Goal: Task Accomplishment & Management: Manage account settings

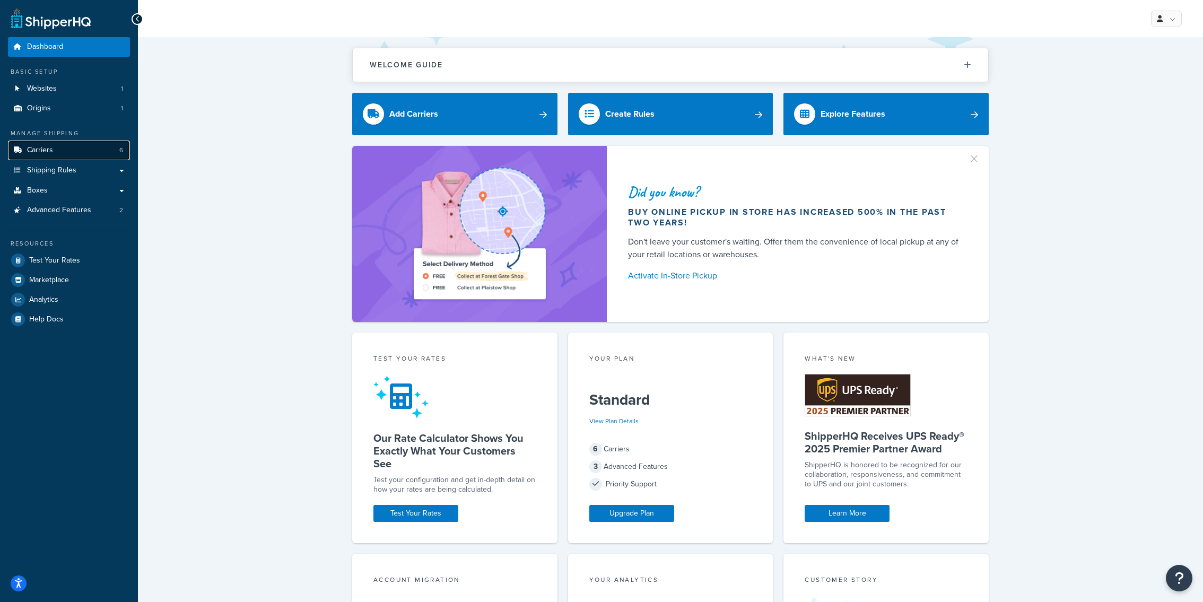
click at [106, 152] on link "Carriers 6" at bounding box center [69, 151] width 122 height 20
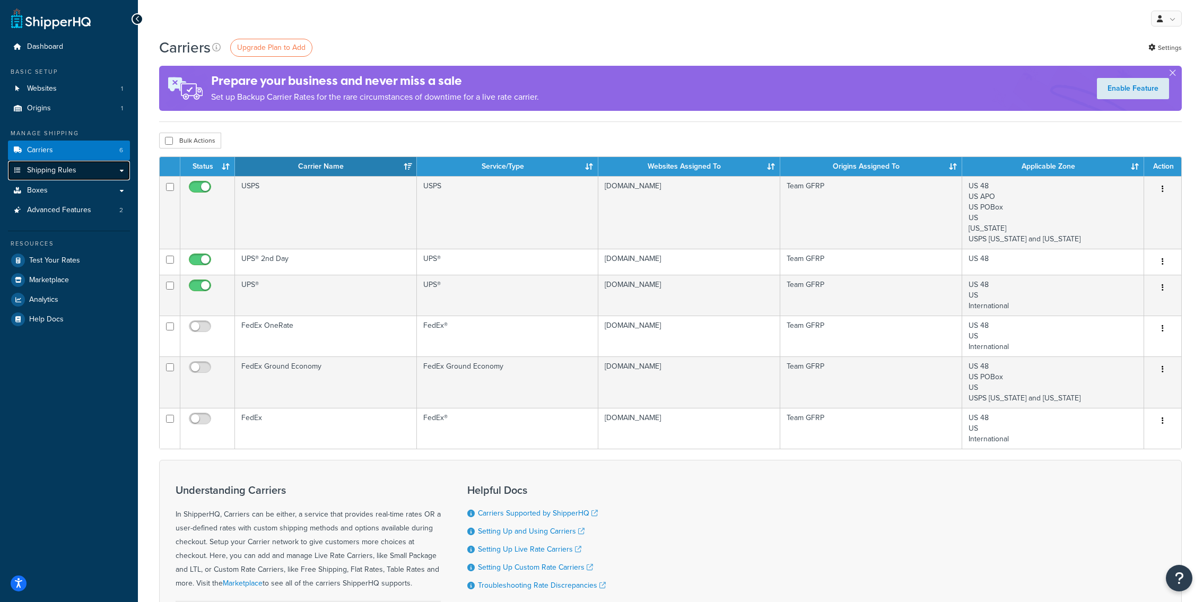
click at [101, 174] on link "Shipping Rules" at bounding box center [69, 171] width 122 height 20
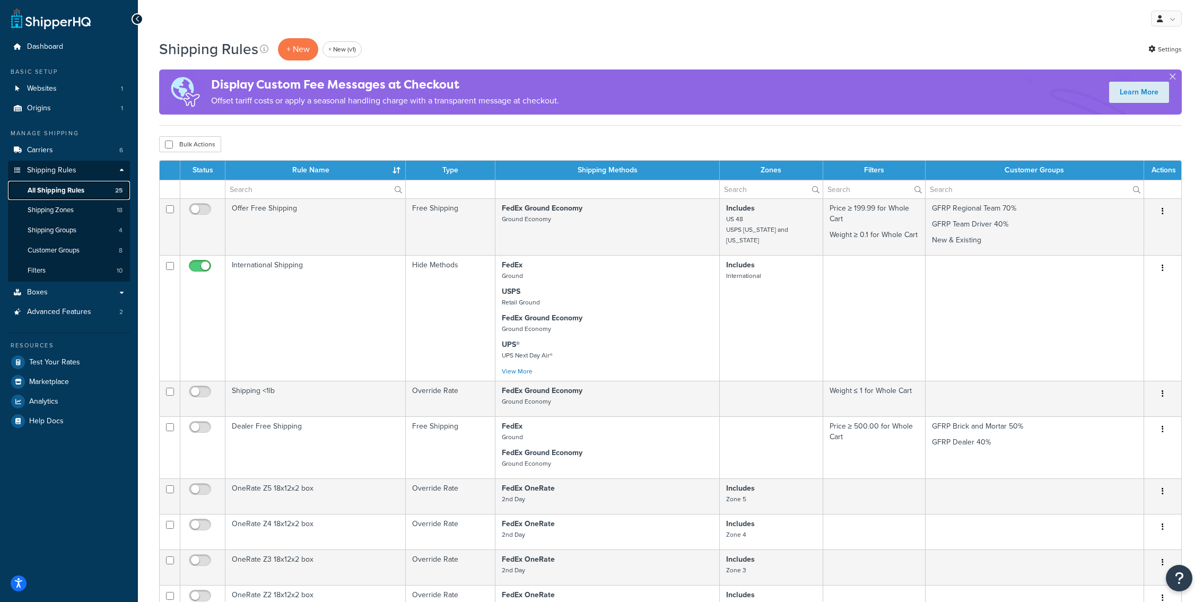
click at [92, 195] on link "All Shipping Rules 25" at bounding box center [69, 191] width 122 height 20
click at [82, 211] on link "Shipping Zones 18" at bounding box center [69, 210] width 122 height 20
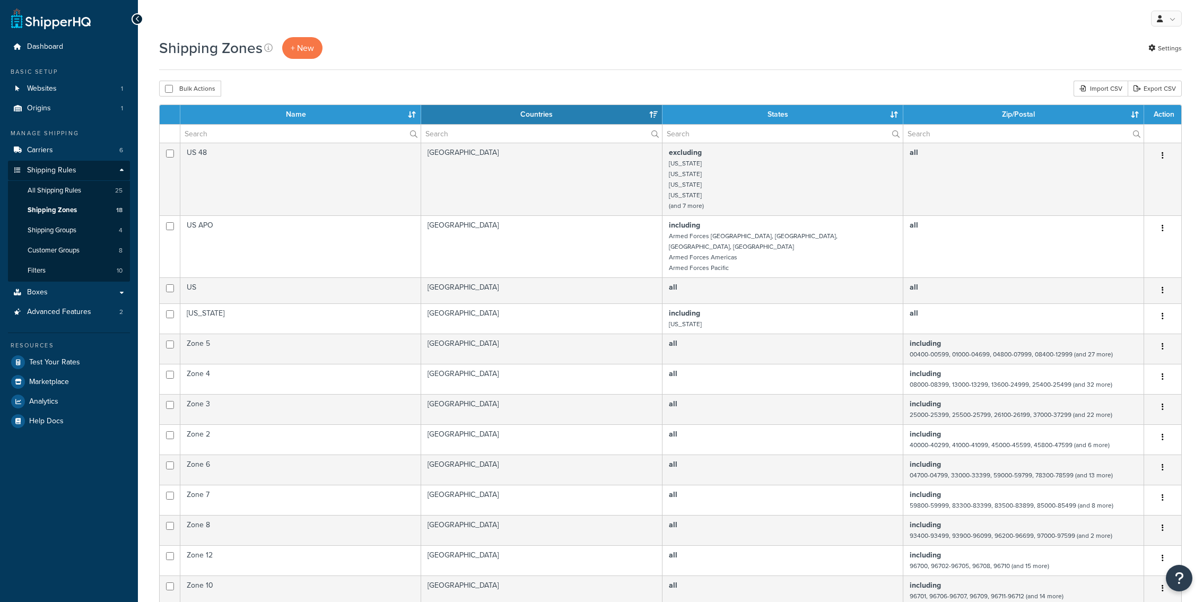
select select "15"
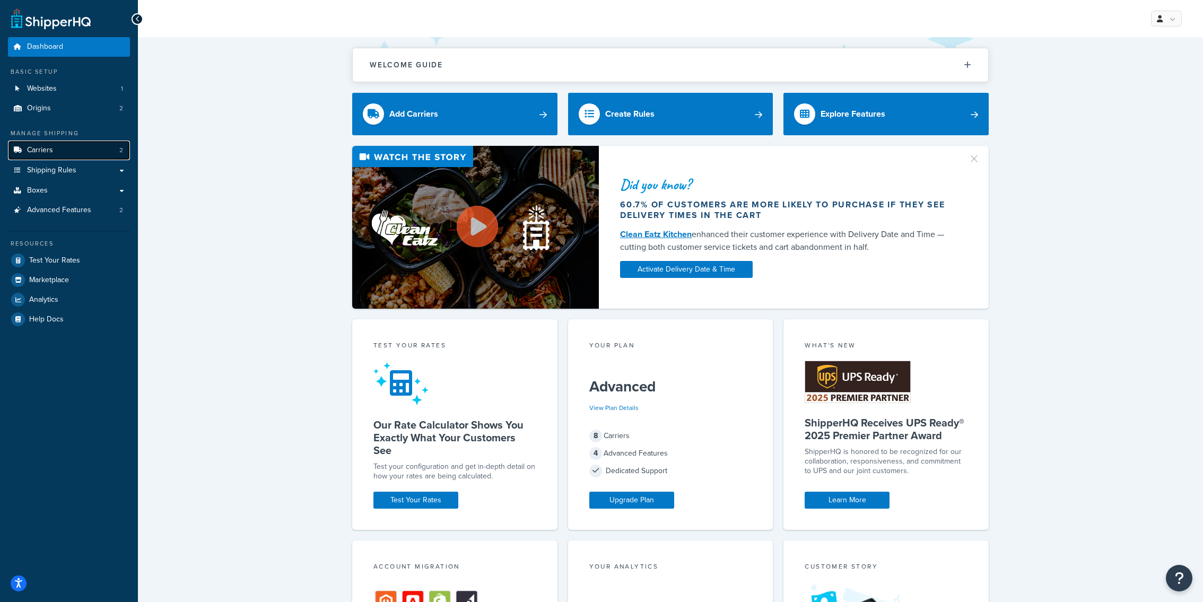
click at [82, 152] on link "Carriers 2" at bounding box center [69, 151] width 122 height 20
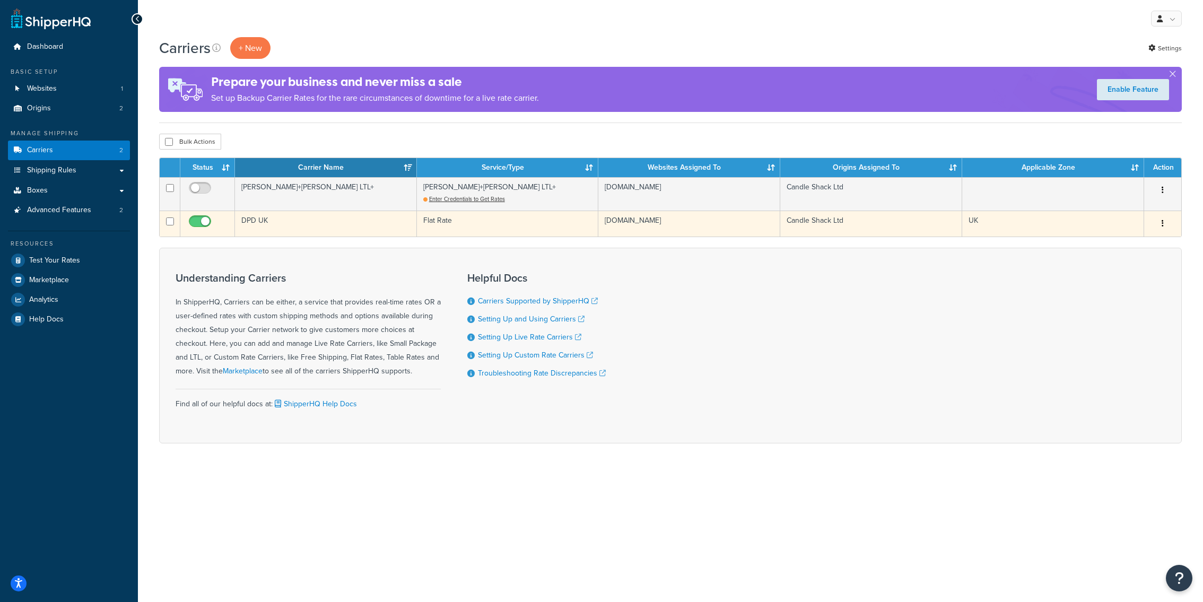
click at [390, 232] on td "DPD UK" at bounding box center [326, 224] width 182 height 26
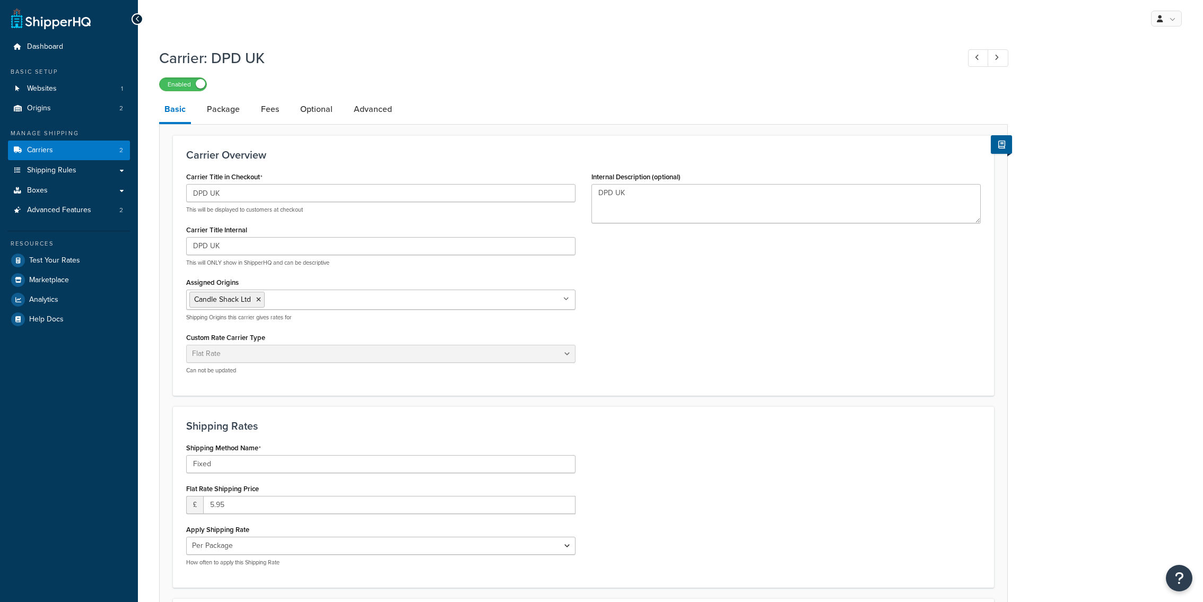
select select "flat"
select select "package"
click at [63, 184] on link "Boxes" at bounding box center [69, 191] width 122 height 20
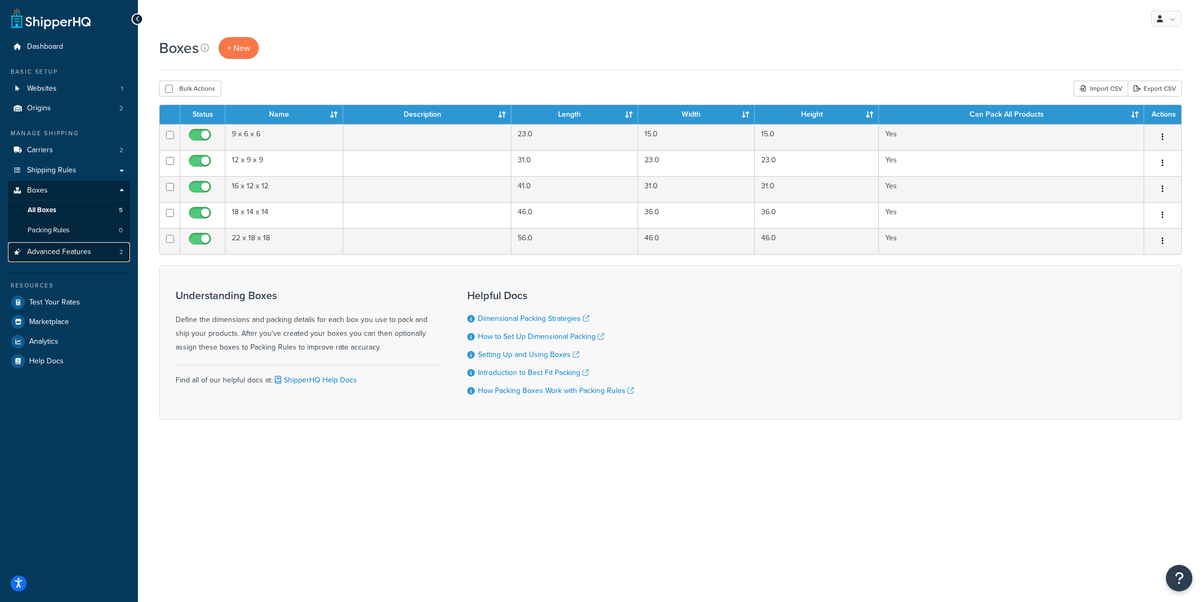
click at [83, 256] on span "Advanced Features" at bounding box center [59, 252] width 64 height 9
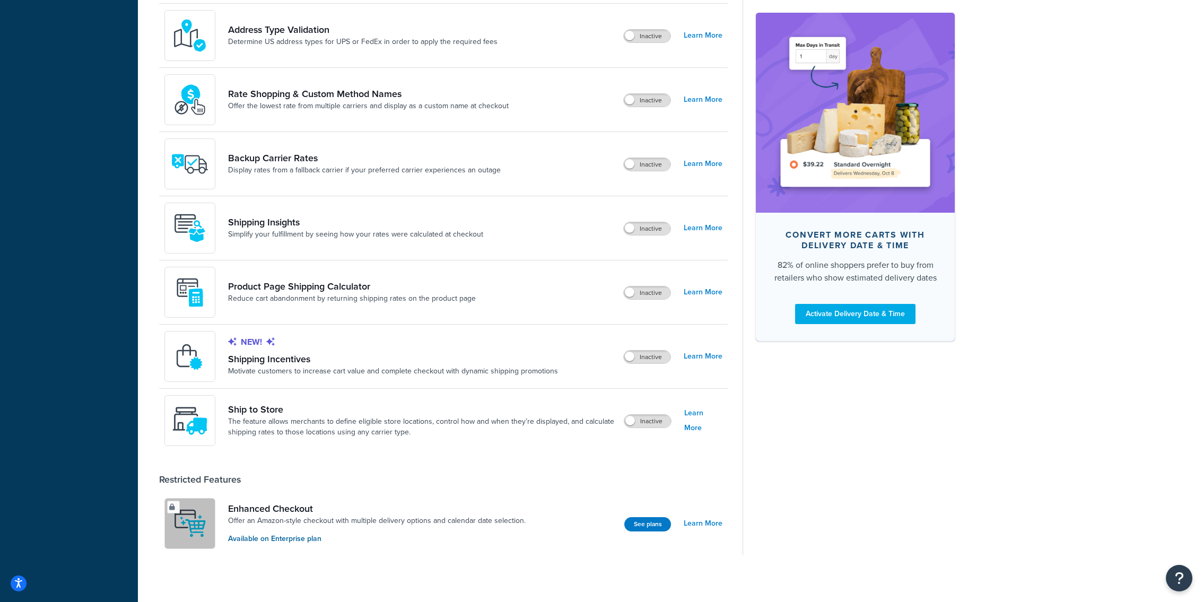
scroll to position [551, 0]
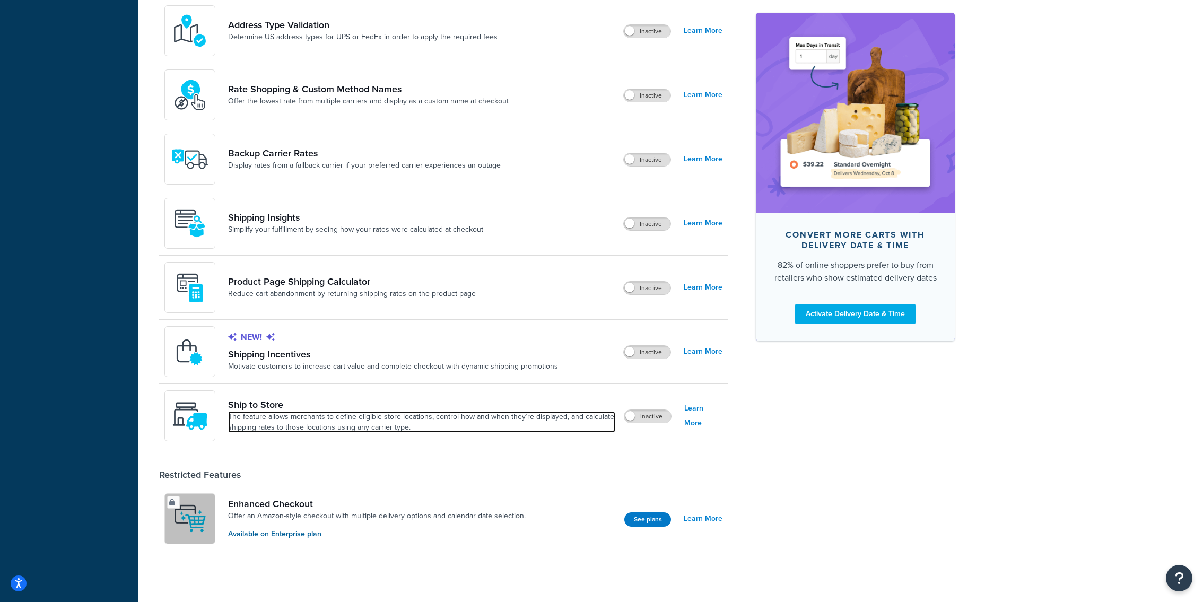
click at [283, 412] on link "The feature allows merchants to define eligible store locations, control how an…" at bounding box center [421, 422] width 387 height 21
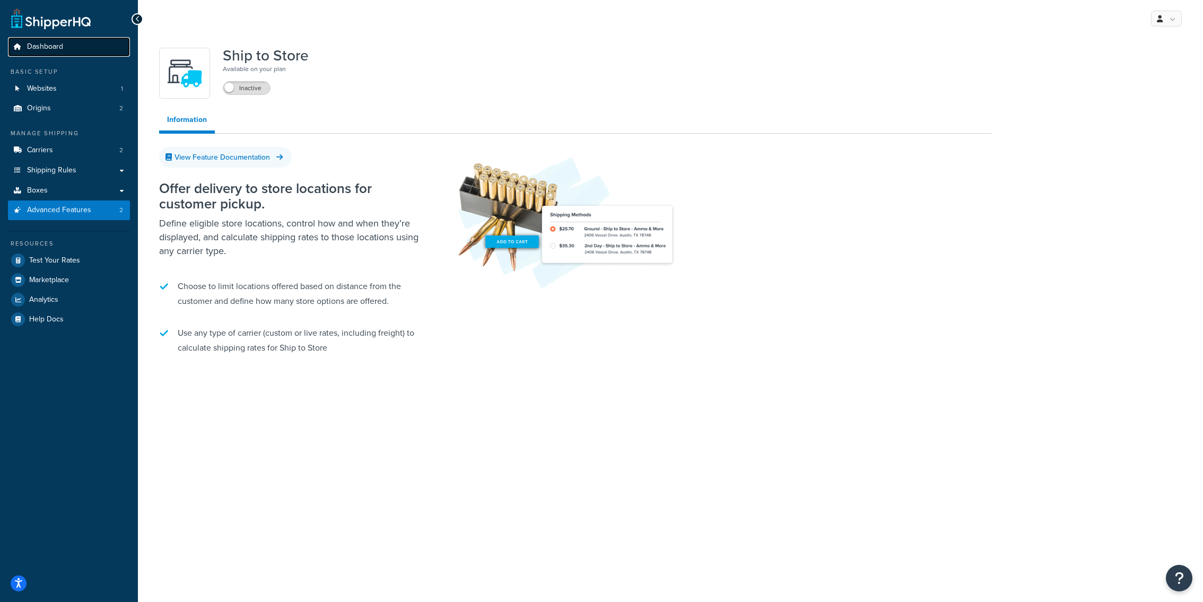
click at [86, 50] on link "Dashboard" at bounding box center [69, 47] width 122 height 20
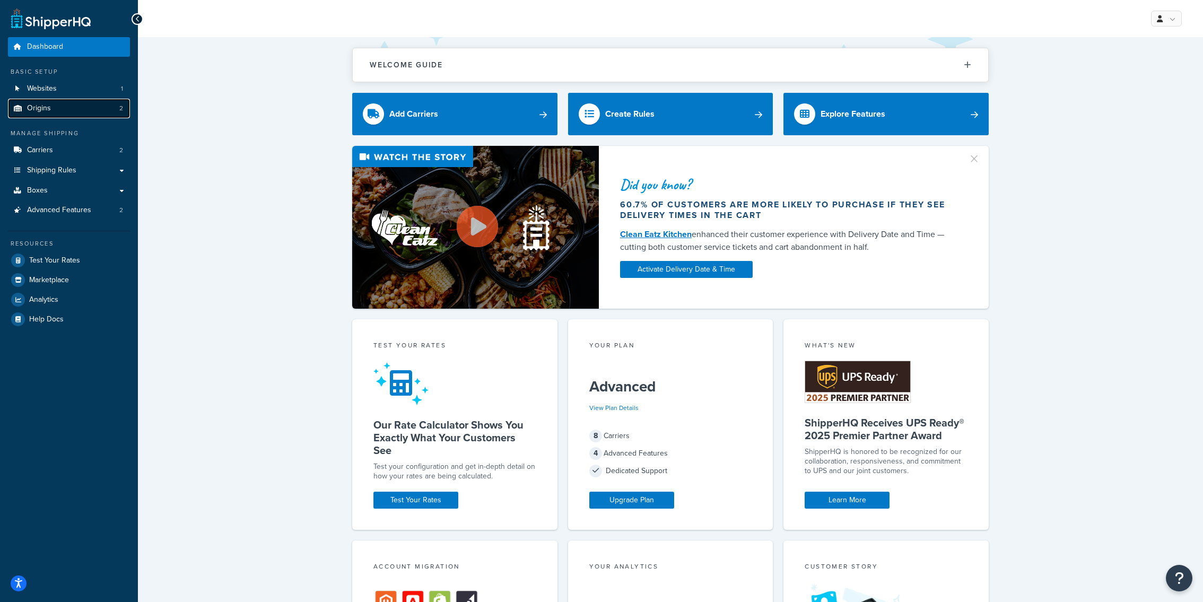
click at [78, 109] on link "Origins 2" at bounding box center [69, 109] width 122 height 20
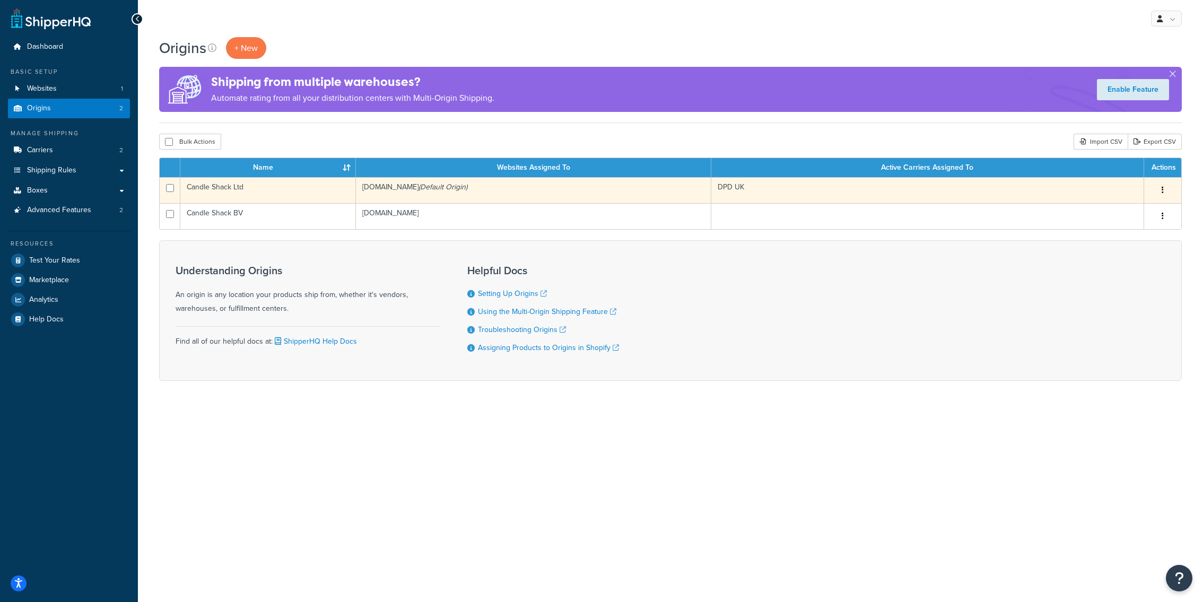
click at [269, 198] on td "Candle Shack Ltd" at bounding box center [268, 190] width 176 height 26
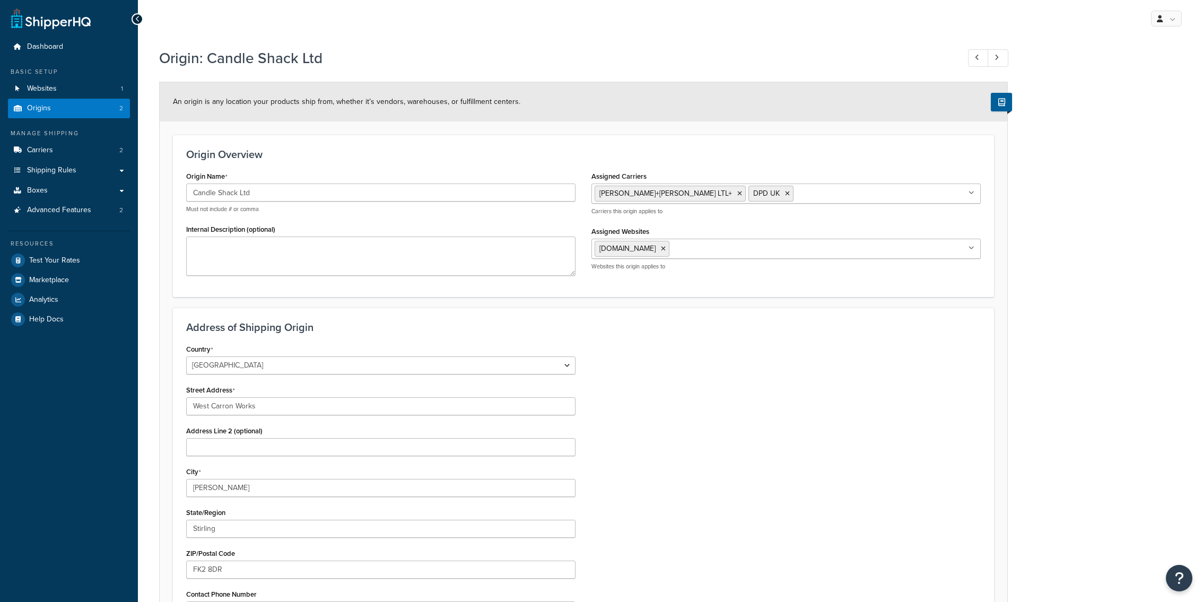
select select "1226"
click at [91, 109] on link "Origins 2" at bounding box center [69, 109] width 122 height 20
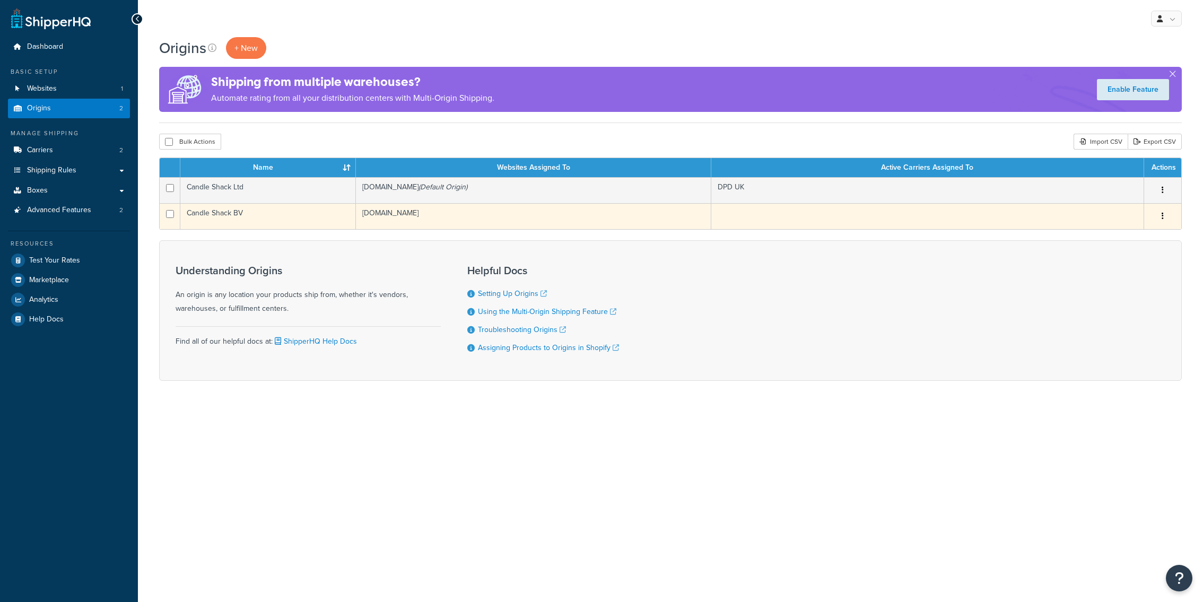
click at [365, 221] on td "candle-shack-com.myshopify.com" at bounding box center [533, 216] width 355 height 26
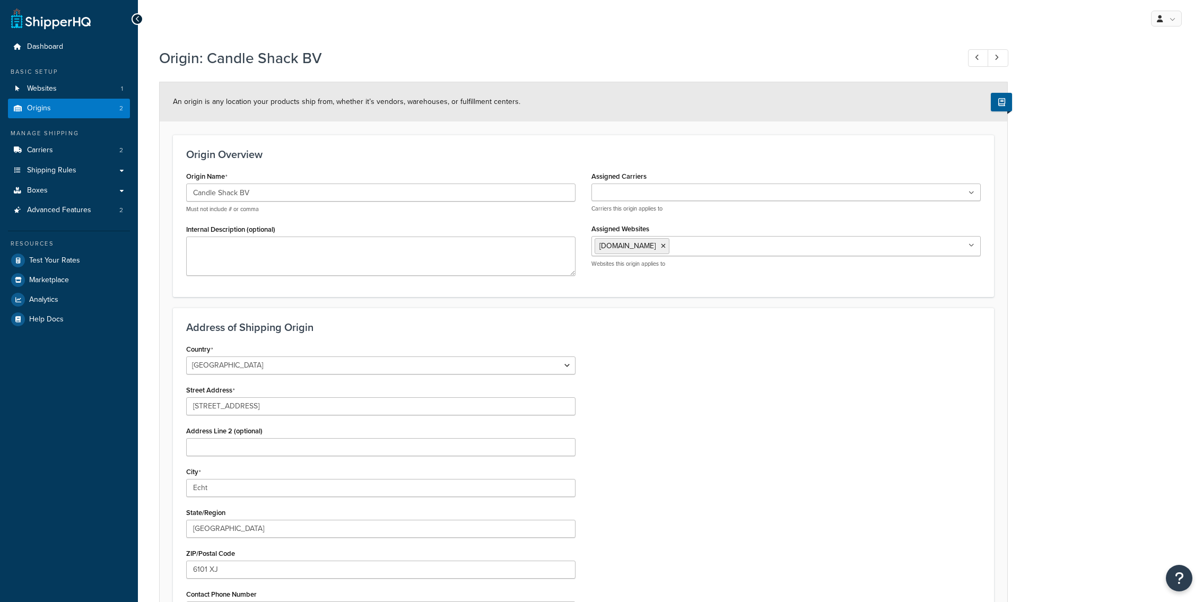
select select "1152"
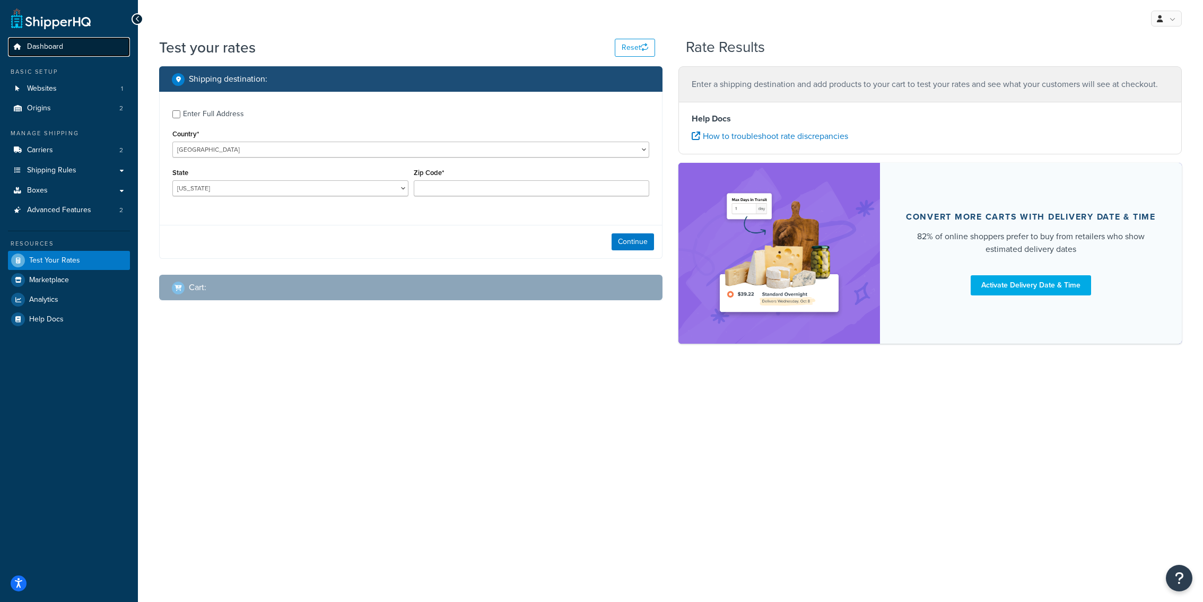
click at [48, 51] on span "Dashboard" at bounding box center [45, 46] width 36 height 9
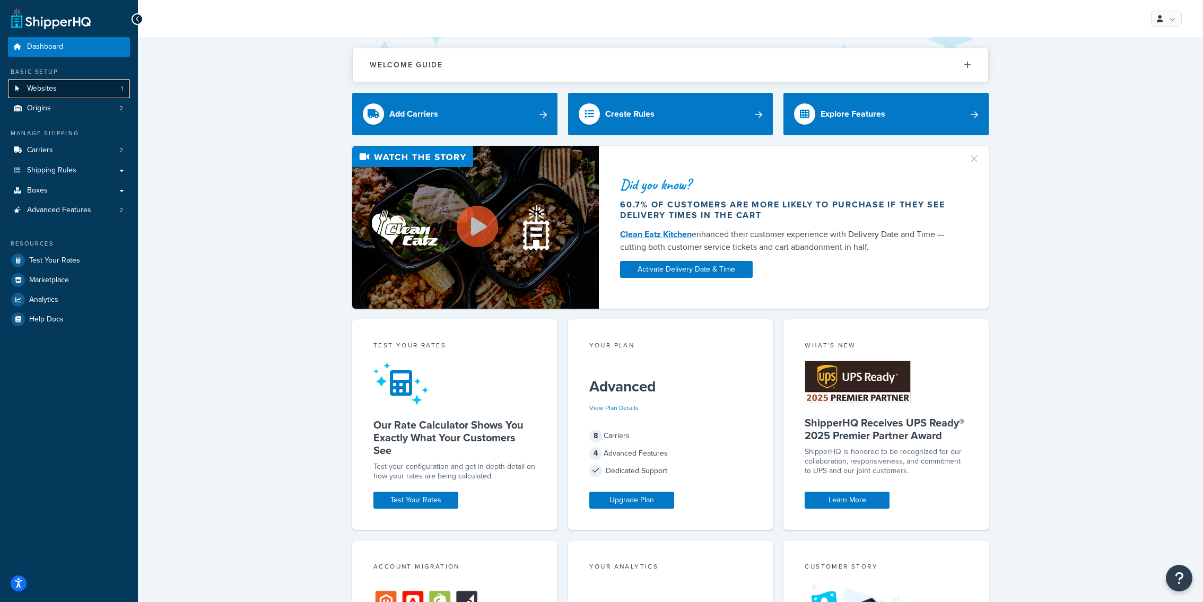
click at [96, 84] on link "Websites 1" at bounding box center [69, 89] width 122 height 20
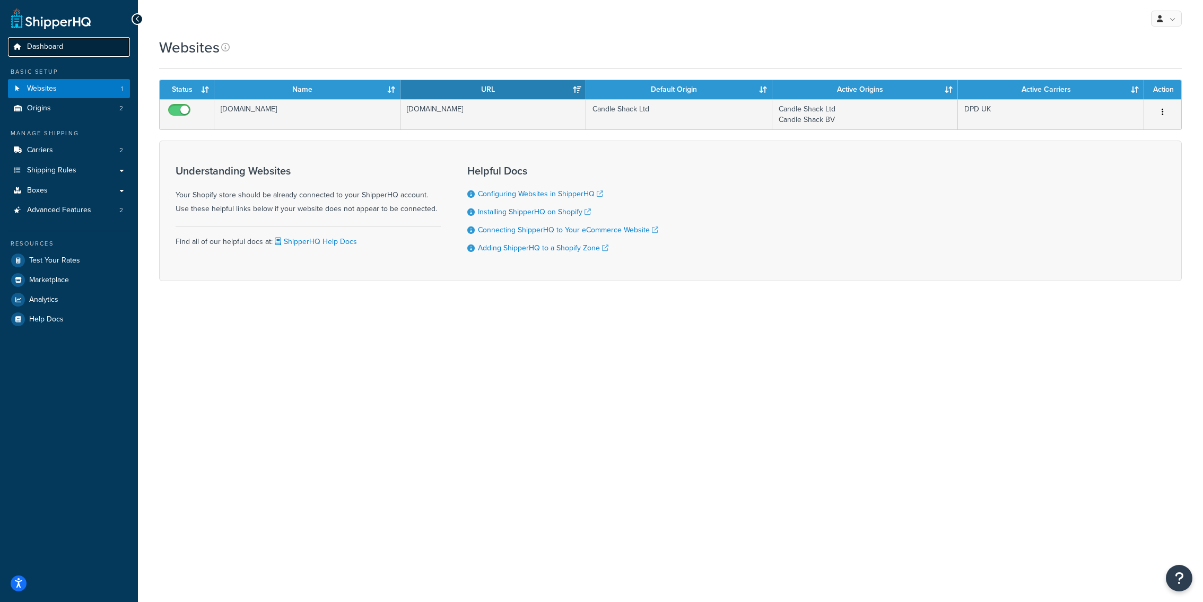
click at [76, 47] on link "Dashboard" at bounding box center [69, 47] width 122 height 20
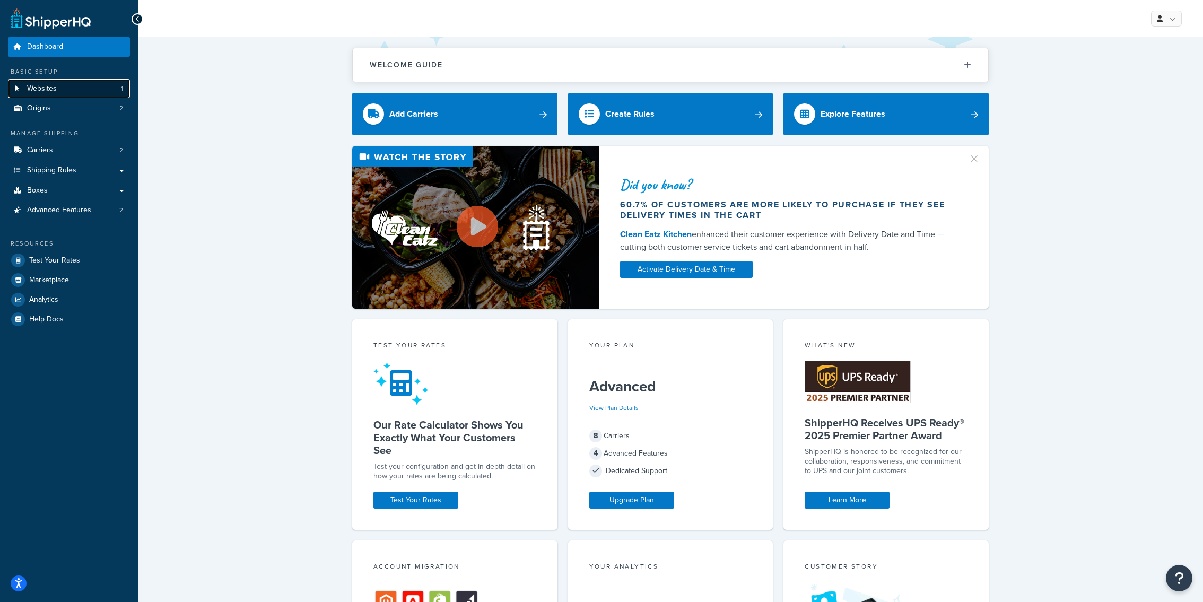
click at [91, 89] on link "Websites 1" at bounding box center [69, 89] width 122 height 20
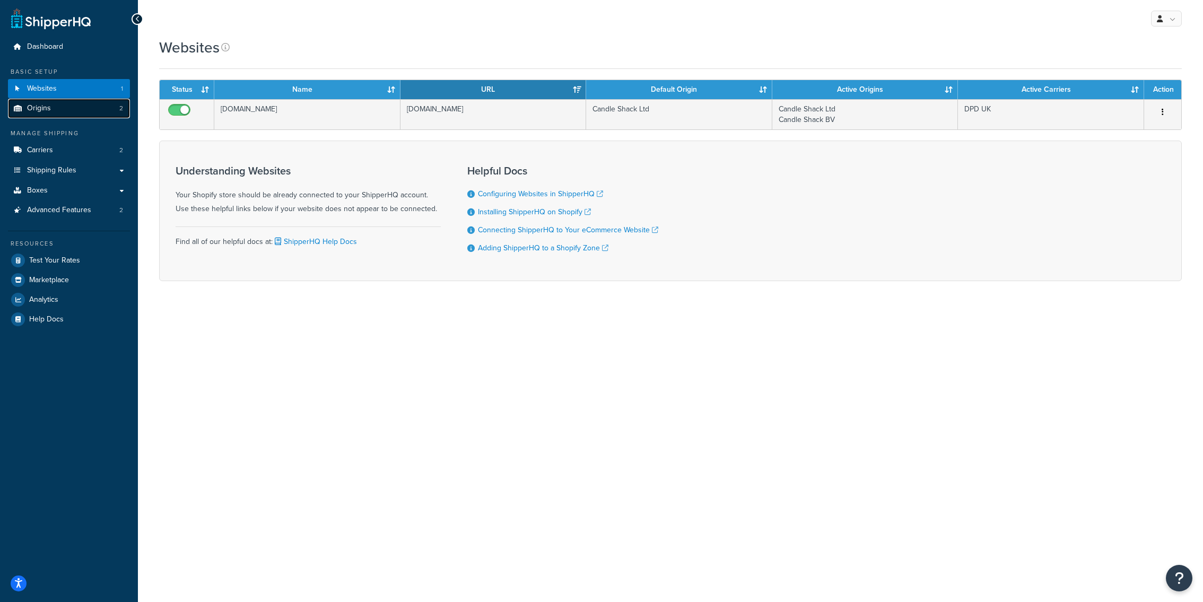
click at [103, 110] on link "Origins 2" at bounding box center [69, 109] width 122 height 20
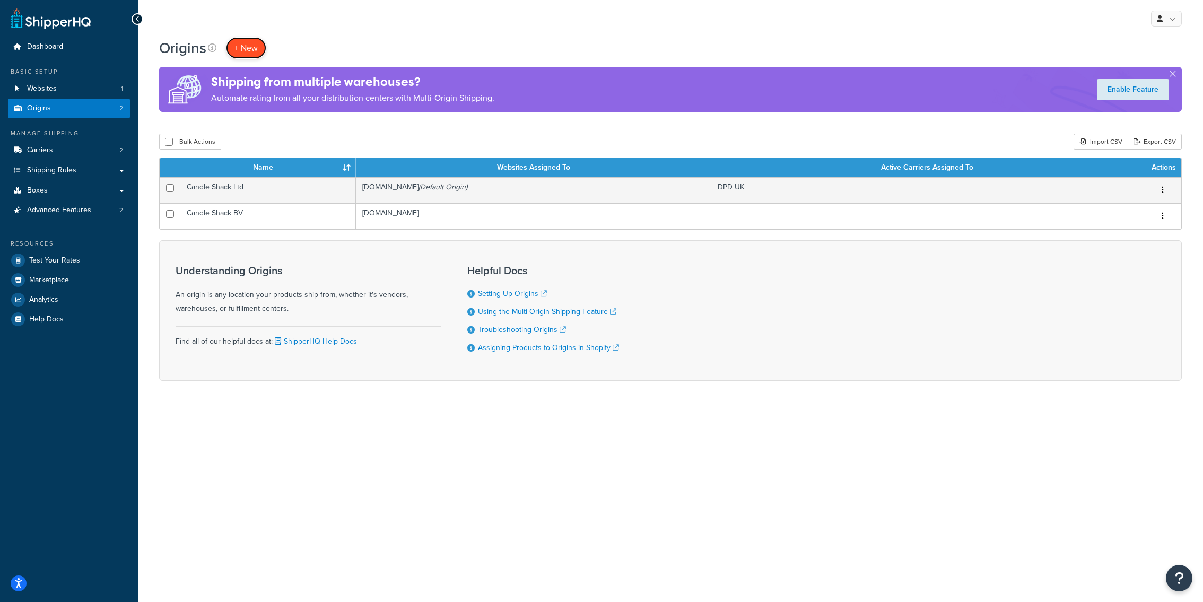
click at [246, 54] on span "+ New" at bounding box center [245, 48] width 23 height 12
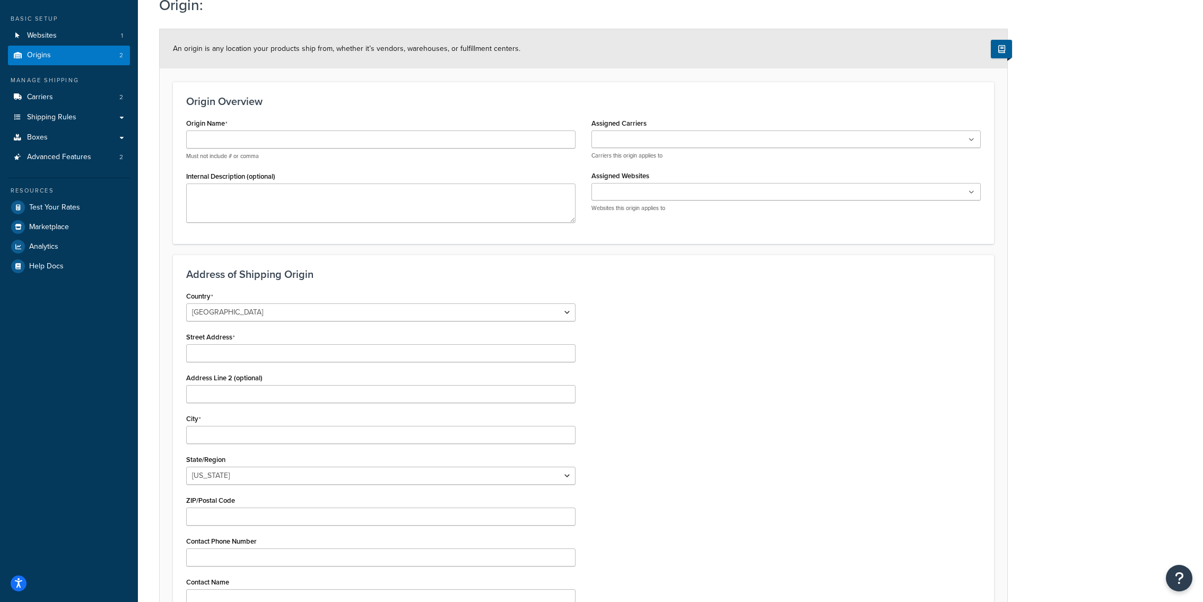
scroll to position [48, 0]
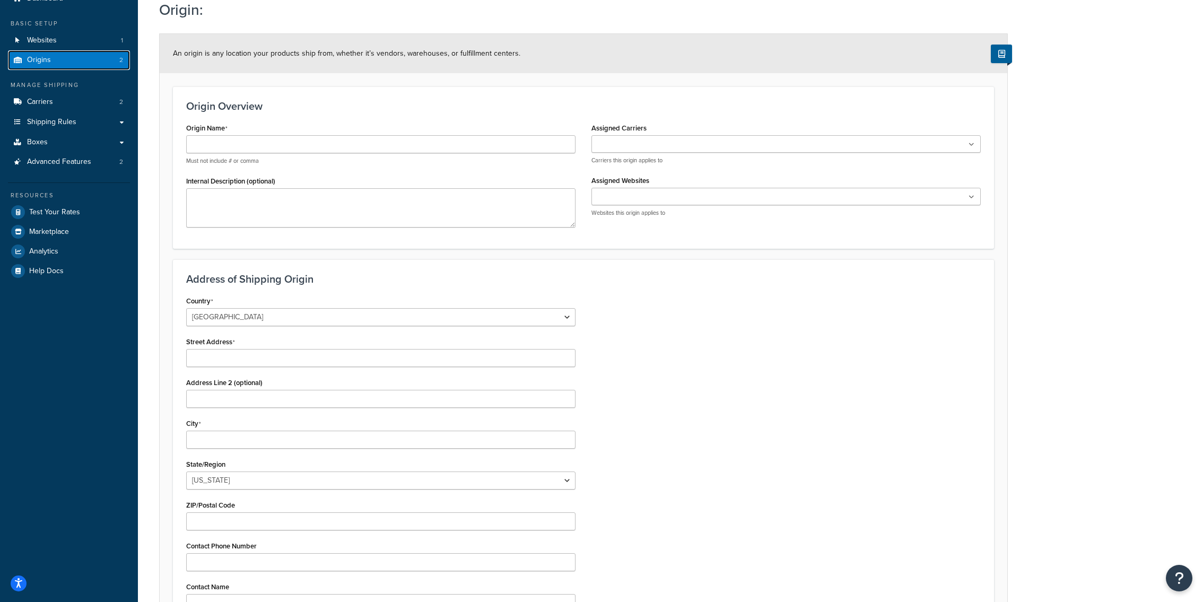
click at [92, 59] on link "Origins 2" at bounding box center [69, 60] width 122 height 20
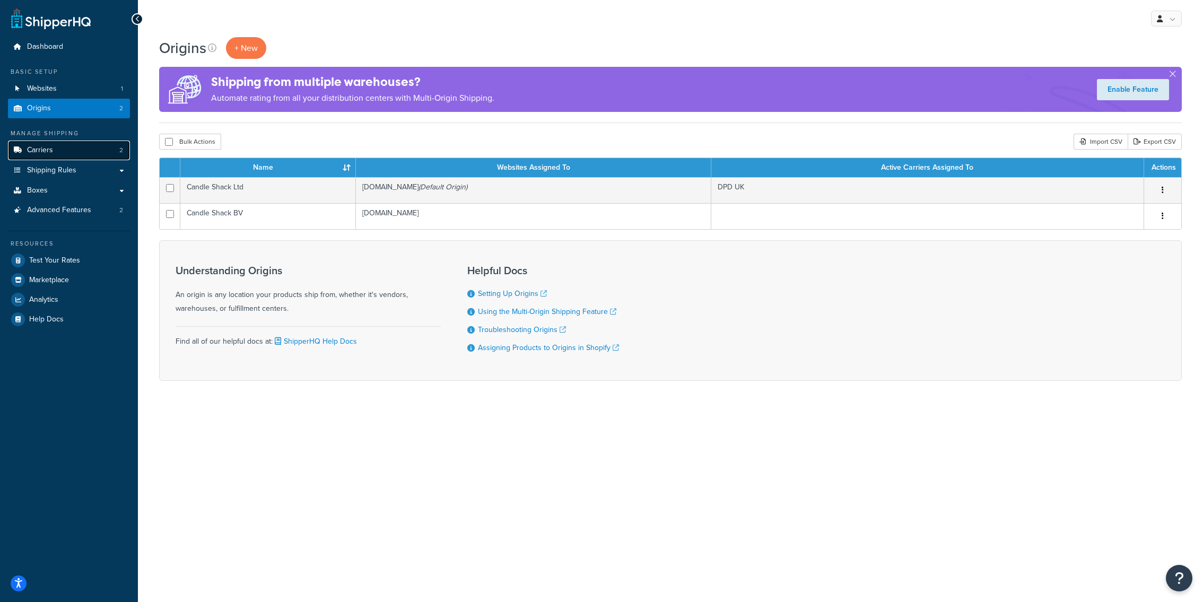
click at [80, 148] on link "Carriers 2" at bounding box center [69, 151] width 122 height 20
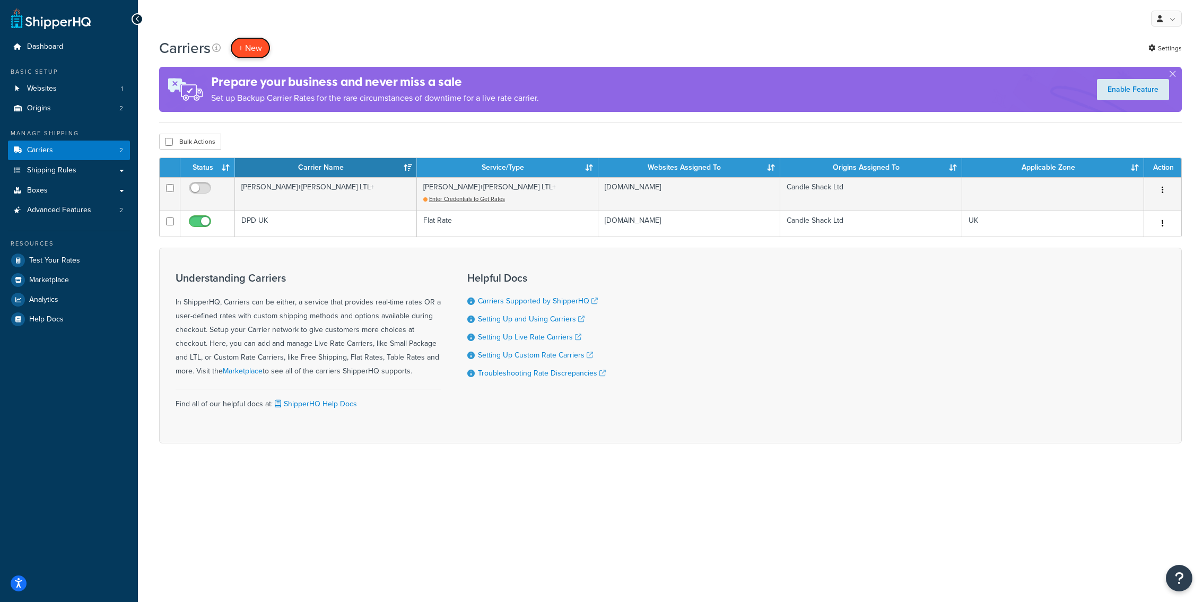
click at [252, 53] on button "+ New" at bounding box center [250, 48] width 40 height 22
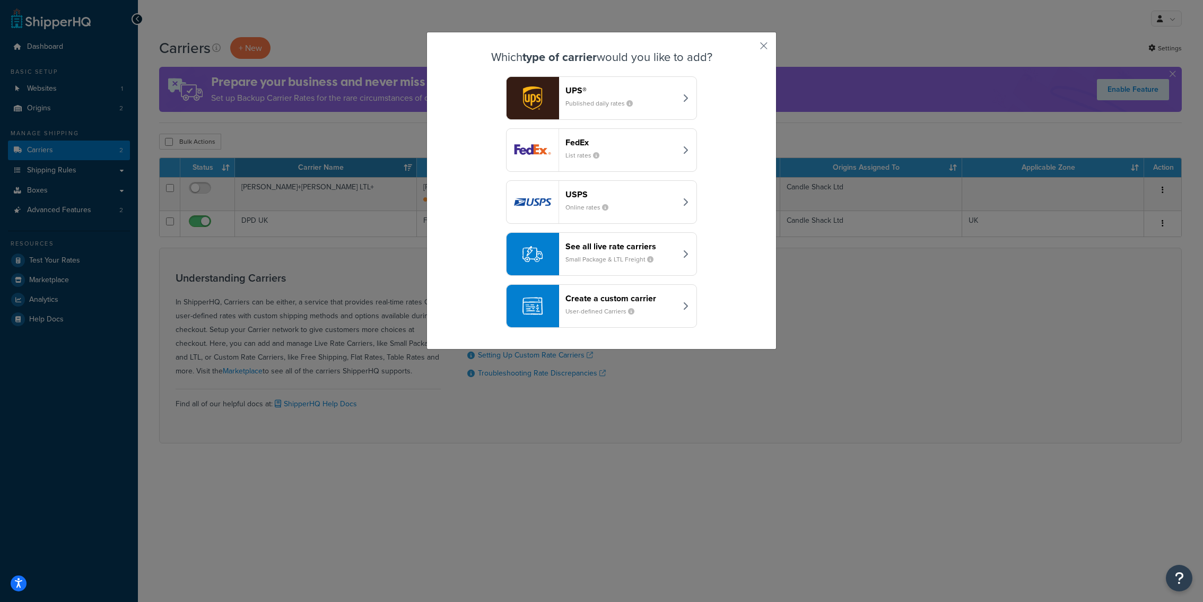
click at [599, 254] on div "See all live rate carriers Small Package & LTL Freight" at bounding box center [620, 253] width 111 height 25
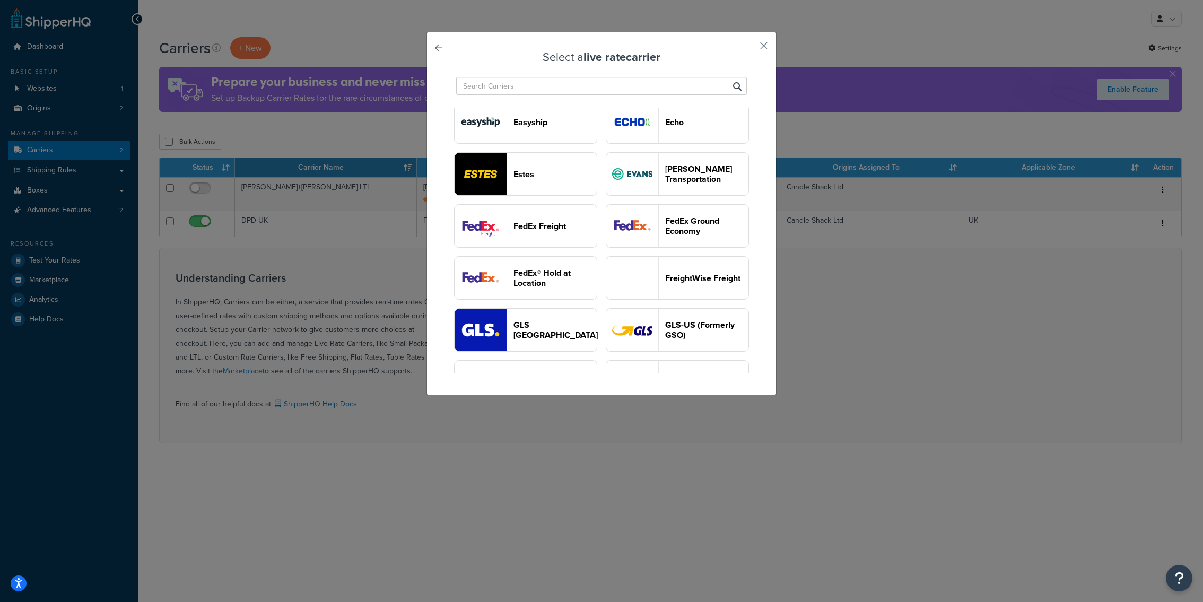
scroll to position [449, 0]
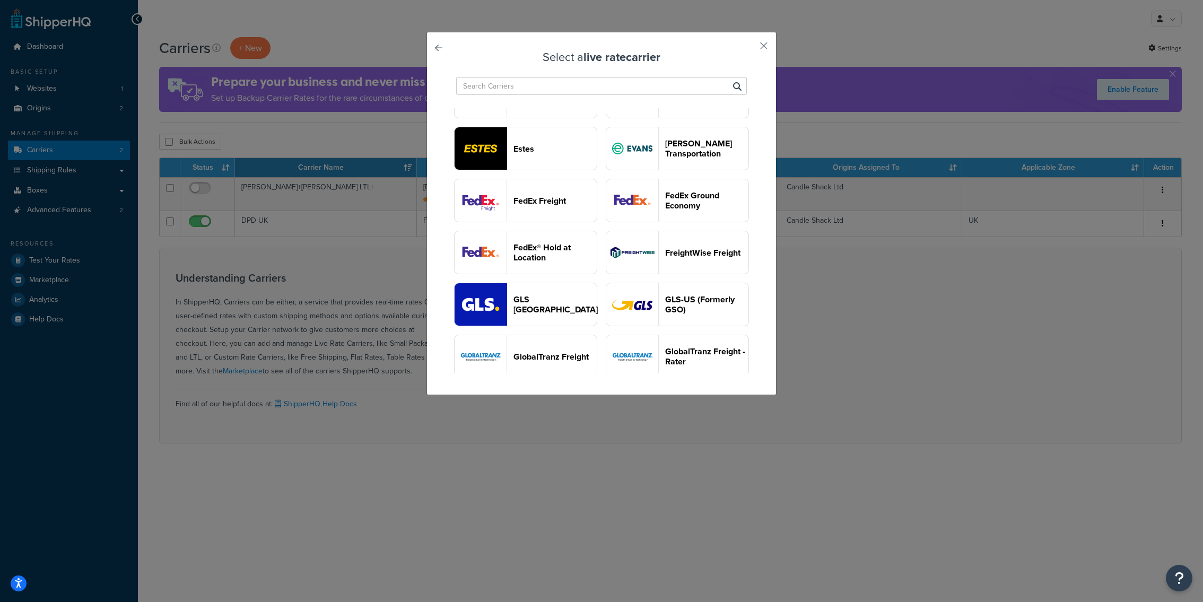
click at [453, 51] on link at bounding box center [453, 51] width 0 height 0
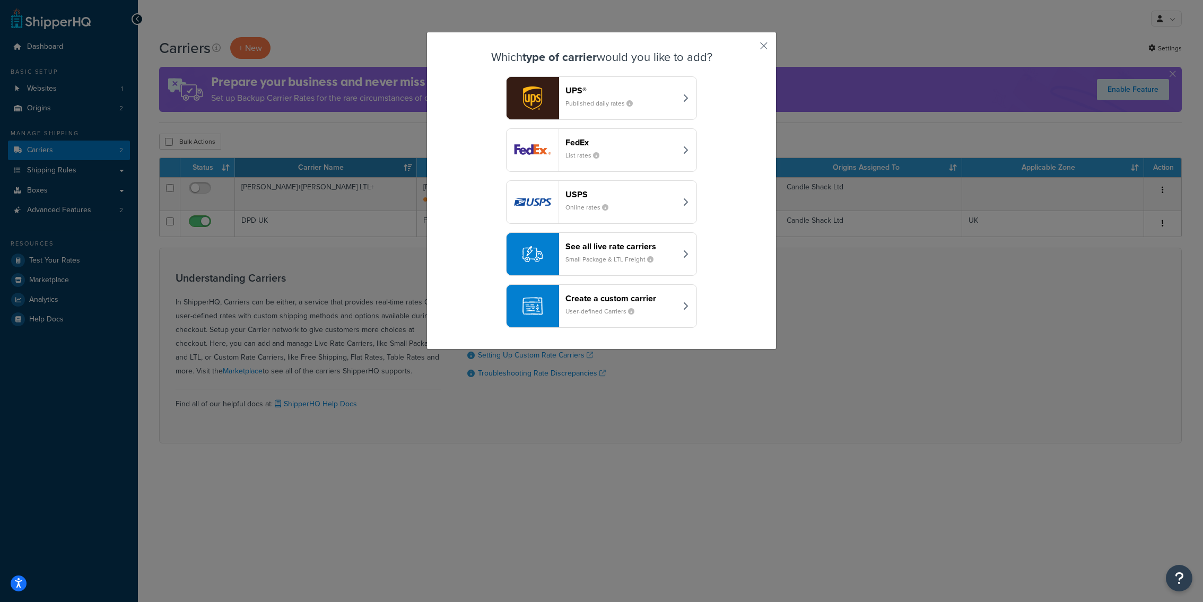
click at [596, 303] on header "Create a custom carrier" at bounding box center [620, 298] width 111 height 10
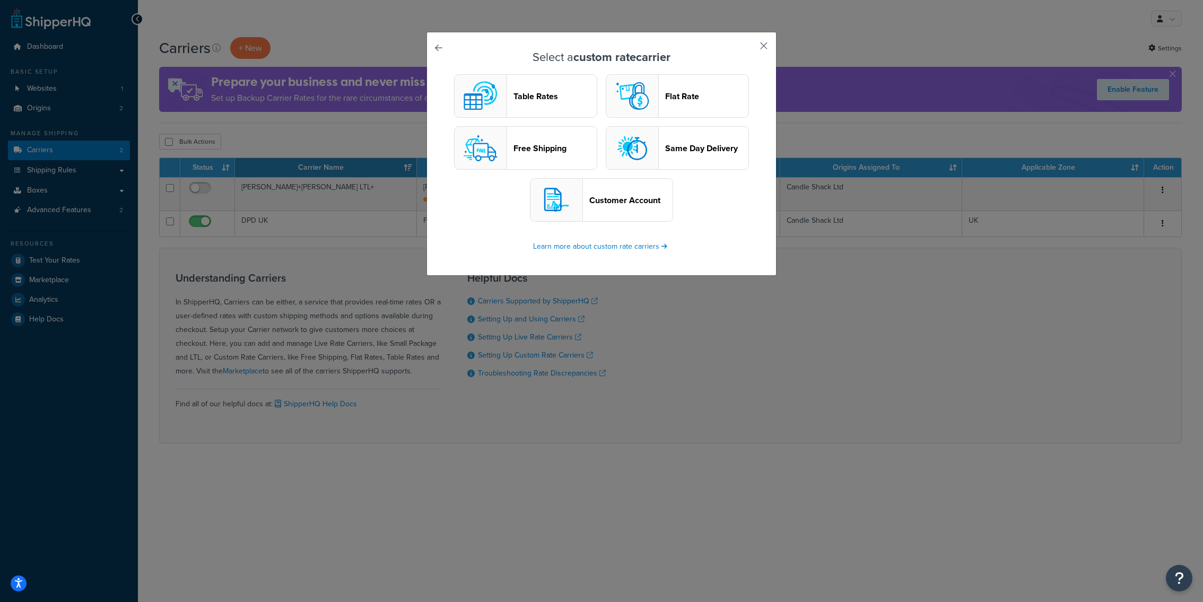
click at [749, 48] on button "button" at bounding box center [748, 49] width 3 height 3
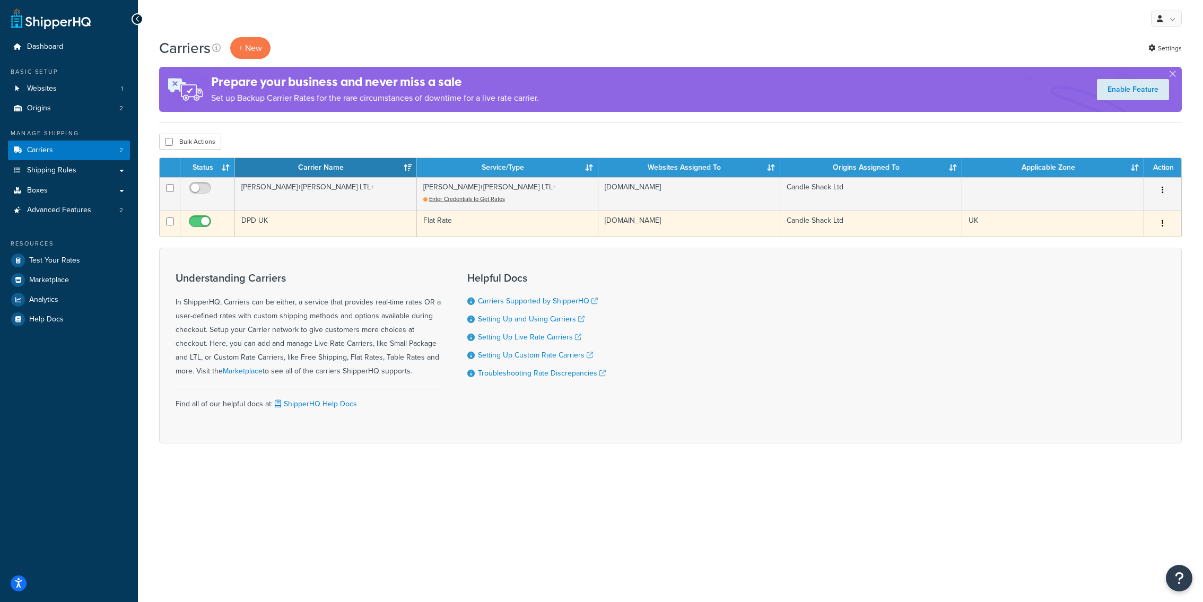
click at [569, 235] on td "Flat Rate" at bounding box center [508, 224] width 182 height 26
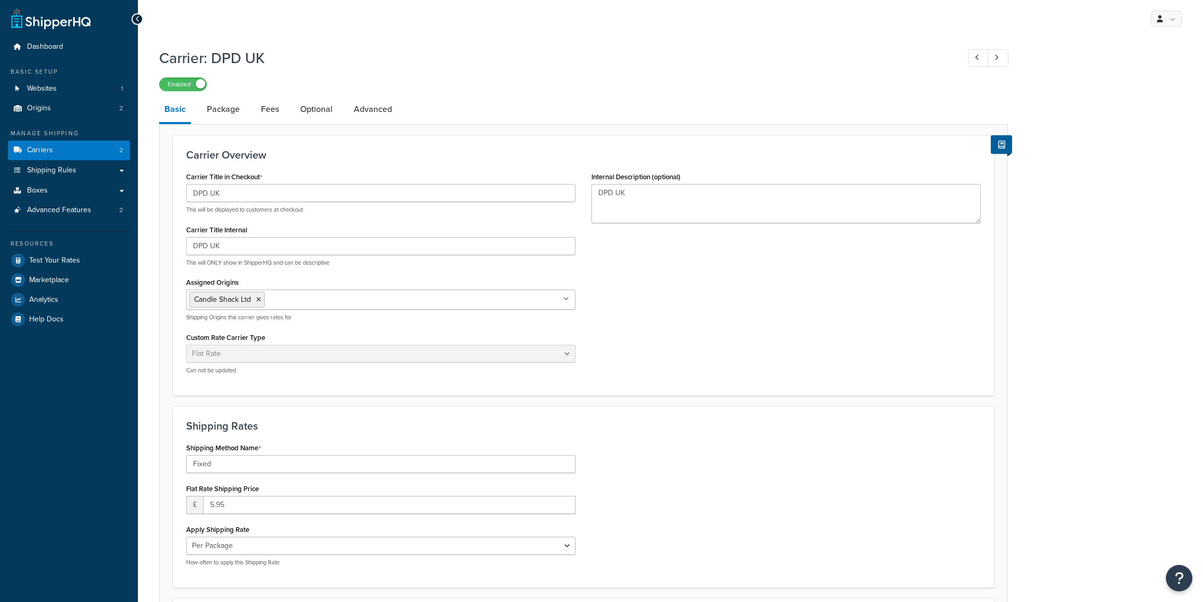
select select "flat"
select select "package"
click at [103, 153] on link "Carriers 2" at bounding box center [69, 151] width 122 height 20
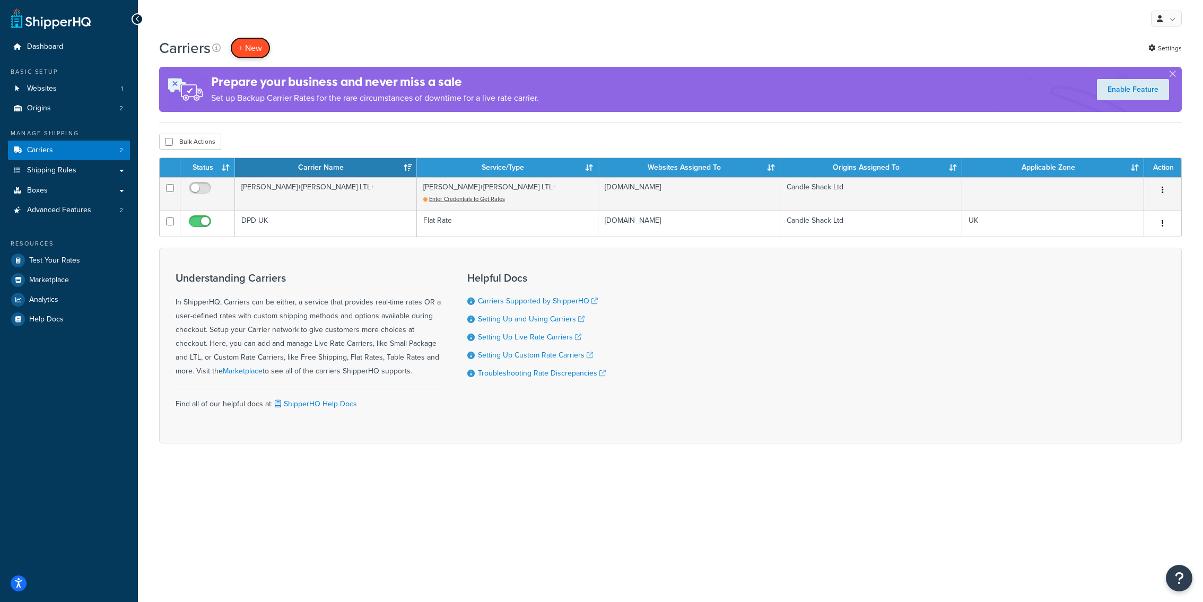
click at [247, 46] on button "+ New" at bounding box center [250, 48] width 40 height 22
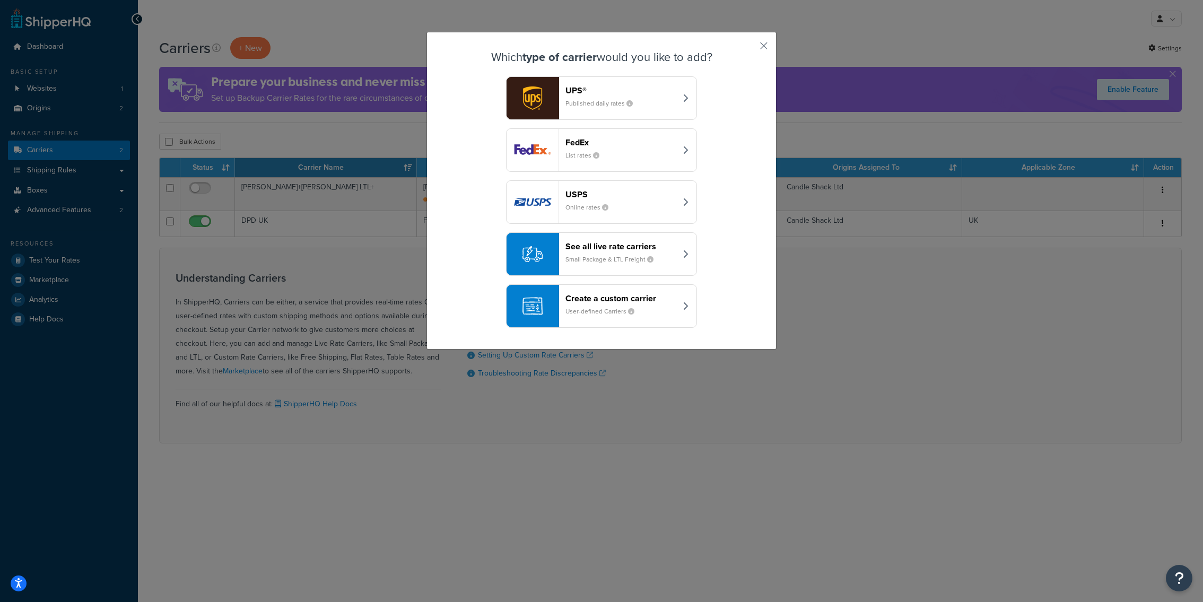
click at [620, 309] on small "User-defined Carriers" at bounding box center [603, 312] width 77 height 10
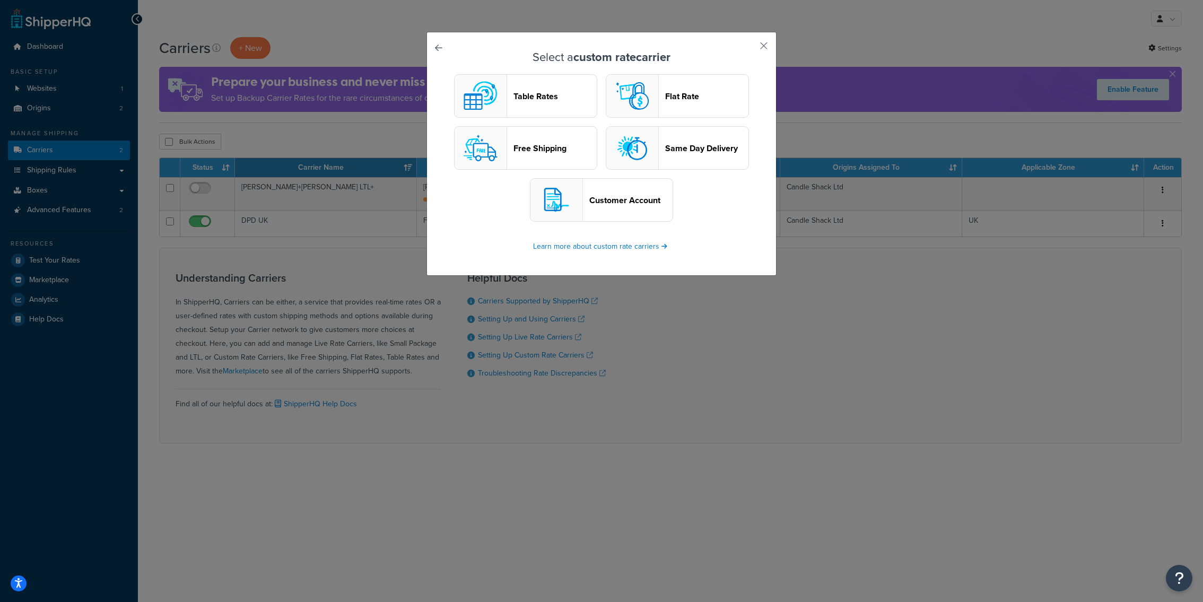
click at [526, 95] on header "Table Rates" at bounding box center [554, 96] width 83 height 10
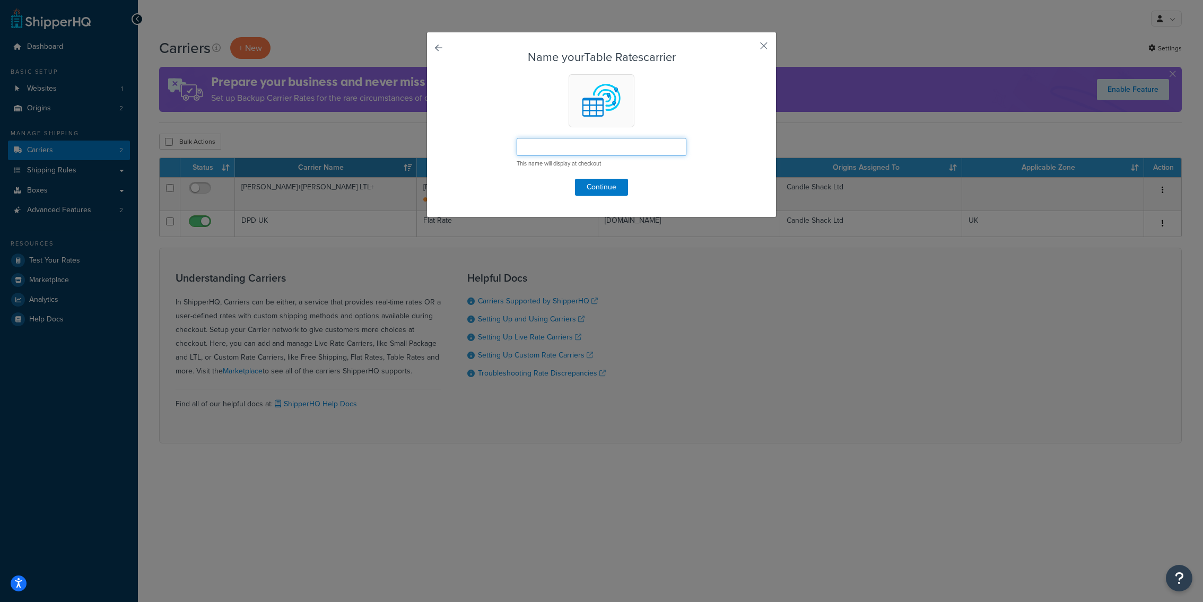
click at [573, 150] on input "text" at bounding box center [602, 147] width 170 height 18
click at [612, 191] on button "Continue" at bounding box center [601, 187] width 53 height 17
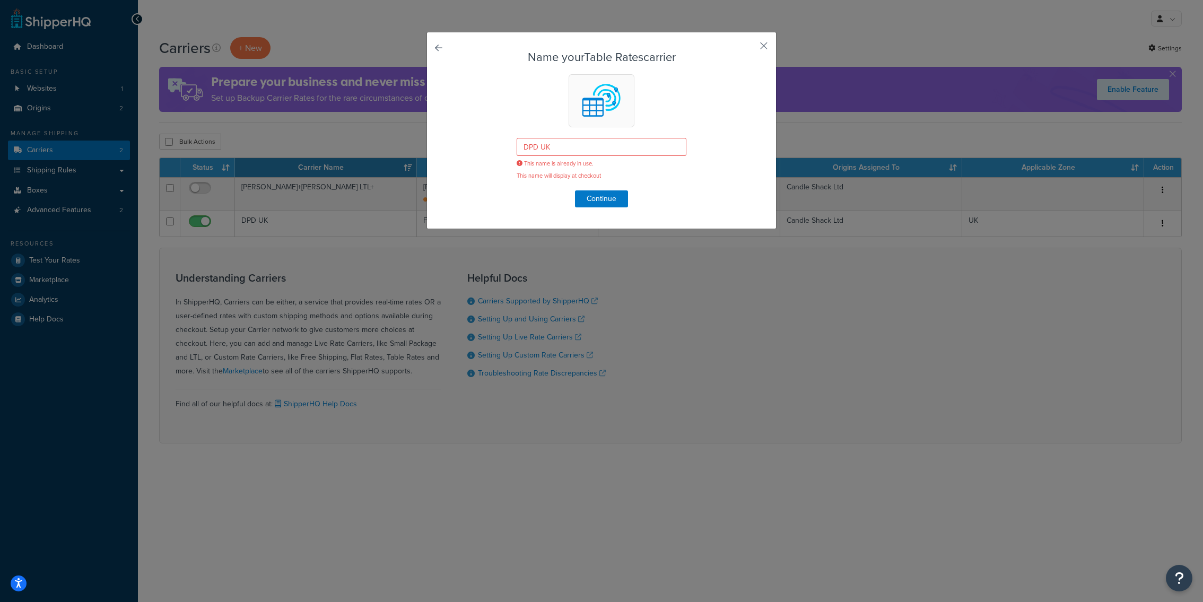
click at [571, 136] on form "Name your Table Rates carrier DPD UK This name is already in use. This name wil…" at bounding box center [601, 129] width 296 height 156
click at [571, 153] on input "DPD UK" at bounding box center [602, 147] width 170 height 18
type input "DPD UK1"
click at [607, 204] on button "Continue" at bounding box center [601, 198] width 53 height 17
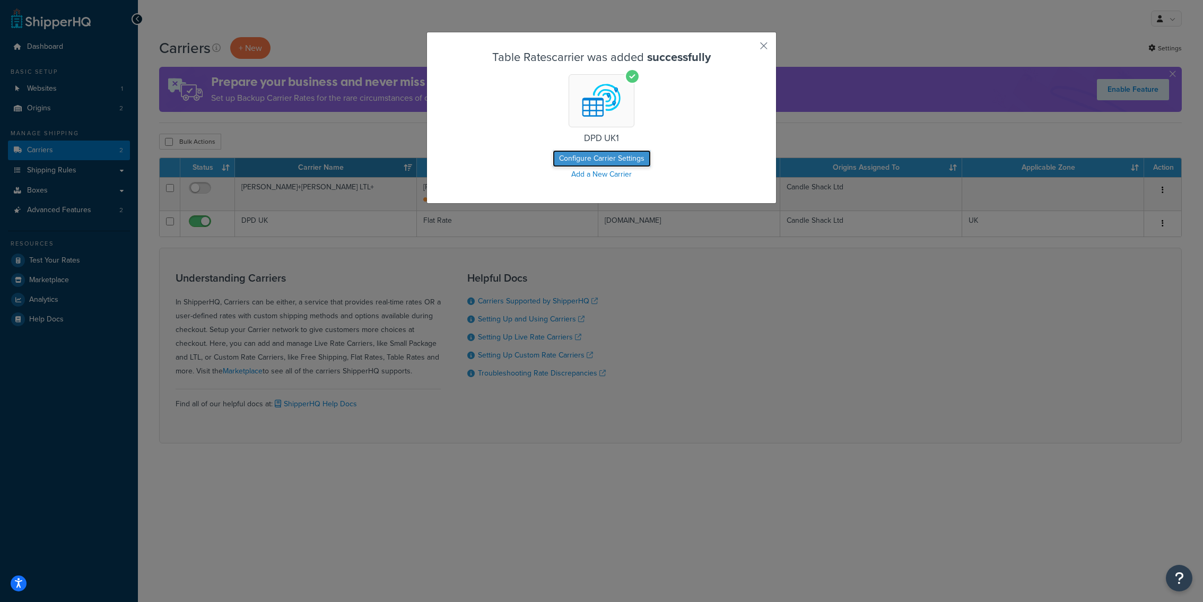
click at [621, 159] on button "Configure Carrier Settings" at bounding box center [602, 158] width 98 height 17
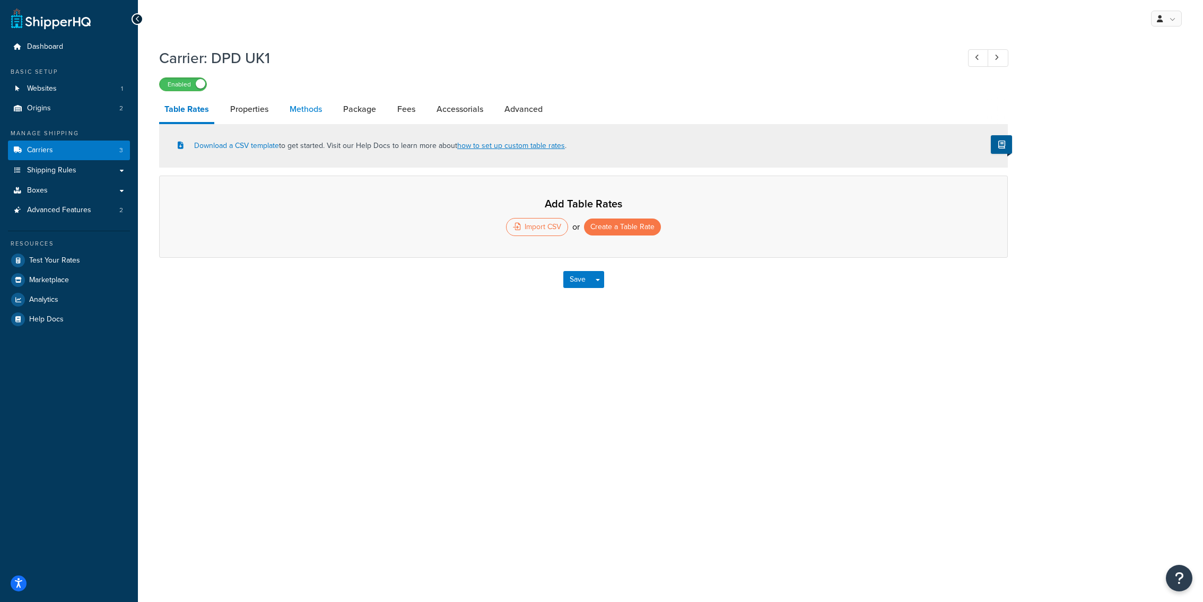
click at [314, 113] on link "Methods" at bounding box center [305, 109] width 43 height 25
select select "25"
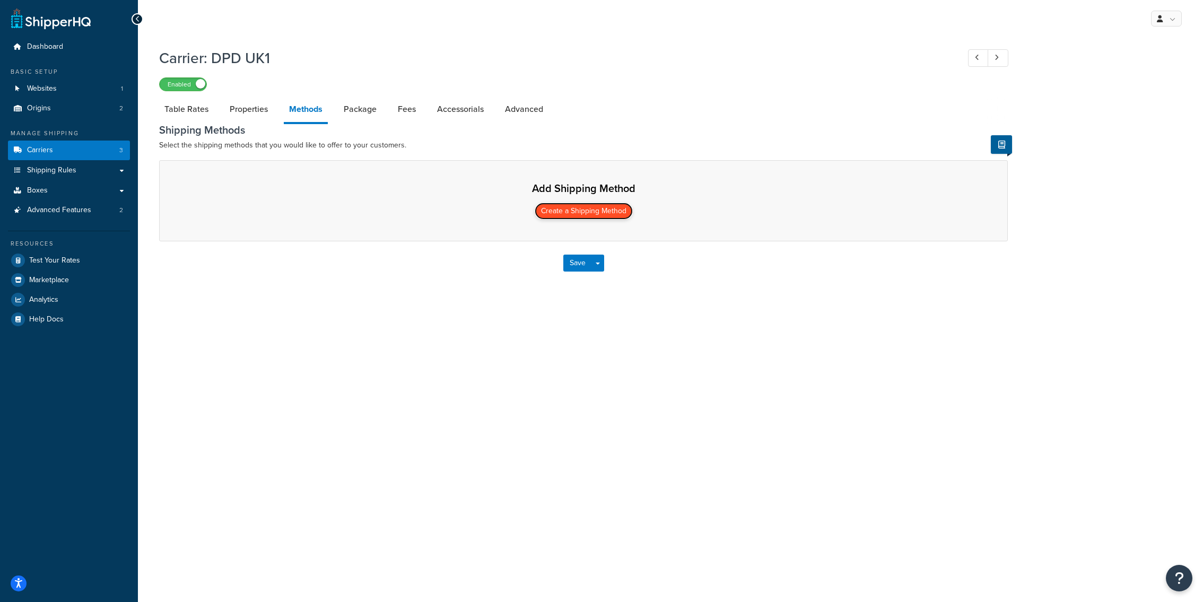
click at [563, 204] on button "Create a Shipping Method" at bounding box center [584, 211] width 98 height 17
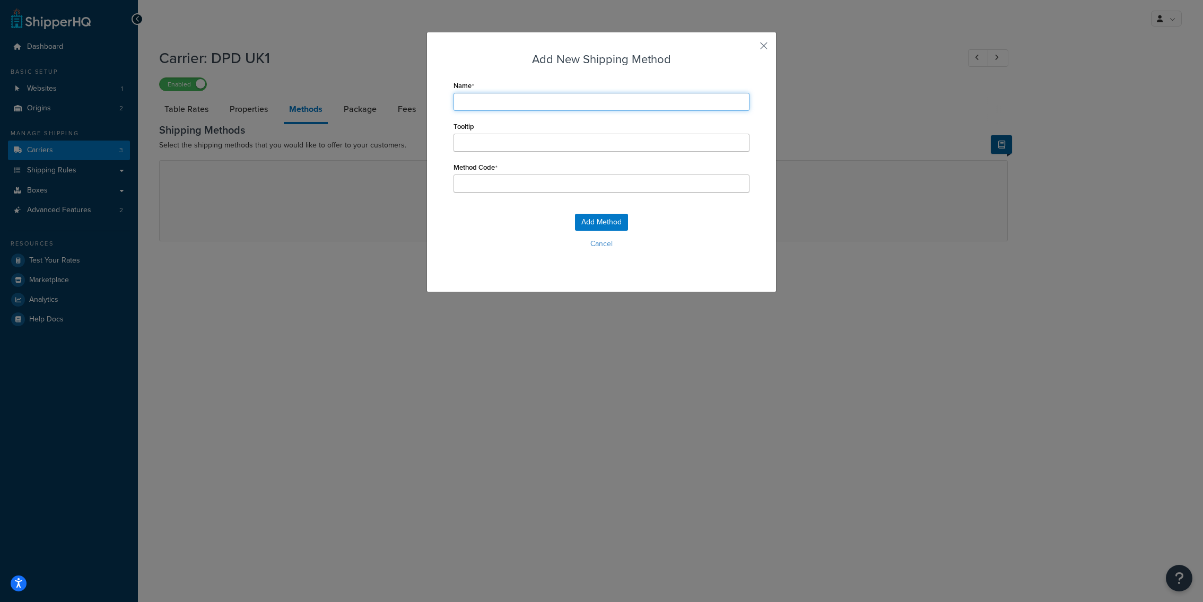
click at [540, 101] on input "Name" at bounding box center [601, 102] width 296 height 18
type input "1"
type input "1-"
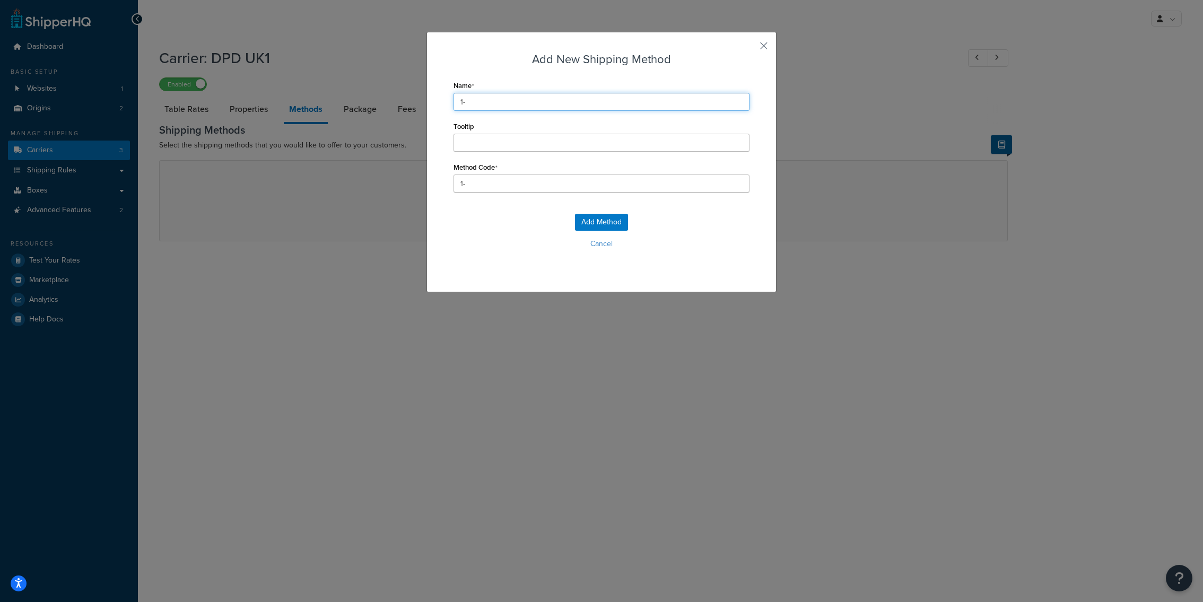
type input "1-2"
type input "1-2_"
type input "1-2 w"
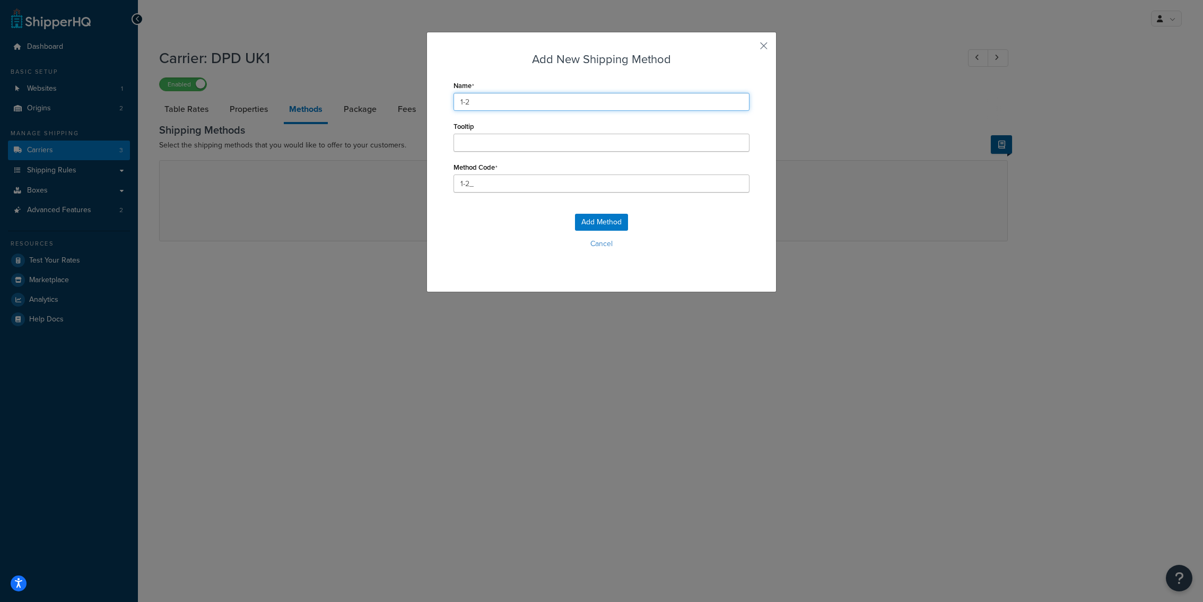
type input "1-2_w"
type input "1-2 wO"
type input "1-2_wO"
type input "1-2 wOR"
type input "1-2_wOR"
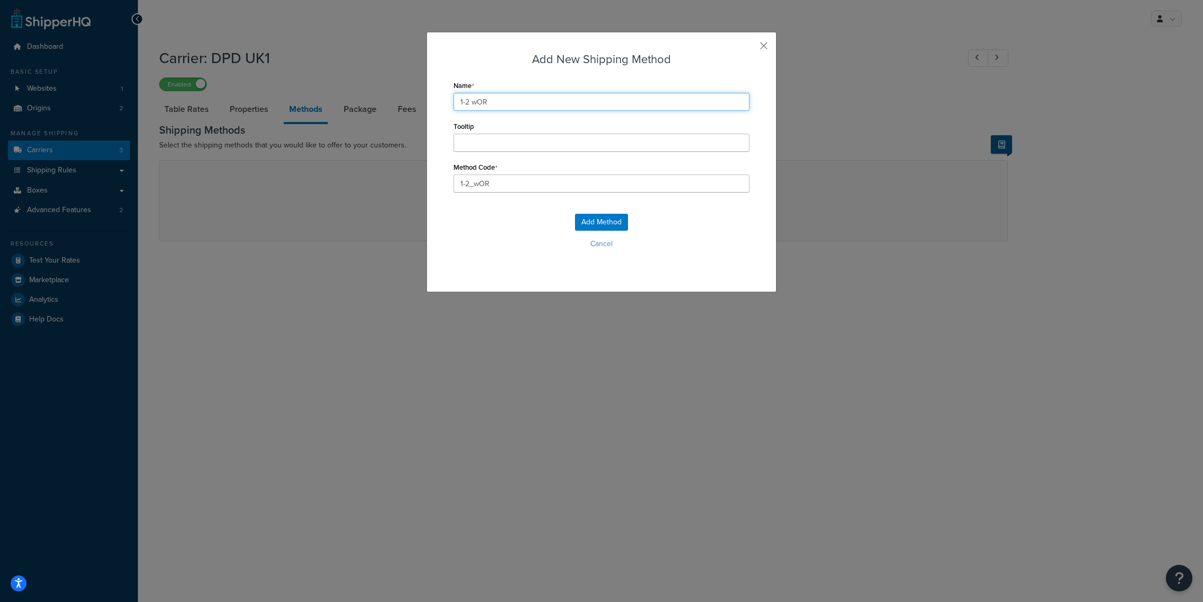
type input "1-2 wORK"
type input "1-2_wORK"
type input "1-2 wORKI"
type input "1-2_wORKI"
type input "1-2 wORKIN"
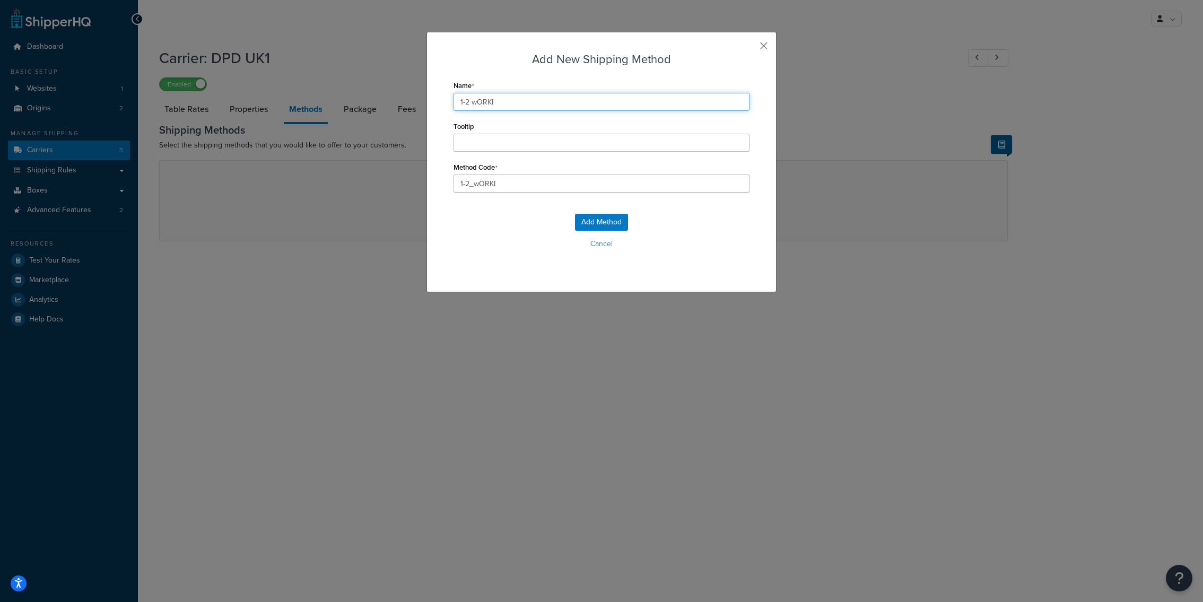
type input "1-2_wORKIN"
type input "1-2 wORKING"
type input "1-2_wORKING"
type input "1-2 wORKIN"
type input "1-2_wORKIN"
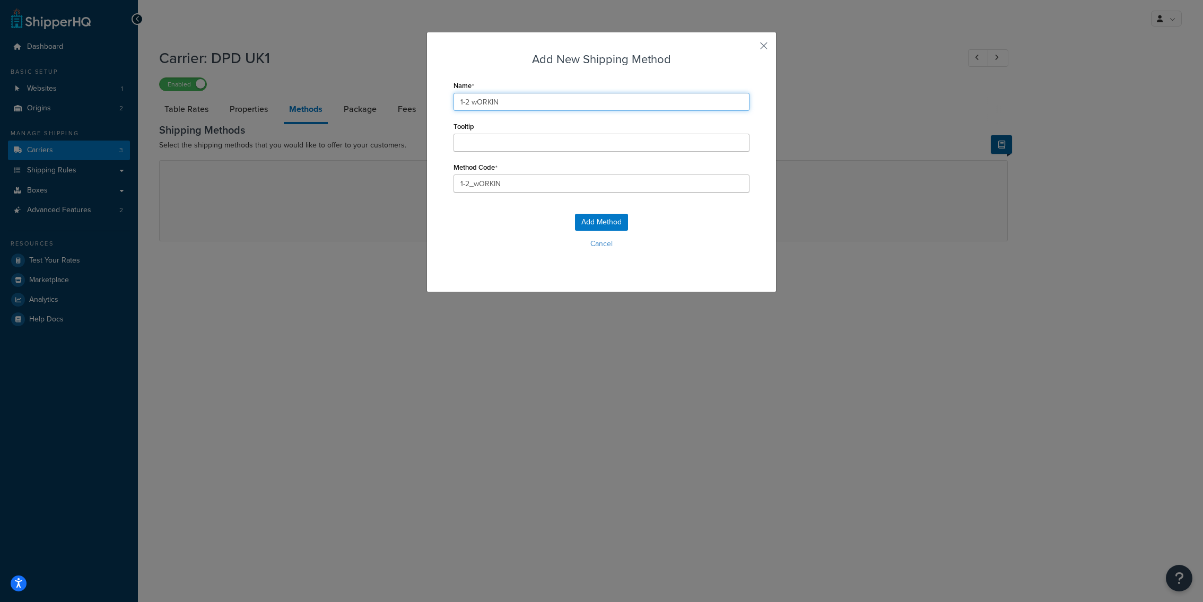
type input "1-2 wORKI"
type input "1-2_wORKI"
type input "1-2 wORK"
type input "1-2_wORK"
type input "1-2 wOR"
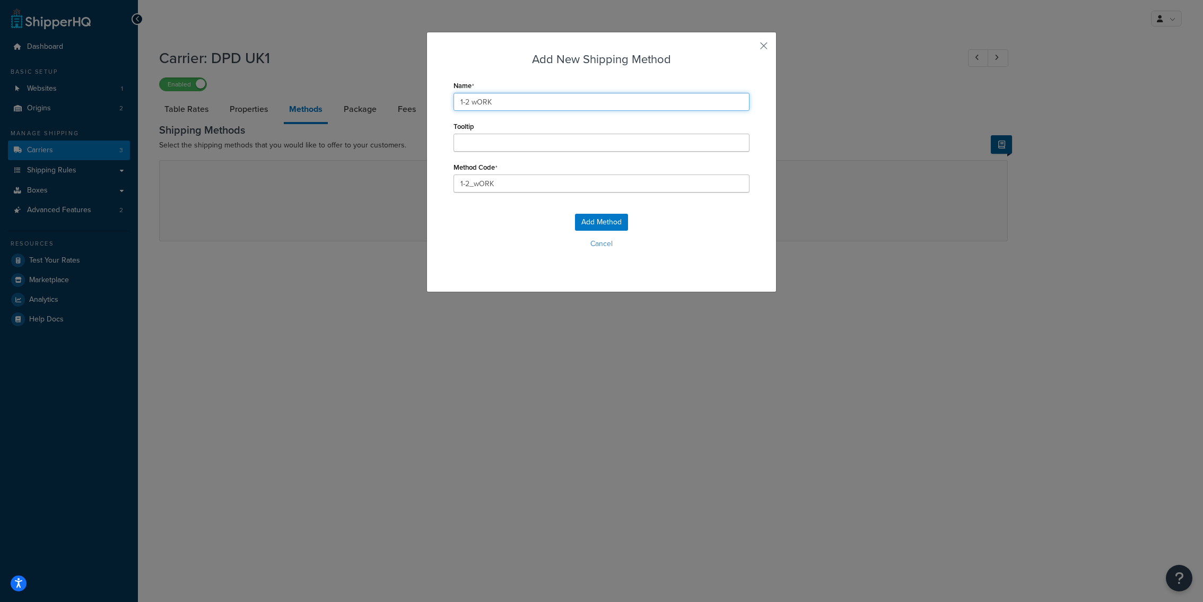
type input "1-2_wOR"
type input "1-2 wO"
type input "1-2_wO"
type input "1-2 w"
type input "1-2_w"
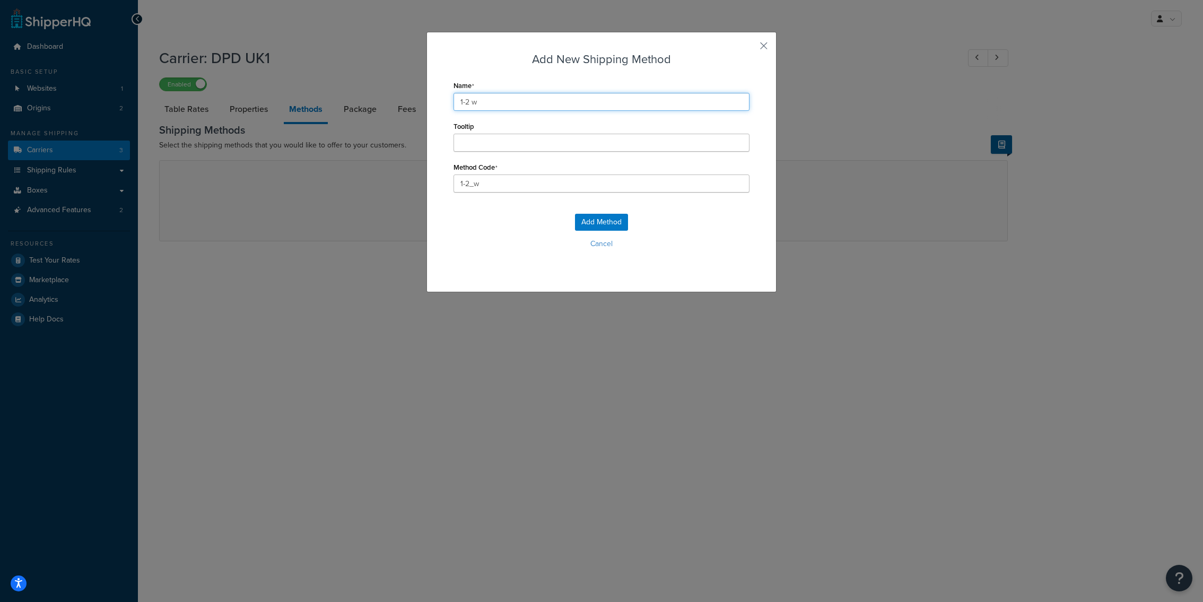
type input "1-2 wW"
type input "1-2_wW"
type input "1-2 w"
type input "1-2_w"
type input "1-2"
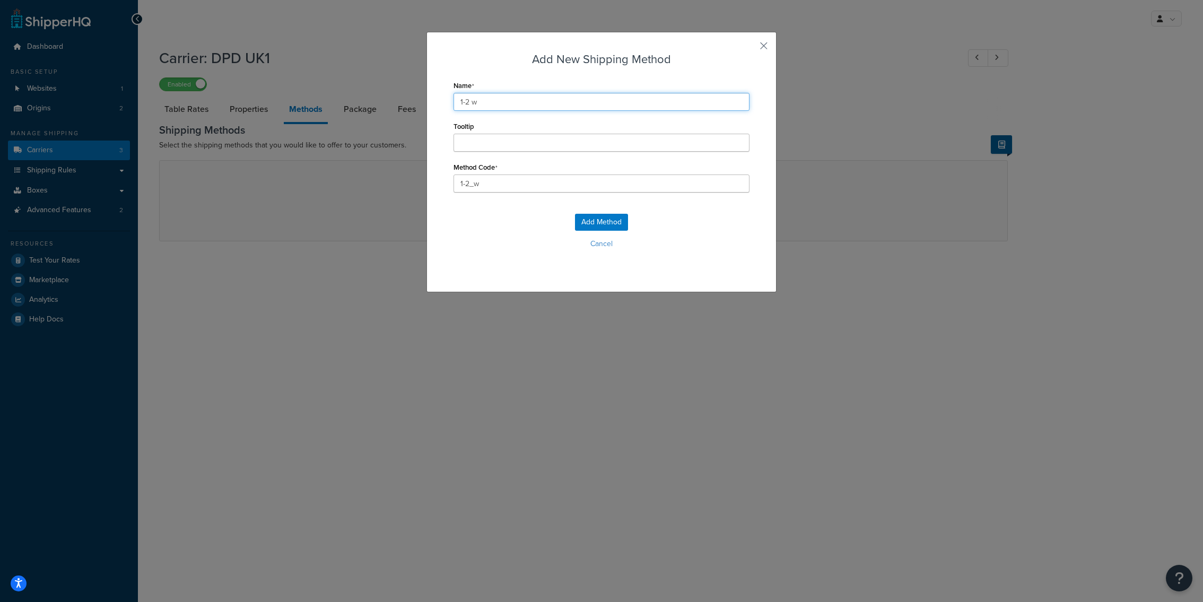
type input "1-2_"
type input "1-2 W"
type input "1-2_W"
type input "1-2 Wo"
type input "1-2_Wo"
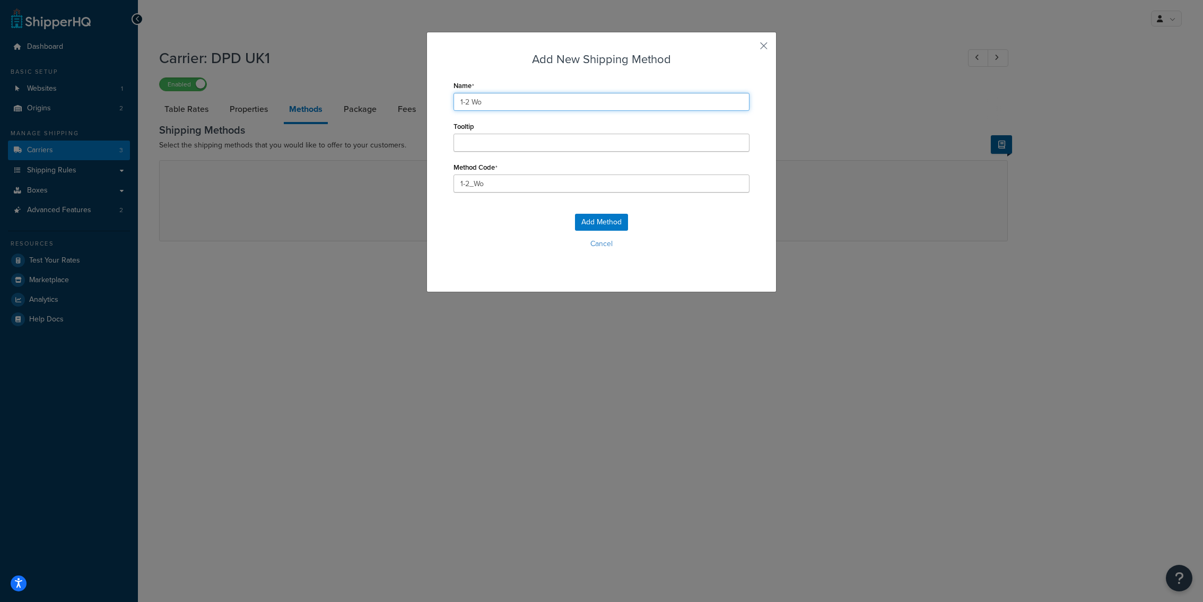
type input "1-2 Wor"
type input "1-2_Wor"
type input "1-2 Work"
type input "1-2_Work"
type input "1-2 Worki"
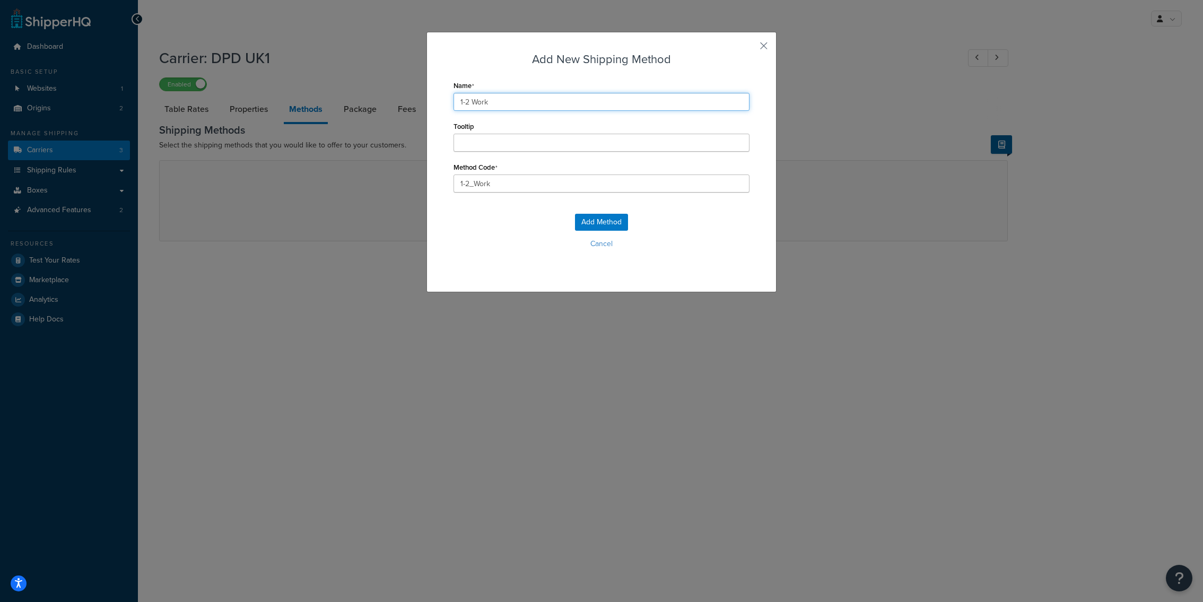
type input "1-2_Worki"
type input "1-2 Workin"
type input "1-2_Workin"
type input "1-2 Working"
type input "1-2_Working"
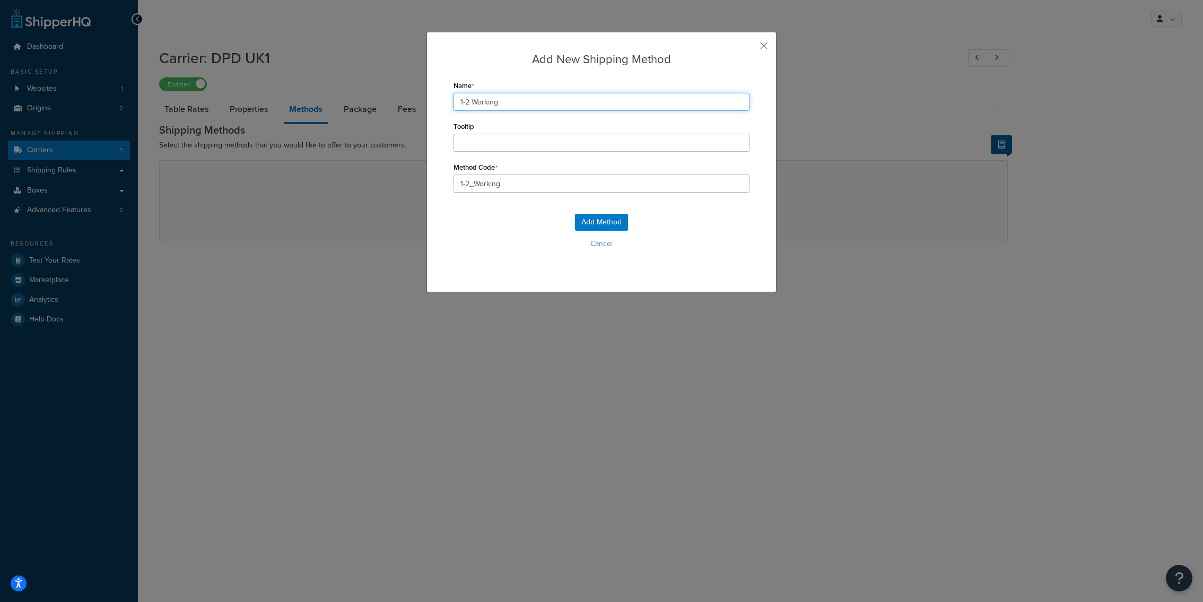
type input "1-2 Working"
type input "1-2_Working_"
type input "1-2 Working D"
type input "1-2_Working_D"
type input "1-2 Working Da"
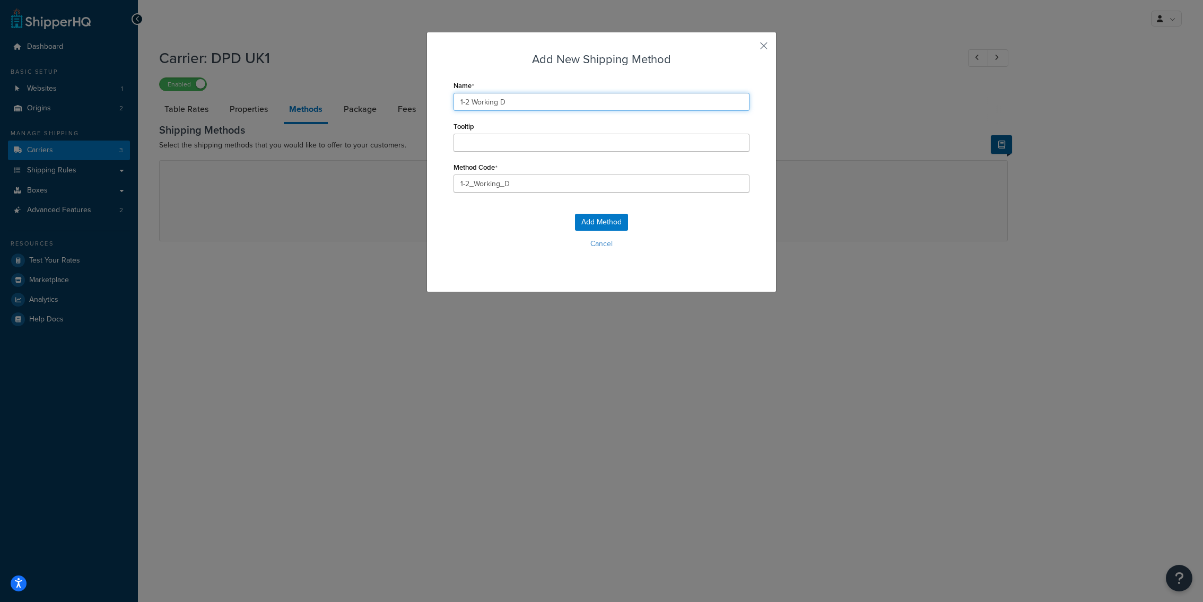
type input "1-2_Working_Da"
type input "1-2 Working Day"
type input "1-2_Working_Day"
type input "1-2 Working Days"
type input "1-2_Working_Days"
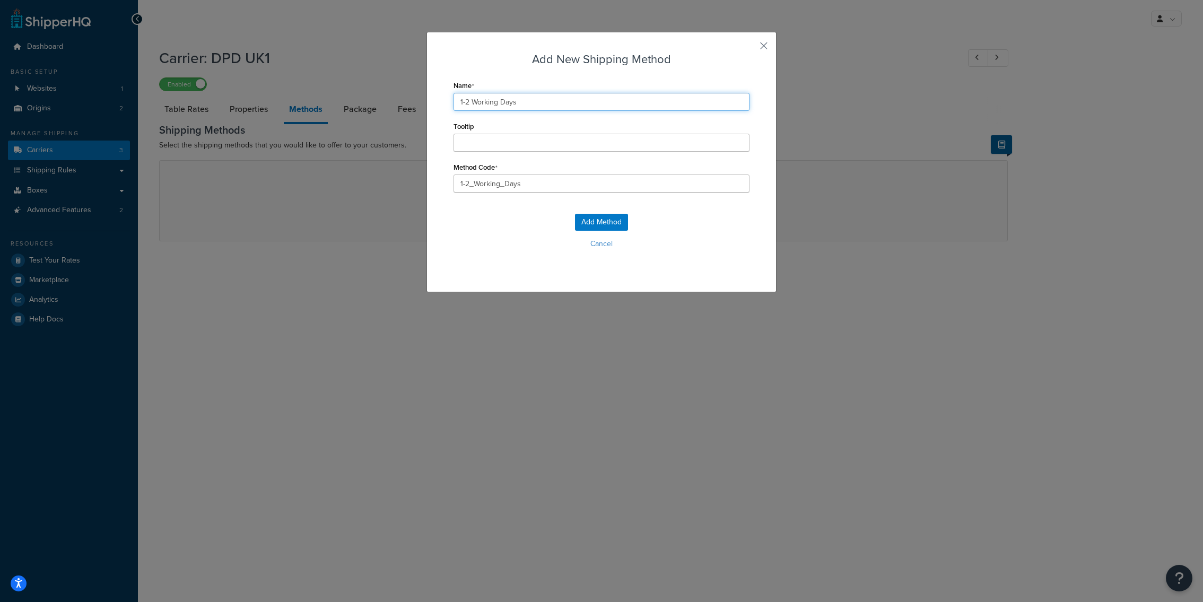
type input "1-2 Working Days"
click at [503, 146] on input "Tooltip" at bounding box center [601, 143] width 296 height 18
click at [610, 227] on button "Add Method" at bounding box center [601, 222] width 53 height 17
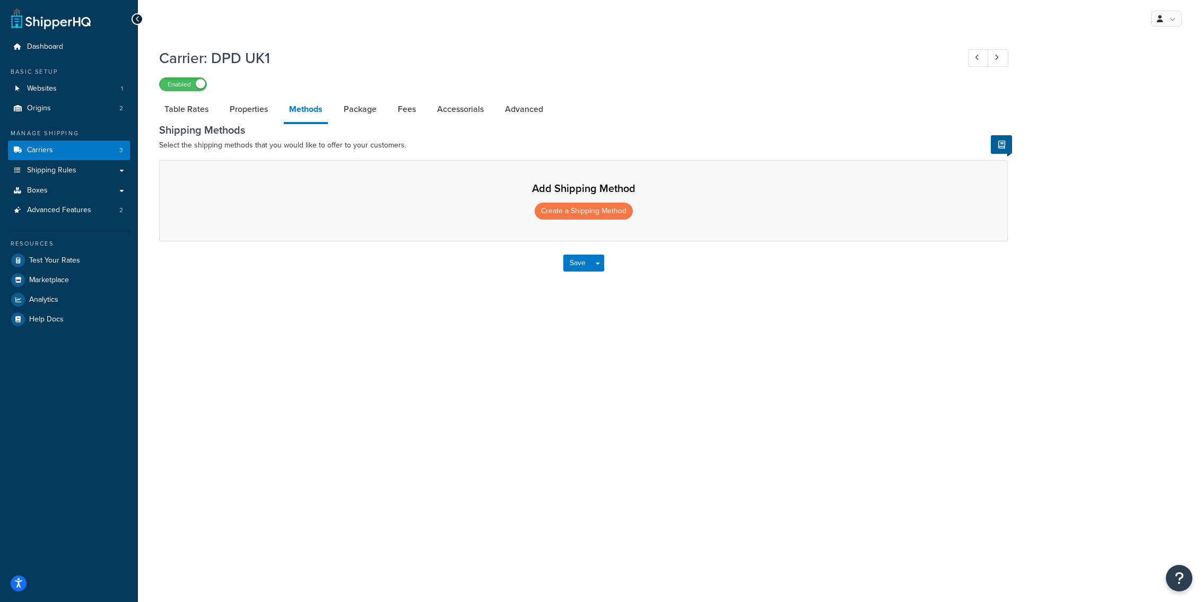
select select "25"
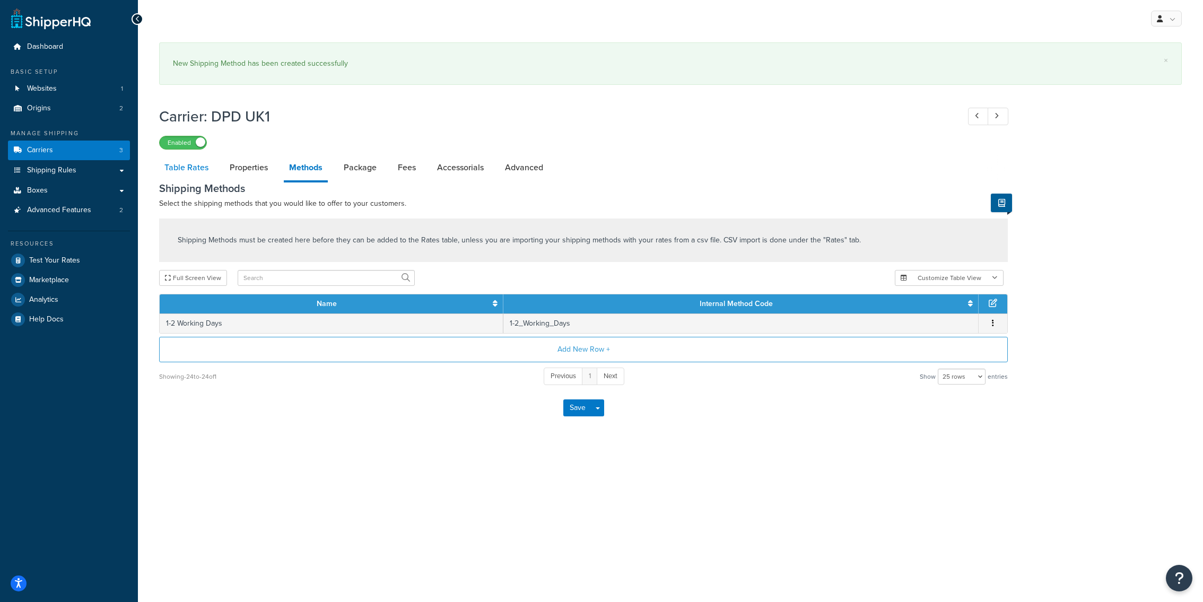
click at [205, 174] on link "Table Rates" at bounding box center [186, 167] width 55 height 25
select select "25"
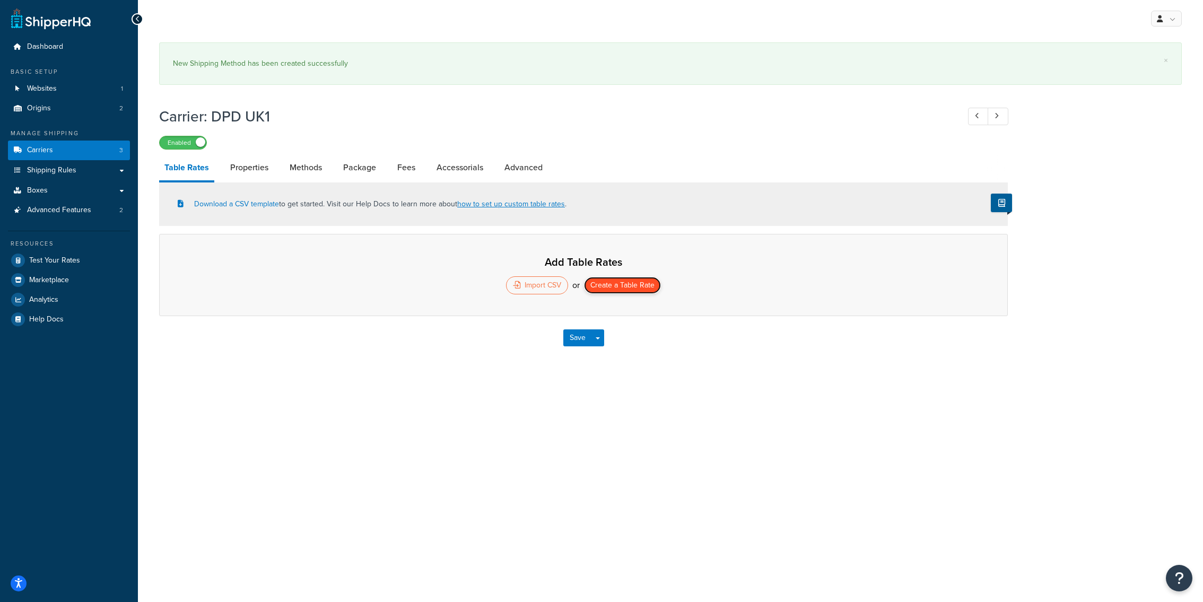
click at [608, 288] on button "Create a Table Rate" at bounding box center [622, 285] width 77 height 17
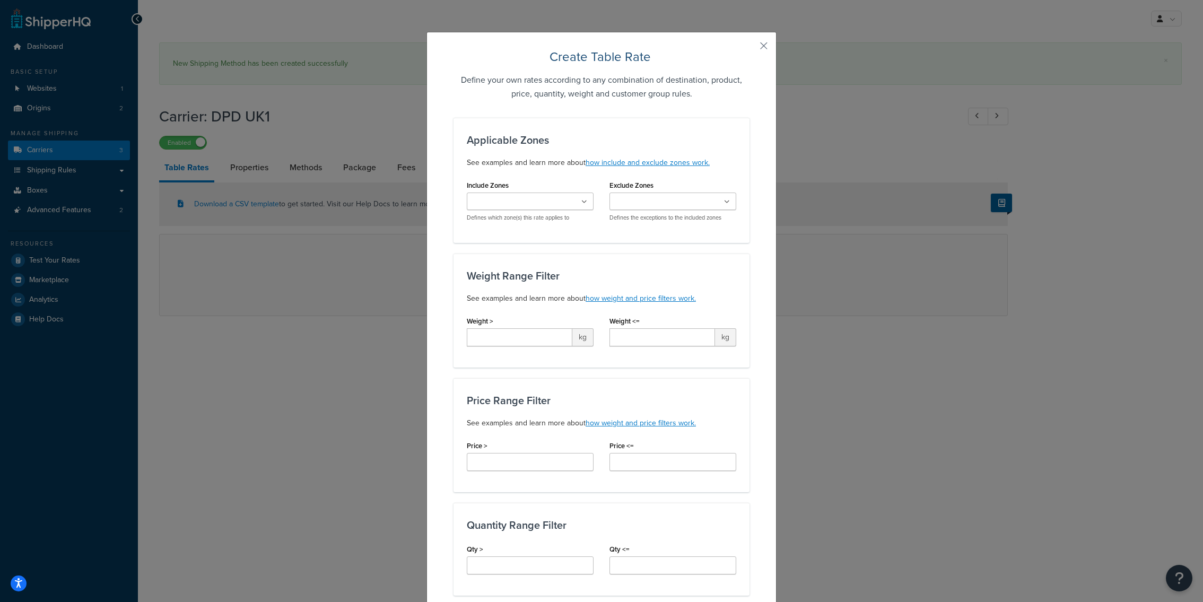
click at [544, 195] on ul at bounding box center [530, 202] width 127 height 18
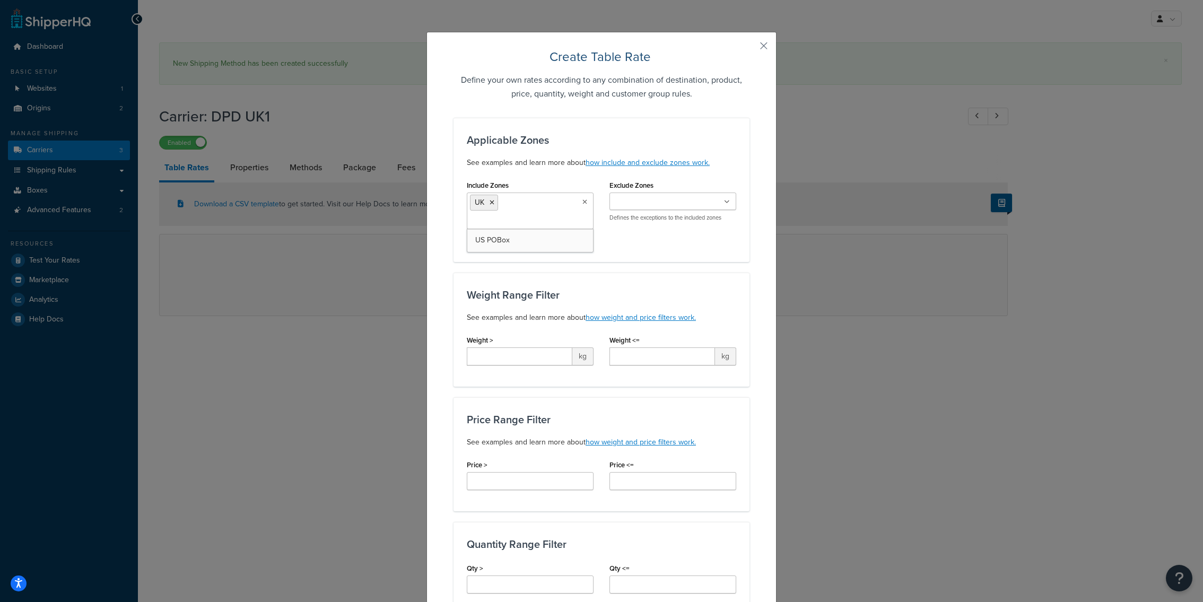
click at [630, 269] on div "Applicable Zones See examples and learn more about how include and exclude zone…" at bounding box center [601, 591] width 296 height 947
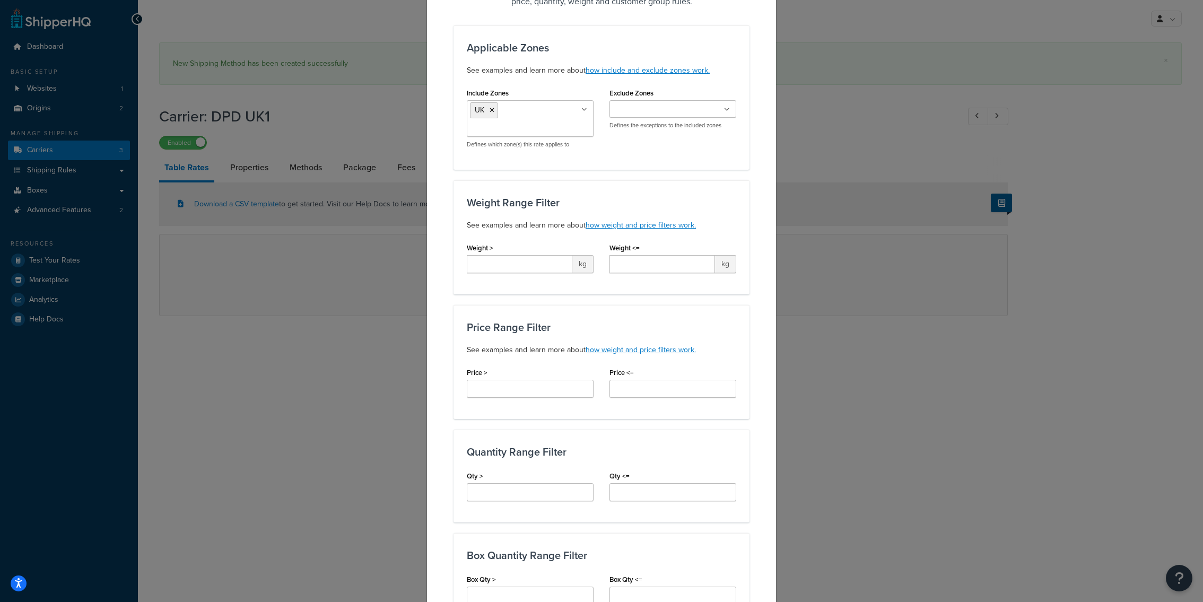
scroll to position [100, 0]
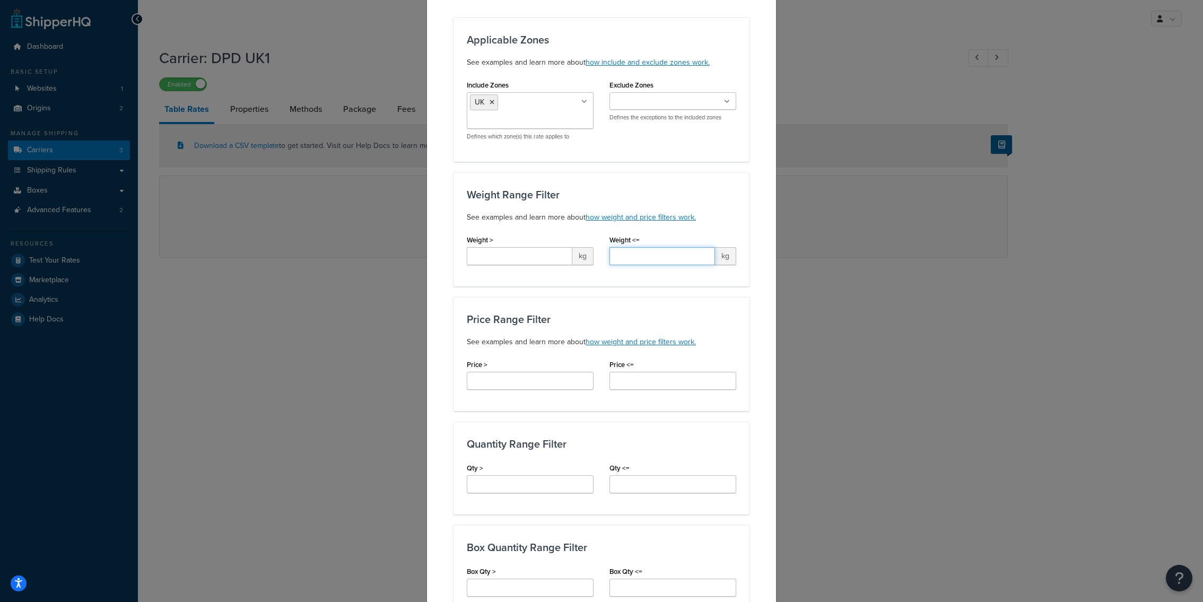
click at [634, 256] on input "Weight <=" at bounding box center [662, 256] width 106 height 18
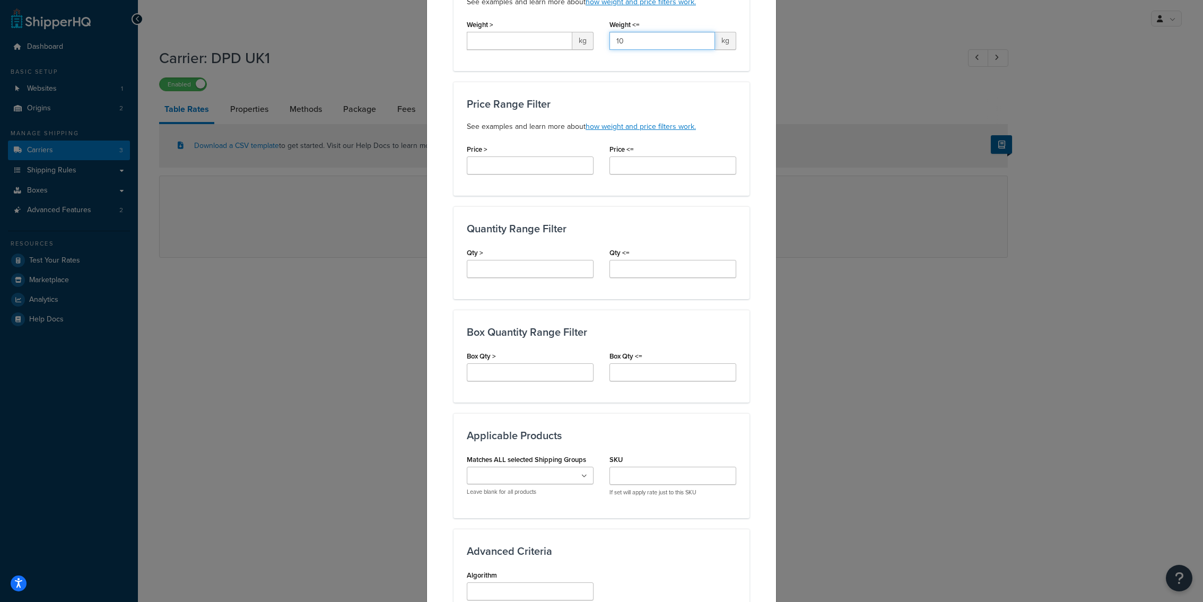
scroll to position [334, 0]
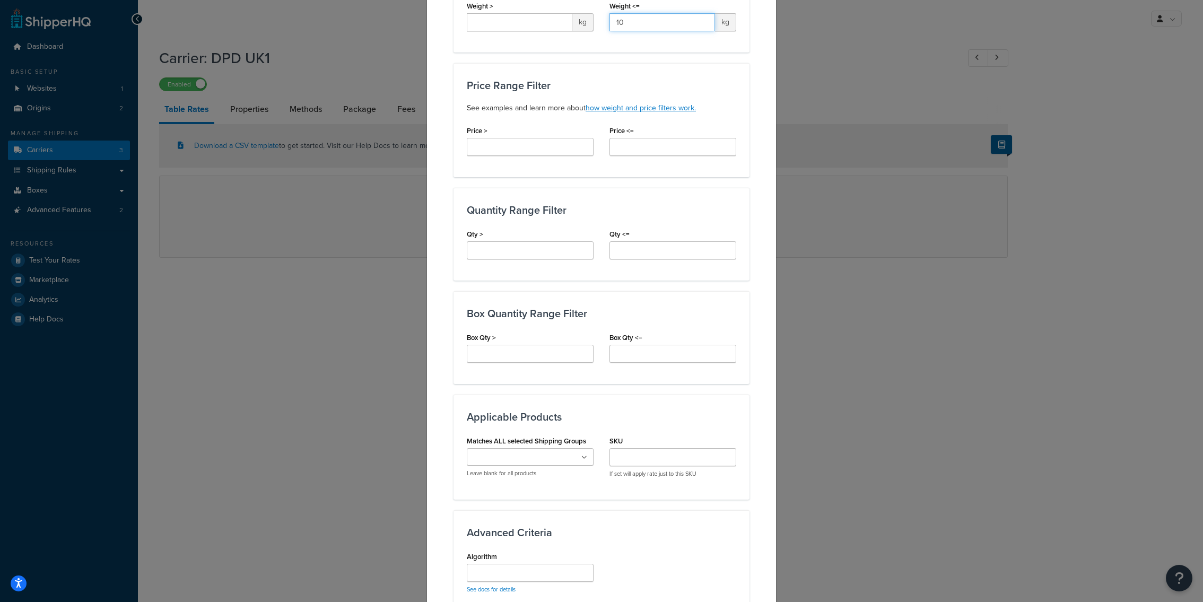
type input "10"
click at [658, 355] on input "Box Qty <=" at bounding box center [672, 354] width 127 height 18
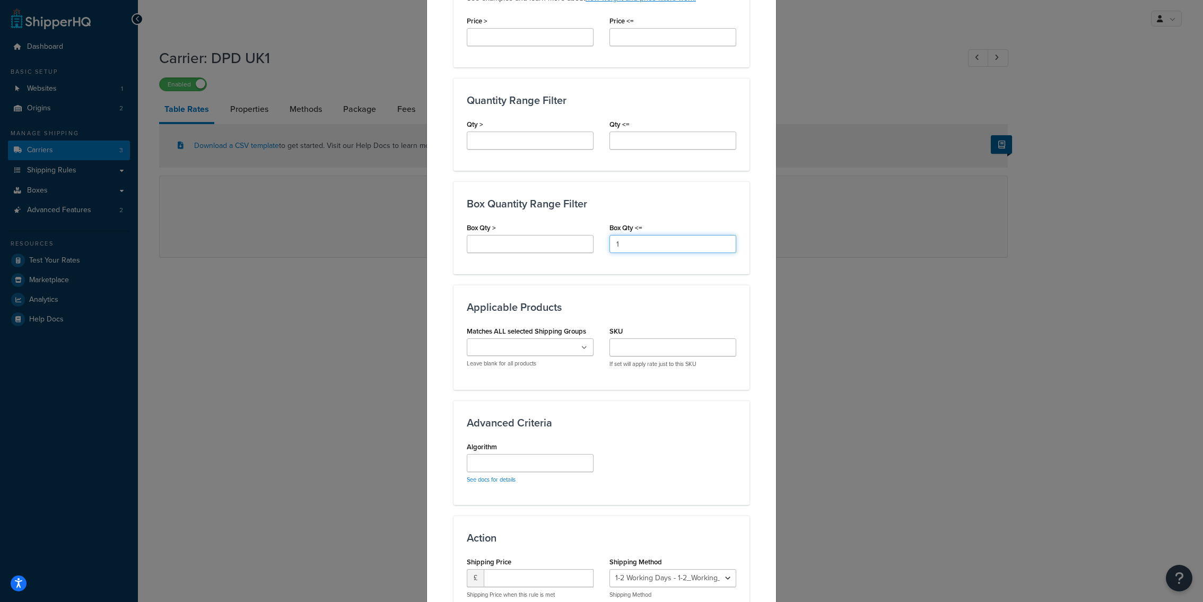
scroll to position [539, 0]
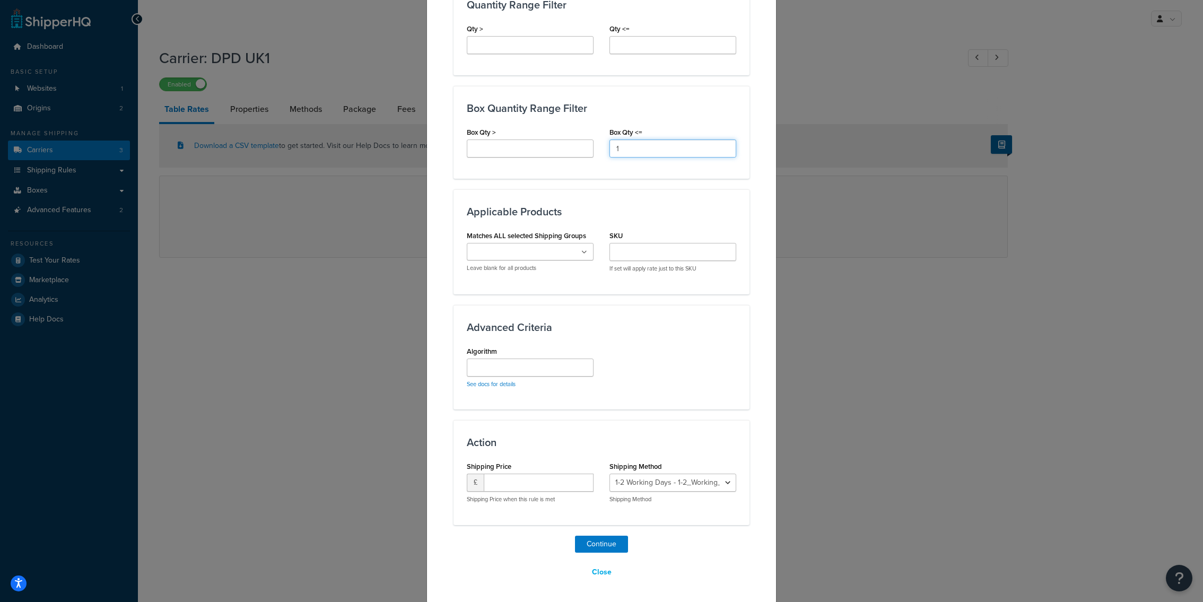
type input "1"
click at [502, 479] on input "number" at bounding box center [539, 483] width 110 height 18
type input "15"
click at [604, 541] on button "Continue" at bounding box center [601, 544] width 53 height 17
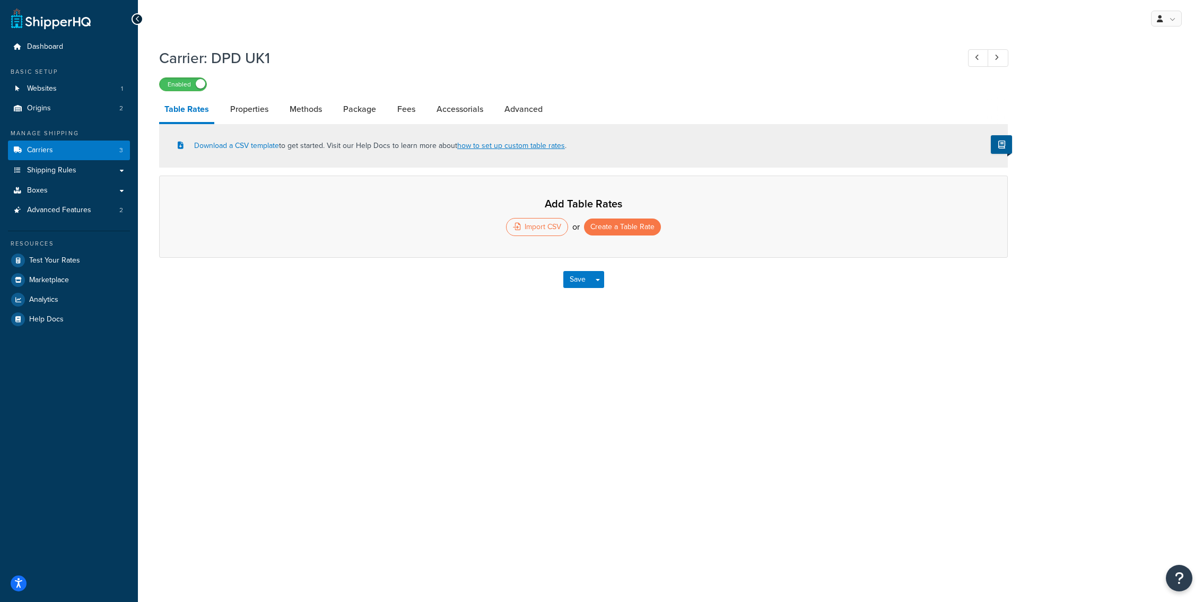
select select "25"
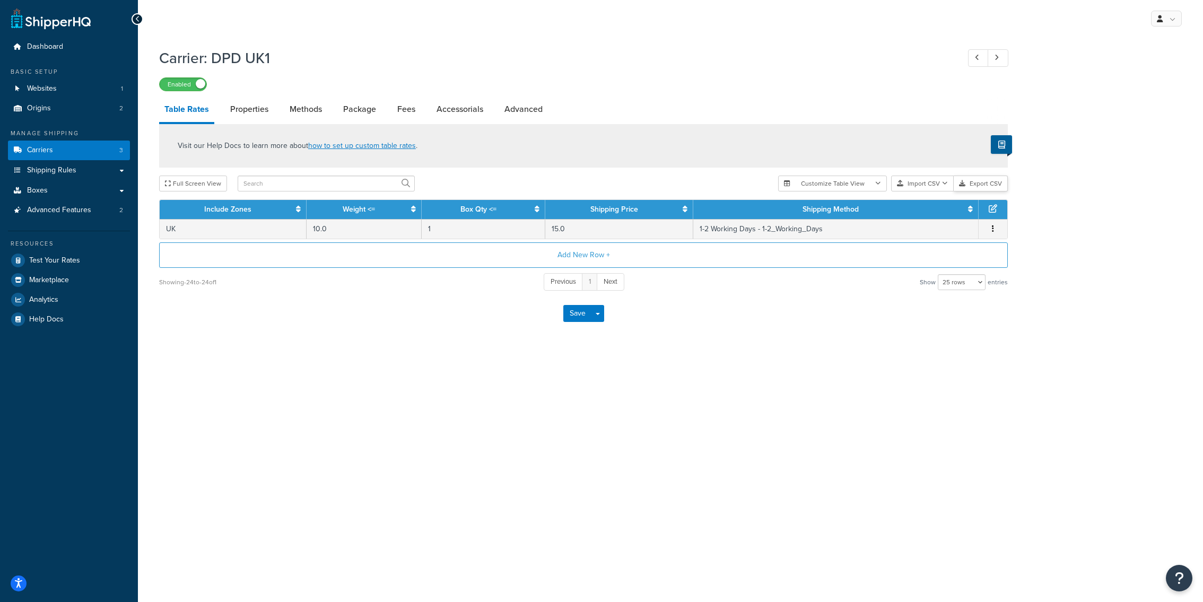
click at [980, 184] on button "Export CSV" at bounding box center [981, 184] width 54 height 16
click at [562, 63] on h1 "Carrier: DPD UK1" at bounding box center [553, 58] width 789 height 21
click at [69, 192] on link "Boxes" at bounding box center [69, 191] width 122 height 20
click at [533, 230] on td "1" at bounding box center [484, 229] width 124 height 20
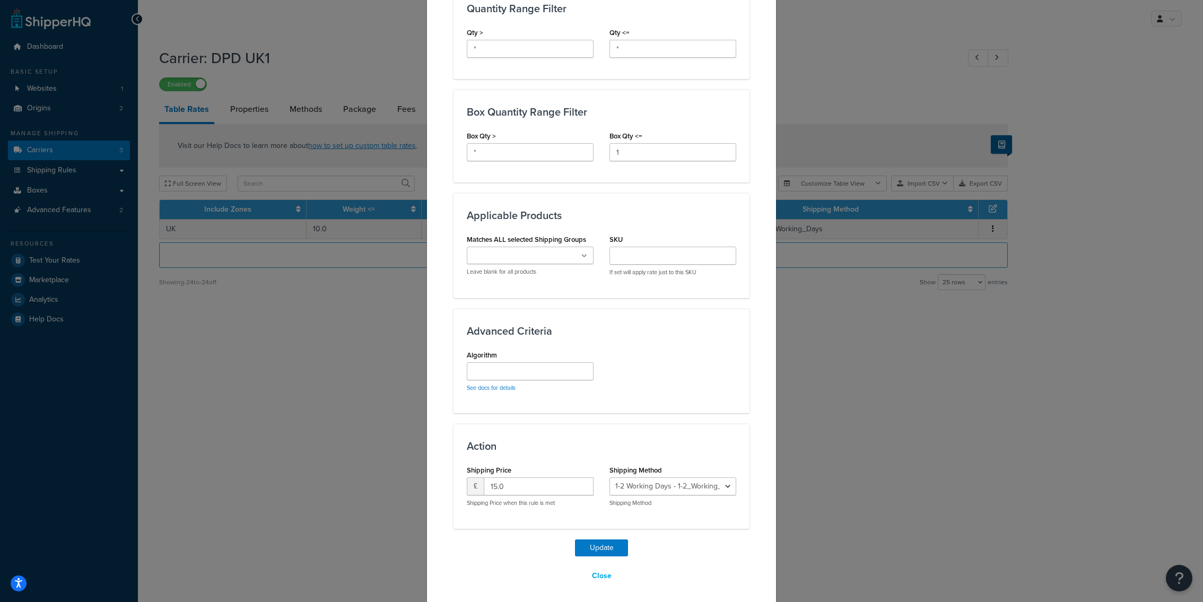
scroll to position [497, 0]
click at [496, 385] on link "See docs for details" at bounding box center [491, 384] width 49 height 8
click at [526, 364] on input "Algorithm" at bounding box center [530, 368] width 127 height 18
paste input "perBox=5"
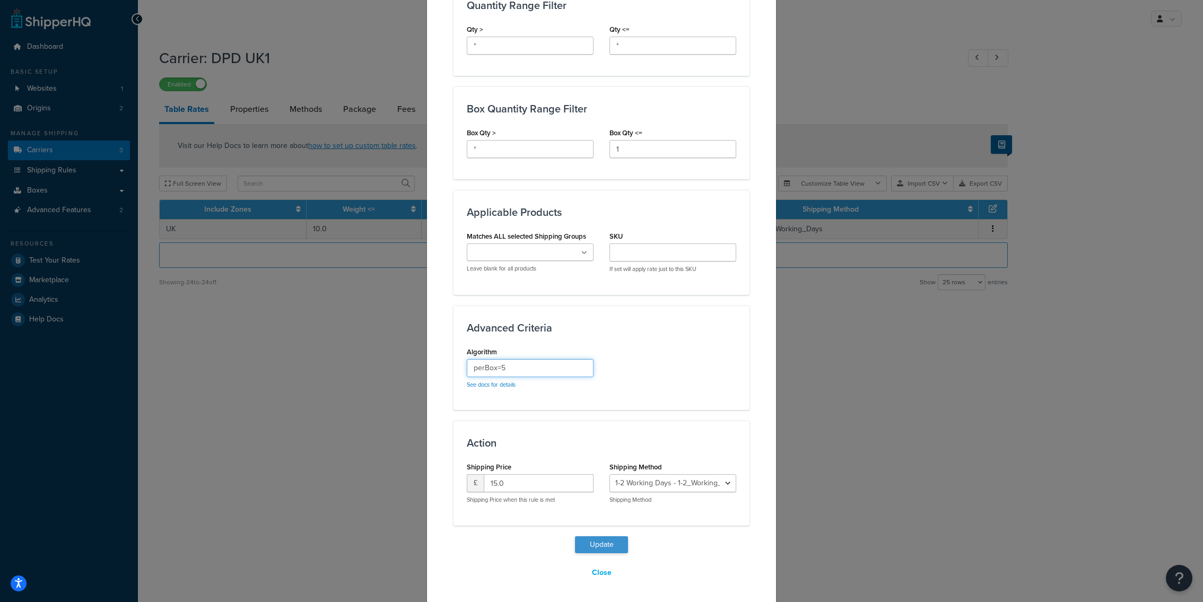
type input "perBox=5"
click at [610, 542] on button "Update" at bounding box center [601, 544] width 53 height 17
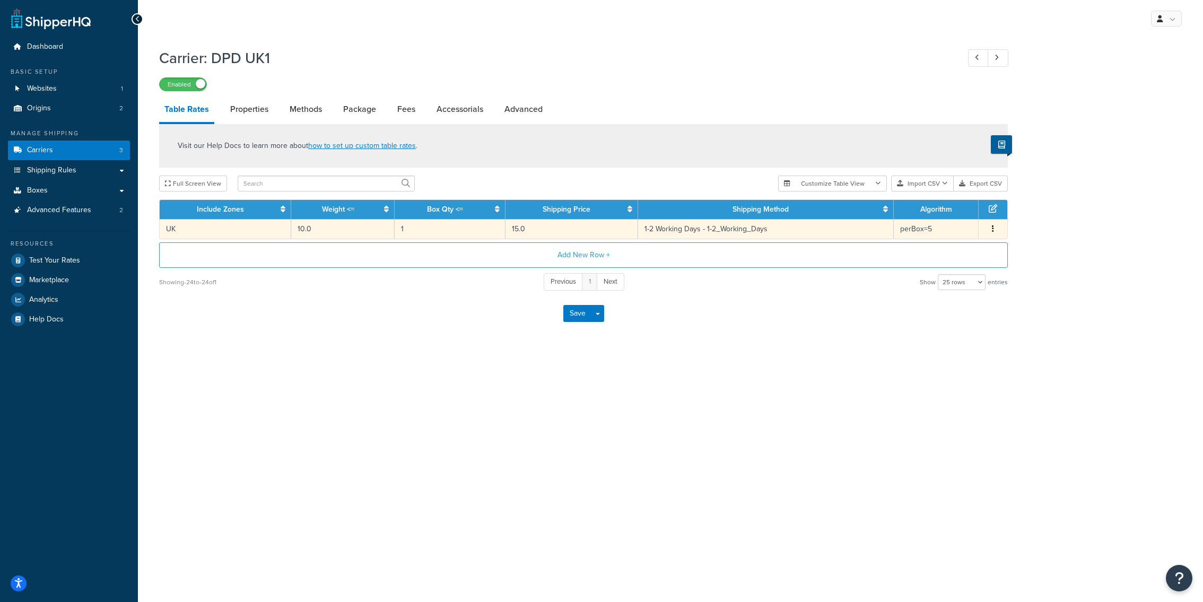
click at [490, 230] on td "1" at bounding box center [450, 229] width 110 height 20
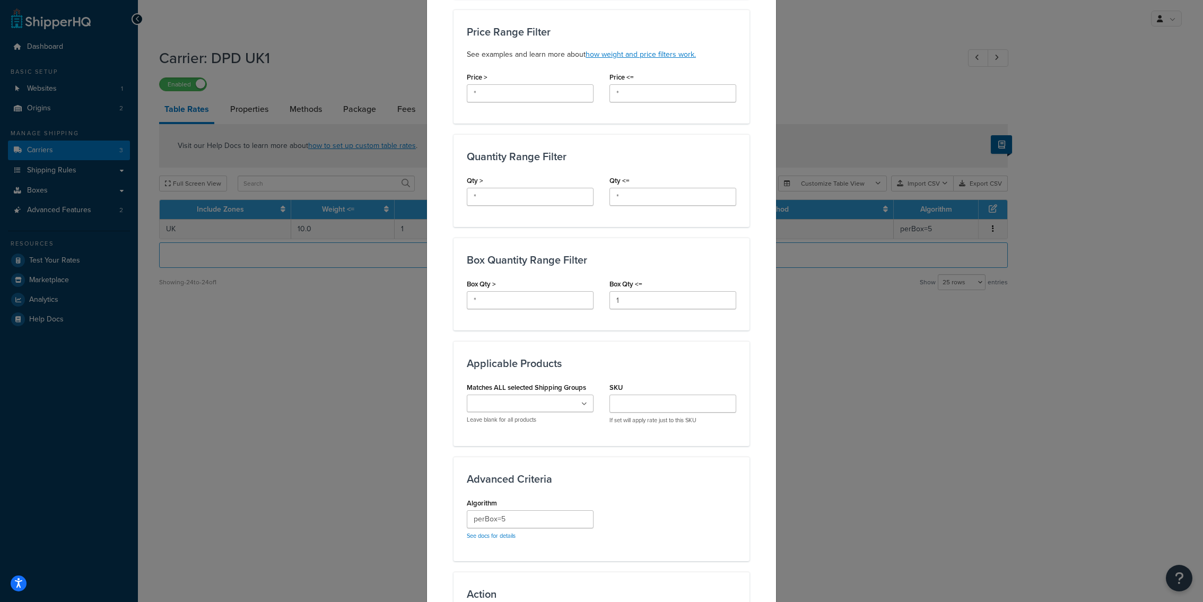
scroll to position [360, 0]
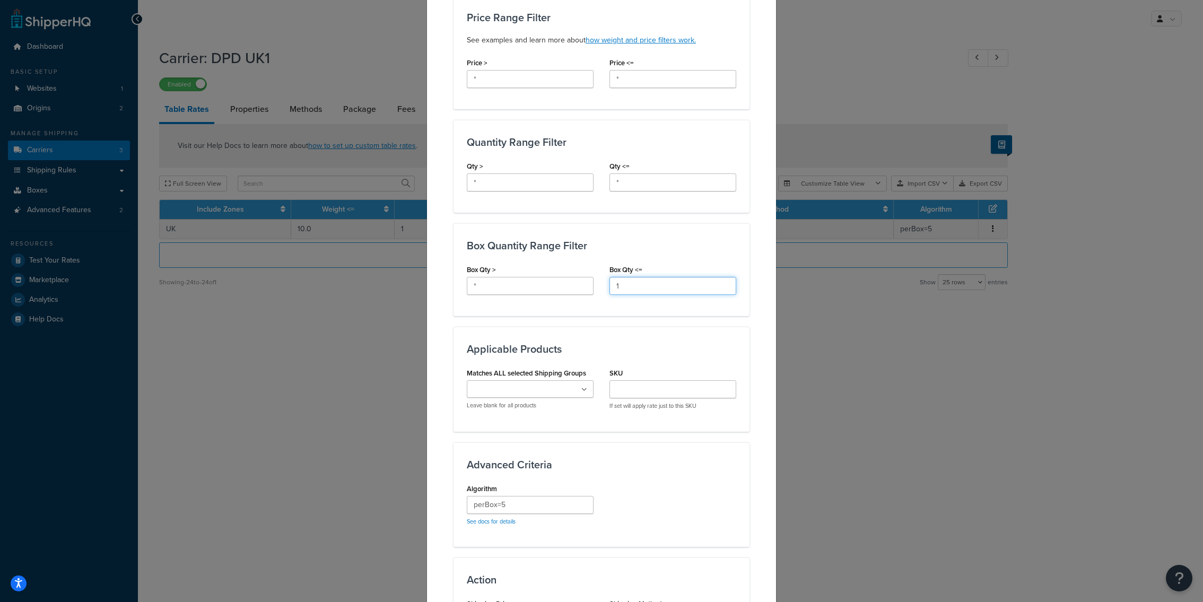
click at [653, 286] on input "1" at bounding box center [672, 286] width 127 height 18
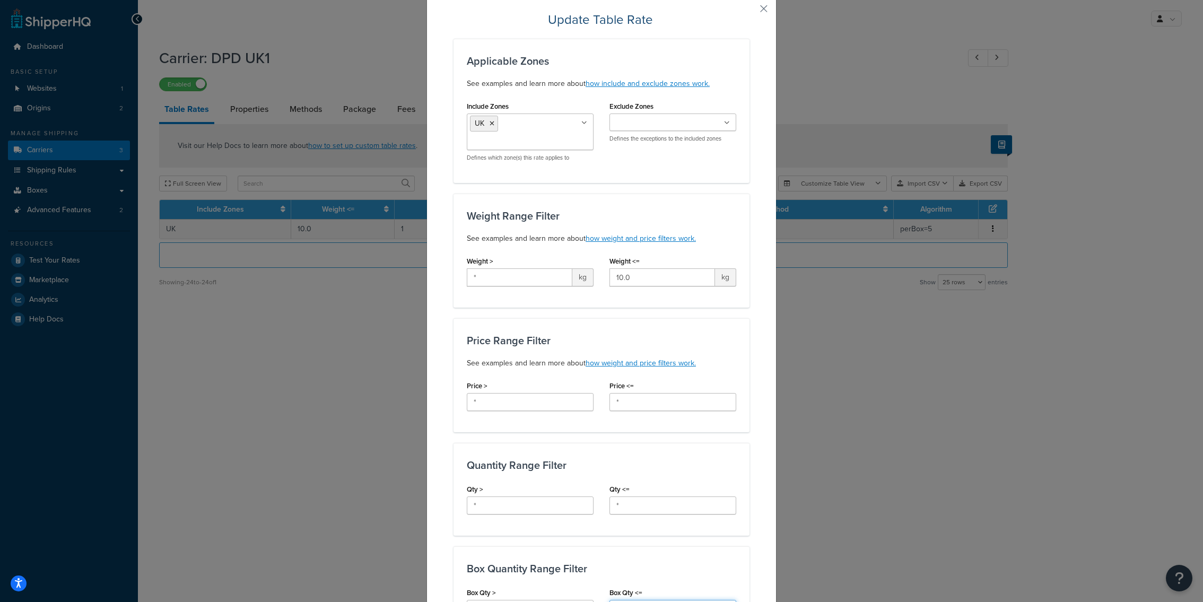
scroll to position [74, 0]
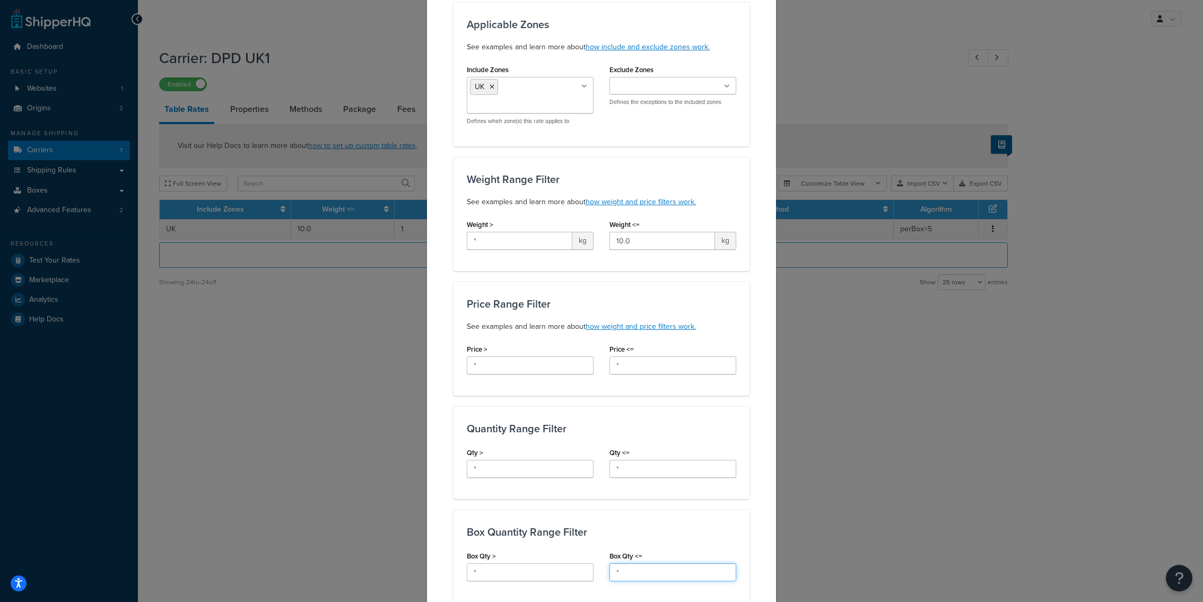
type input "*"
click at [639, 245] on input "10.0" at bounding box center [662, 241] width 106 height 18
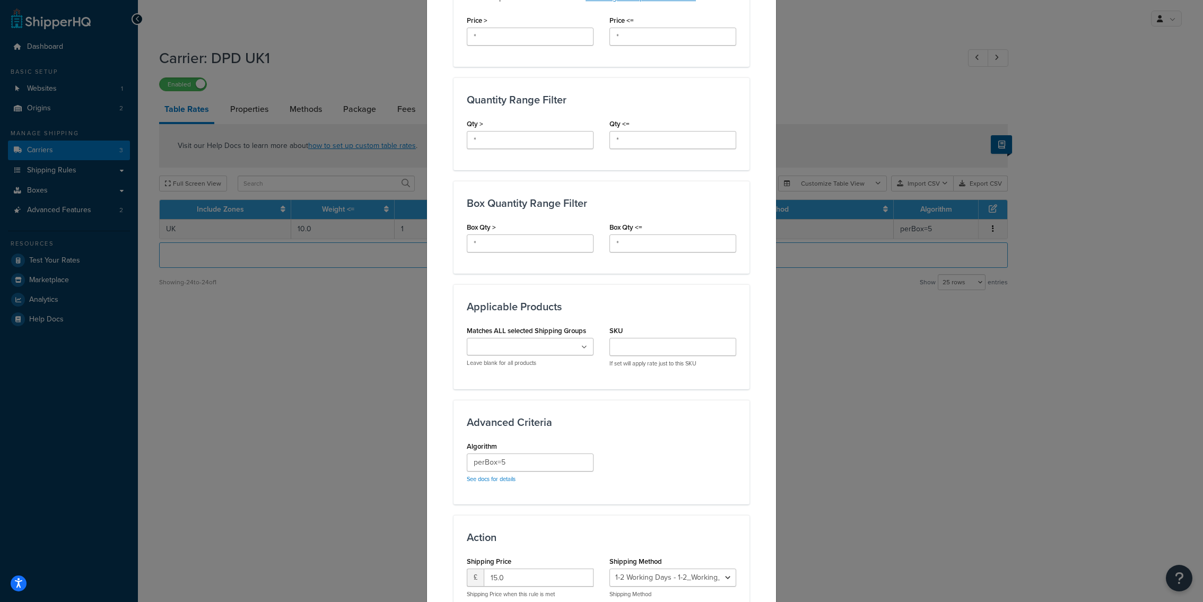
scroll to position [497, 0]
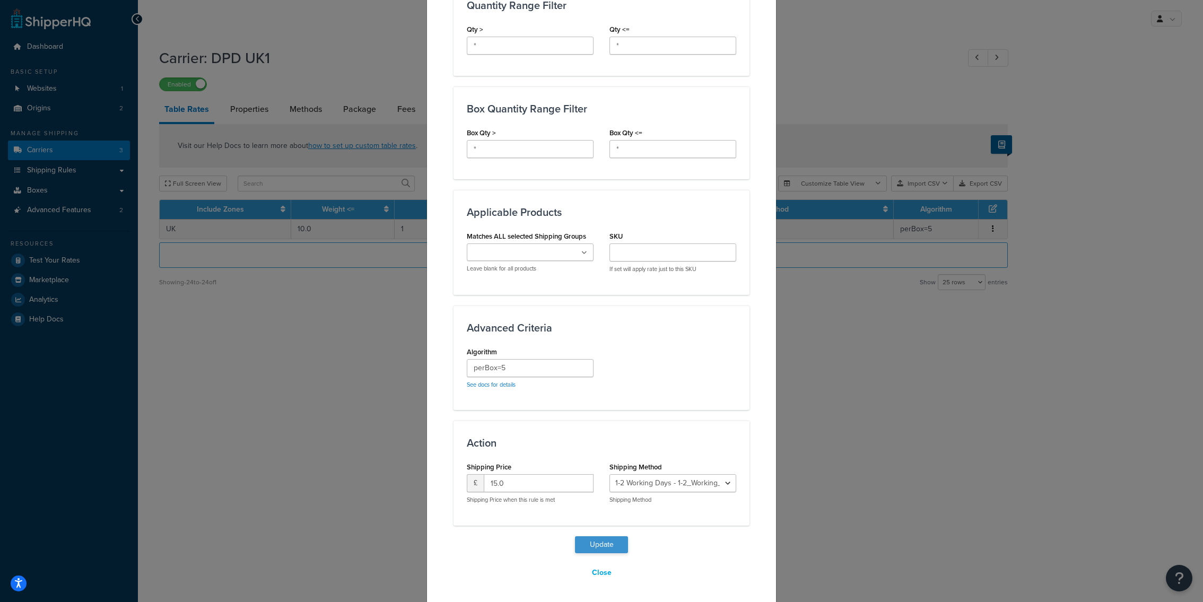
type input "25"
click at [597, 544] on button "Update" at bounding box center [601, 544] width 53 height 17
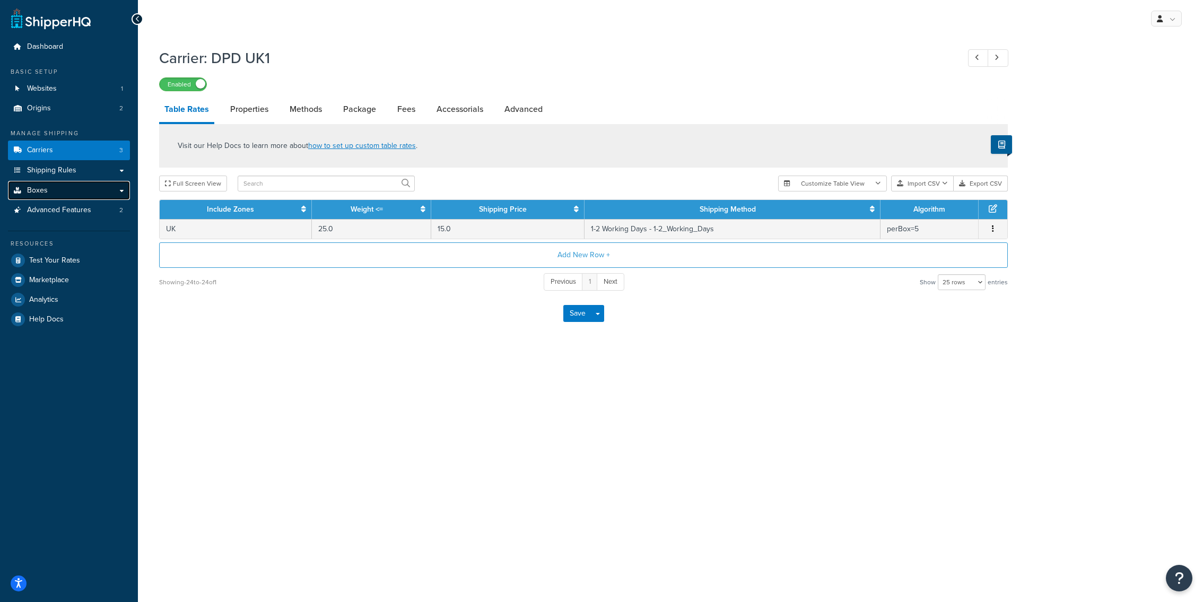
click at [104, 190] on link "Boxes" at bounding box center [69, 191] width 122 height 20
click at [405, 256] on button "Add New Row +" at bounding box center [583, 254] width 849 height 25
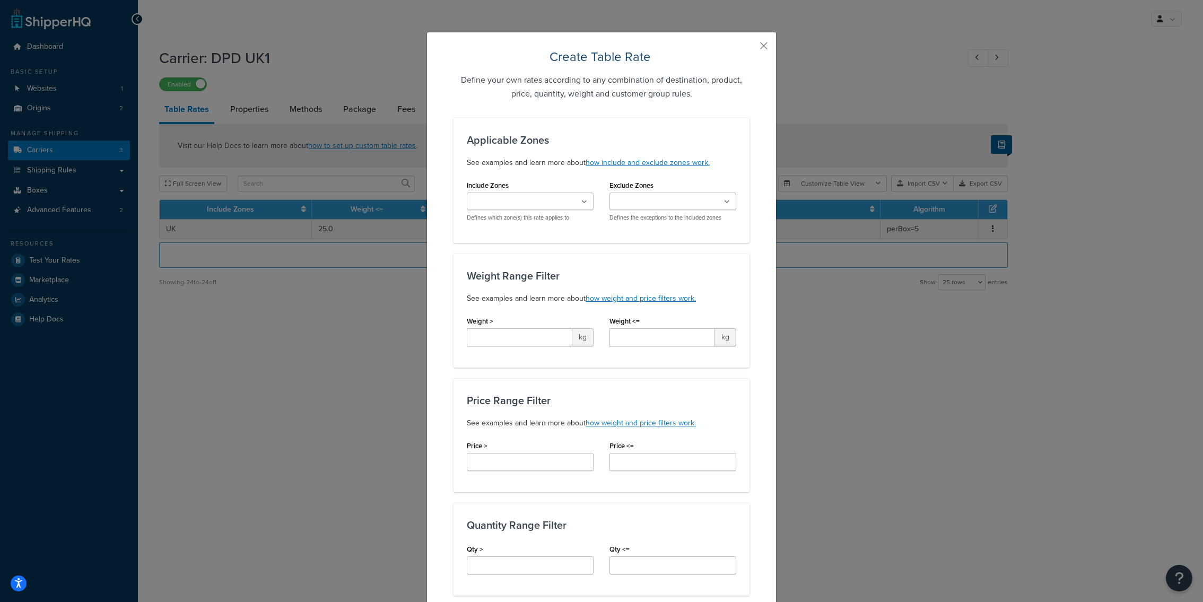
click at [545, 193] on ul at bounding box center [530, 202] width 127 height 18
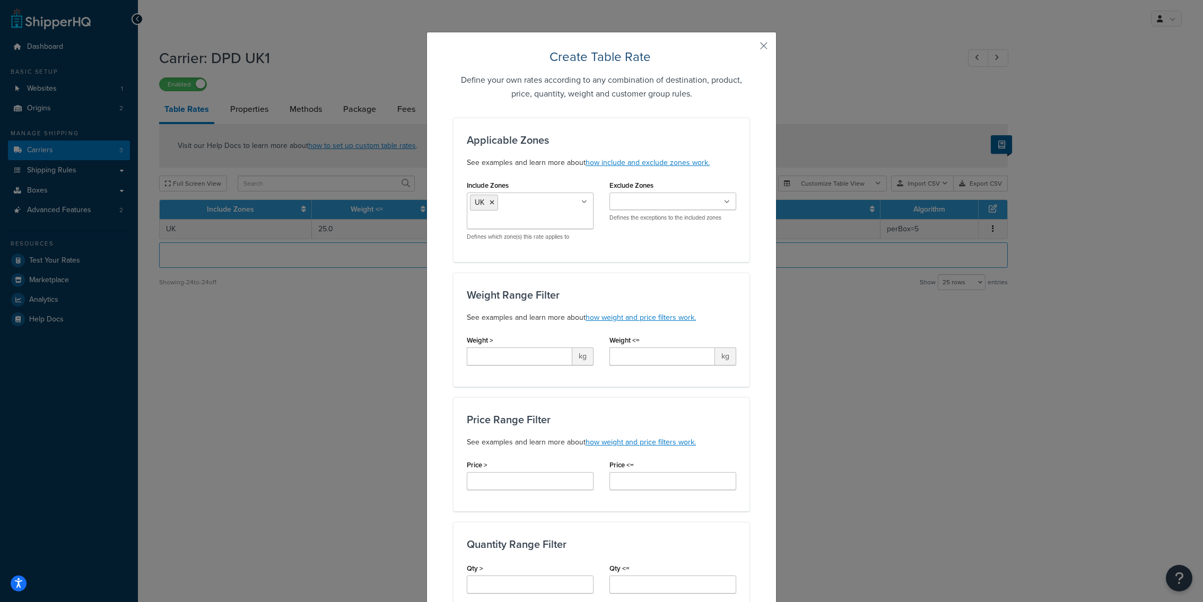
click at [607, 284] on div "Weight Range Filter See examples and learn more about how weight and price filt…" at bounding box center [601, 330] width 296 height 114
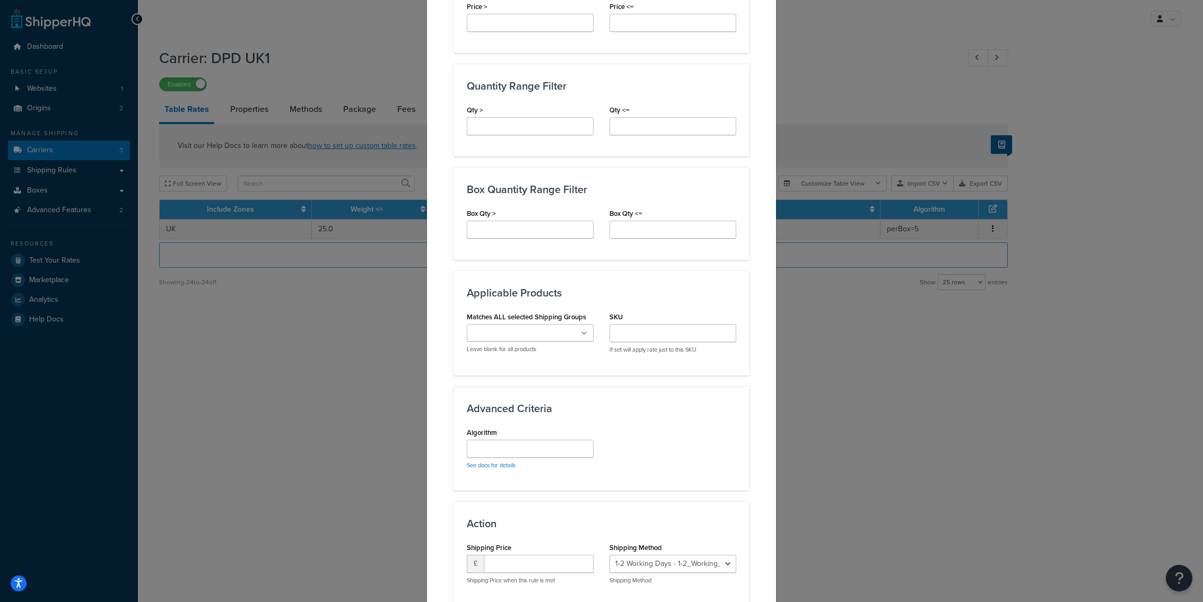
scroll to position [486, 0]
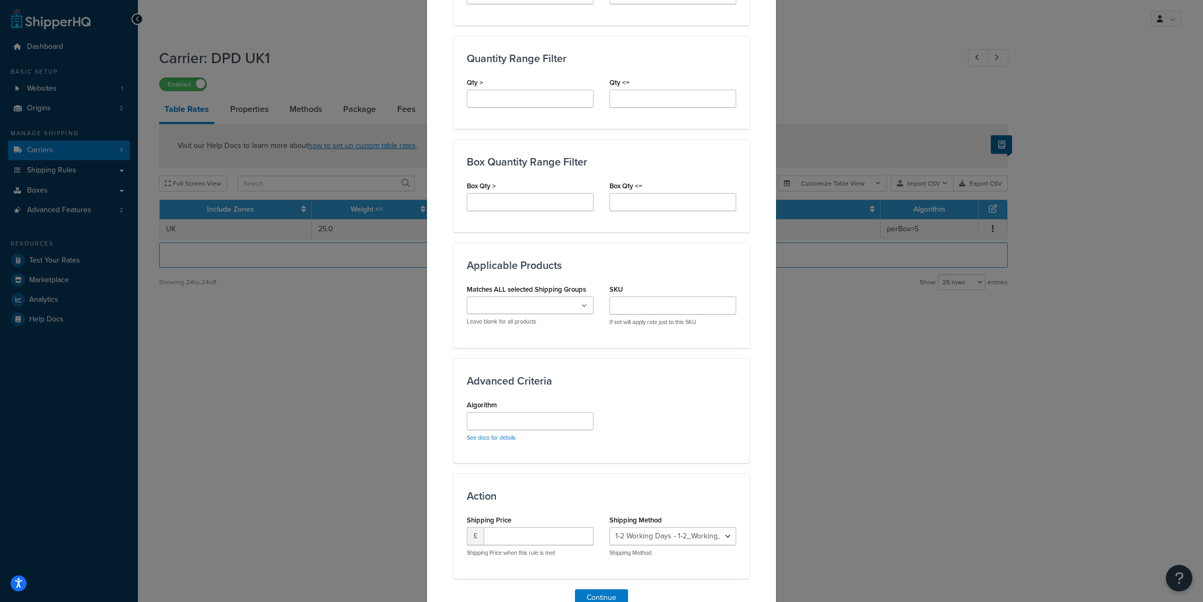
click at [551, 303] on input "Matches ALL selected Shipping Groups" at bounding box center [517, 306] width 94 height 12
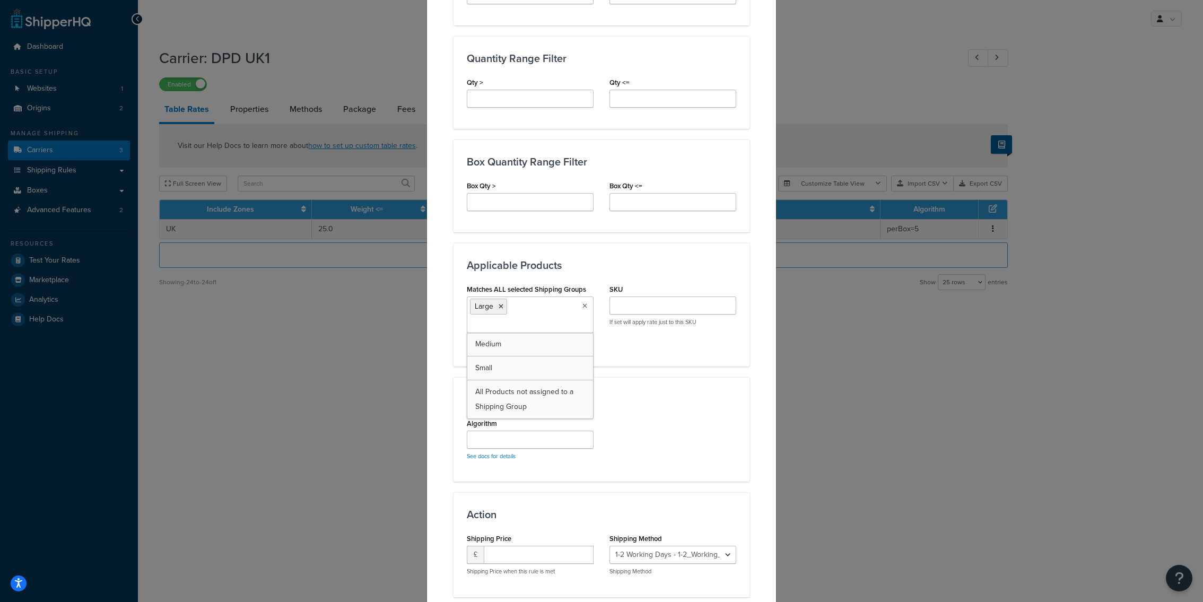
scroll to position [0, 0]
click at [636, 385] on div "Advanced Criteria Algorithm See docs for details" at bounding box center [601, 429] width 296 height 104
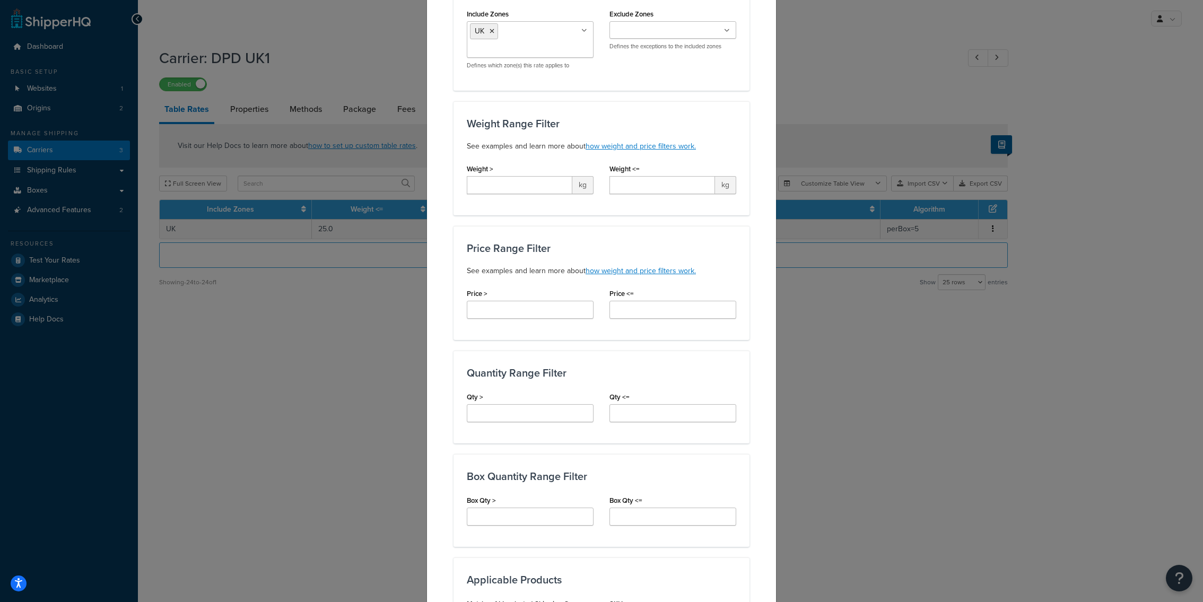
scroll to position [163, 0]
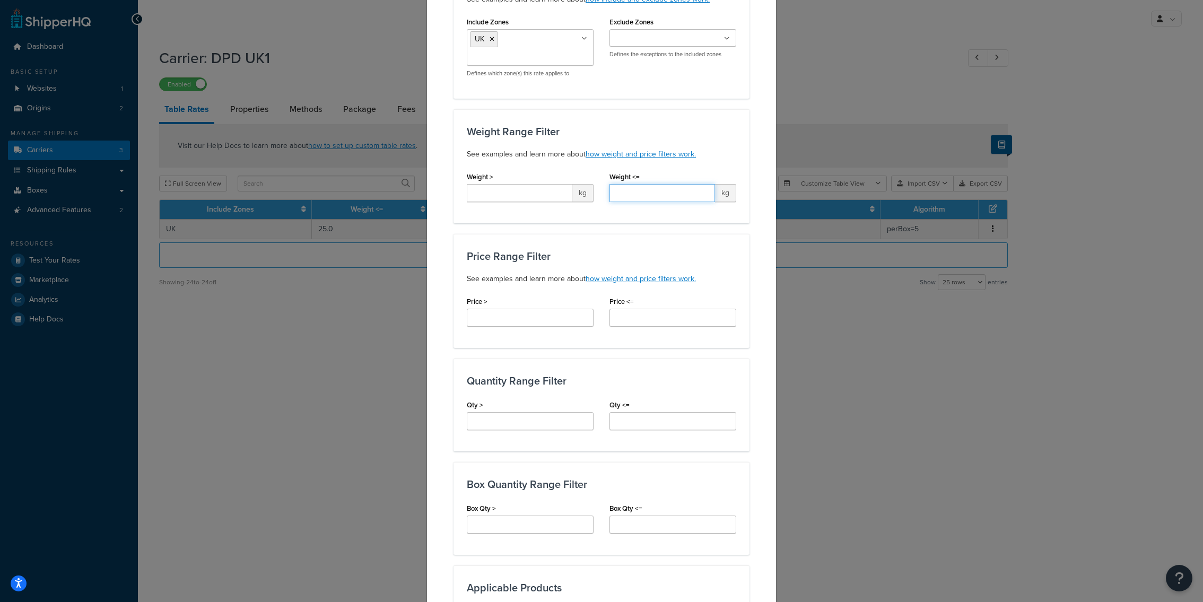
click at [635, 188] on input "Weight <=" at bounding box center [662, 193] width 106 height 18
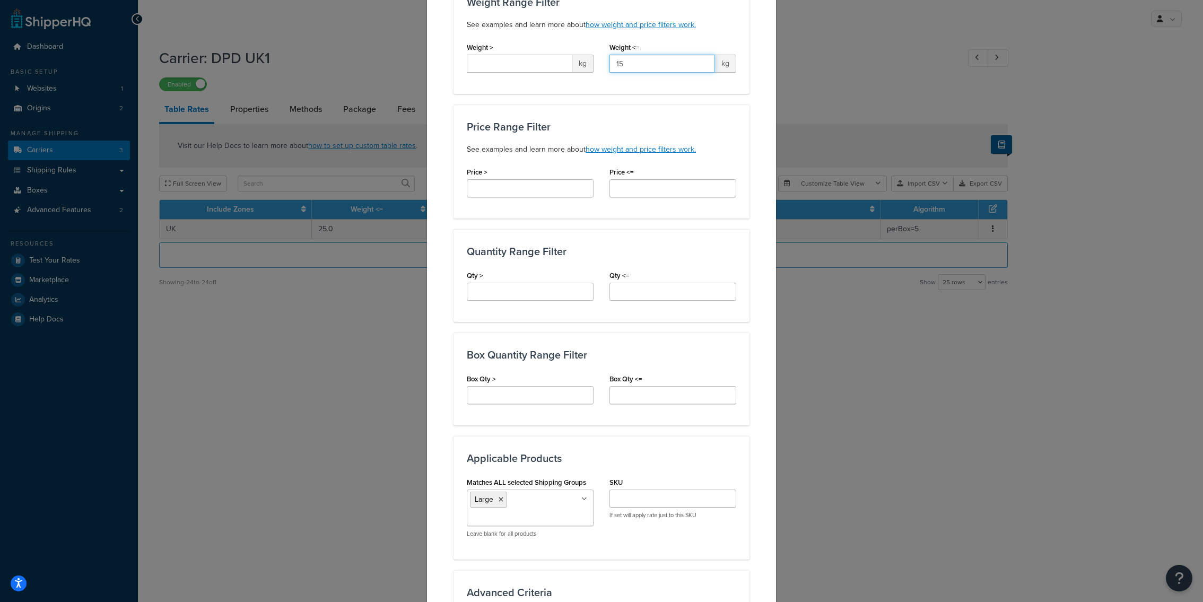
scroll to position [558, 0]
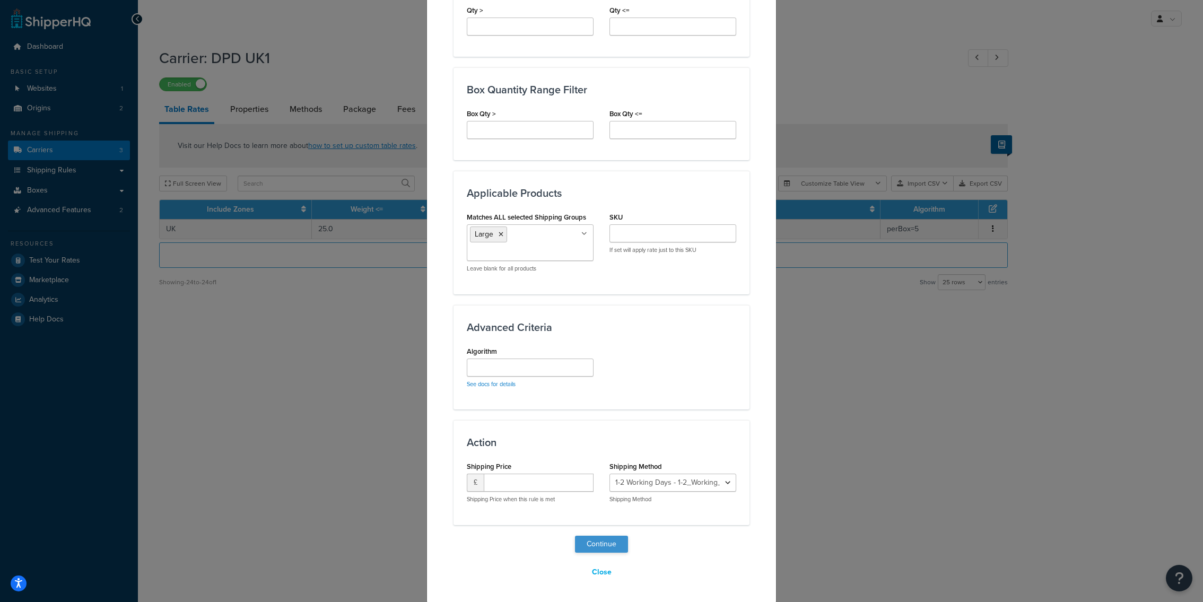
type input "15"
click at [601, 545] on button "Continue" at bounding box center [601, 544] width 53 height 17
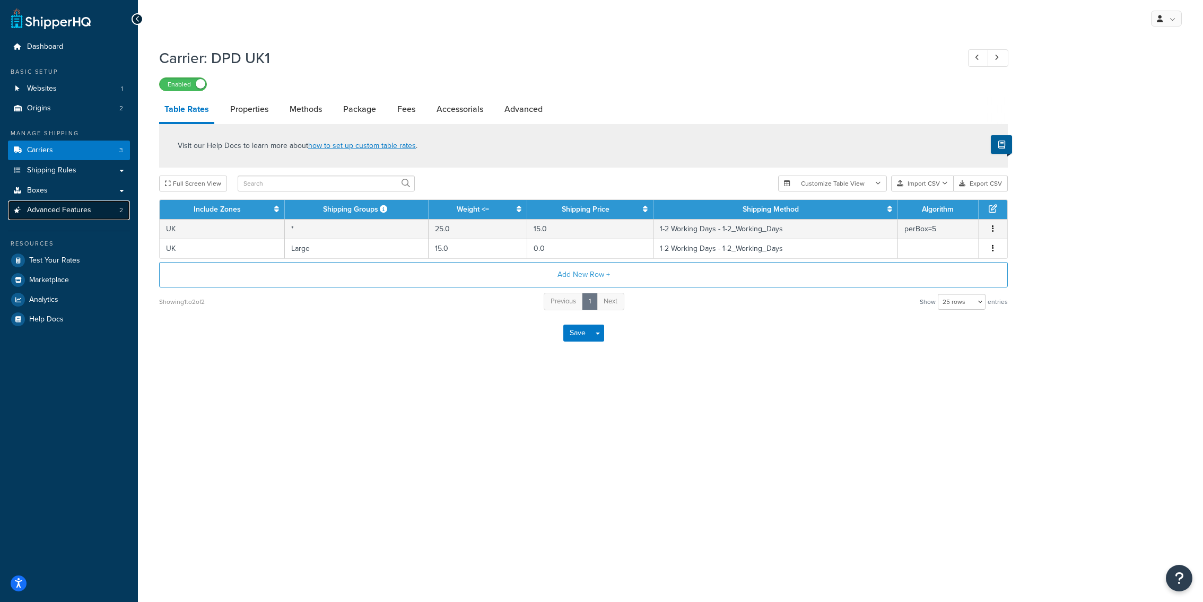
click at [104, 214] on link "Advanced Features 2" at bounding box center [69, 210] width 122 height 20
click at [90, 217] on link "Advanced Features 2" at bounding box center [69, 210] width 122 height 20
click at [84, 170] on link "Shipping Rules" at bounding box center [69, 171] width 122 height 20
click at [312, 116] on link "Methods" at bounding box center [305, 109] width 43 height 25
select select "25"
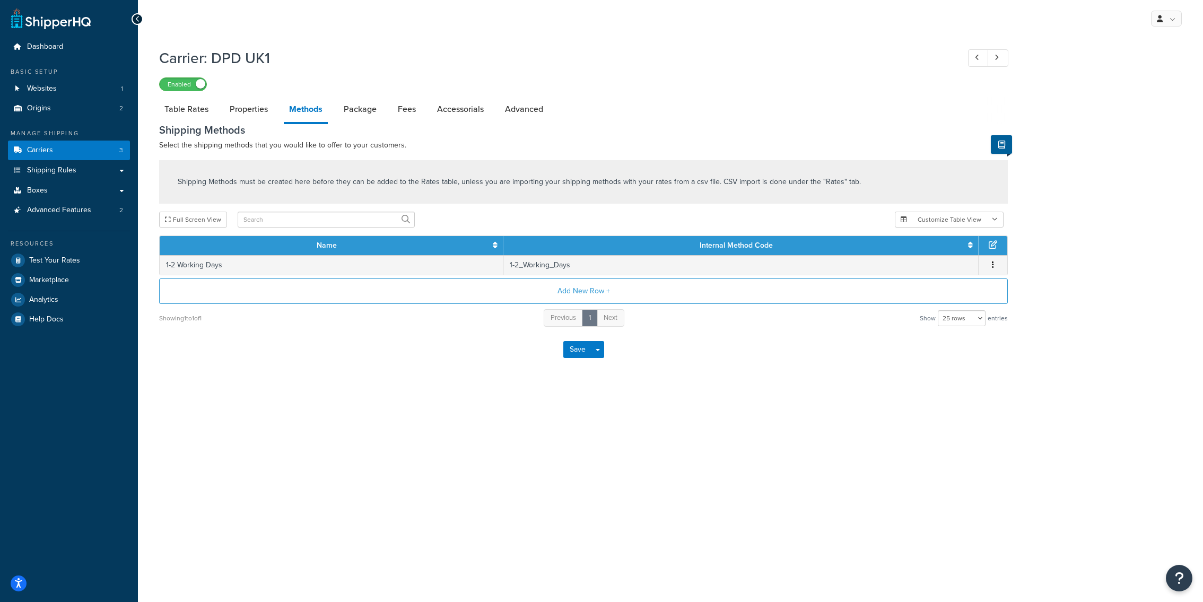
click at [430, 307] on div "Add New Row + Showing 1 to 1 of 1 Previous 1 Next Show 10 rows 15 rows 25 rows …" at bounding box center [583, 302] width 849 height 49
click at [439, 295] on button "Add New Row +" at bounding box center [583, 290] width 849 height 25
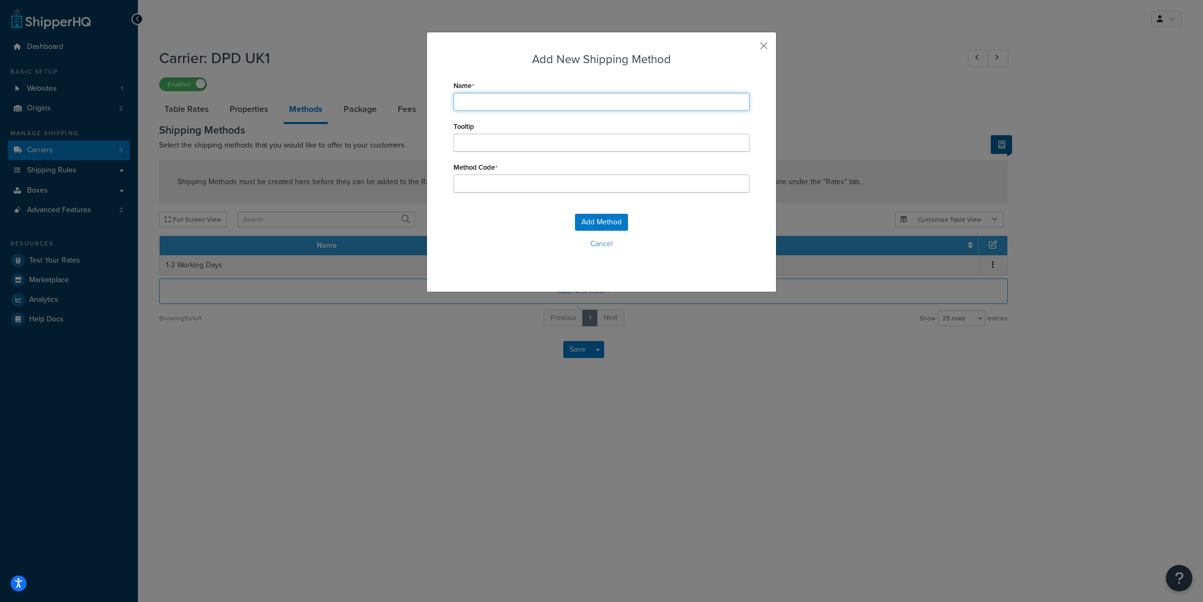
click at [512, 106] on input "Name" at bounding box center [601, 102] width 296 height 18
type input "N"
type input "Na"
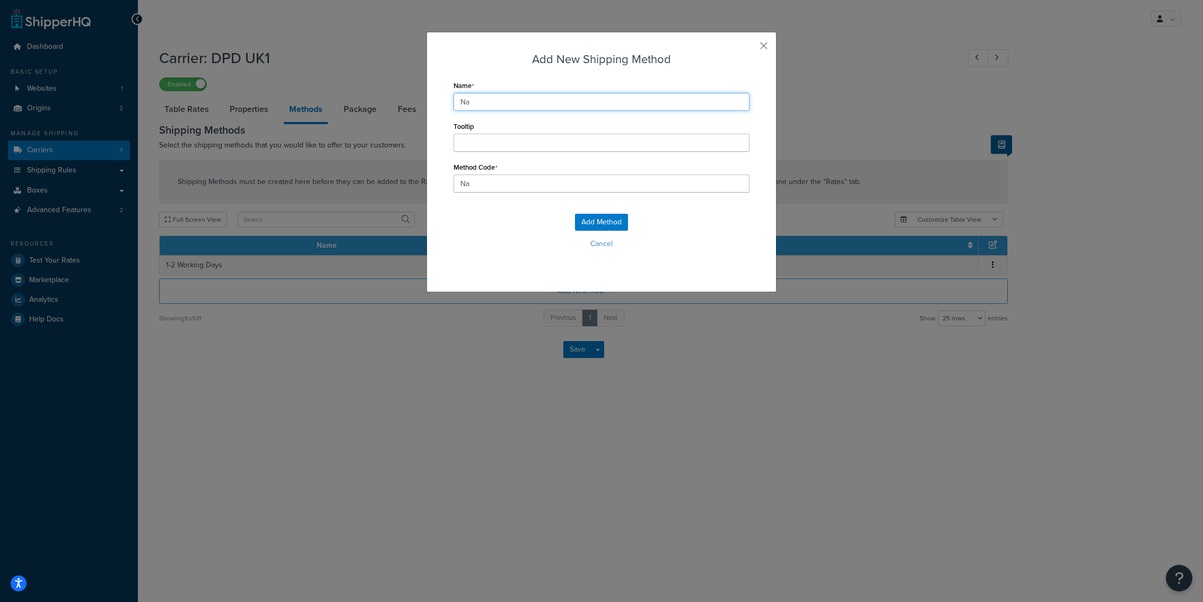
type input "Nac"
type input "Nach"
type input "Nachn"
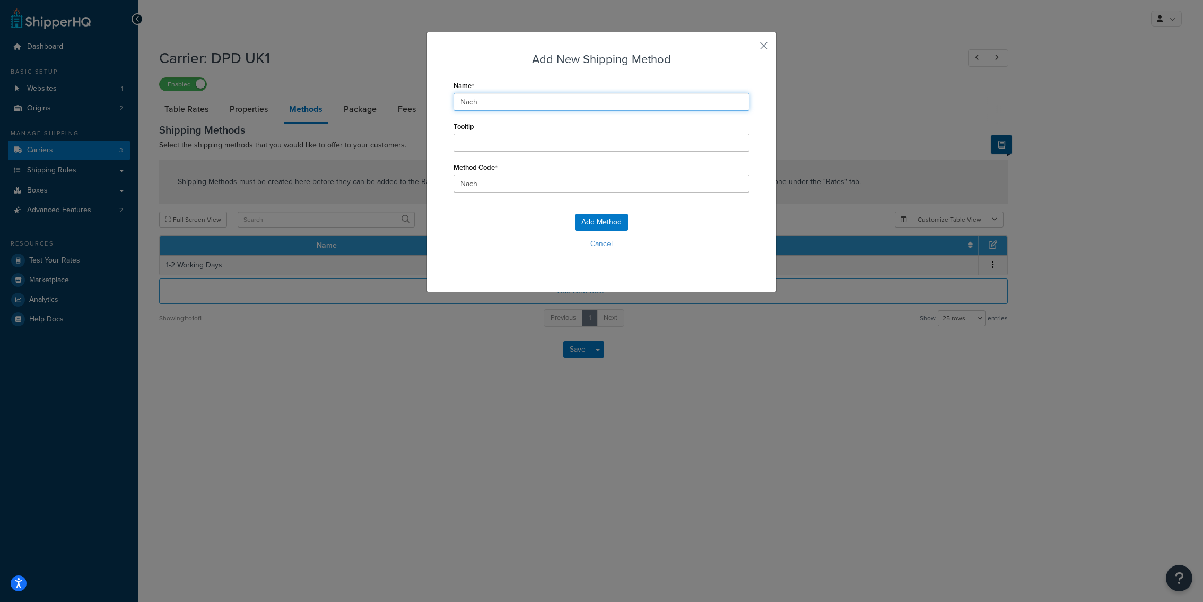
type input "Nachn"
type input "Nachne"
type input "Nachnes"
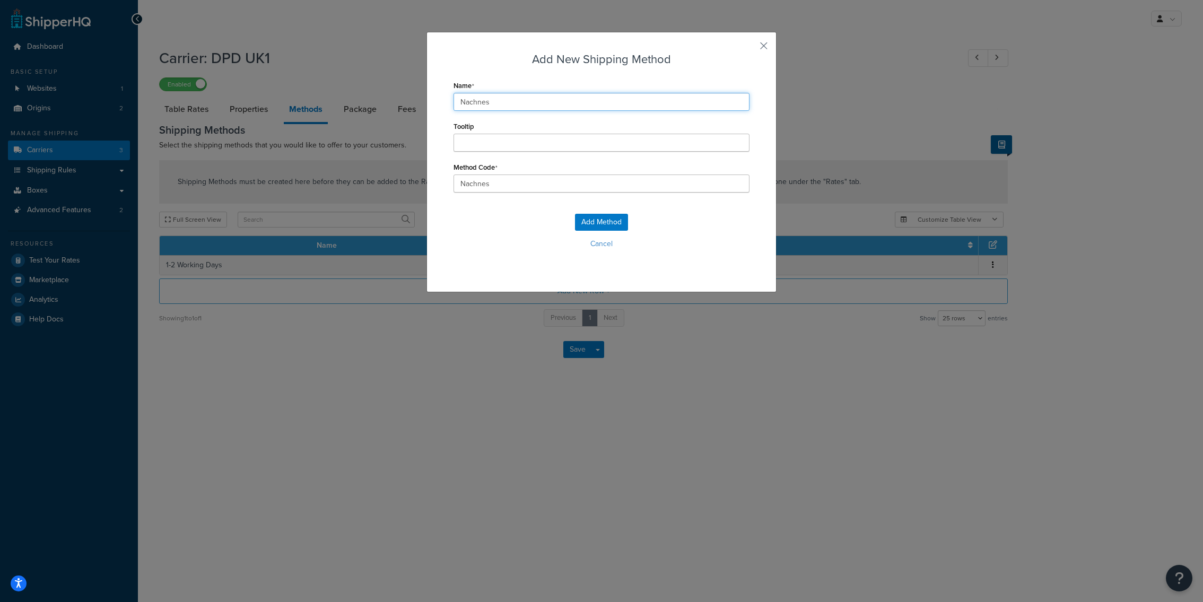
type input "Nachne"
type input "Nachn"
type input "Nach"
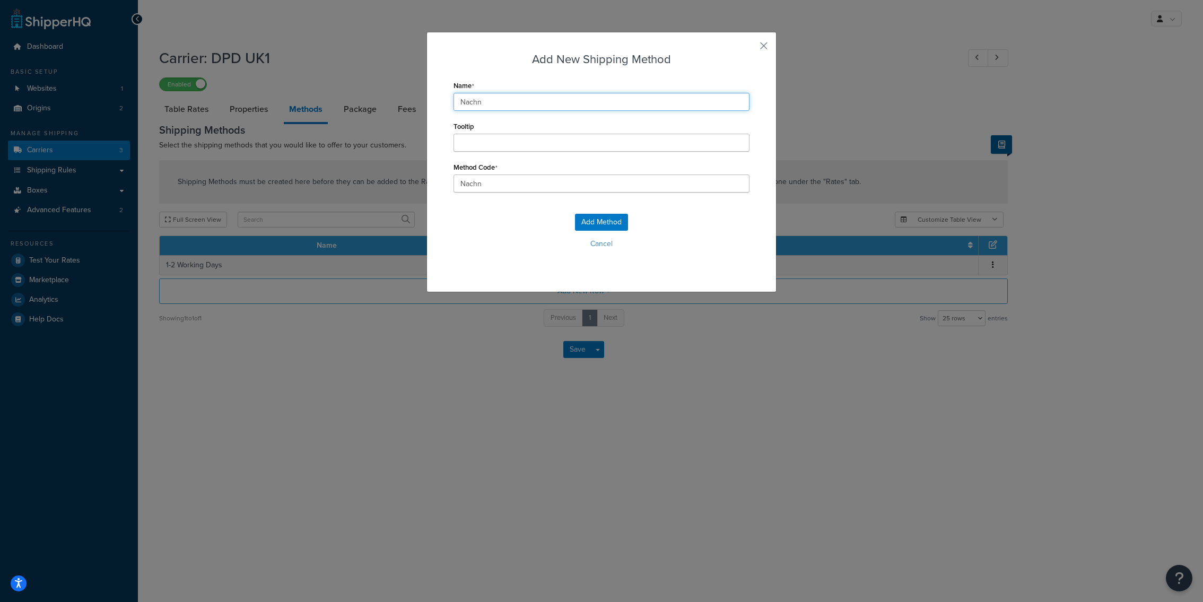
type input "Nach"
type input "Nacht"
type input "Nachte"
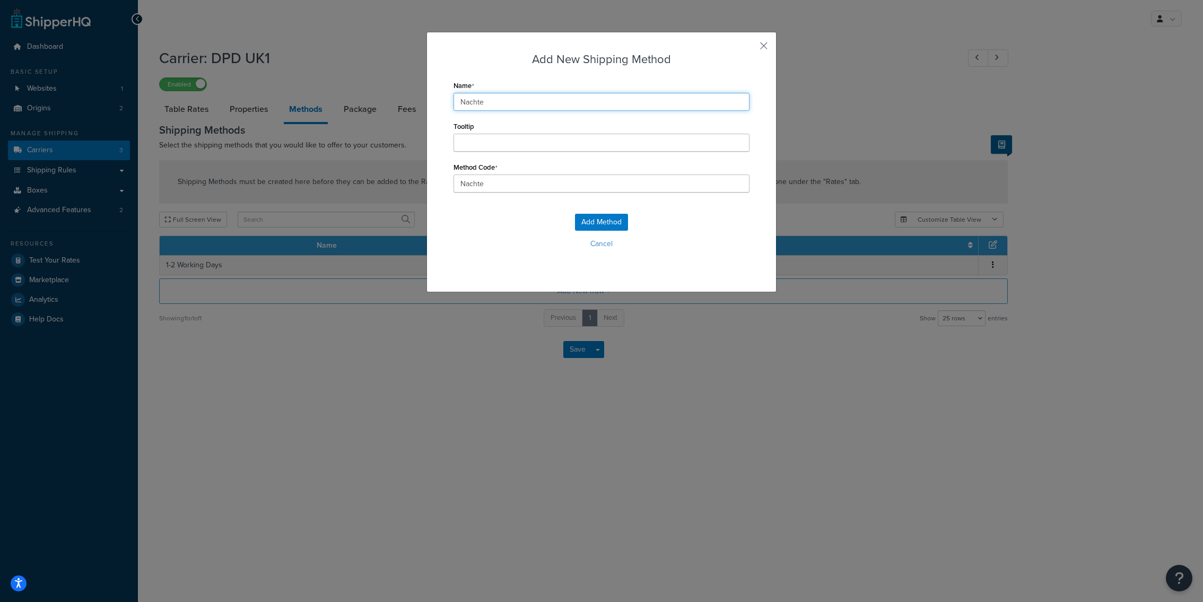
type input "Nachtes"
type input "Nachtes_"
type input "Nachtes T"
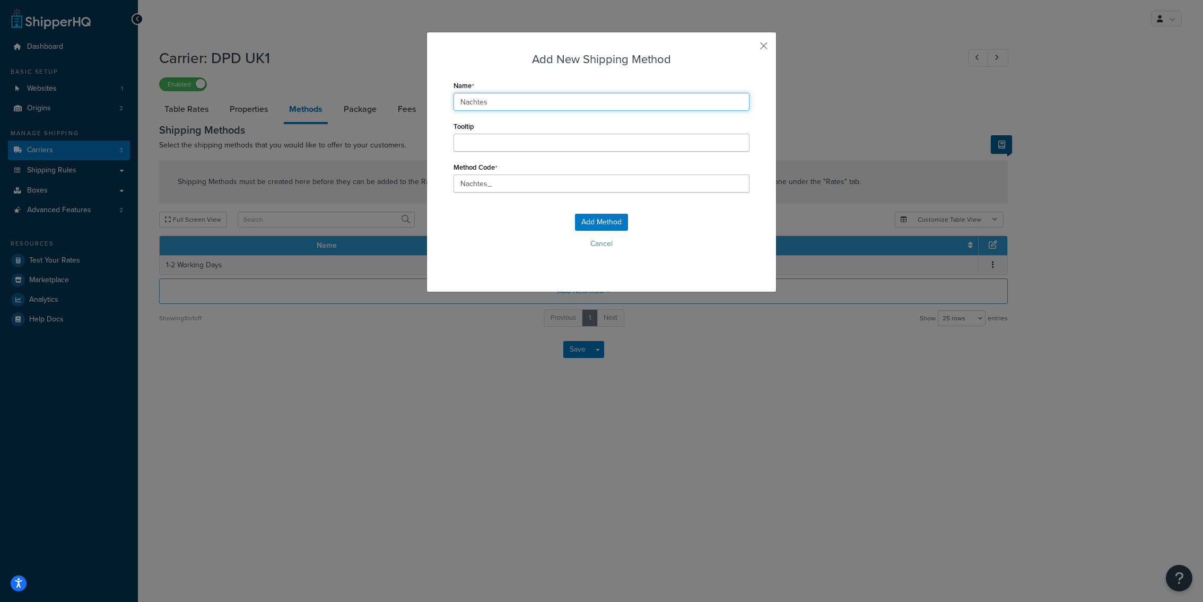
type input "Nachtes_T"
type input "Nachtes Ta"
type input "Nachtes_Ta"
type input "Nachtes Tag"
type input "Nachtes_Tag"
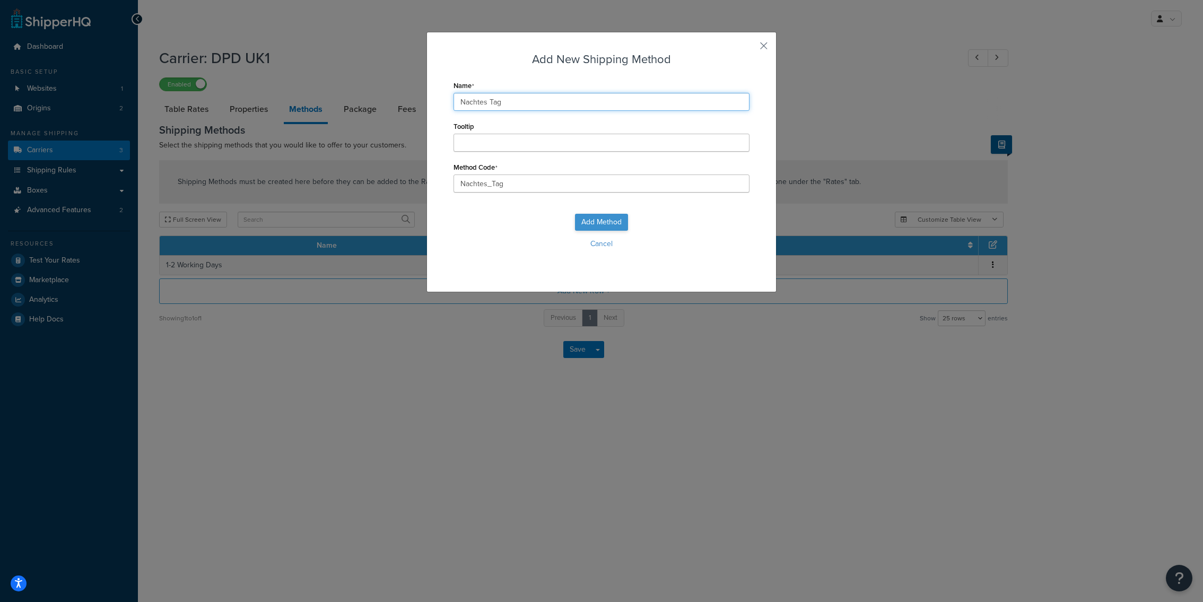
type input "Nachtes Tag"
click at [605, 222] on button "Add Method" at bounding box center [601, 222] width 53 height 17
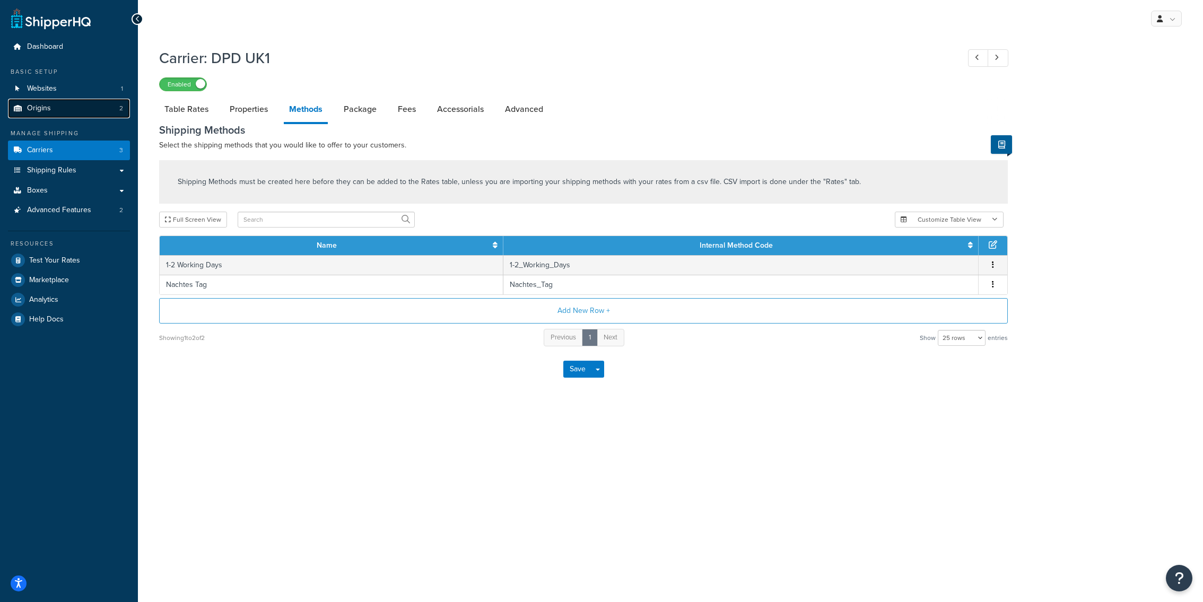
click at [103, 109] on link "Origins 2" at bounding box center [69, 109] width 122 height 20
click at [176, 119] on link "Table Rates" at bounding box center [186, 109] width 55 height 25
select select "25"
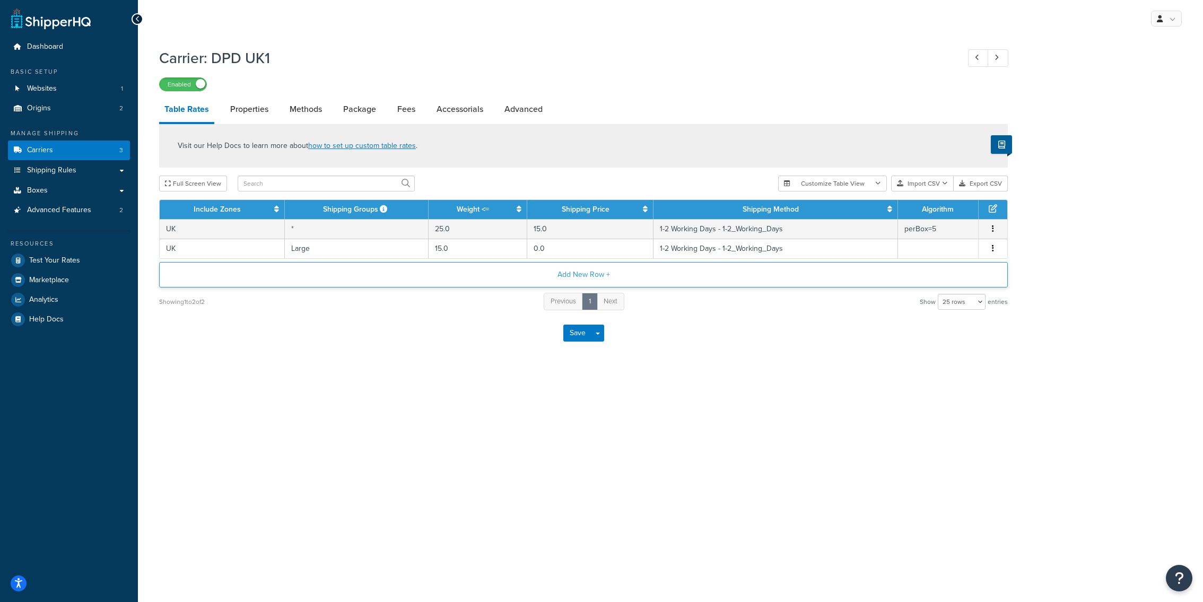
click at [309, 274] on button "Add New Row +" at bounding box center [583, 274] width 849 height 25
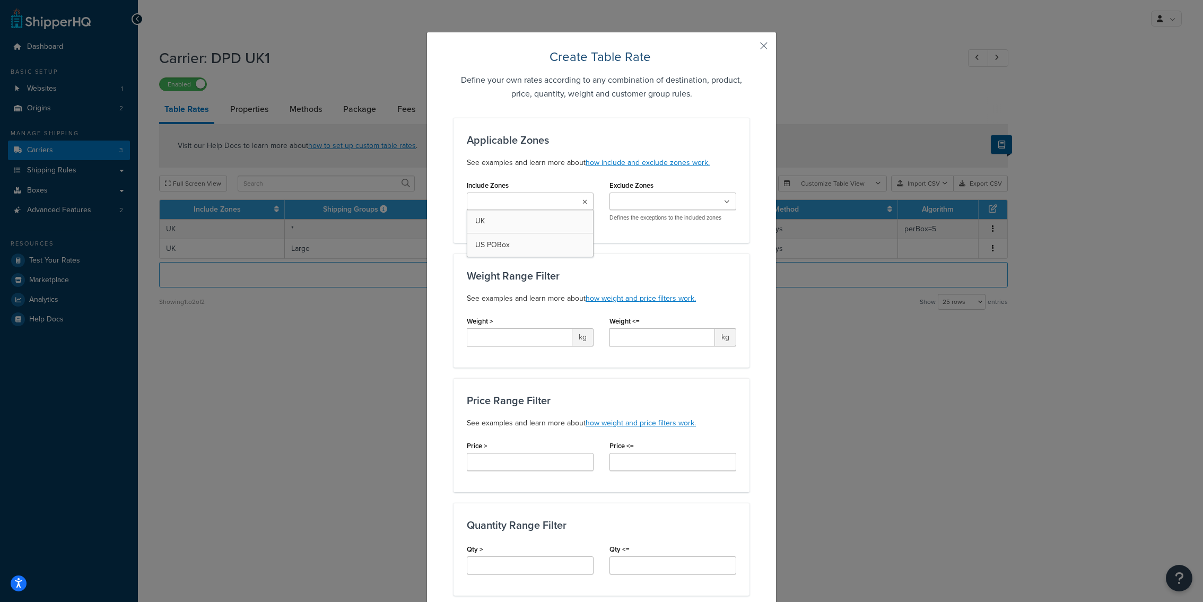
click at [523, 200] on input "Include Zones" at bounding box center [517, 202] width 94 height 12
click at [637, 252] on div "Applicable Zones See examples and learn more about how include and exclude zone…" at bounding box center [601, 582] width 296 height 928
click at [649, 209] on ul at bounding box center [672, 202] width 127 height 18
click at [546, 273] on h3 "Weight Range Filter" at bounding box center [601, 276] width 269 height 12
click at [749, 48] on button "button" at bounding box center [748, 49] width 3 height 3
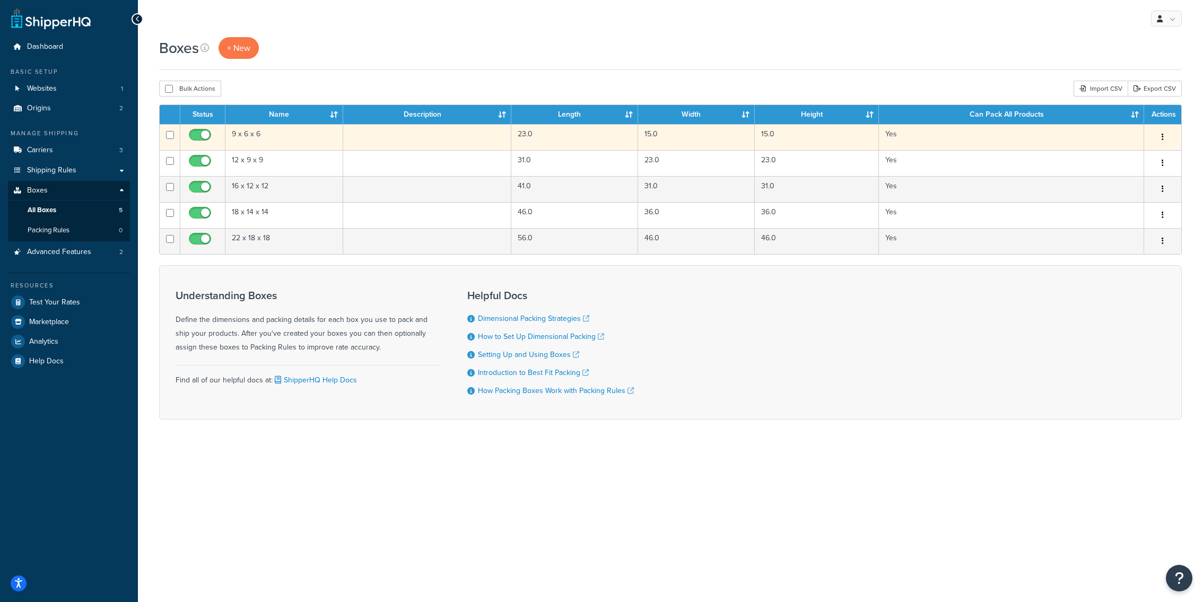
click at [308, 138] on td "9 x 6 x 6" at bounding box center [284, 137] width 118 height 26
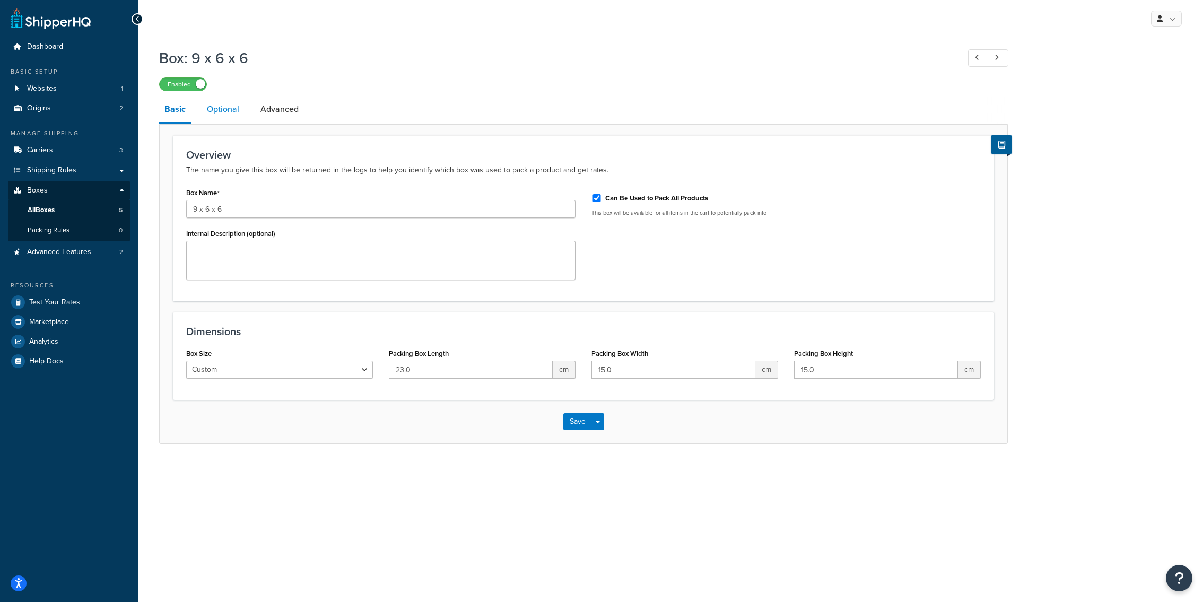
click at [229, 114] on link "Optional" at bounding box center [223, 109] width 43 height 25
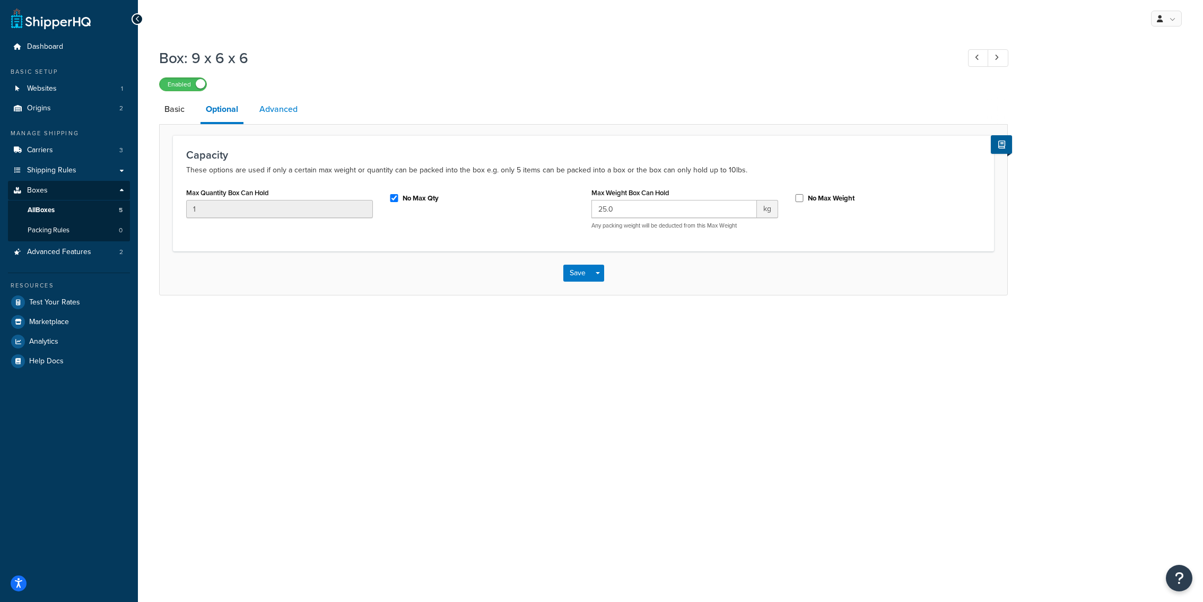
click at [284, 114] on link "Advanced" at bounding box center [278, 109] width 49 height 25
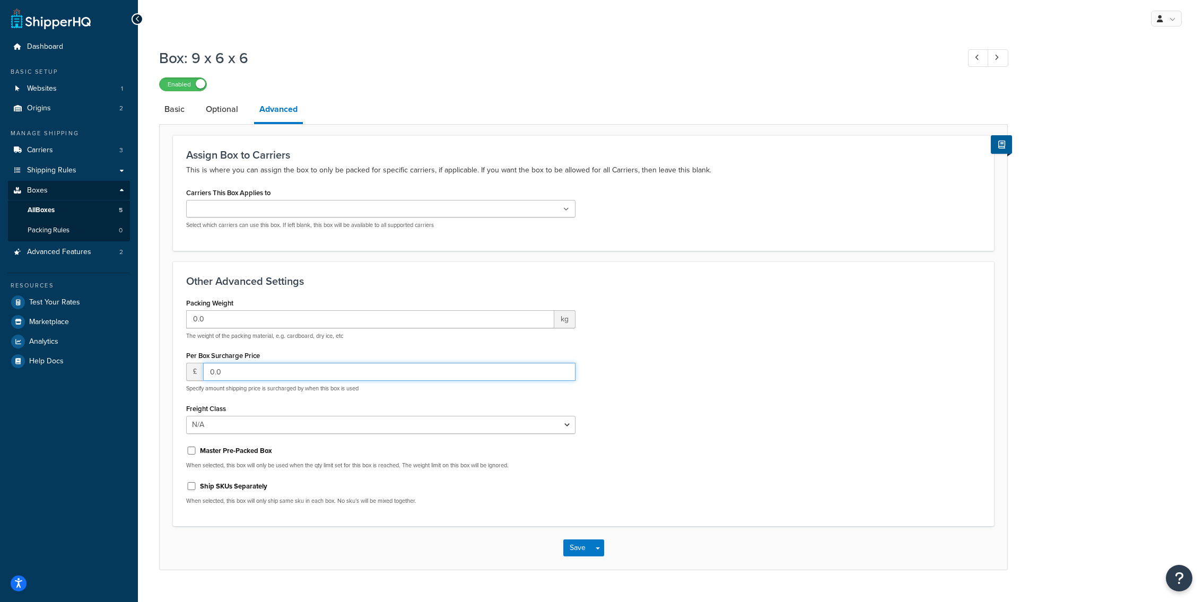
click at [235, 374] on input "0.0" at bounding box center [389, 372] width 372 height 18
type input "0"
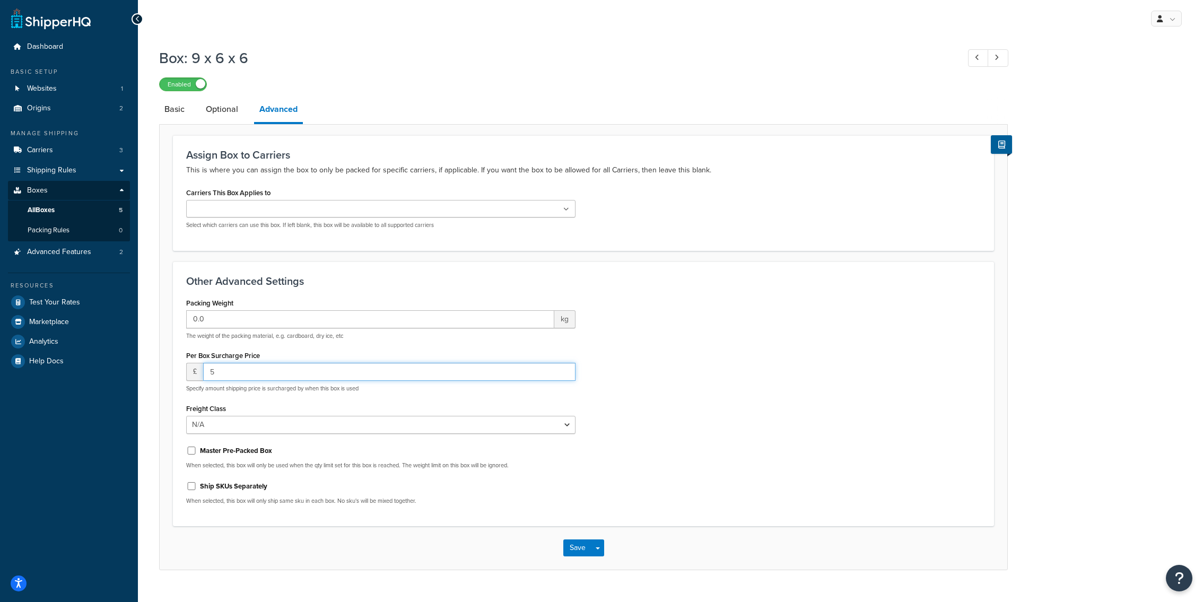
type input "5"
click at [645, 418] on div "Packing Weight 0.0 kg The weight of the packing material, e.g. cardboard, dry i…" at bounding box center [583, 404] width 810 height 218
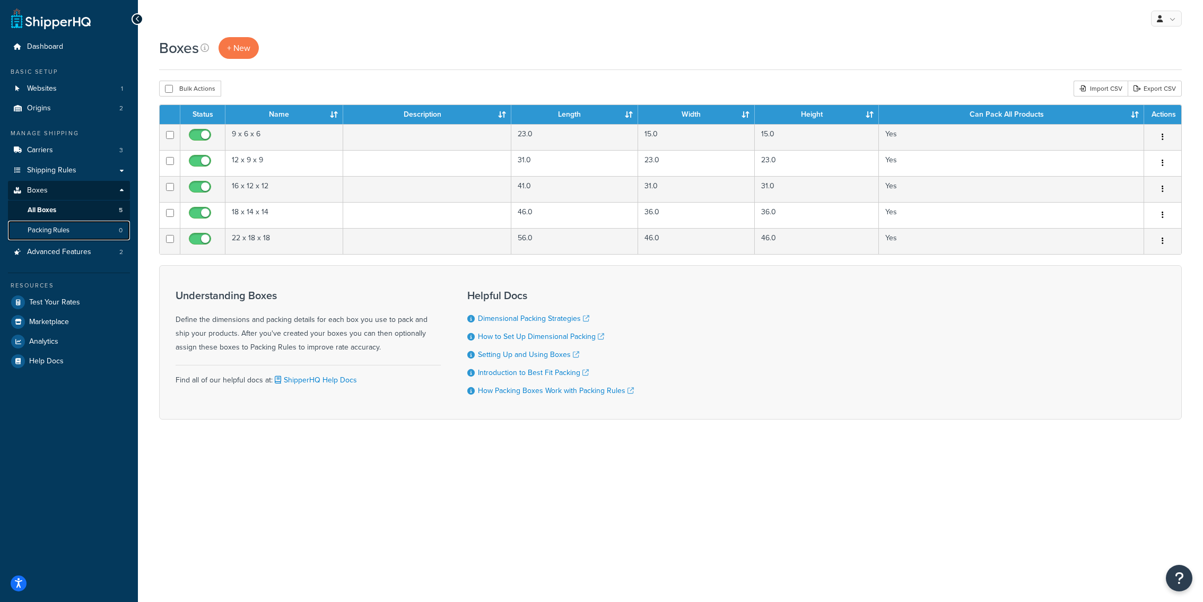
click at [77, 232] on link "Packing Rules 0" at bounding box center [69, 231] width 122 height 20
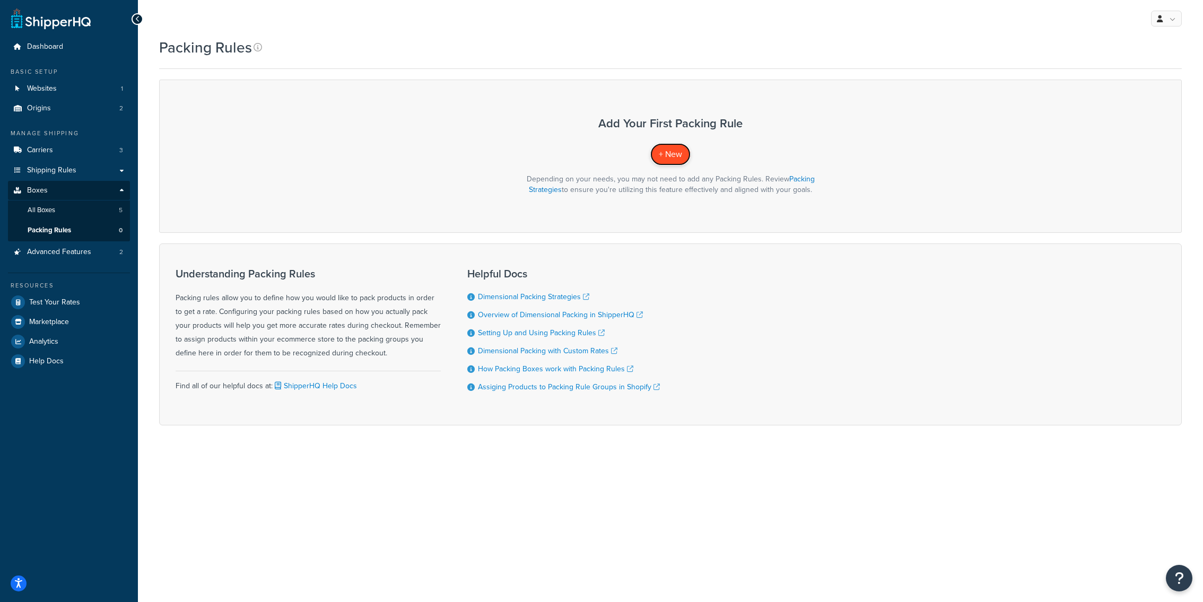
click at [667, 154] on span "+ New" at bounding box center [670, 154] width 23 height 12
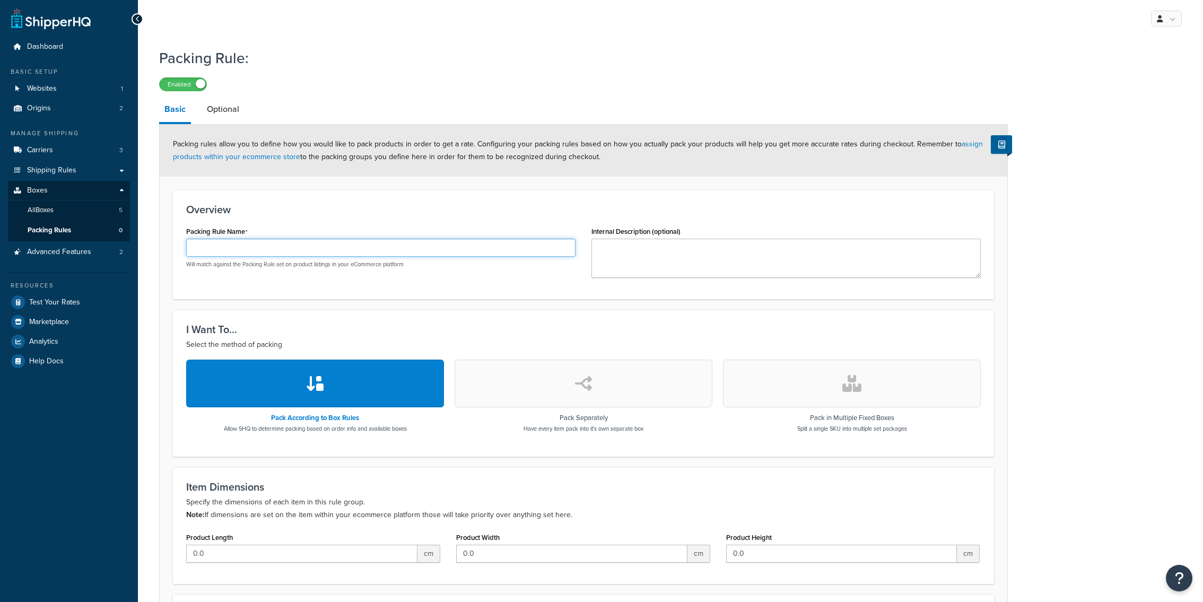
click at [336, 251] on input "Packing Rule Name" at bounding box center [380, 248] width 389 height 18
click at [384, 217] on div "Overview Packing Rule Name Test Will match against the Packing Rule set on prod…" at bounding box center [583, 244] width 821 height 109
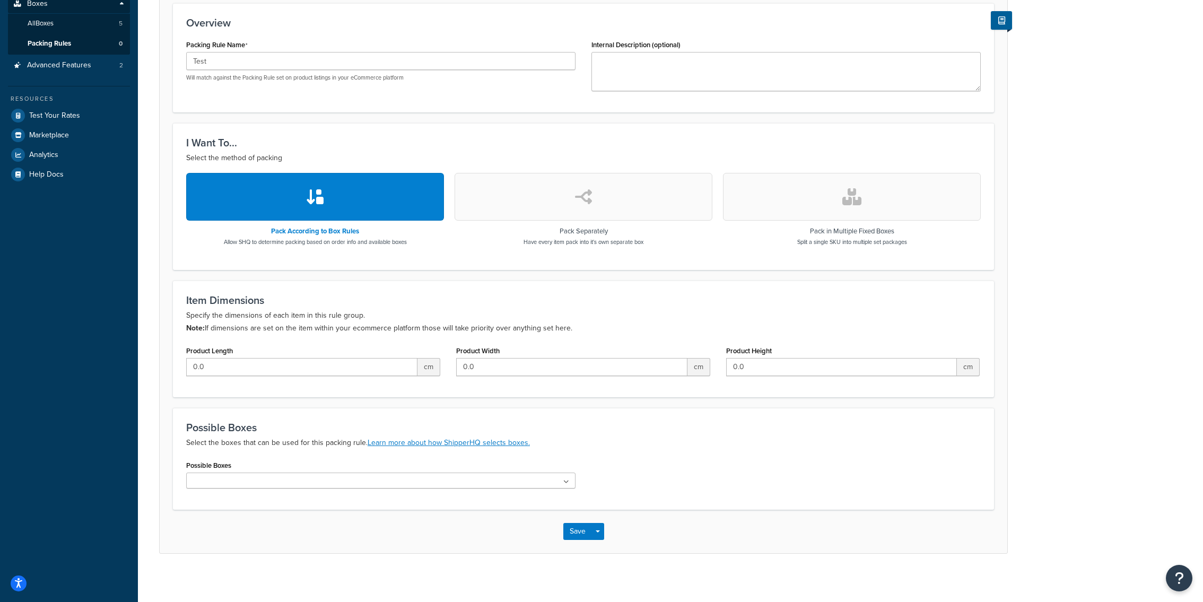
scroll to position [191, 0]
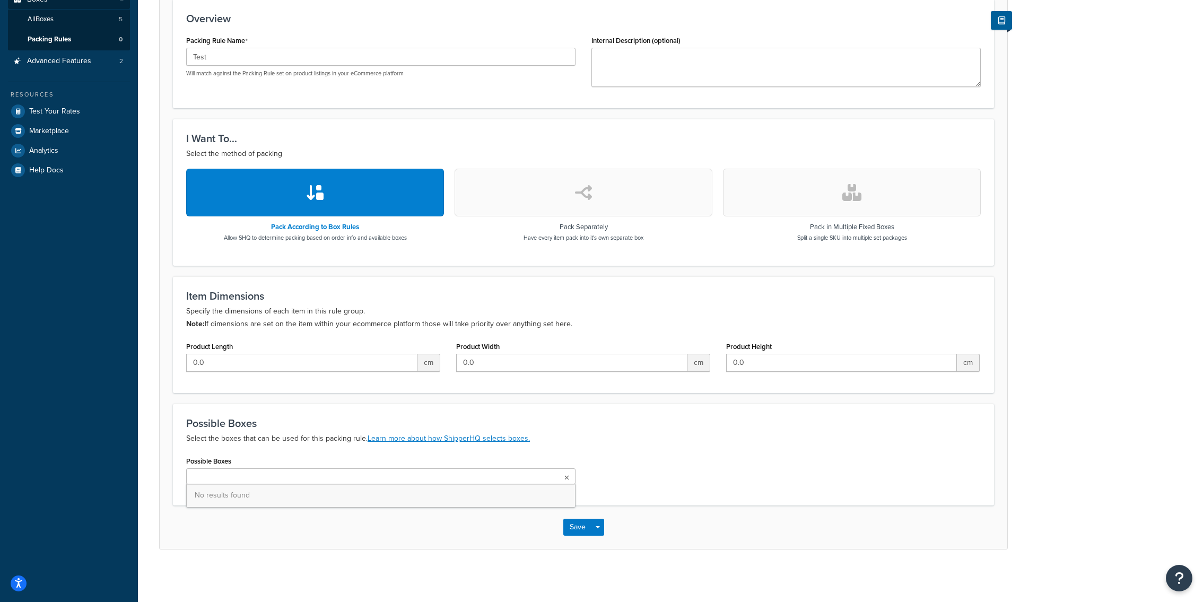
click at [272, 479] on ul at bounding box center [380, 476] width 389 height 16
click at [550, 191] on button "button" at bounding box center [584, 193] width 258 height 48
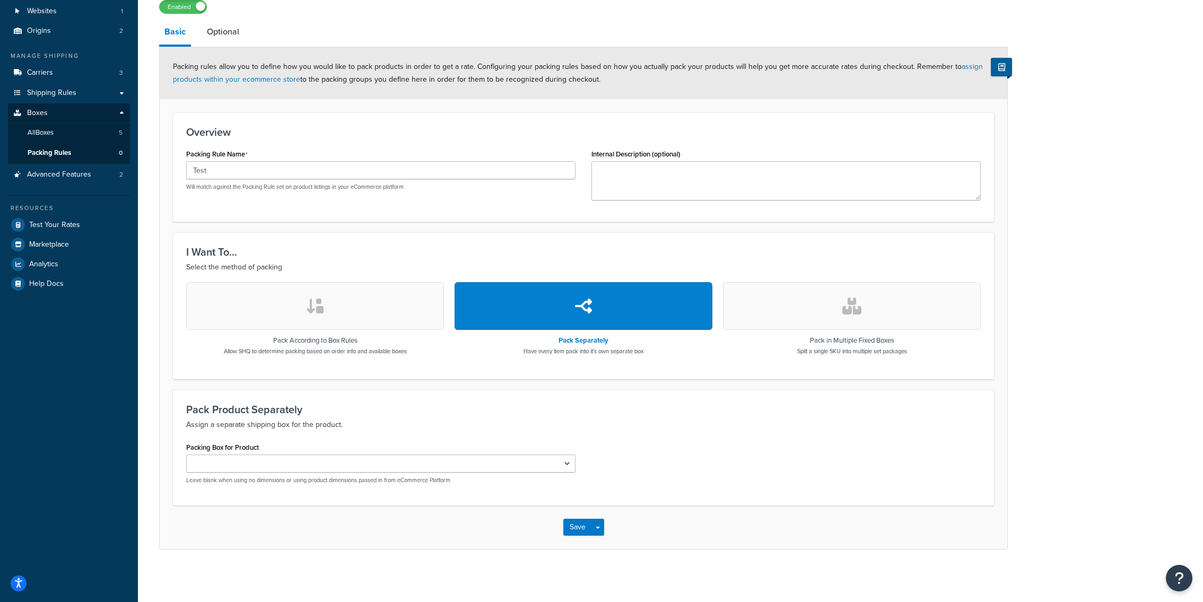
click at [798, 312] on button "button" at bounding box center [852, 306] width 258 height 48
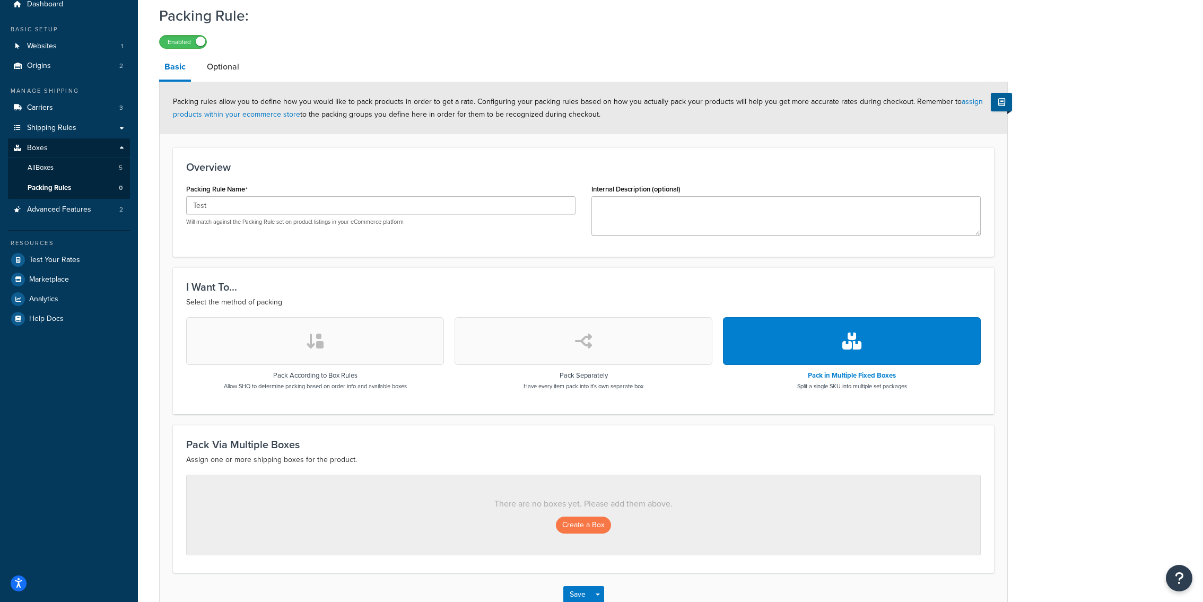
scroll to position [0, 0]
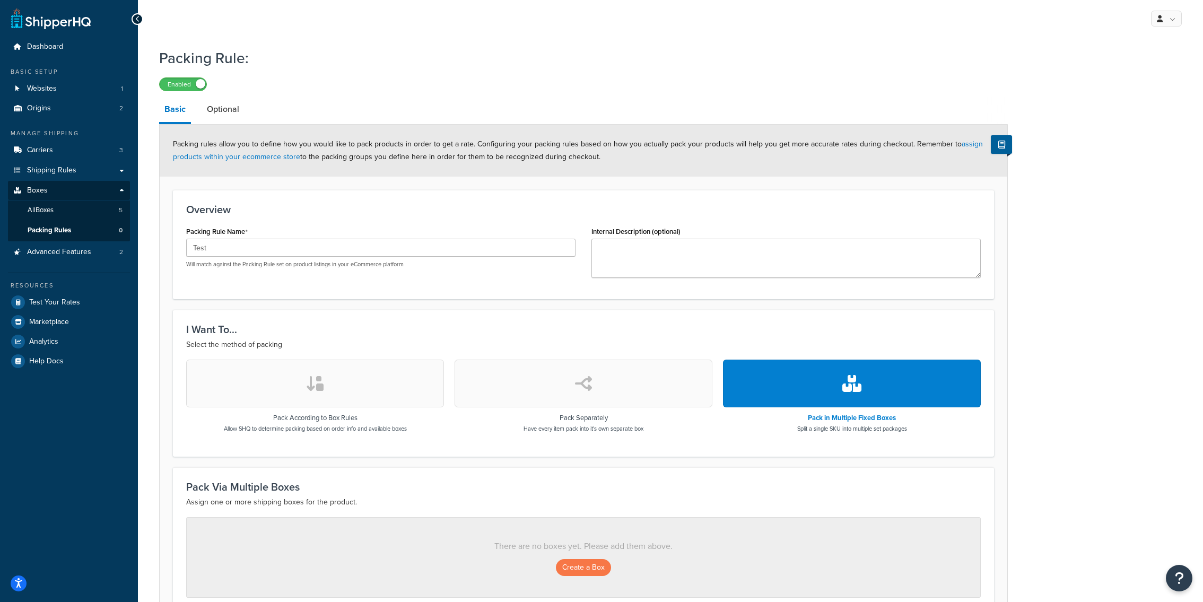
click at [553, 385] on button "button" at bounding box center [584, 384] width 258 height 48
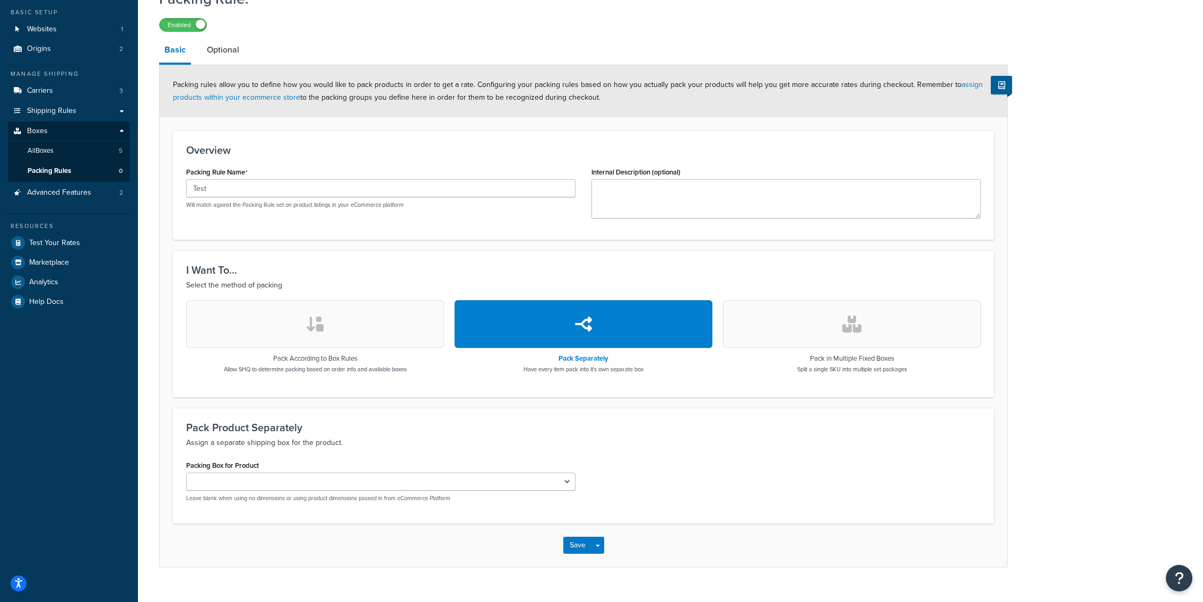
scroll to position [77, 0]
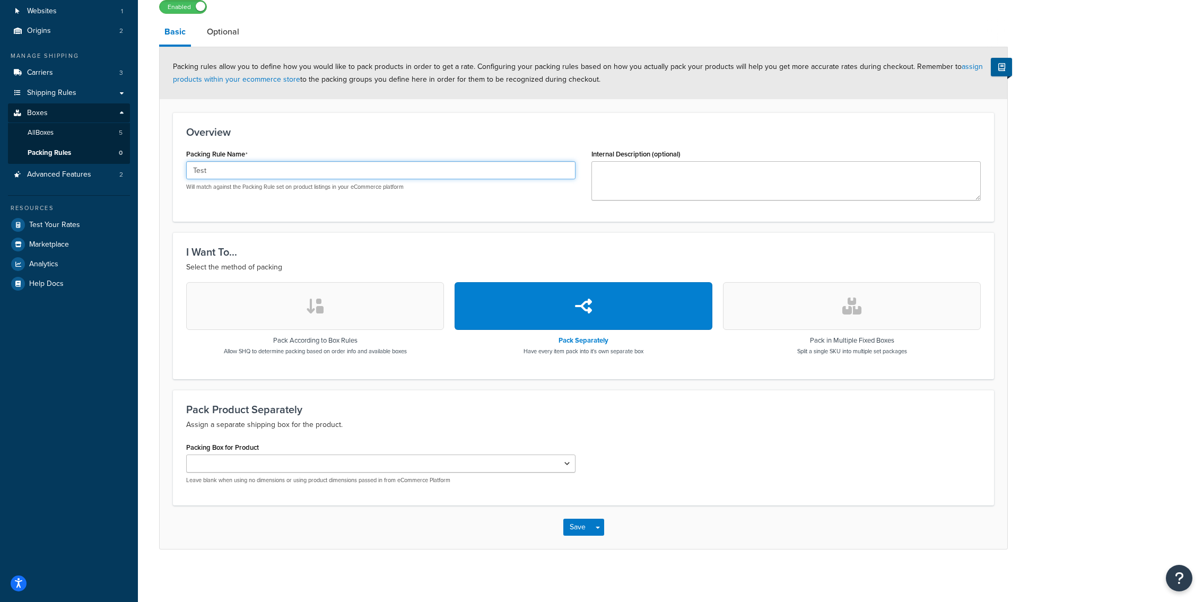
click at [309, 179] on input "Test" at bounding box center [380, 170] width 389 height 18
click at [289, 171] on input "Test" at bounding box center [380, 170] width 389 height 18
click at [371, 153] on div "Packing Rule Name Test Will match against the Packing Rule set on product listi…" at bounding box center [380, 168] width 389 height 45
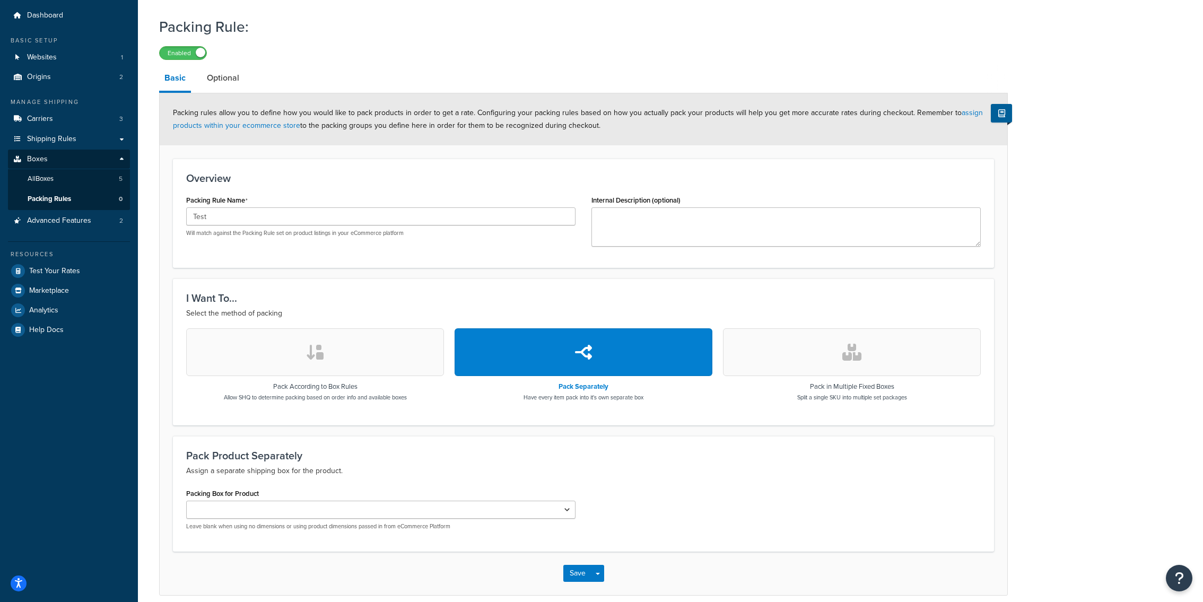
scroll to position [0, 0]
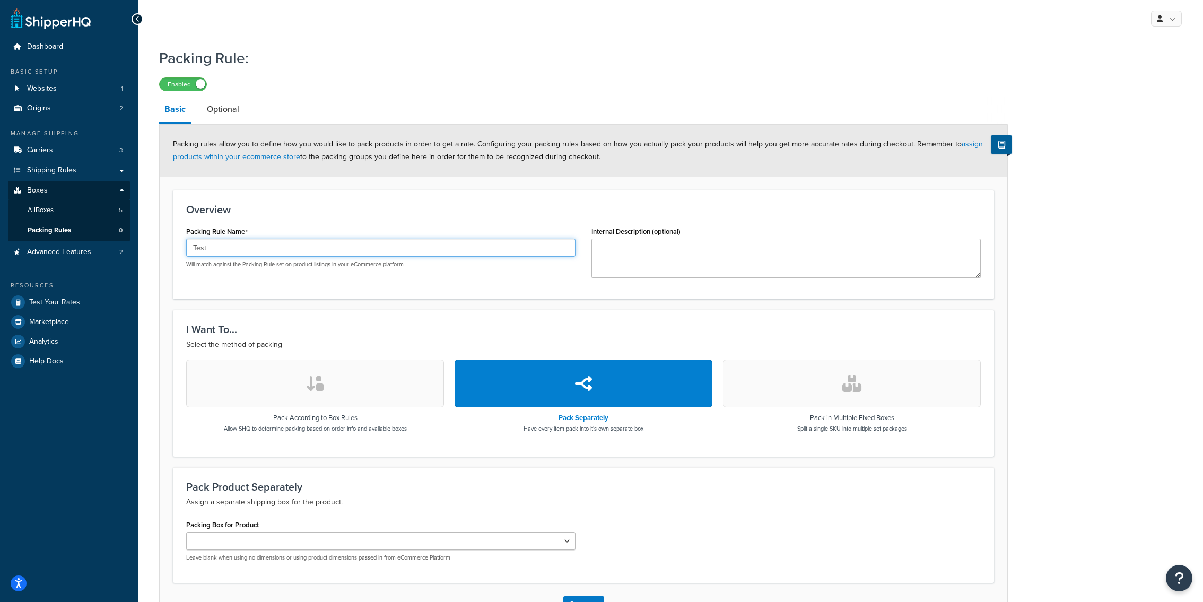
click at [455, 250] on input "Test" at bounding box center [380, 248] width 389 height 18
type input "Separate"
click at [353, 307] on form "Packing rules allow you to define how you would like to pack products in order …" at bounding box center [584, 376] width 848 height 502
click at [265, 254] on input "Separate" at bounding box center [380, 248] width 389 height 18
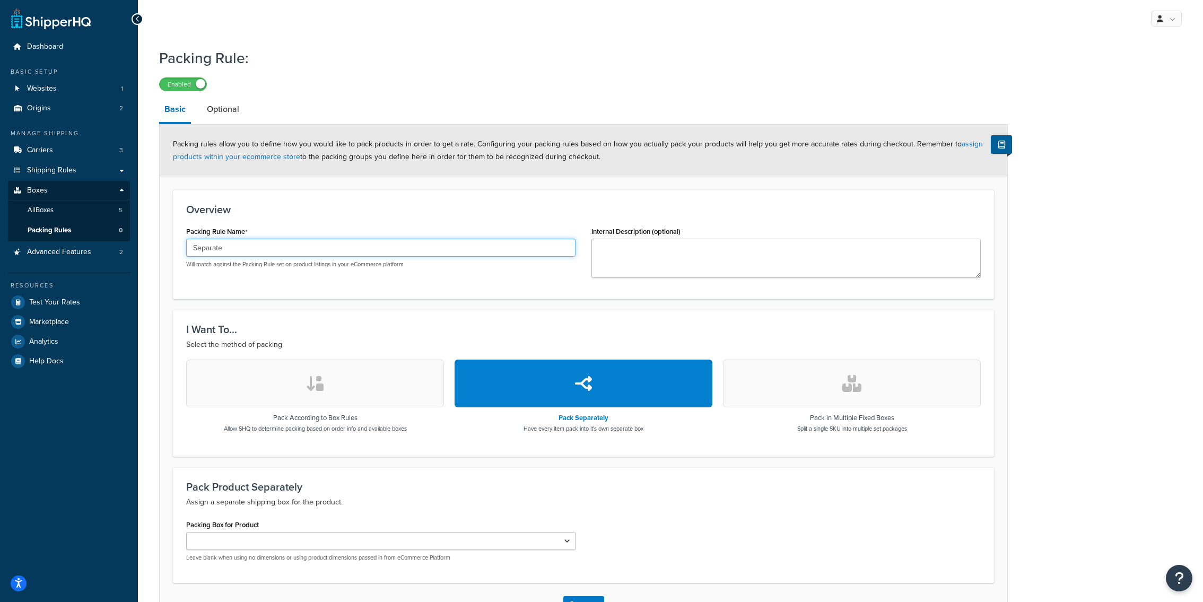
click at [265, 254] on input "Separate" at bounding box center [380, 248] width 389 height 18
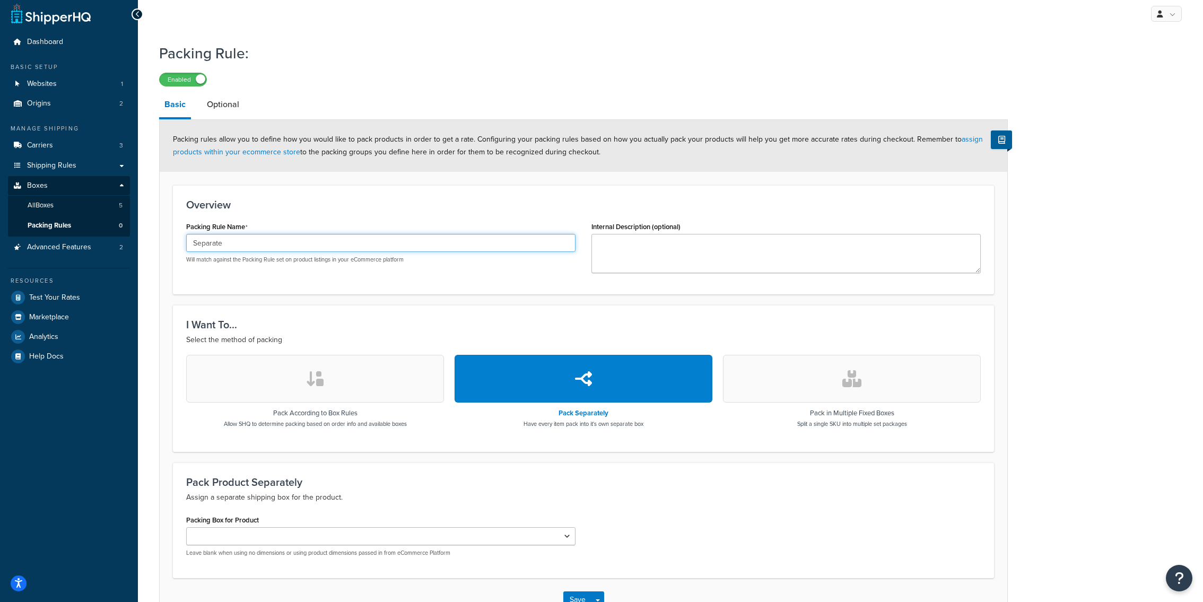
scroll to position [77, 0]
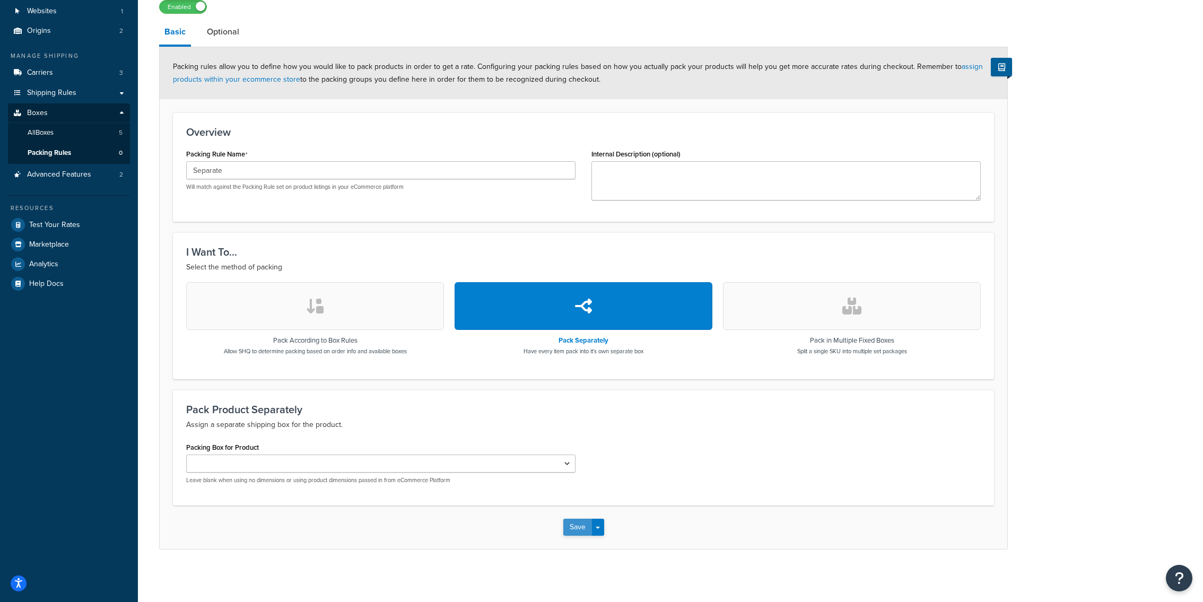
click at [576, 521] on button "Save" at bounding box center [577, 527] width 29 height 17
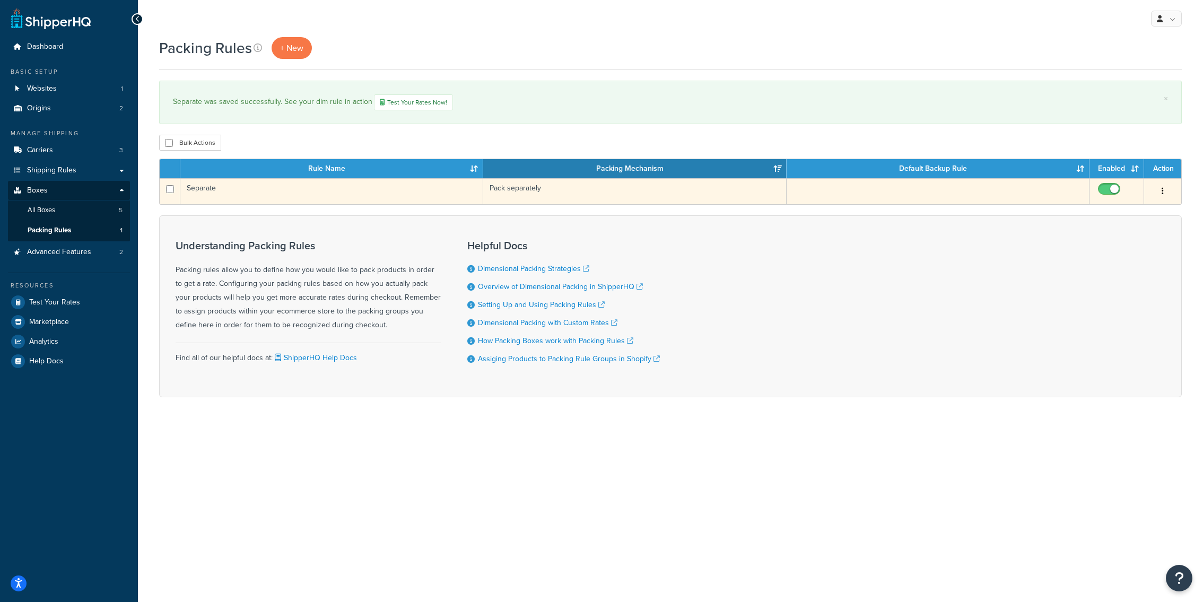
click at [1112, 193] on input "checkbox" at bounding box center [1110, 191] width 29 height 13
checkbox input "false"
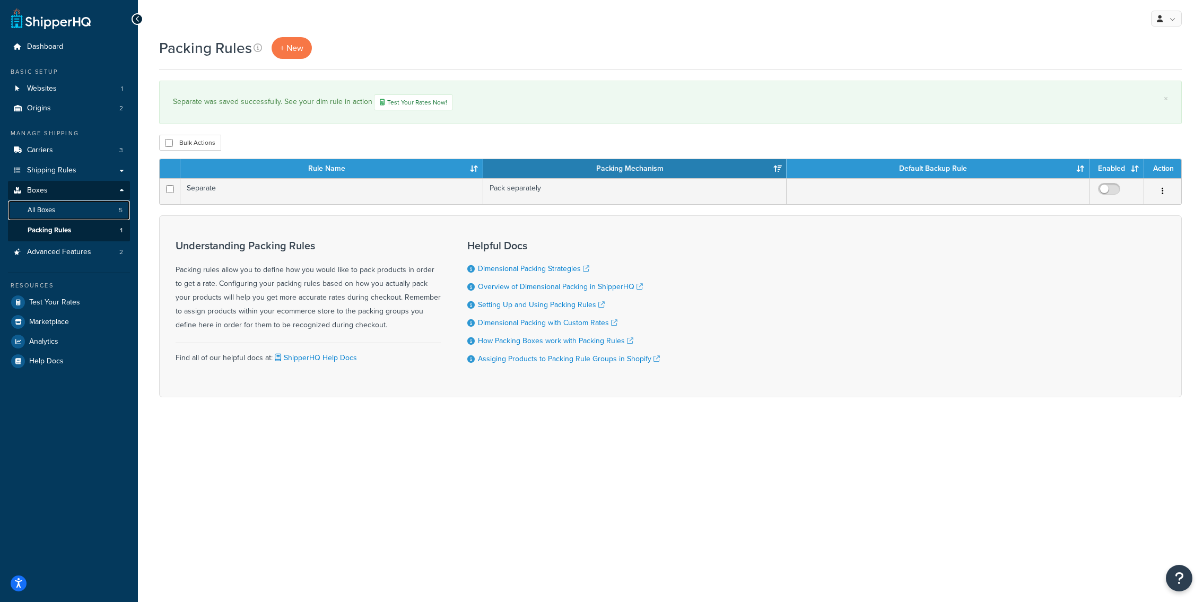
click at [123, 212] on span "5" at bounding box center [121, 210] width 4 height 9
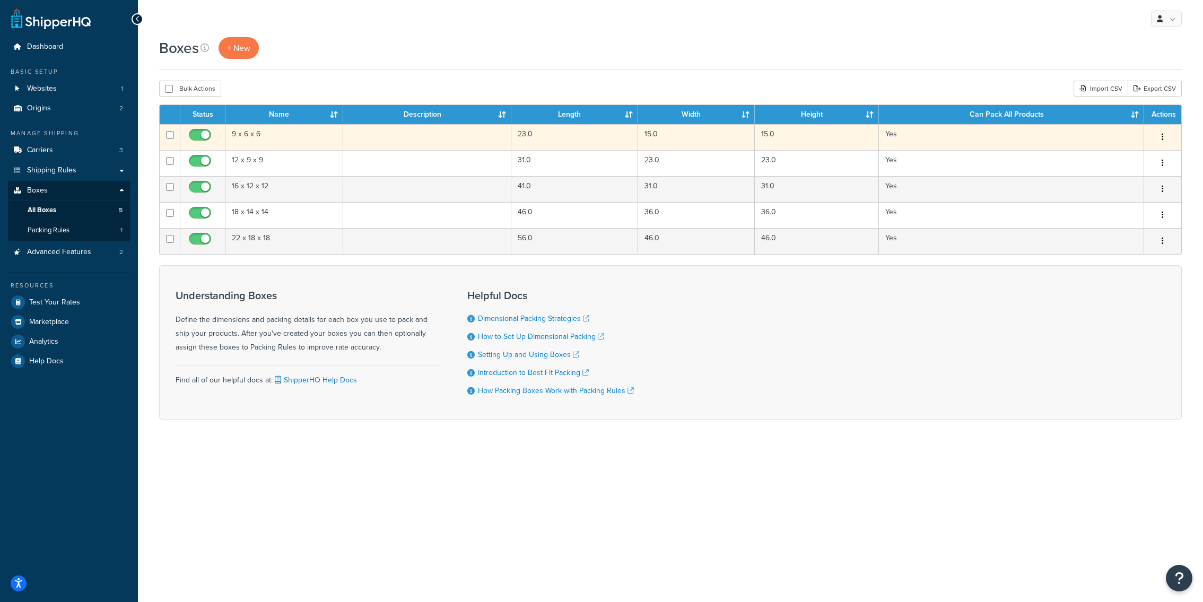
click at [893, 141] on td "Yes" at bounding box center [1011, 137] width 265 height 26
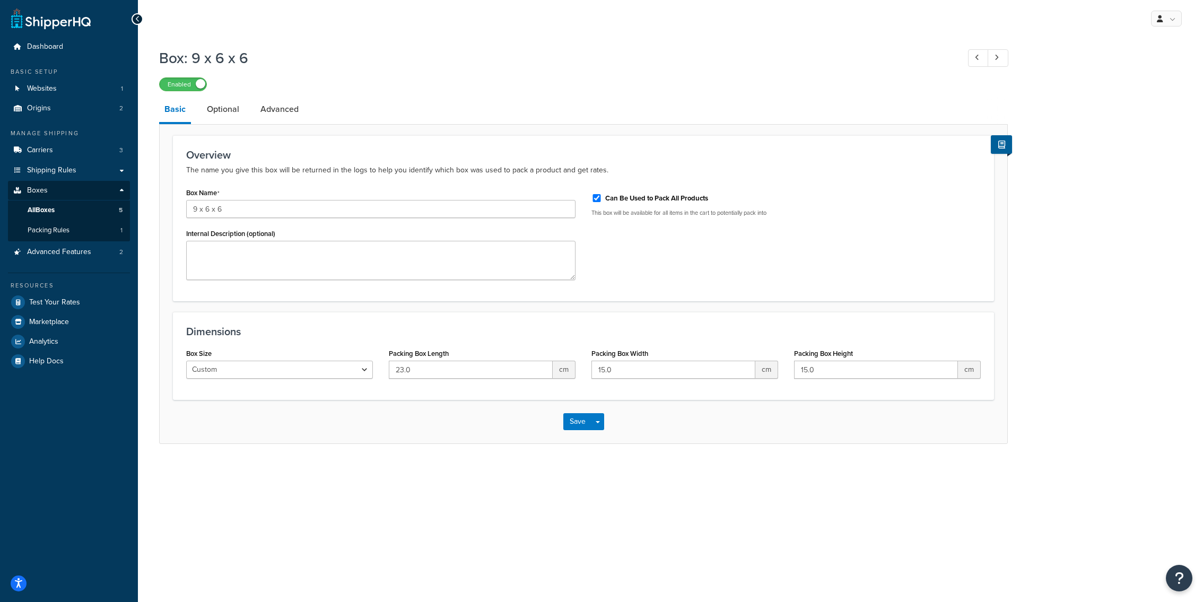
click at [651, 202] on label "Can Be Used to Pack All Products" at bounding box center [656, 199] width 103 height 10
click at [602, 202] on input "Can Be Used to Pack All Products" at bounding box center [596, 198] width 11 height 8
checkbox input "false"
click at [579, 424] on button "Save" at bounding box center [577, 421] width 29 height 17
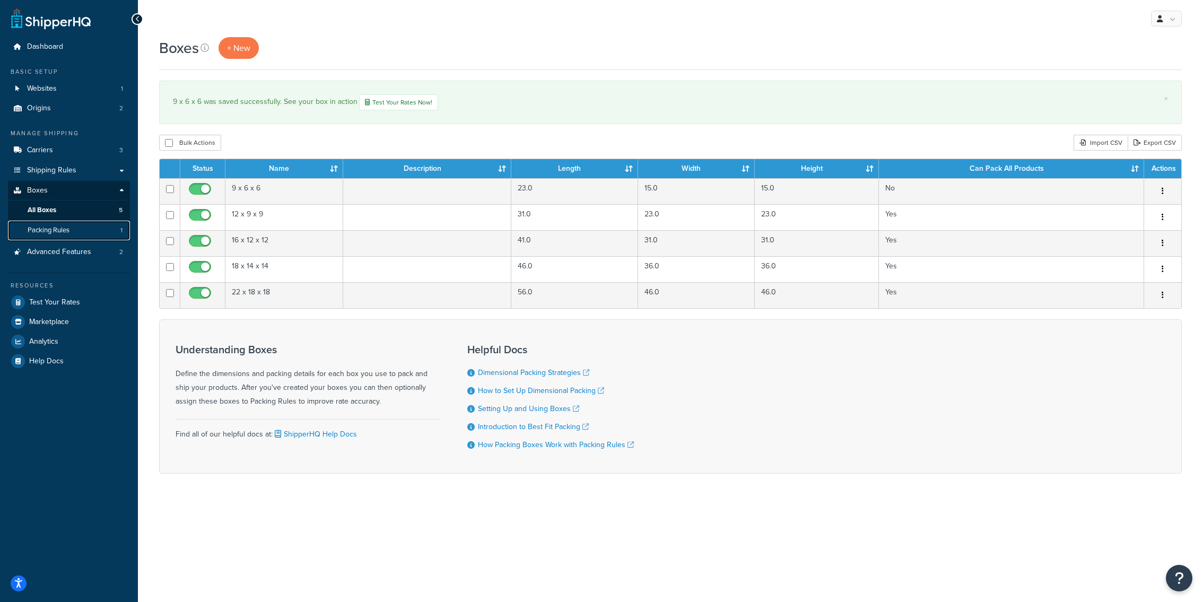
click at [107, 228] on link "Packing Rules 1" at bounding box center [69, 231] width 122 height 20
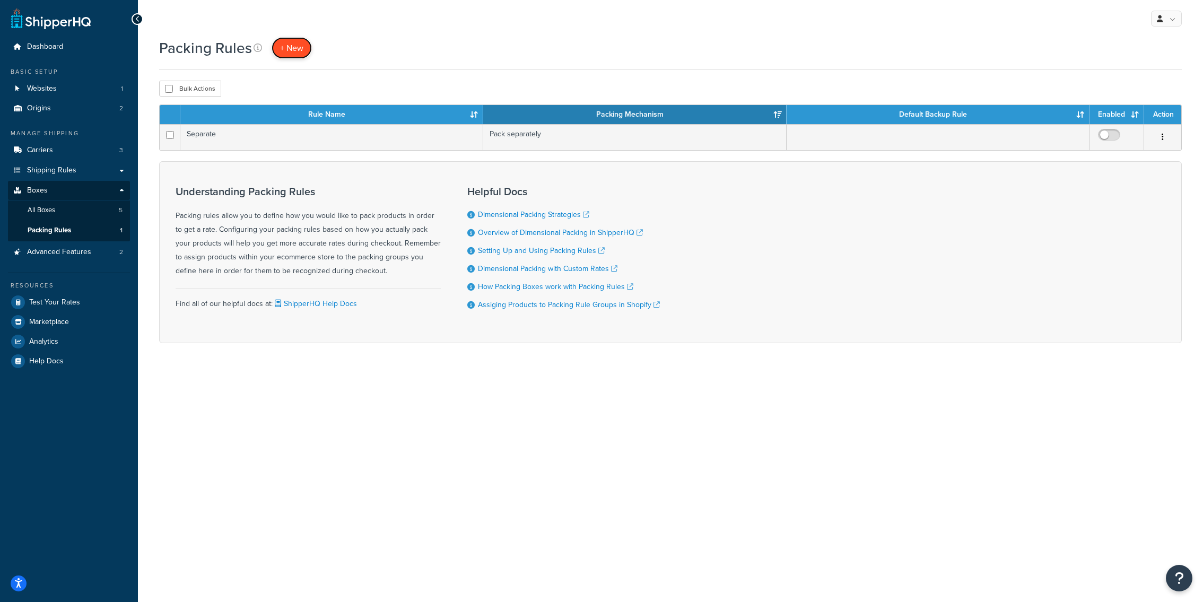
click at [280, 52] on span "+ New" at bounding box center [291, 48] width 23 height 12
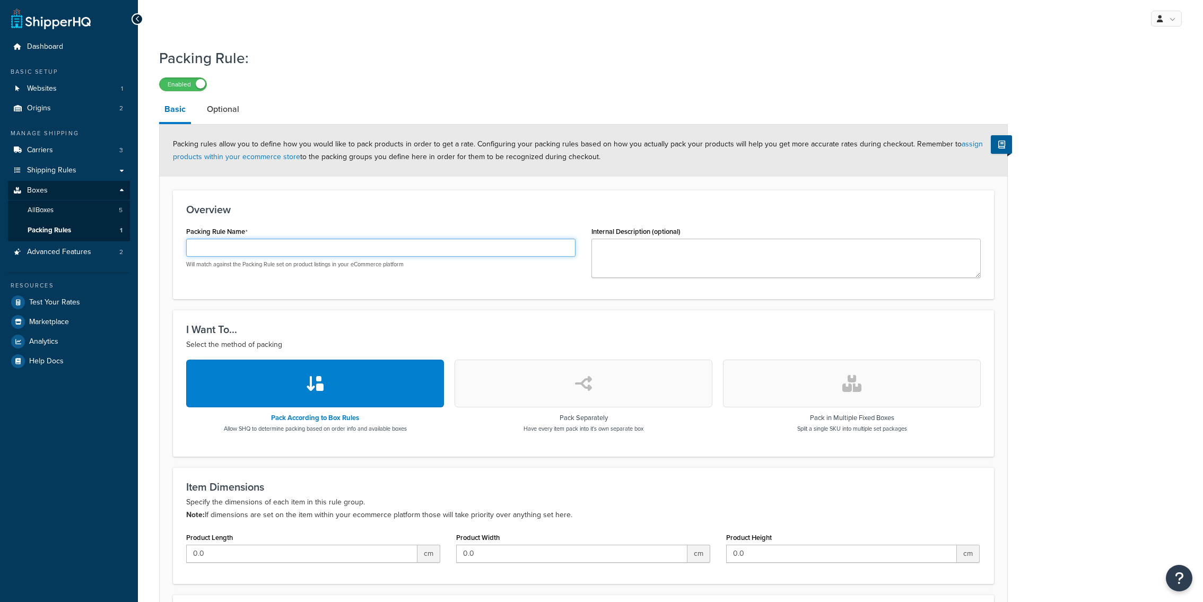
click at [297, 253] on input "Packing Rule Name" at bounding box center [380, 248] width 389 height 18
type input "all boxes"
click at [428, 316] on div "I Want To... Select the method of packing Pack According to Box Rules Allow SHQ…" at bounding box center [583, 383] width 821 height 146
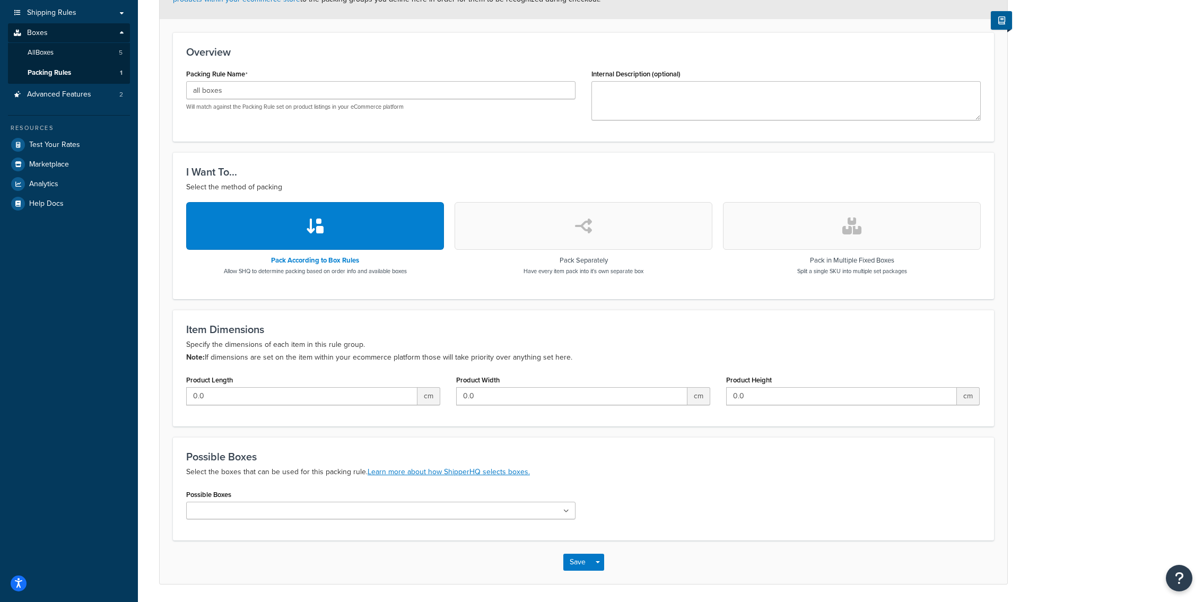
scroll to position [193, 0]
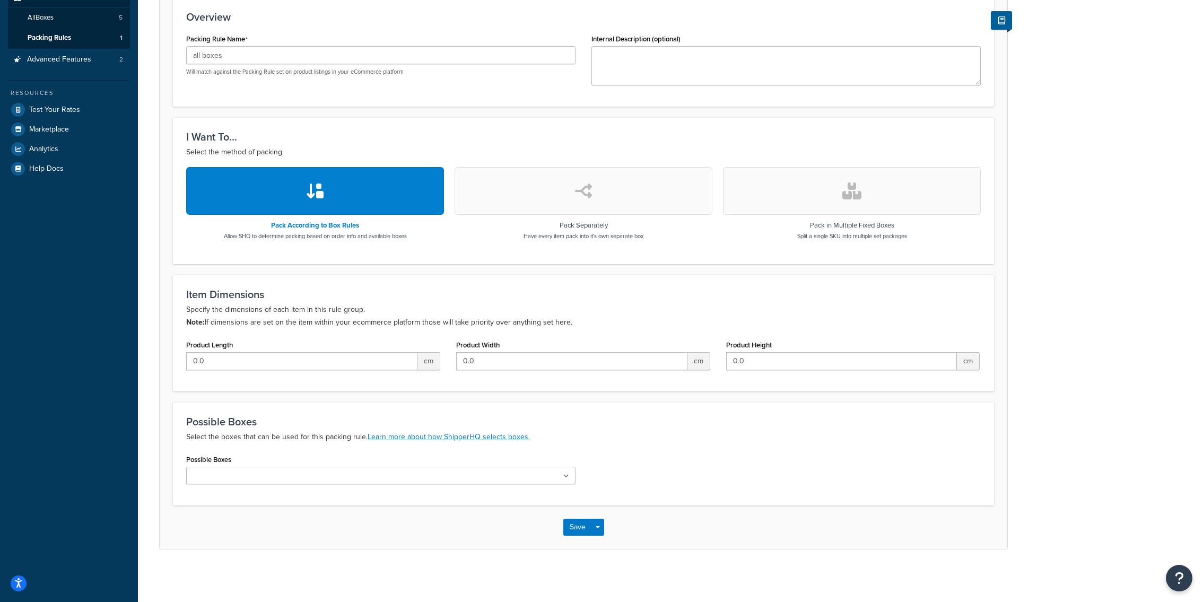
click at [322, 474] on ul at bounding box center [380, 476] width 389 height 18
click at [297, 449] on div "Possible Boxes Select the boxes that can be used for this packing rule. Learn m…" at bounding box center [583, 455] width 821 height 106
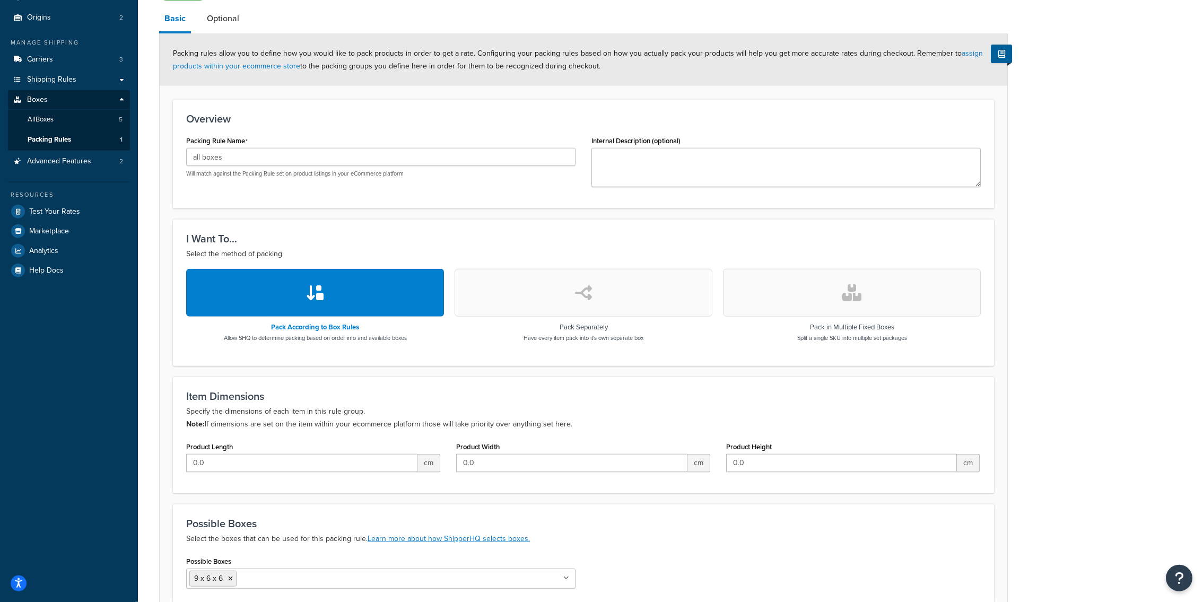
scroll to position [84, 0]
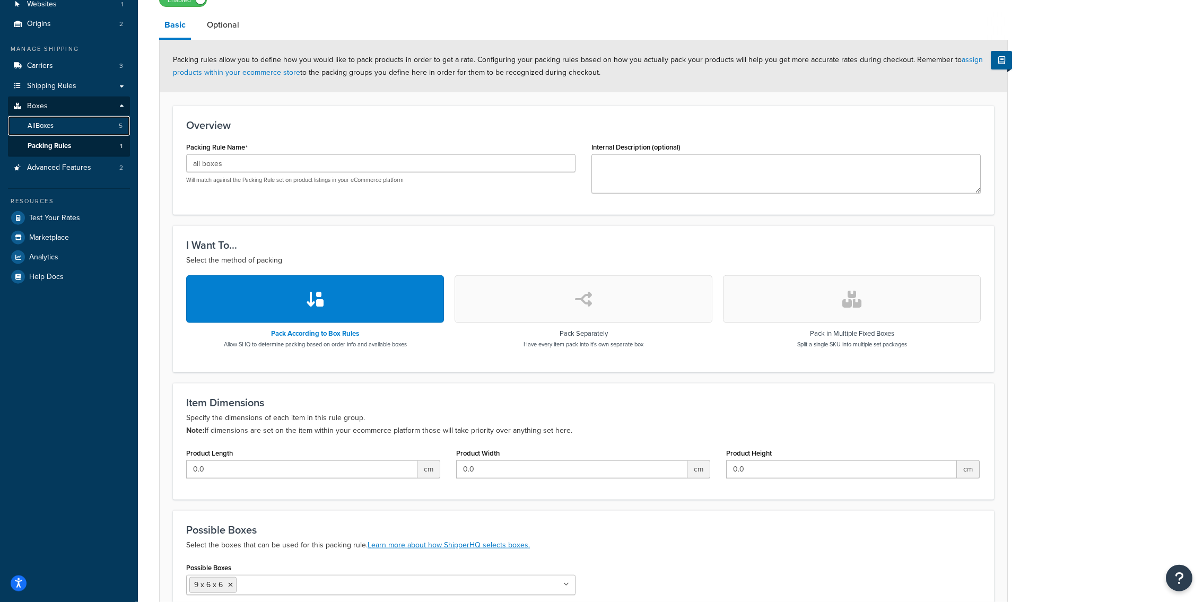
click at [105, 130] on link "All Boxes 5" at bounding box center [69, 126] width 122 height 20
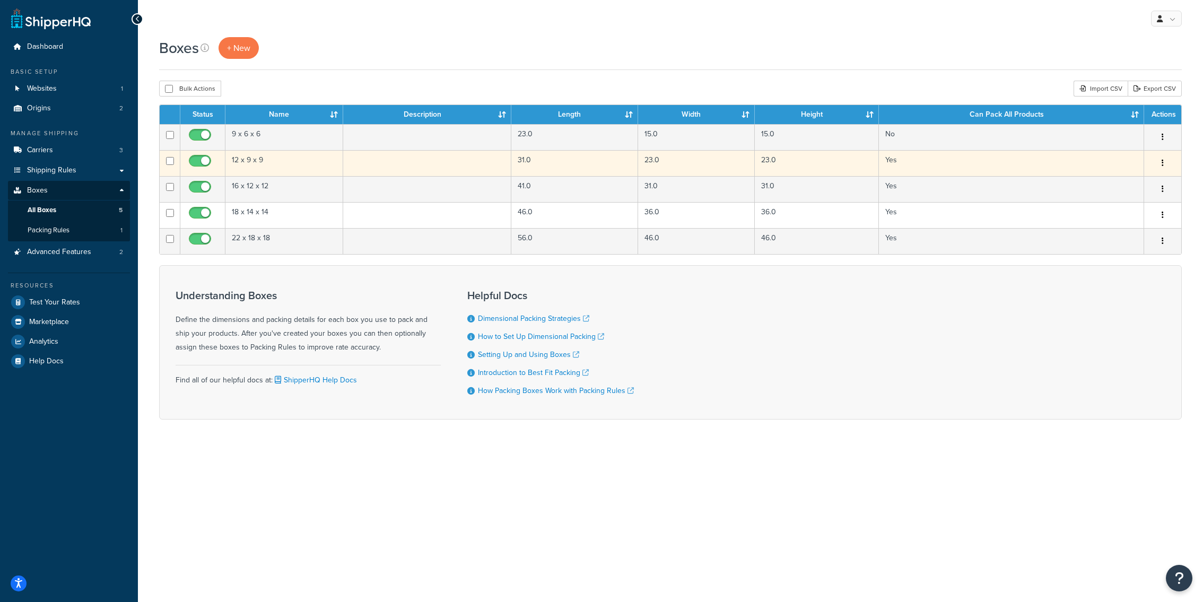
click at [280, 160] on td "12 x 9 x 9" at bounding box center [284, 163] width 118 height 26
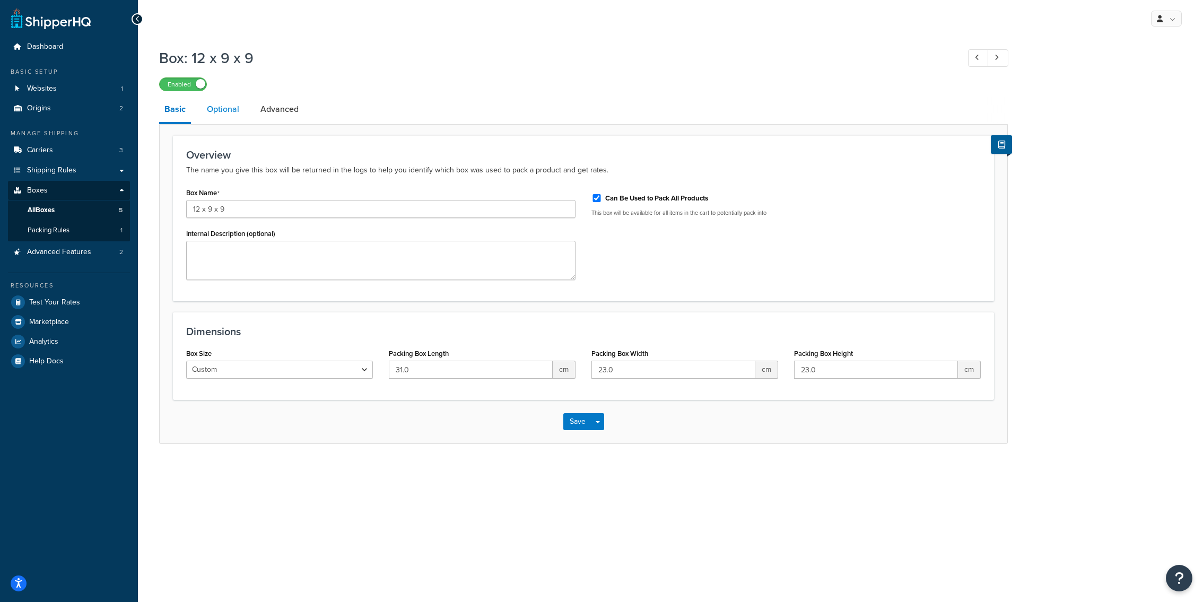
click at [210, 113] on link "Optional" at bounding box center [223, 109] width 43 height 25
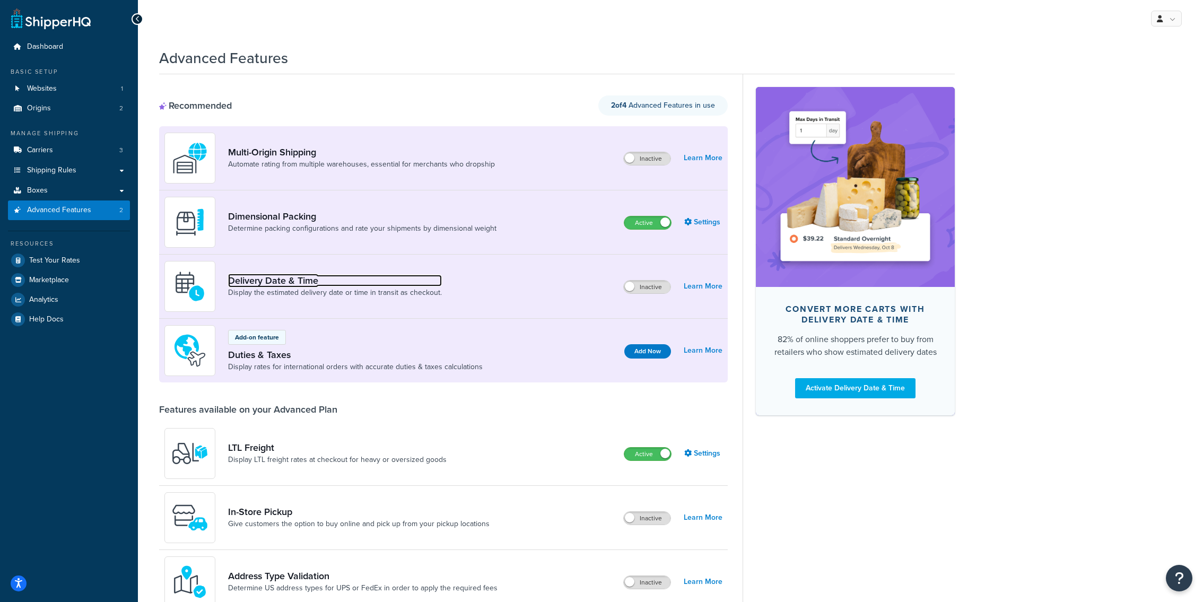
click at [291, 280] on link "Delivery Date & Time" at bounding box center [335, 281] width 214 height 12
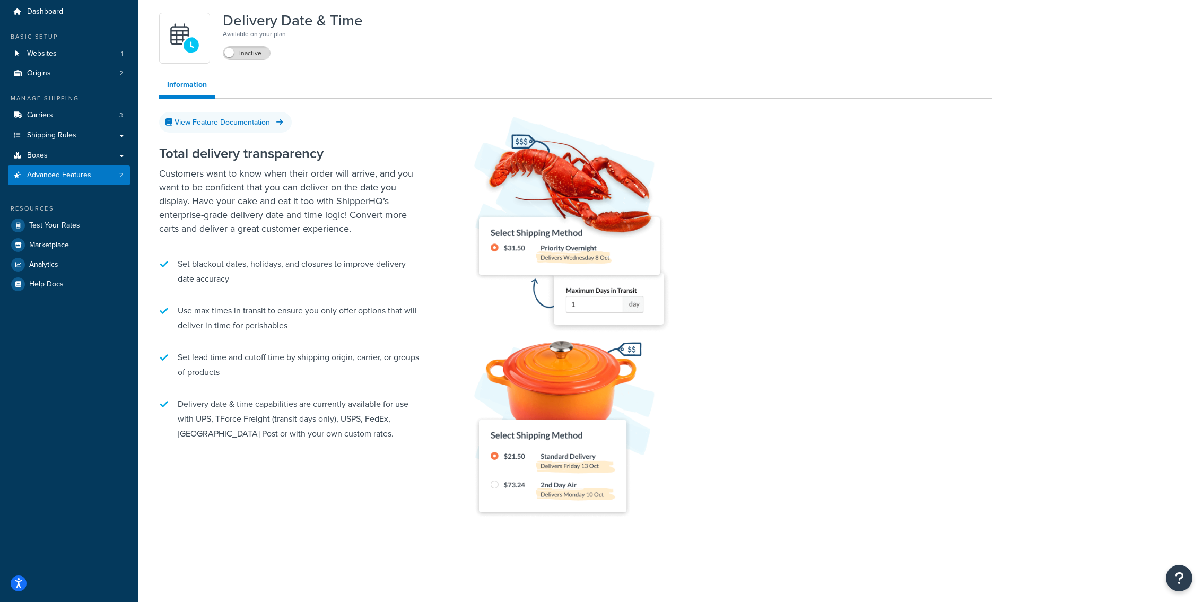
scroll to position [41, 0]
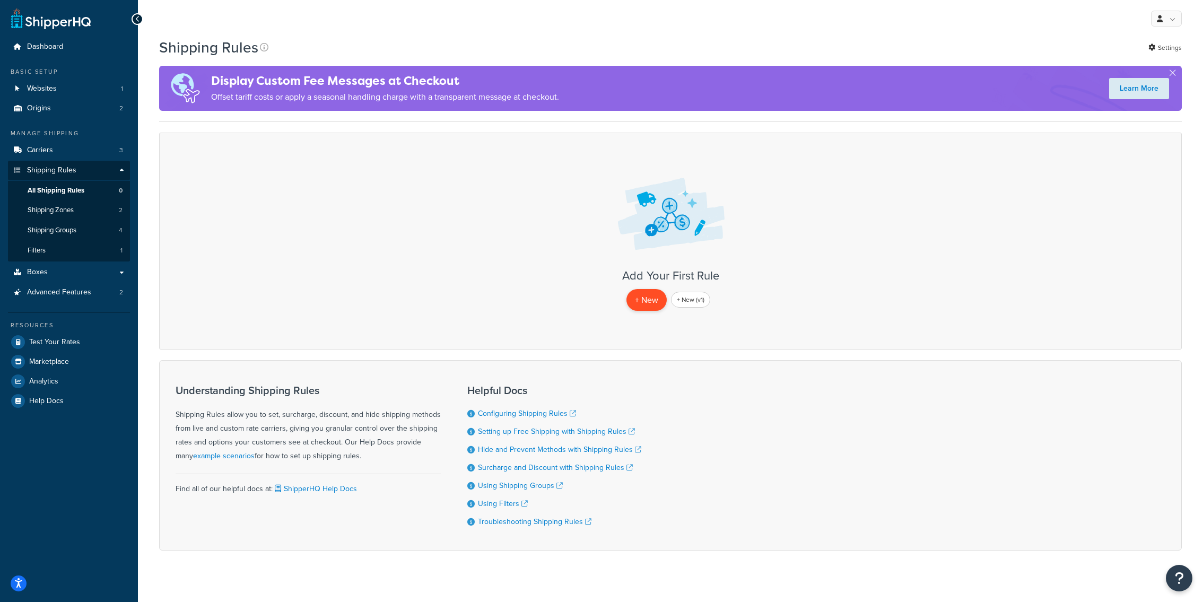
click at [641, 302] on p "+ New" at bounding box center [646, 300] width 40 height 22
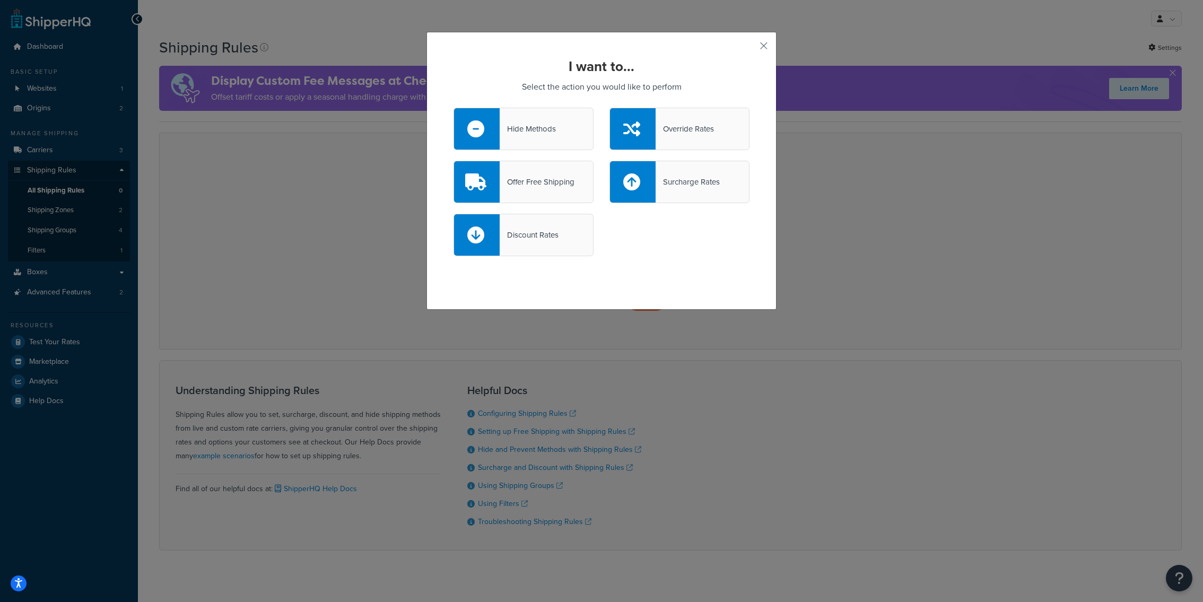
click at [531, 139] on div "Hide Methods" at bounding box center [523, 129] width 140 height 42
click at [0, 0] on input "Hide Methods" at bounding box center [0, 0] width 0 height 0
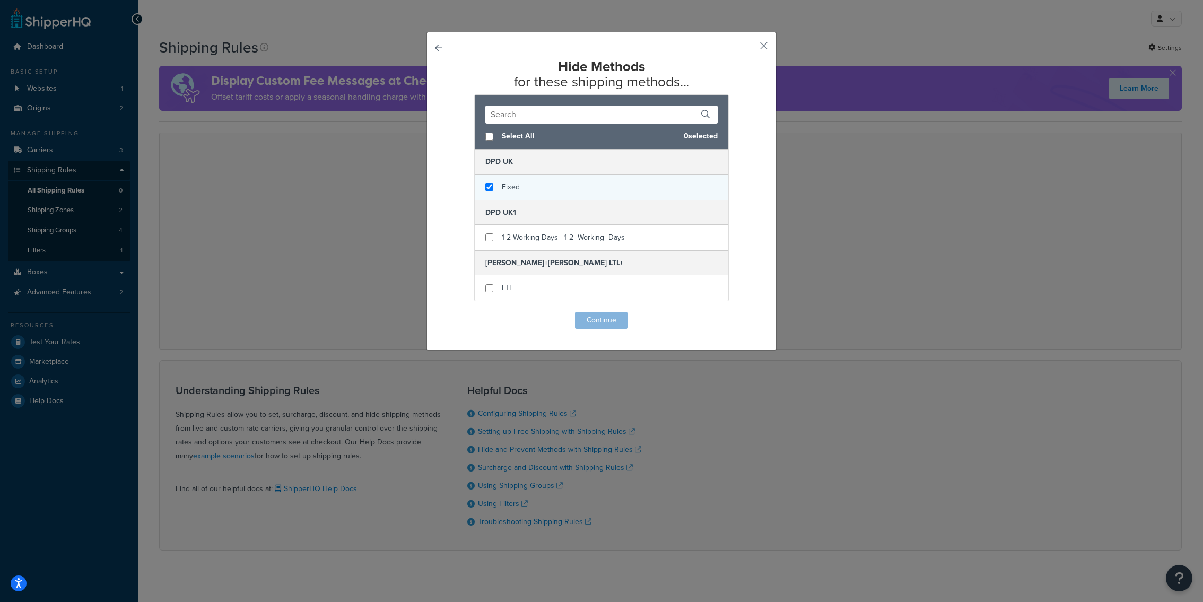
checkbox input "true"
click at [549, 182] on div "Fixed" at bounding box center [602, 186] width 254 height 25
click at [595, 321] on button "Continue" at bounding box center [601, 320] width 53 height 17
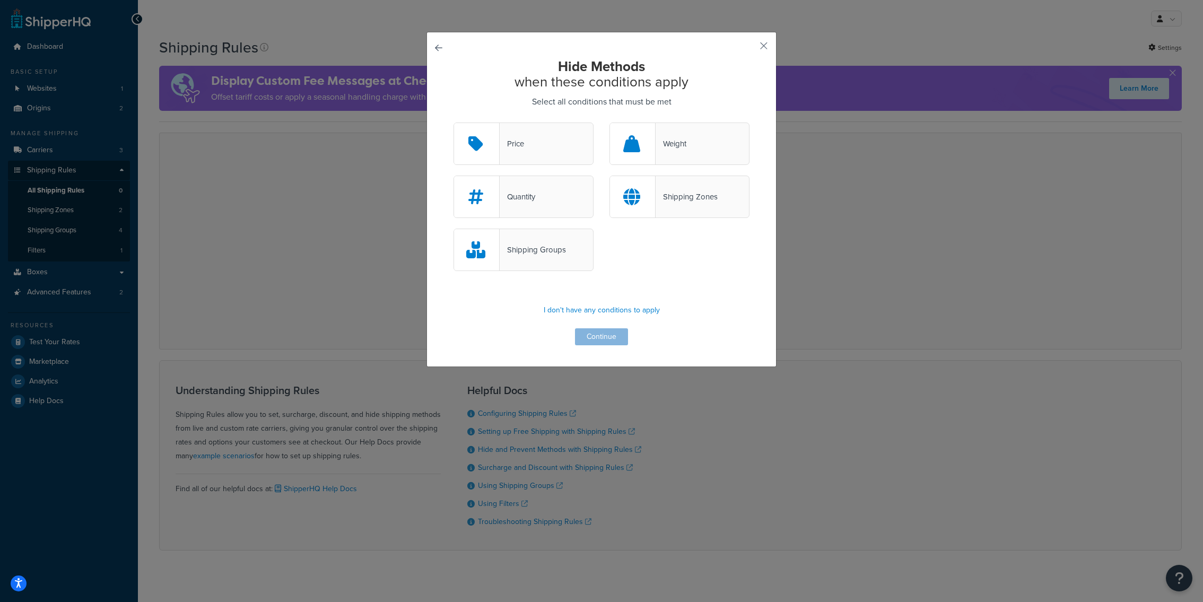
click at [683, 200] on div "Shipping Zones" at bounding box center [687, 196] width 62 height 15
click at [0, 0] on input "Shipping Zones" at bounding box center [0, 0] width 0 height 0
click at [601, 341] on button "Continue" at bounding box center [601, 336] width 53 height 17
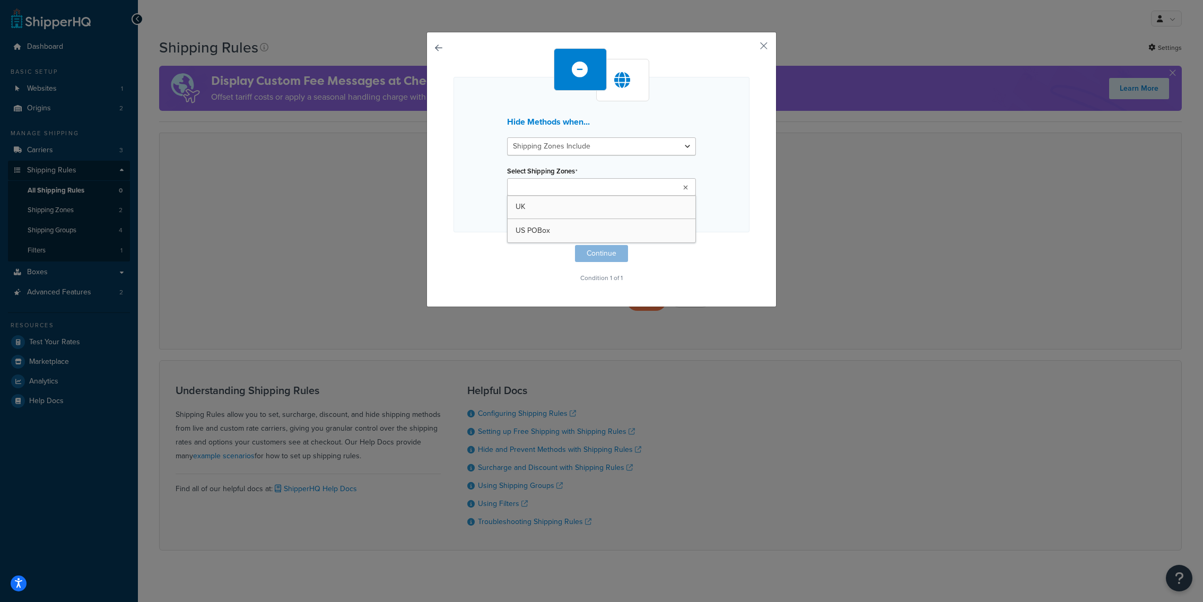
click at [638, 190] on ul at bounding box center [601, 187] width 189 height 18
click at [460, 206] on div "Hide Methods when... Shipping Zones Include Shipping Zones Do Not Include Selec…" at bounding box center [601, 154] width 296 height 155
click at [554, 206] on p "I want to create a new Shipping Zone" at bounding box center [601, 211] width 189 height 15
click at [538, 160] on input "Name" at bounding box center [601, 161] width 189 height 18
type input "Germany"
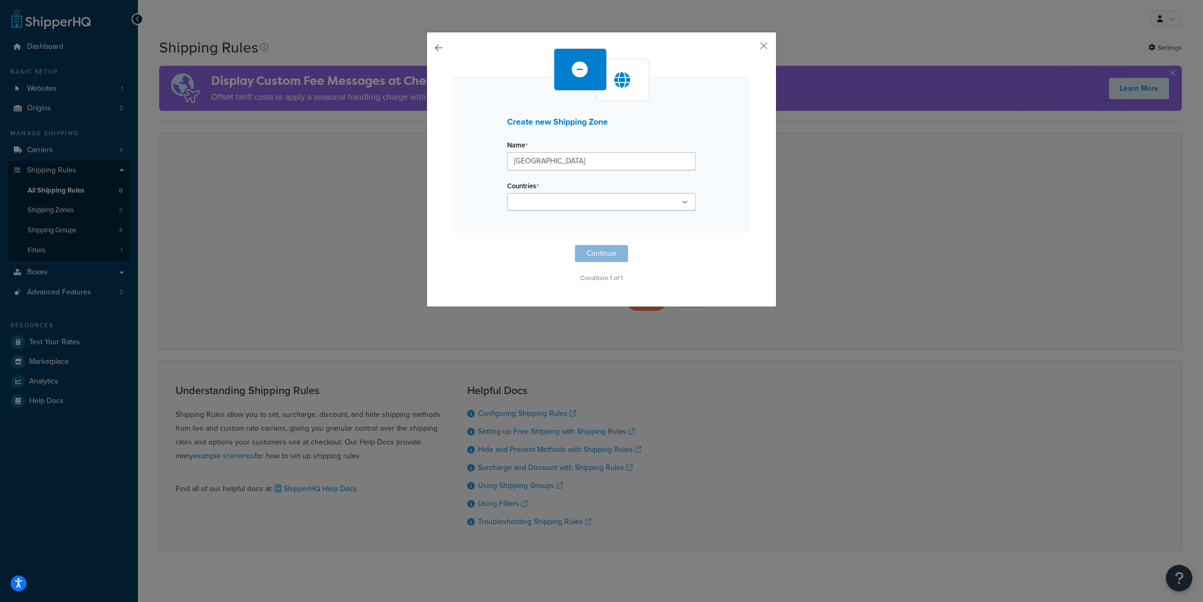
click at [529, 204] on input "Countries" at bounding box center [557, 203] width 94 height 12
type input "german"
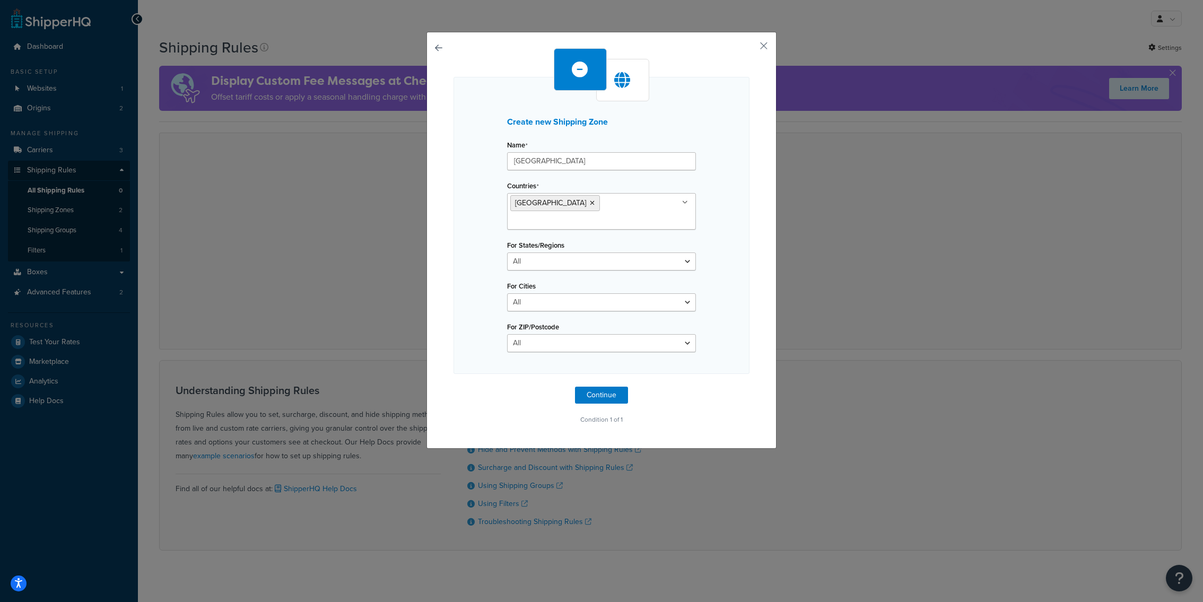
click at [730, 326] on div "Create new Shipping Zone Name Germany Countries Germany United States United Ki…" at bounding box center [601, 225] width 296 height 297
click at [609, 387] on button "Continue" at bounding box center [601, 395] width 53 height 17
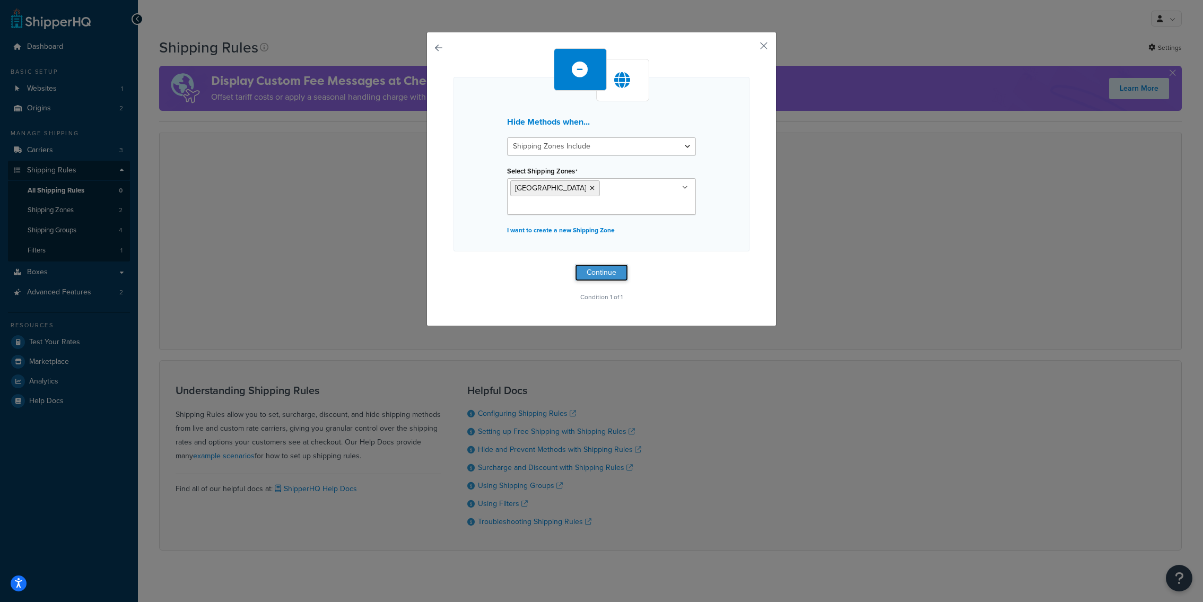
click at [609, 264] on button "Continue" at bounding box center [601, 272] width 53 height 17
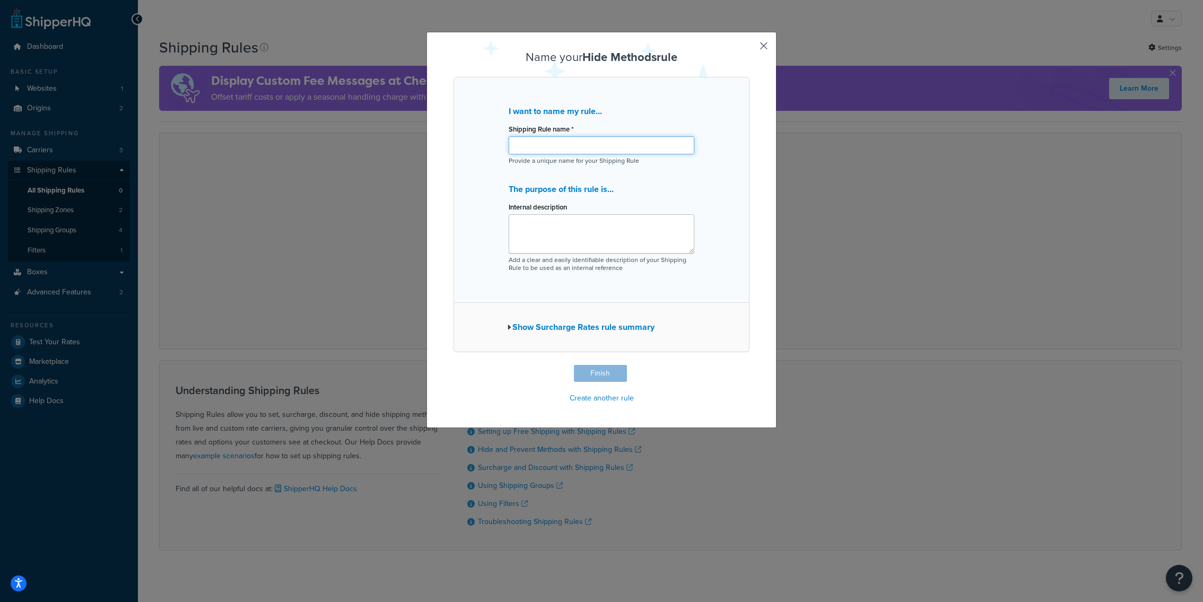
click at [569, 152] on input "Shipping Rule name *" at bounding box center [602, 145] width 186 height 18
type input "Test1"
click at [609, 369] on button "Finish" at bounding box center [600, 373] width 53 height 17
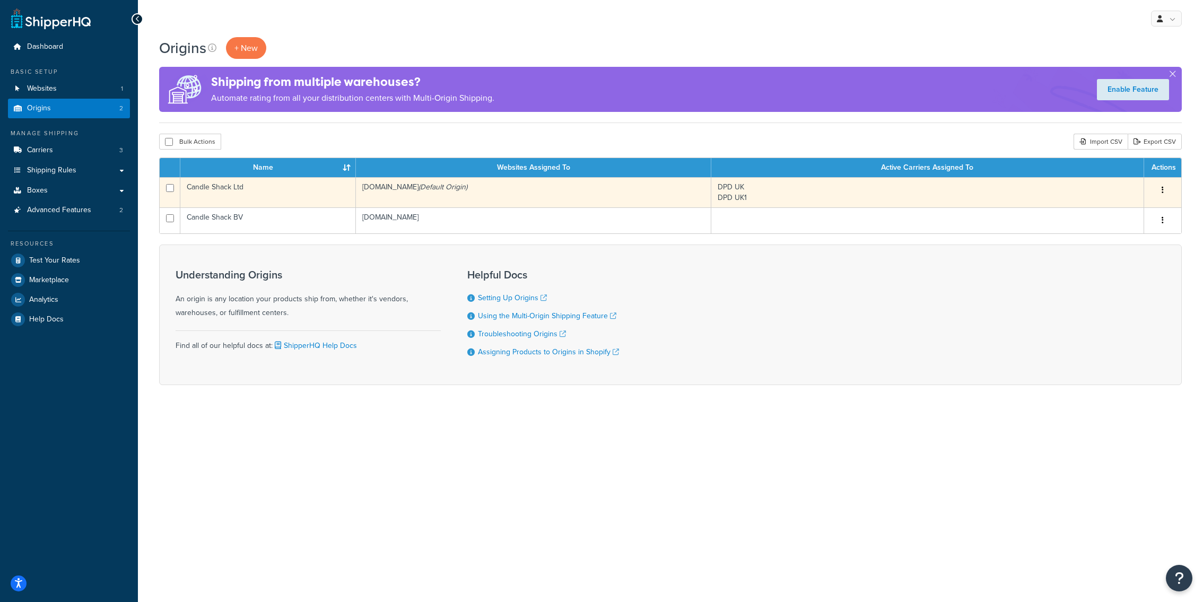
click at [285, 190] on td "Candle Shack Ltd" at bounding box center [268, 192] width 176 height 30
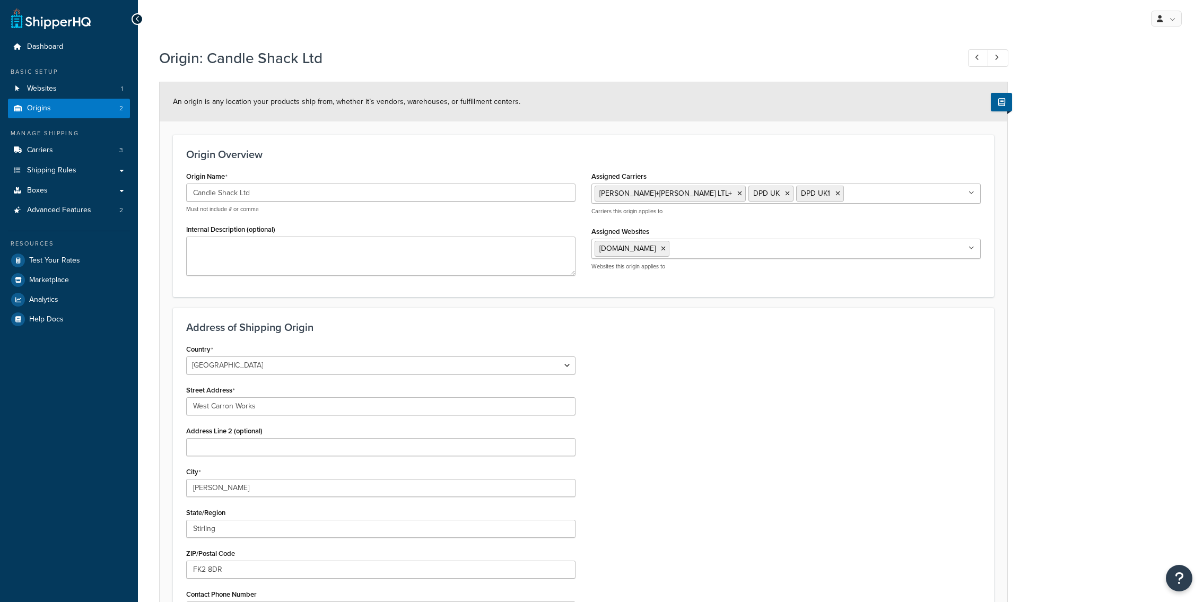
select select "1226"
click at [1003, 58] on link at bounding box center [998, 58] width 21 height 18
type input "Candle Shack BV"
select select "1152"
type input "[STREET_ADDRESS]"
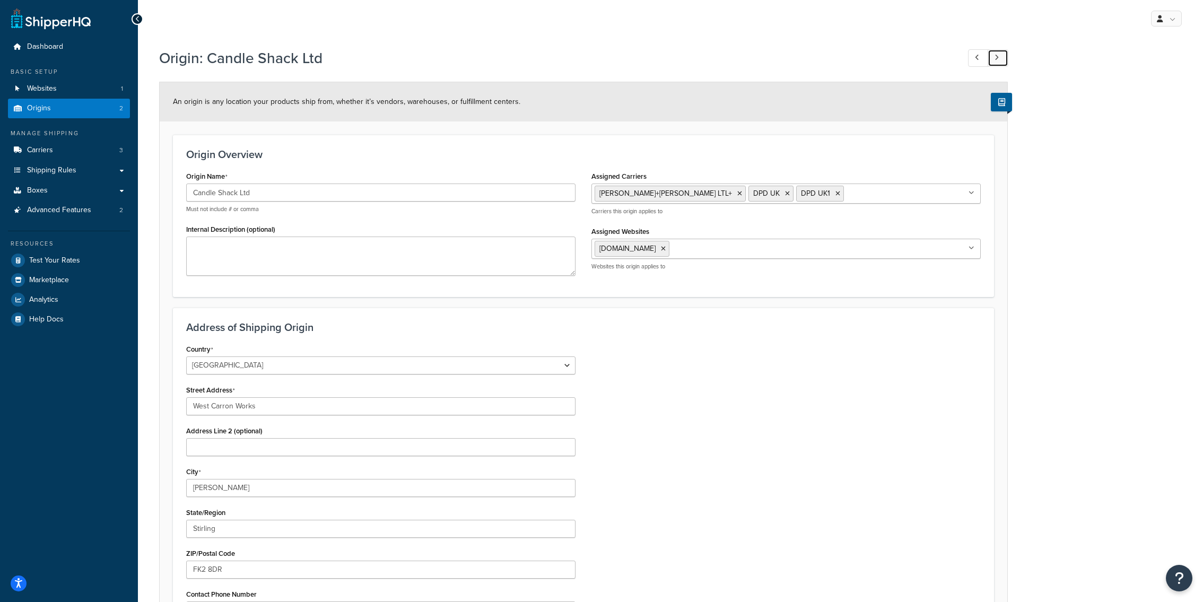
type input "Echt"
type input "6101 XJ"
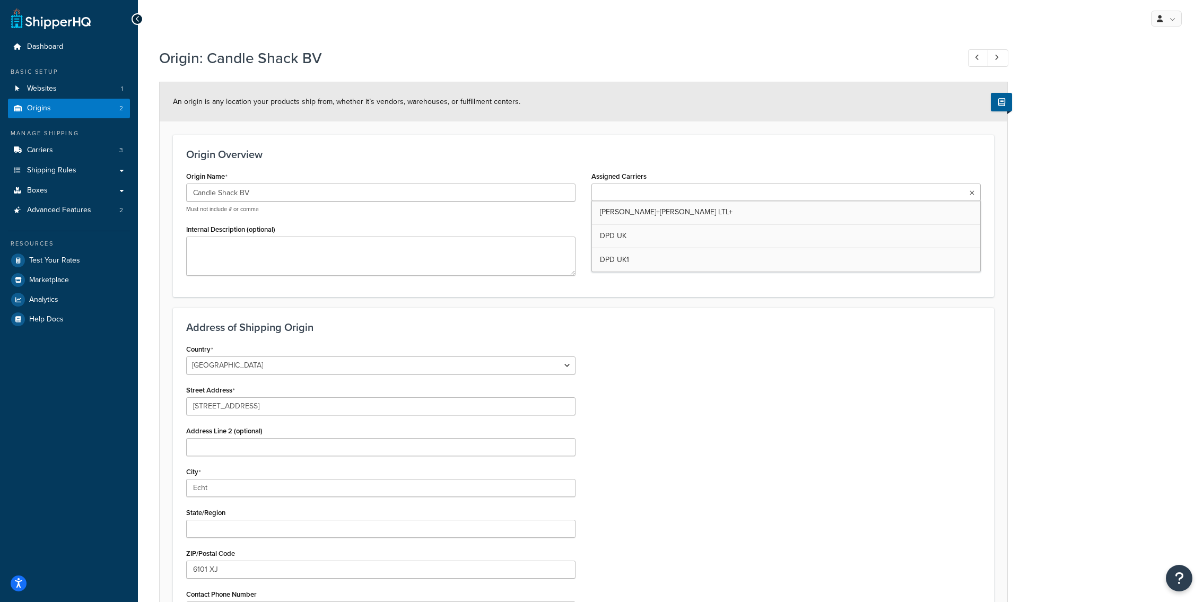
click at [641, 192] on input "Assigned Carriers" at bounding box center [642, 193] width 94 height 12
click at [514, 160] on h3 "Origin Overview" at bounding box center [583, 155] width 795 height 12
click at [89, 170] on link "Shipping Rules" at bounding box center [69, 171] width 122 height 20
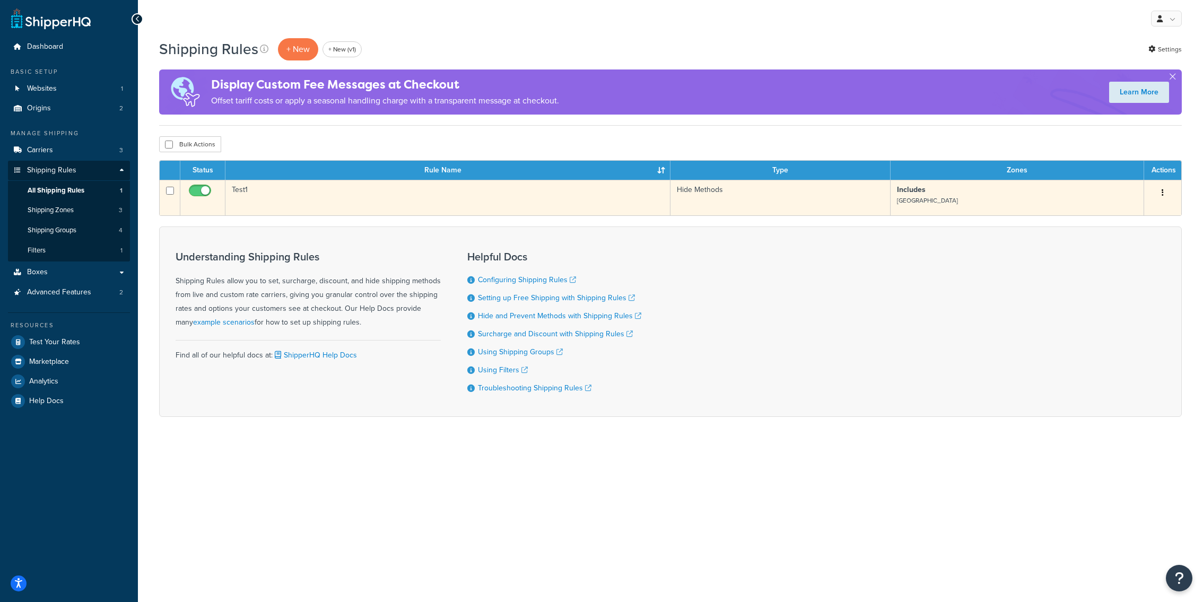
click at [202, 192] on input "checkbox" at bounding box center [201, 193] width 29 height 13
checkbox input "false"
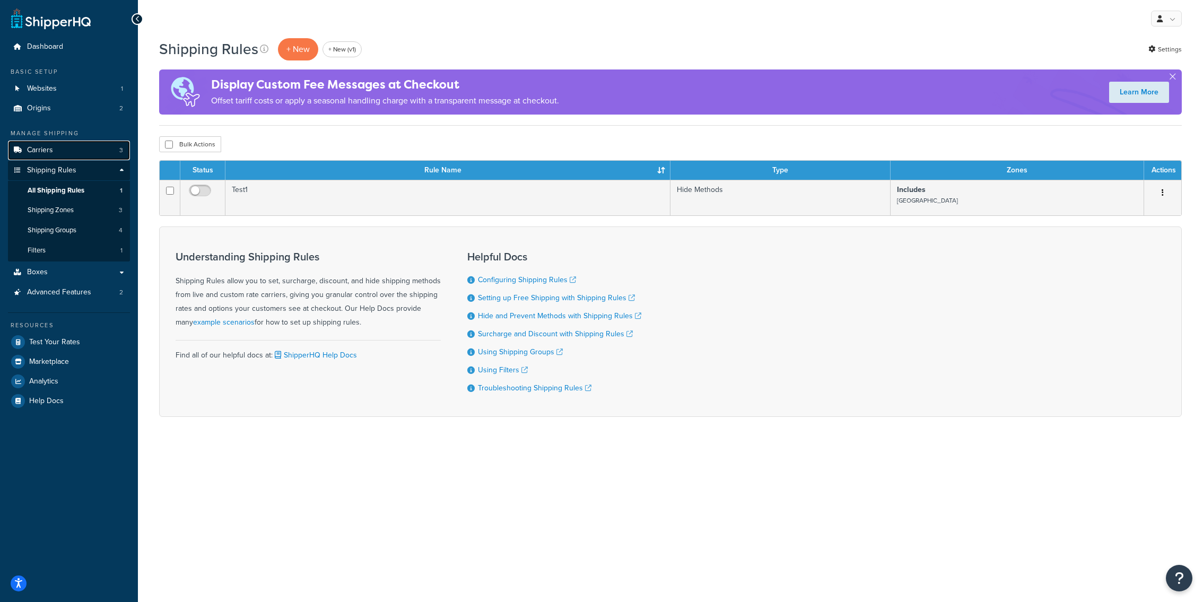
click at [95, 151] on link "Carriers 3" at bounding box center [69, 151] width 122 height 20
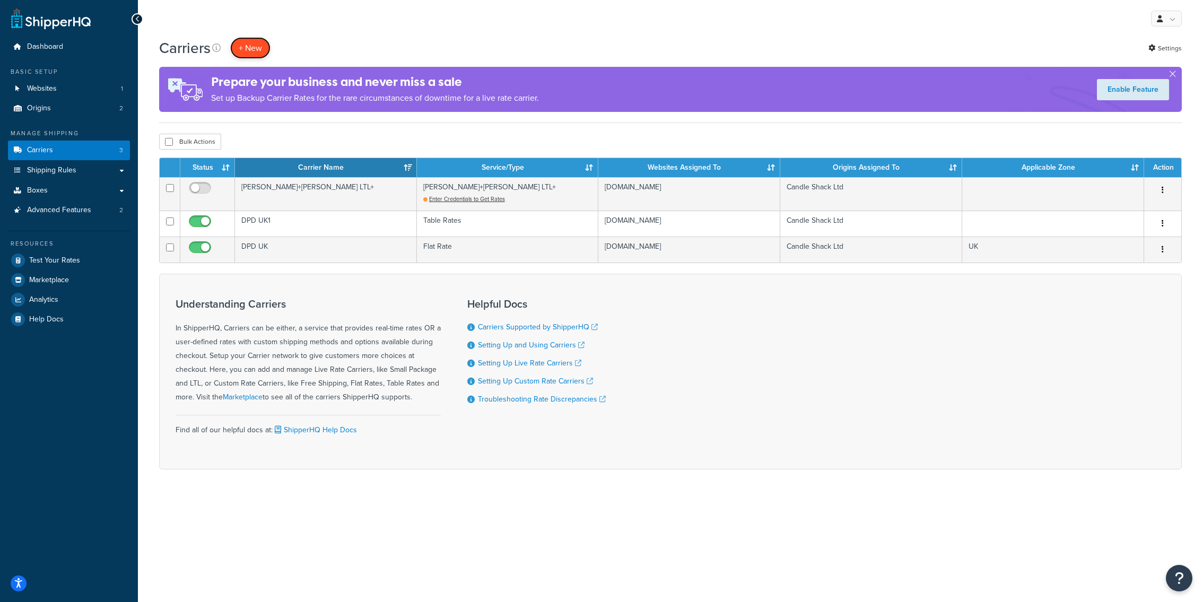
click at [249, 51] on button "+ New" at bounding box center [250, 48] width 40 height 22
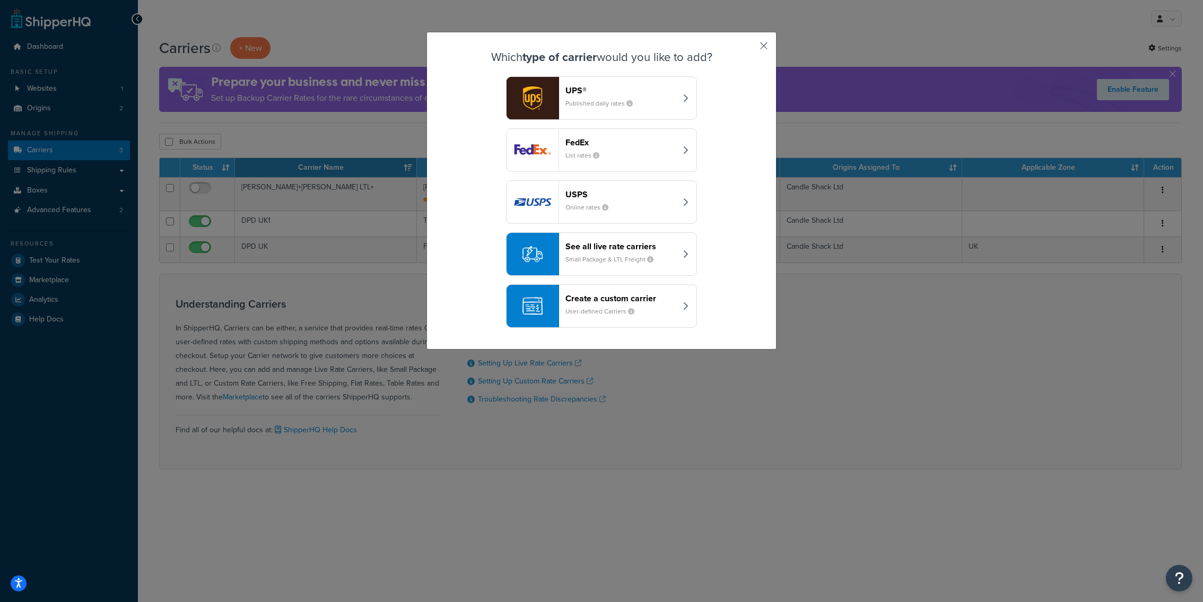
click at [749, 48] on button "button" at bounding box center [748, 49] width 3 height 3
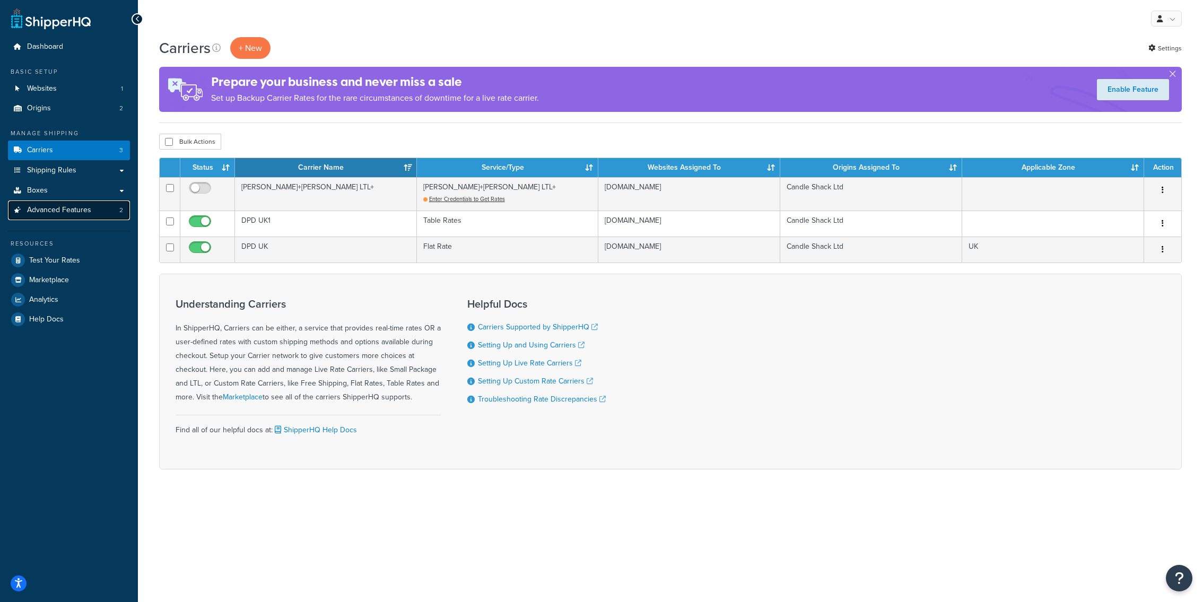
click at [62, 212] on span "Advanced Features" at bounding box center [59, 210] width 64 height 9
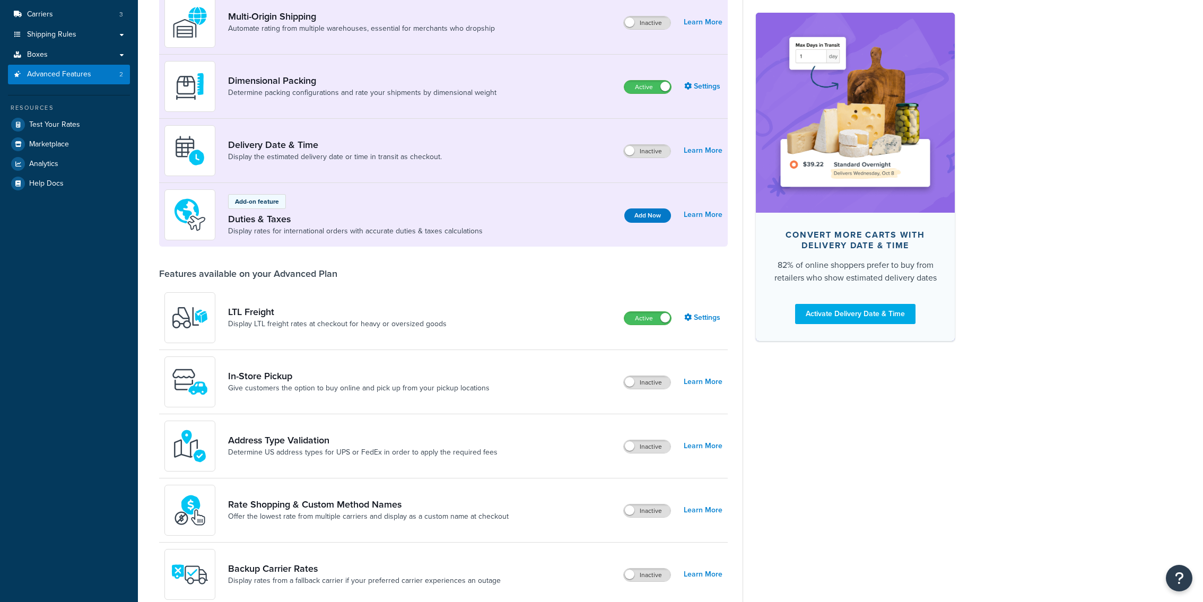
scroll to position [137, 0]
click at [650, 385] on label "Inactive" at bounding box center [647, 381] width 47 height 13
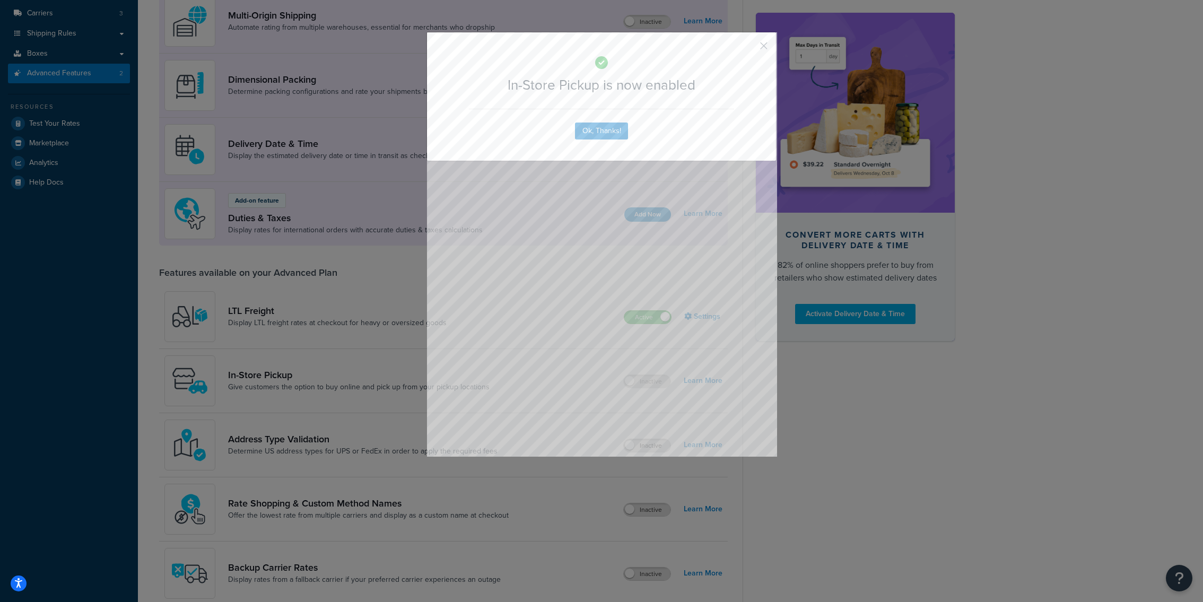
scroll to position [156, 0]
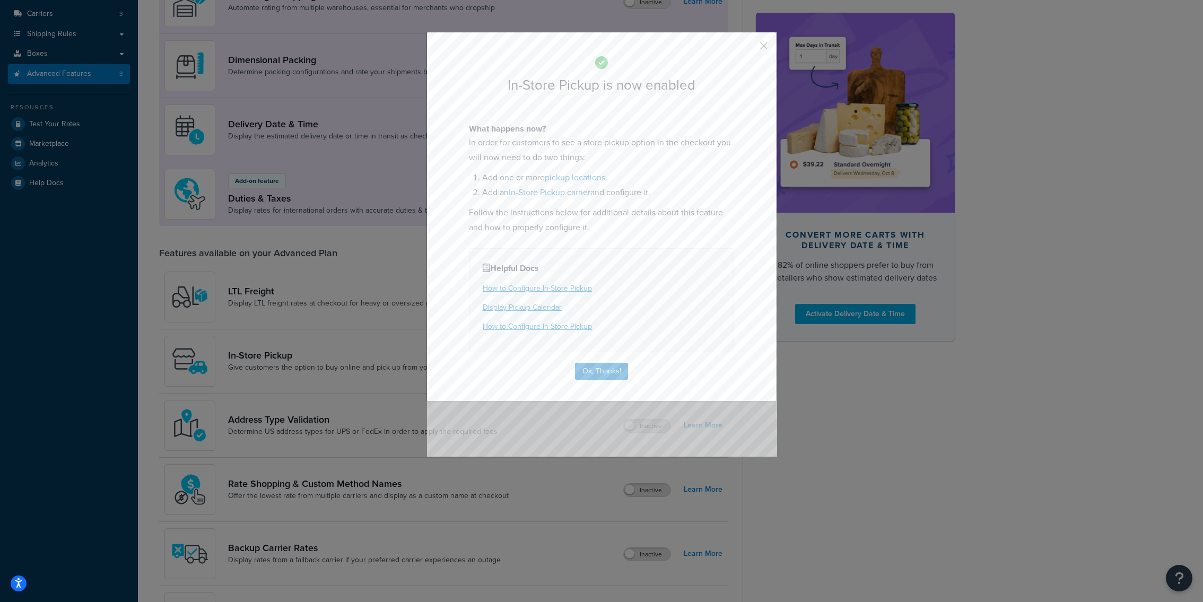
click at [749, 48] on button "button" at bounding box center [748, 49] width 3 height 3
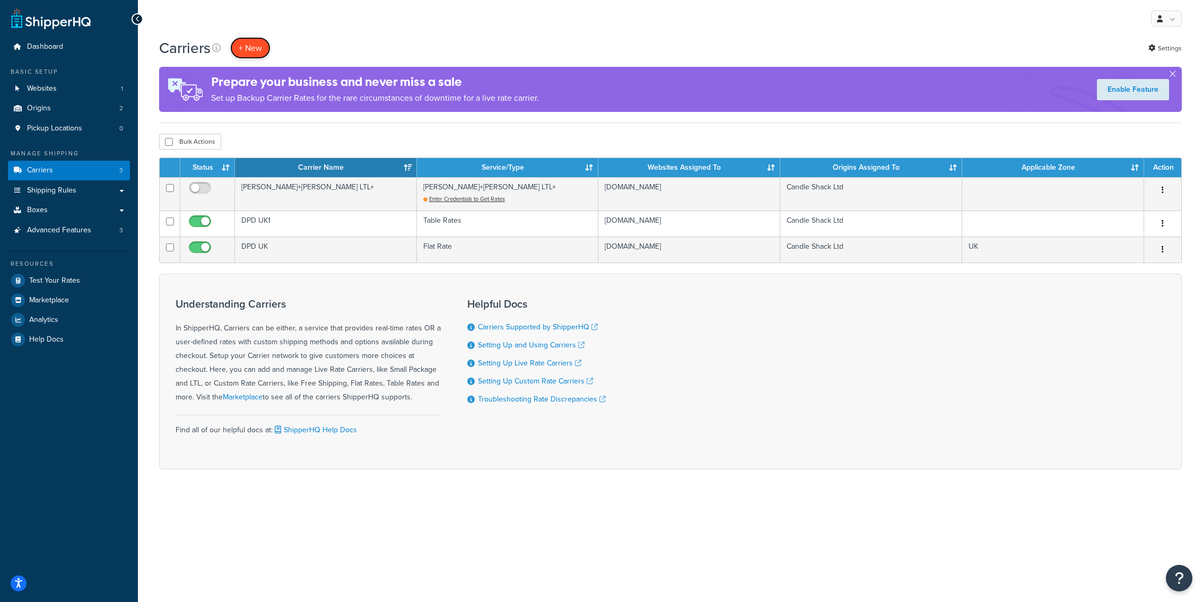
click at [248, 57] on button "+ New" at bounding box center [250, 48] width 40 height 22
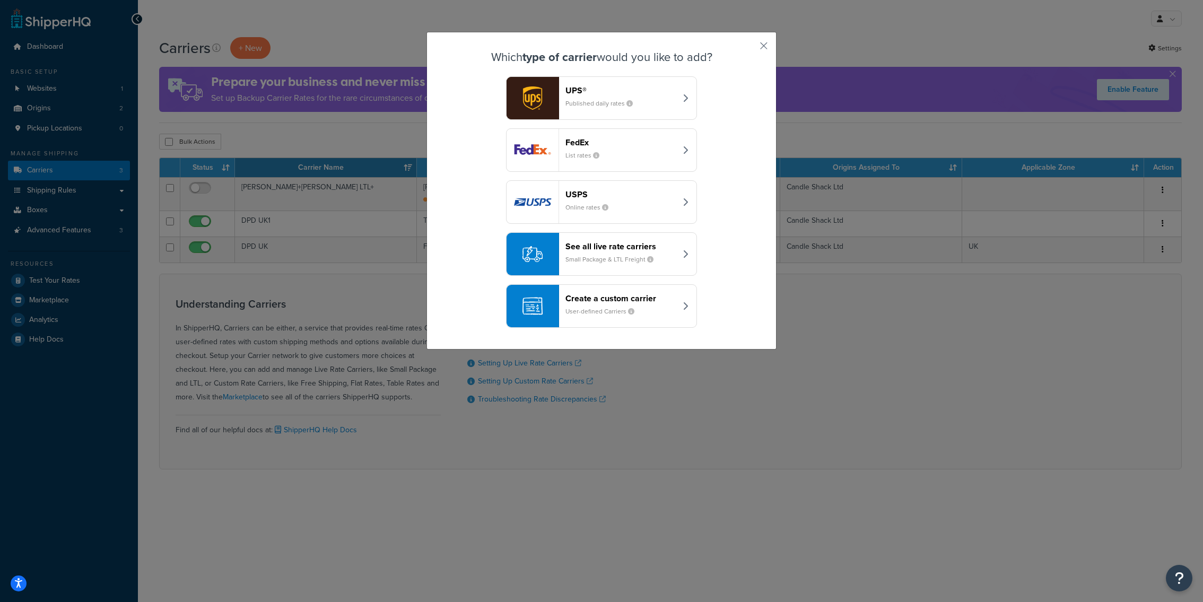
click at [607, 302] on header "Create a custom carrier" at bounding box center [620, 298] width 111 height 10
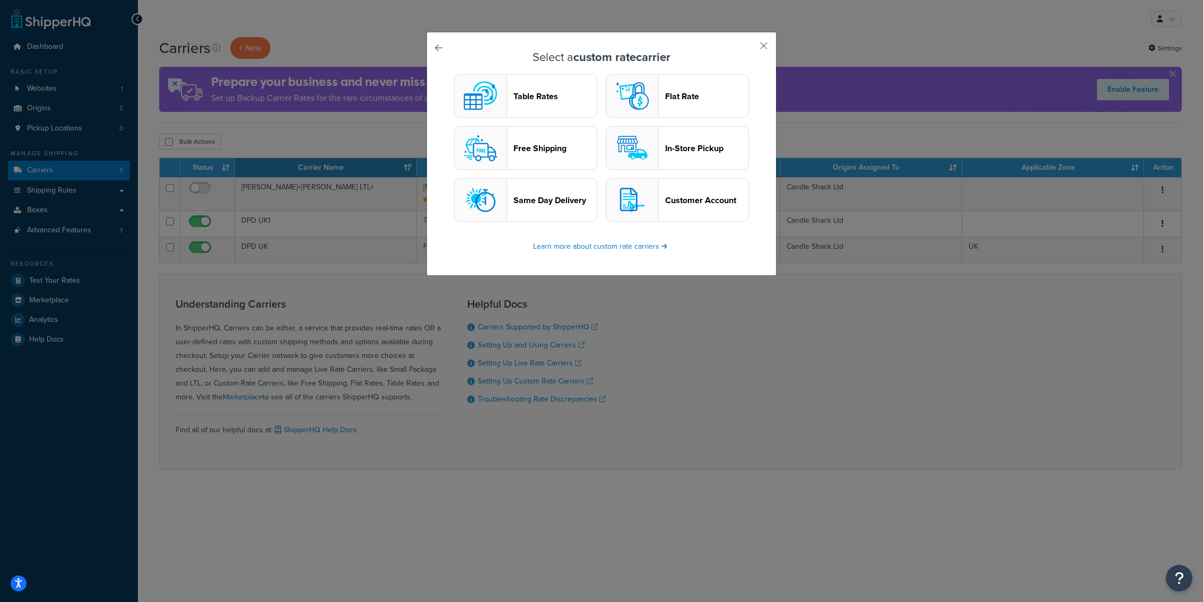
click at [686, 150] on header "In-Store Pickup" at bounding box center [706, 148] width 83 height 10
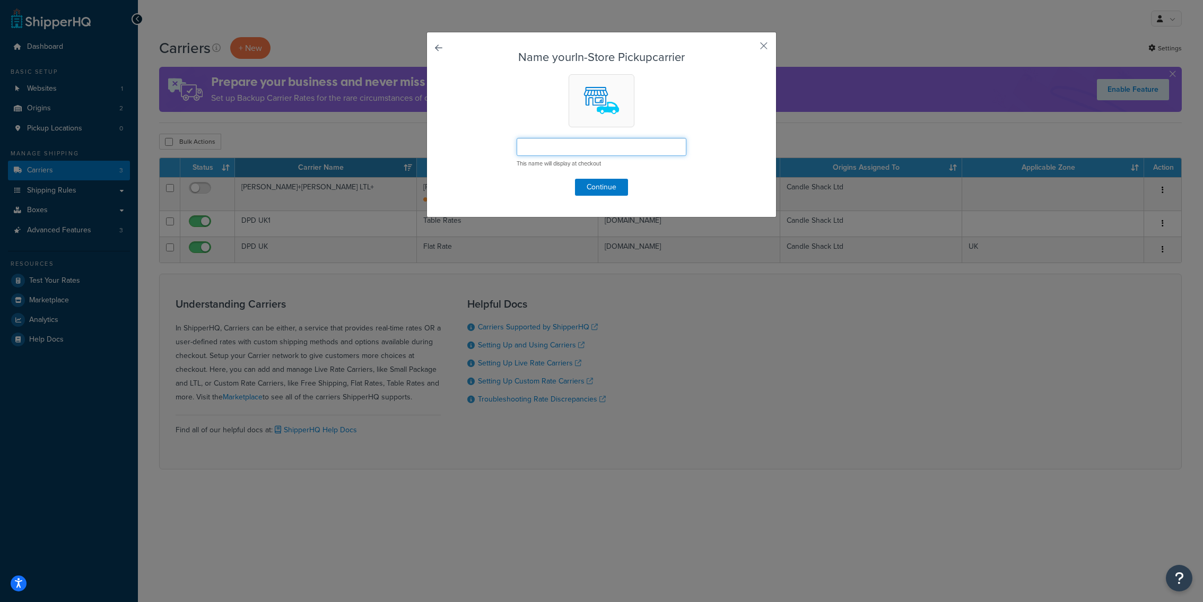
click at [622, 146] on input "text" at bounding box center [602, 147] width 170 height 18
type input "Pickup"
click at [583, 186] on button "Continue" at bounding box center [601, 187] width 53 height 17
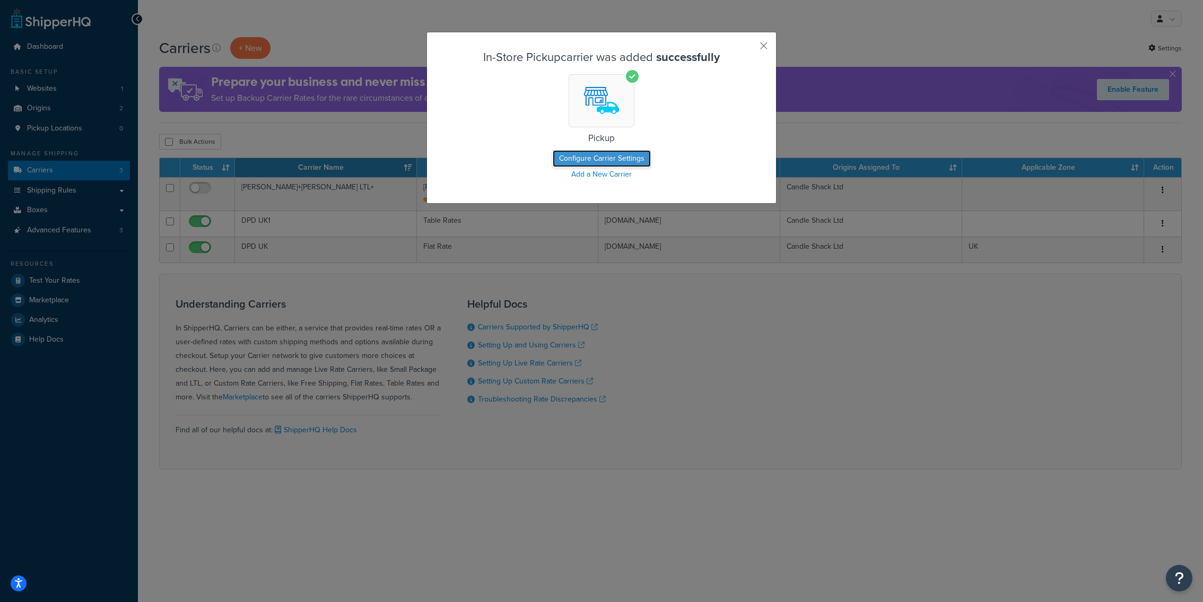
click at [620, 162] on button "Configure Carrier Settings" at bounding box center [602, 158] width 98 height 17
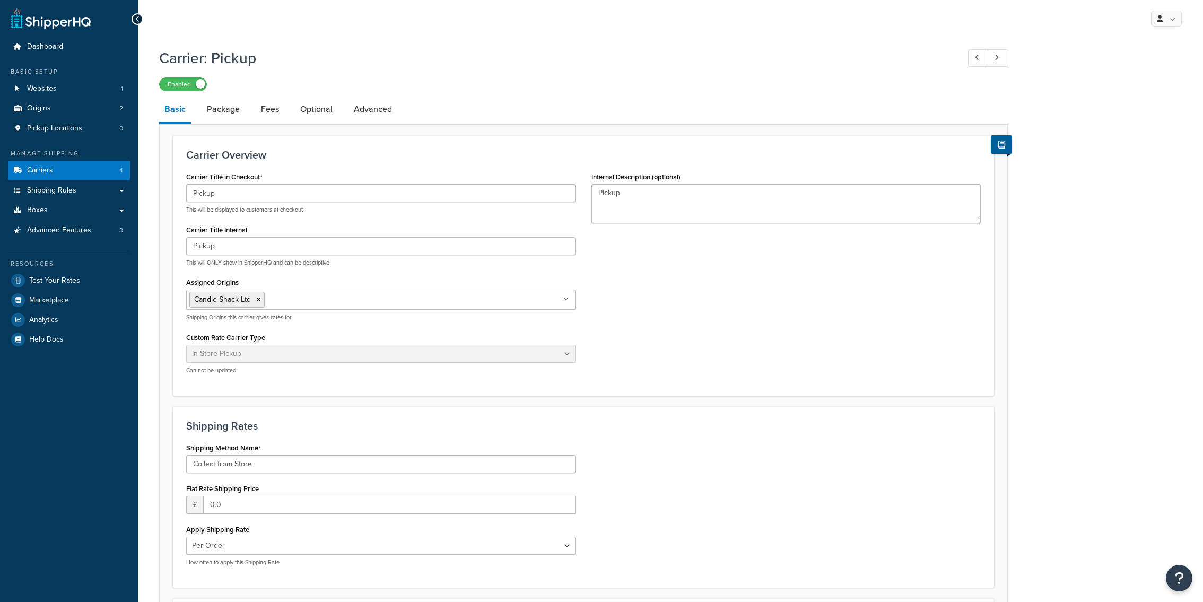
select select "pickup"
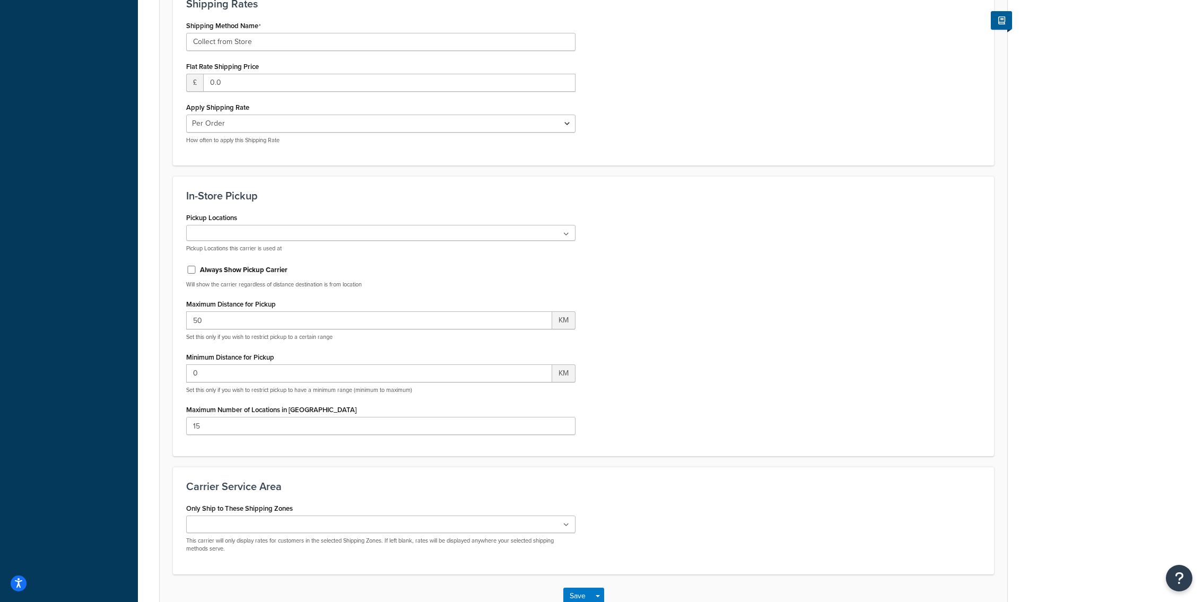
scroll to position [416, 0]
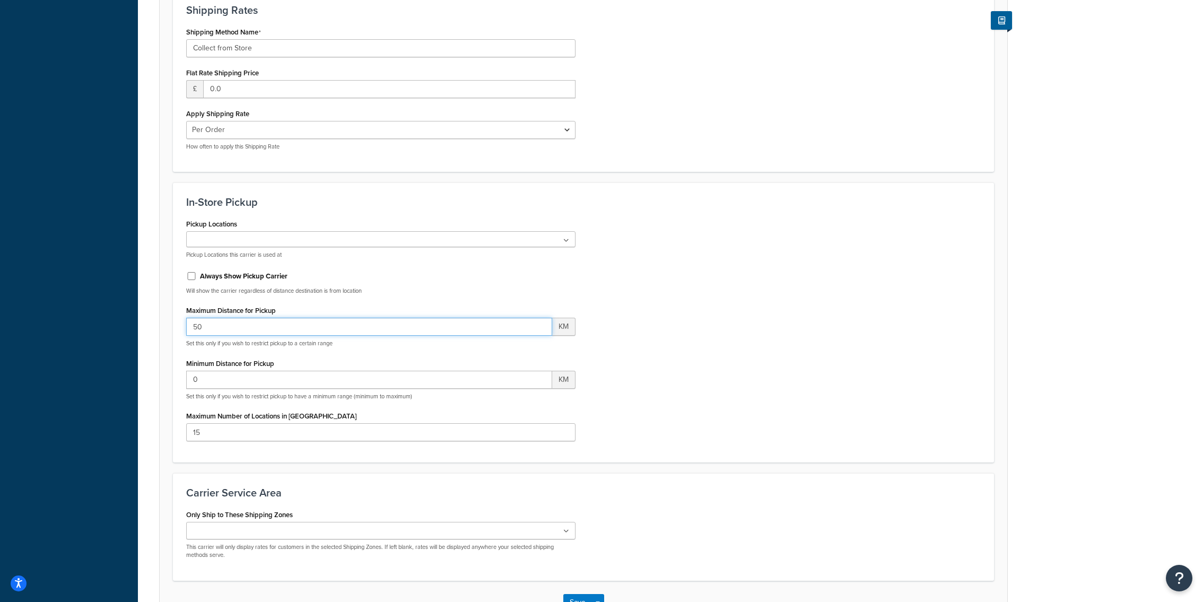
click at [240, 326] on input "50" at bounding box center [369, 327] width 366 height 18
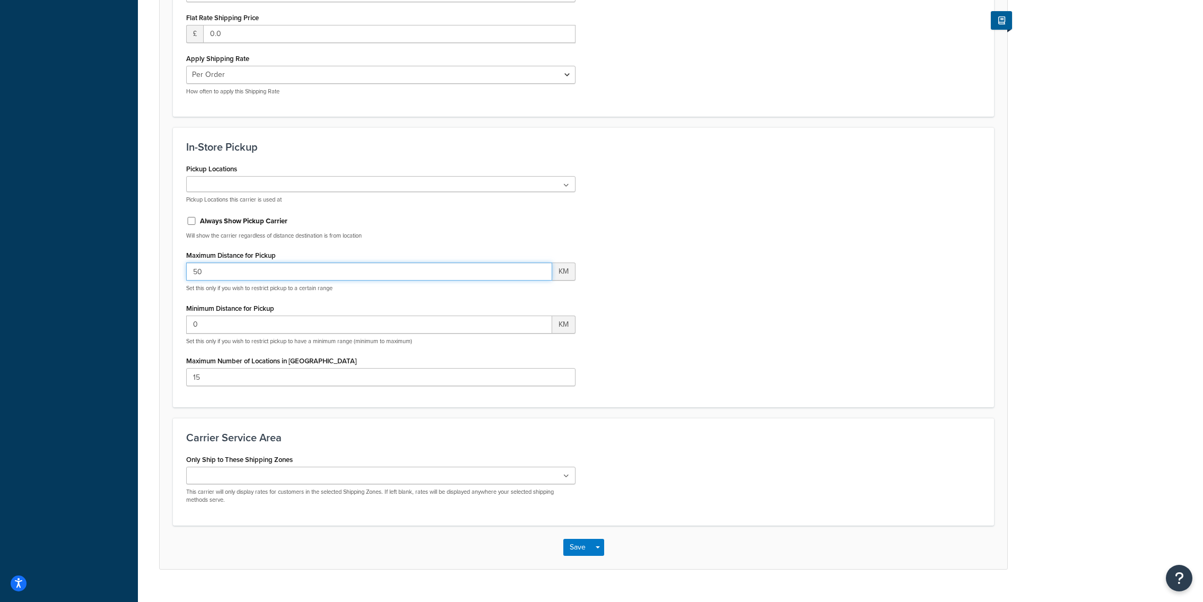
scroll to position [473, 0]
click at [280, 472] on input "Only Ship to These Shipping Zones" at bounding box center [236, 475] width 94 height 12
click at [319, 443] on div "Carrier Service Area Only Ship to These Shipping Zones Germany UK US POBox Add …" at bounding box center [583, 471] width 821 height 110
click at [234, 479] on li "Germany" at bounding box center [234, 475] width 90 height 16
click at [270, 478] on icon at bounding box center [272, 475] width 5 height 6
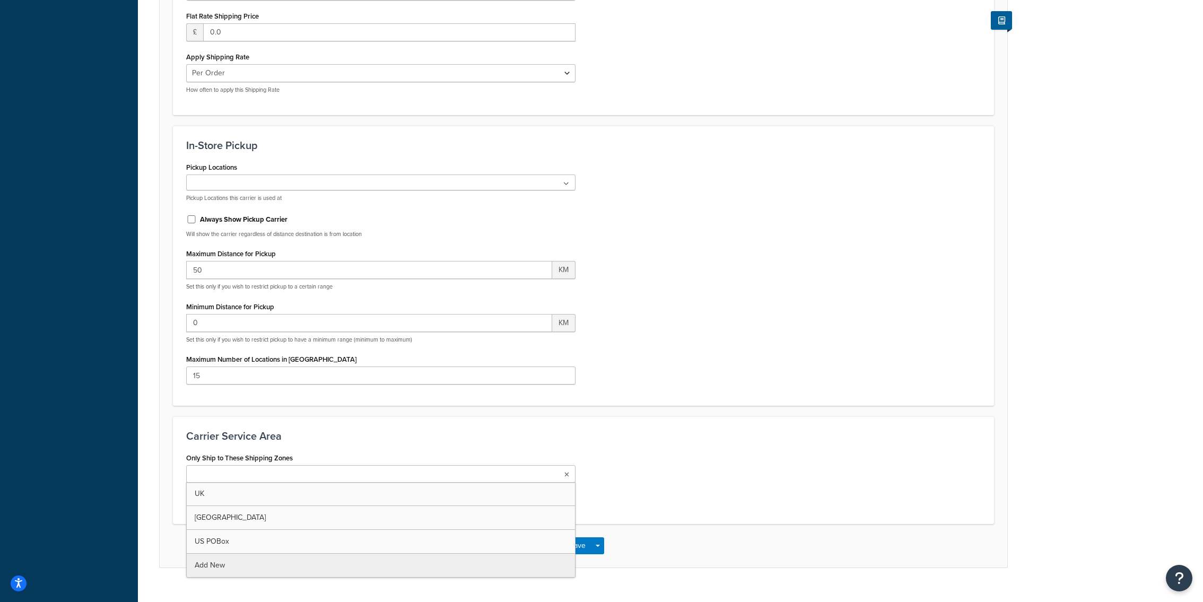
click at [351, 417] on div "Carrier Service Area Only Ship to These Shipping Zones UK Germany US POBox Add …" at bounding box center [583, 470] width 821 height 108
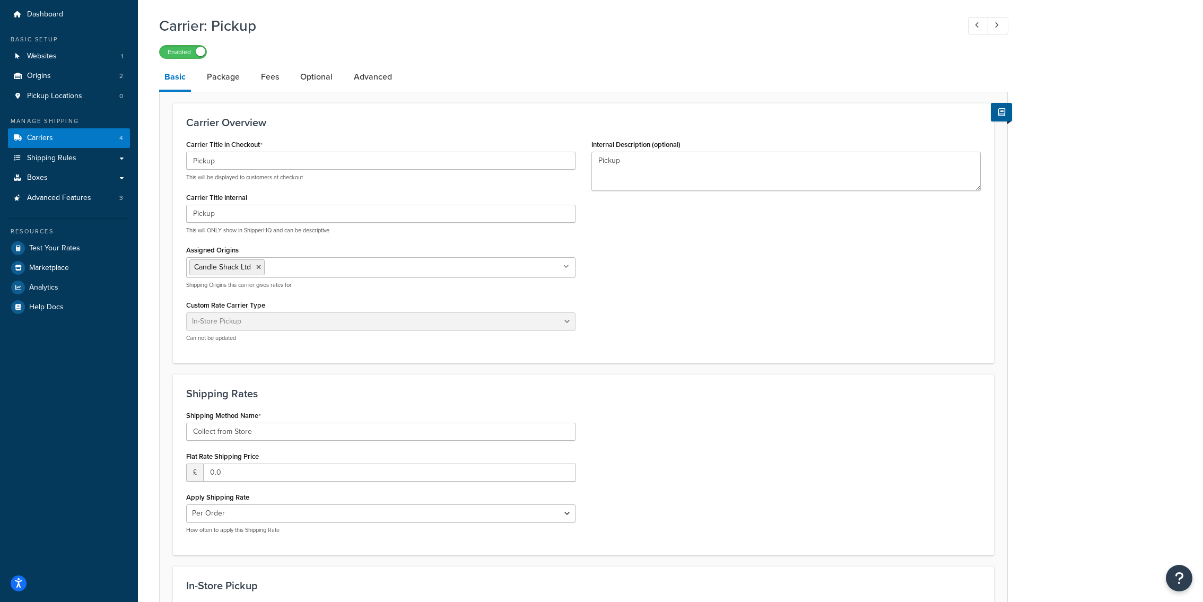
scroll to position [0, 0]
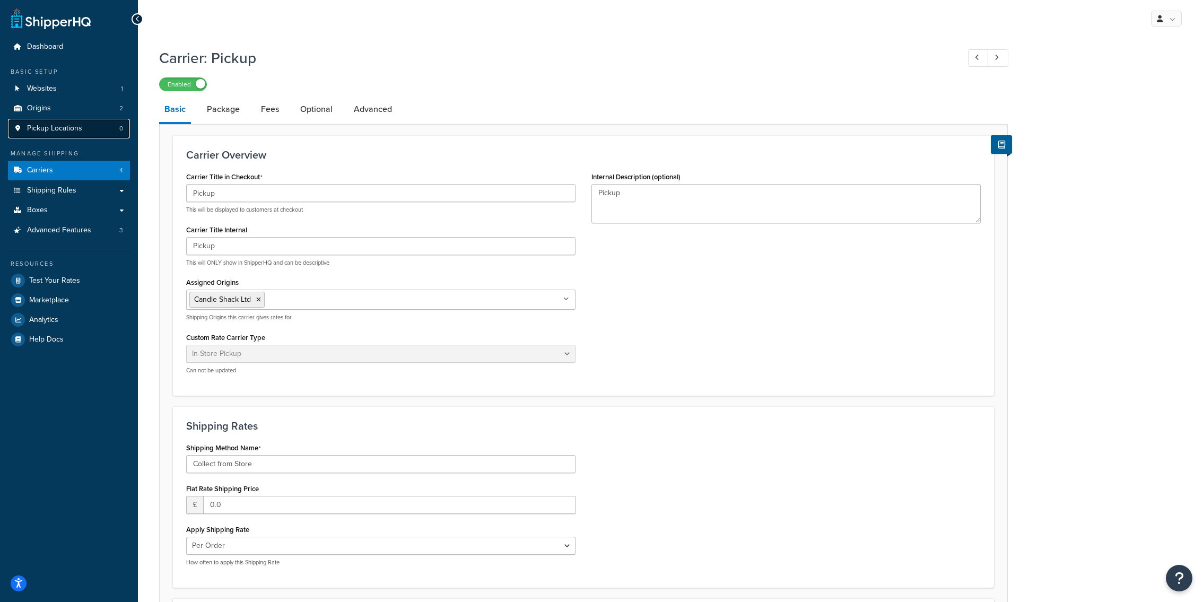
click at [79, 126] on span "Pickup Locations" at bounding box center [54, 128] width 55 height 9
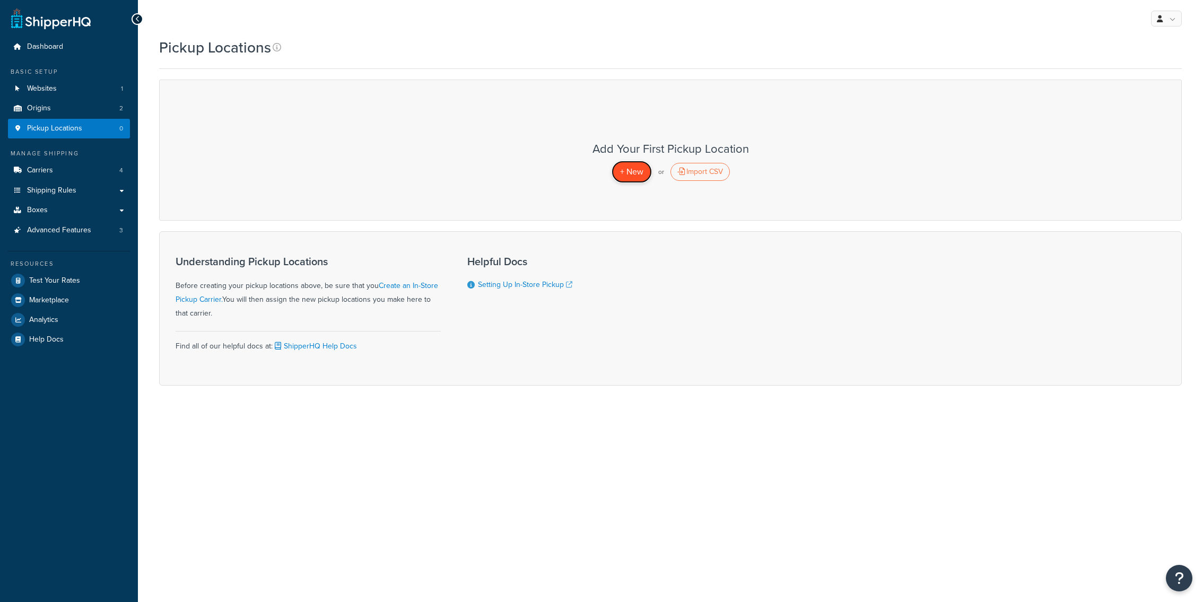
click at [633, 180] on link "+ New" at bounding box center [632, 172] width 40 height 22
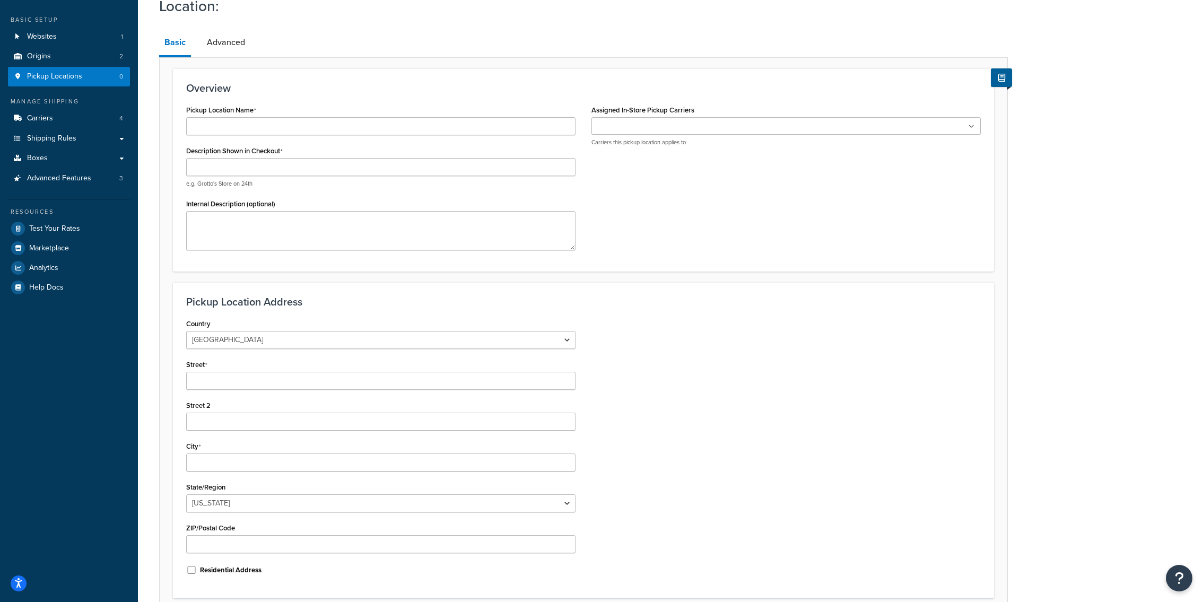
scroll to position [51, 0]
click at [106, 115] on link "Carriers 4" at bounding box center [69, 120] width 122 height 20
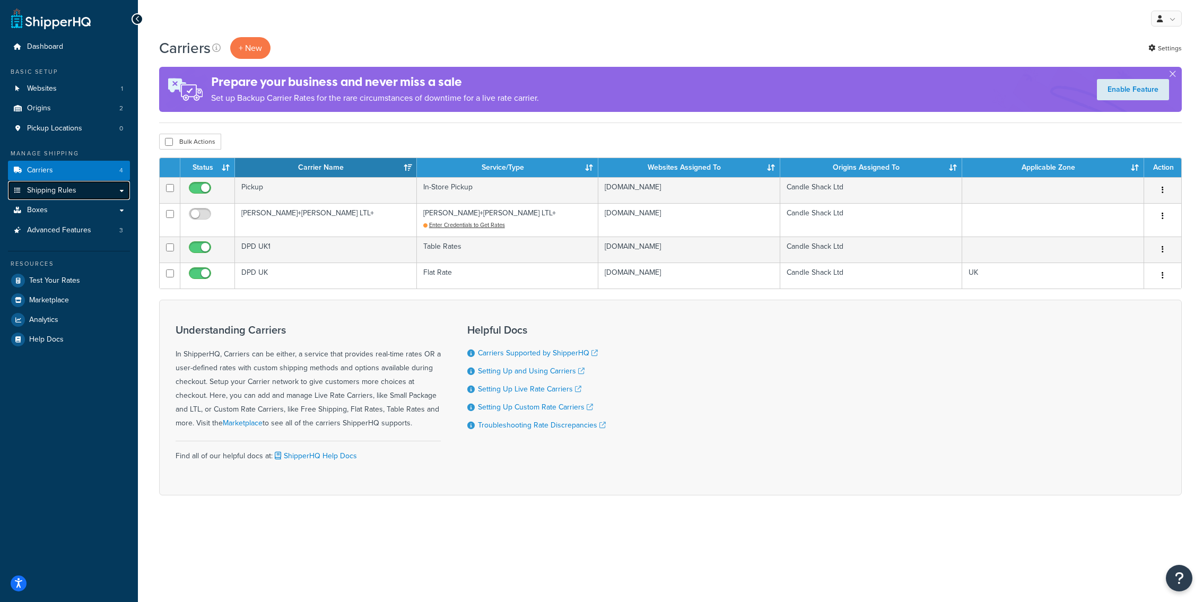
click at [68, 195] on span "Shipping Rules" at bounding box center [51, 190] width 49 height 9
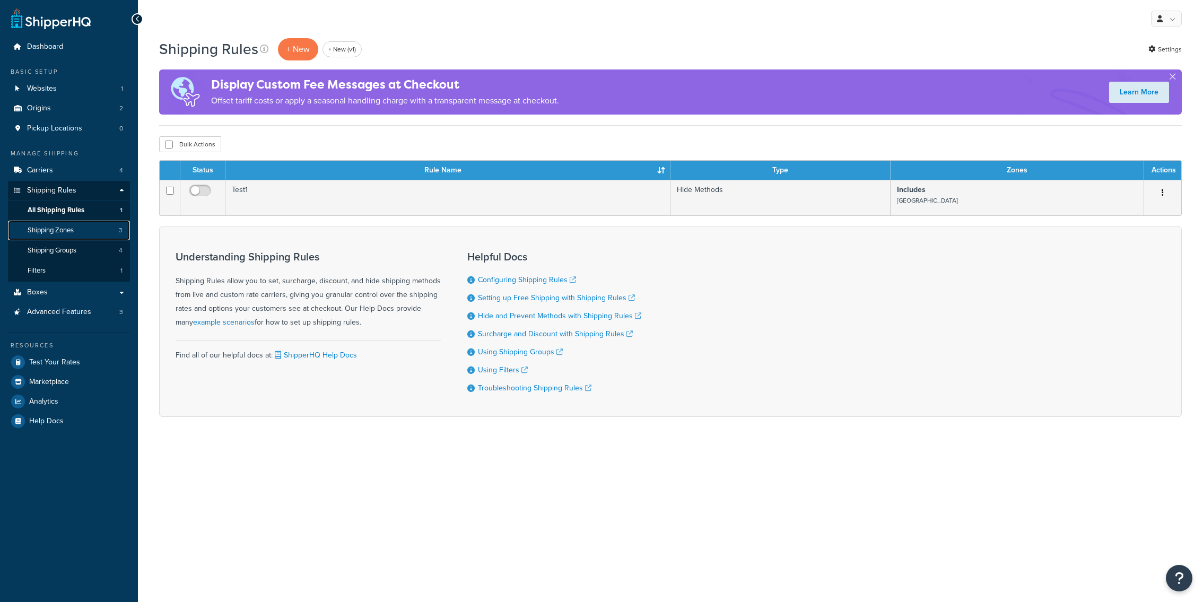
click at [78, 237] on link "Shipping Zones 3" at bounding box center [69, 231] width 122 height 20
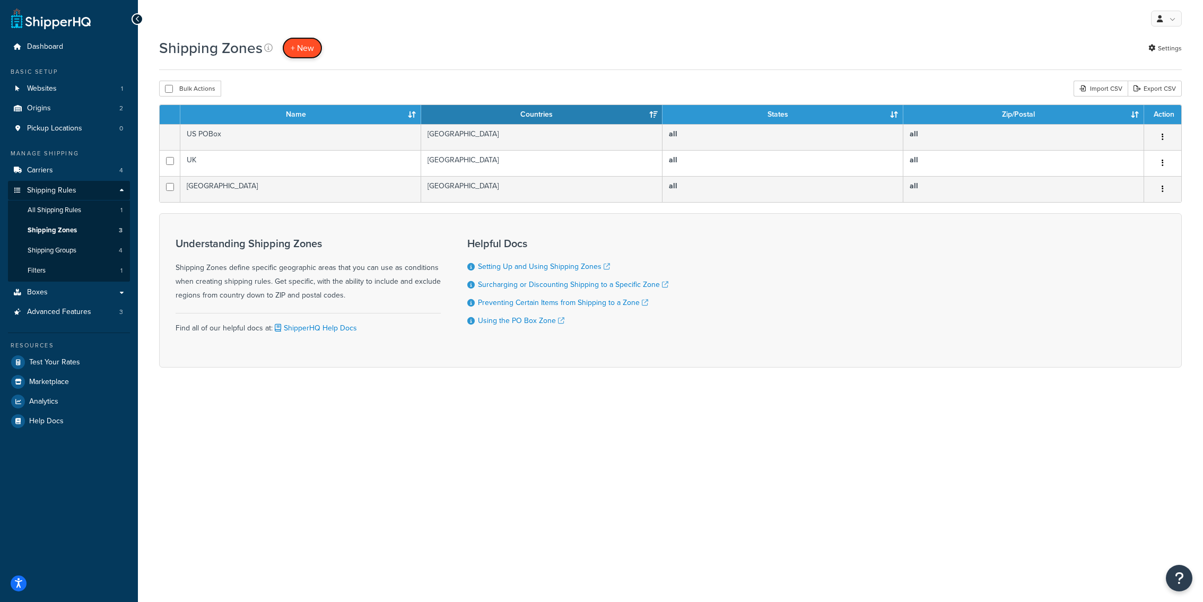
click at [316, 55] on link "+ New" at bounding box center [302, 48] width 40 height 22
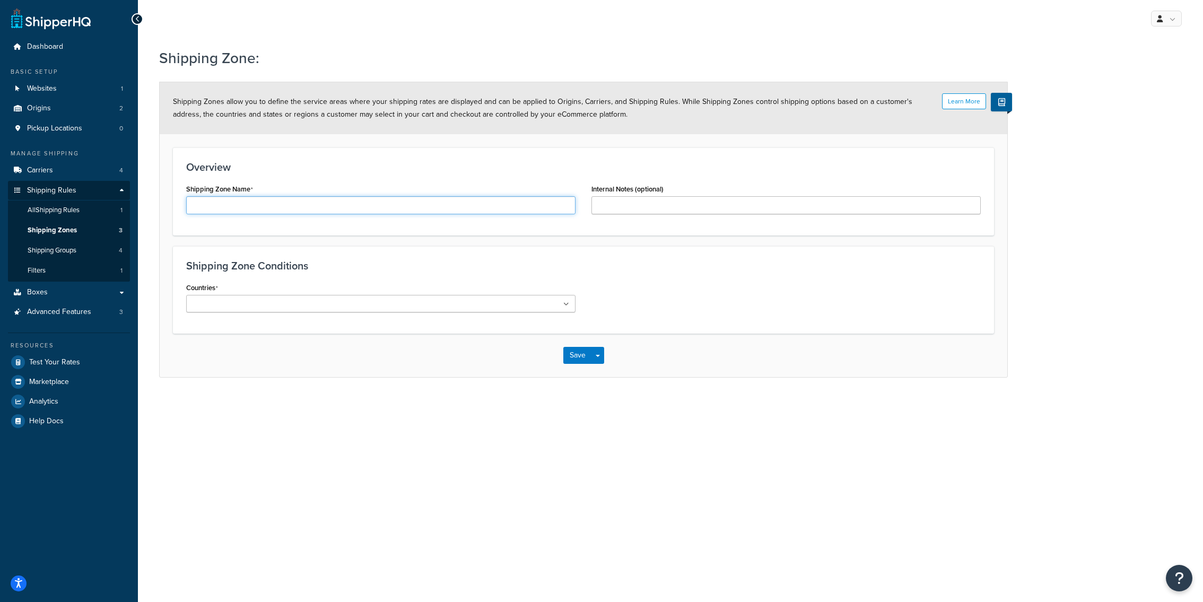
click at [304, 206] on input "Shipping Zone Name" at bounding box center [380, 205] width 389 height 18
type input "[GEOGRAPHIC_DATA]"
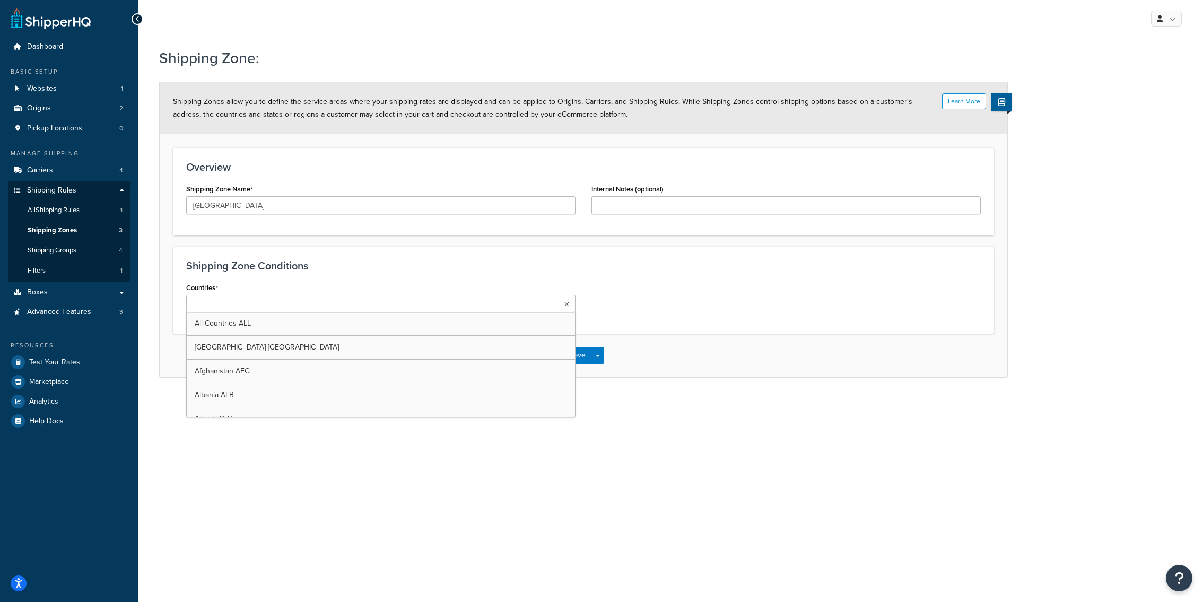
click at [320, 308] on ul at bounding box center [380, 304] width 389 height 18
type input "unit"
click at [423, 286] on div "Countries United Kingdom GBR All Countries ALL United States USA Afghanistan AF…" at bounding box center [380, 297] width 389 height 35
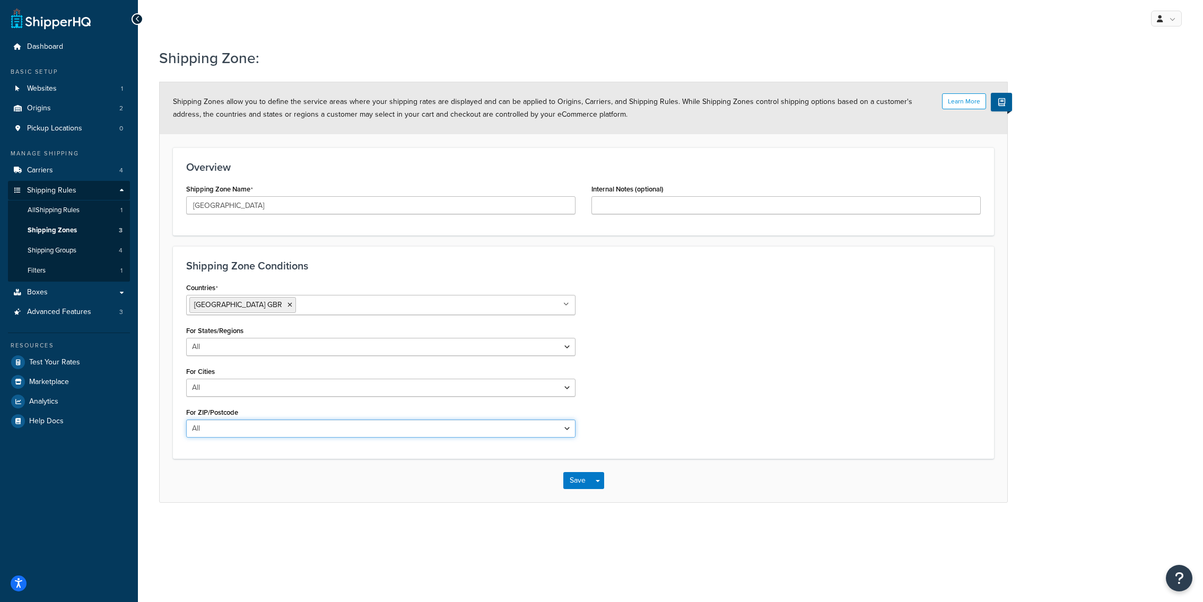
select select "including"
click option "Including" at bounding box center [0, 0] width 0 height 0
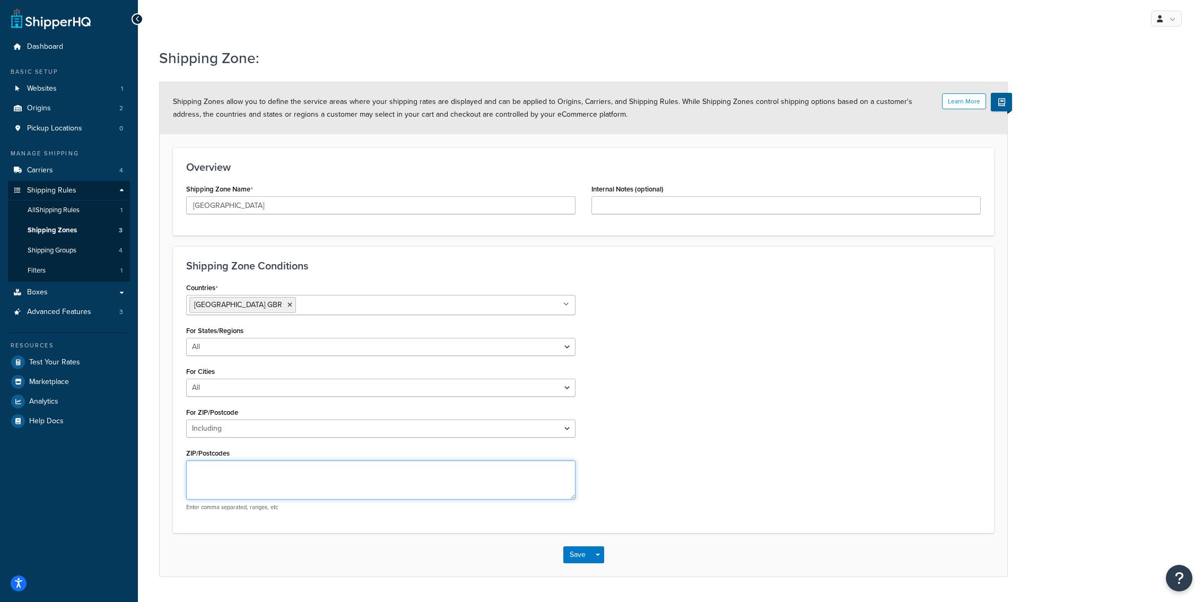
click at [256, 470] on textarea "ZIP/Postcodes" at bounding box center [380, 479] width 389 height 39
drag, startPoint x: 243, startPoint y: 467, endPoint x: 174, endPoint y: 467, distance: 69.0
click at [186, 467] on textarea "N20,N1,EN4" at bounding box center [380, 479] width 389 height 39
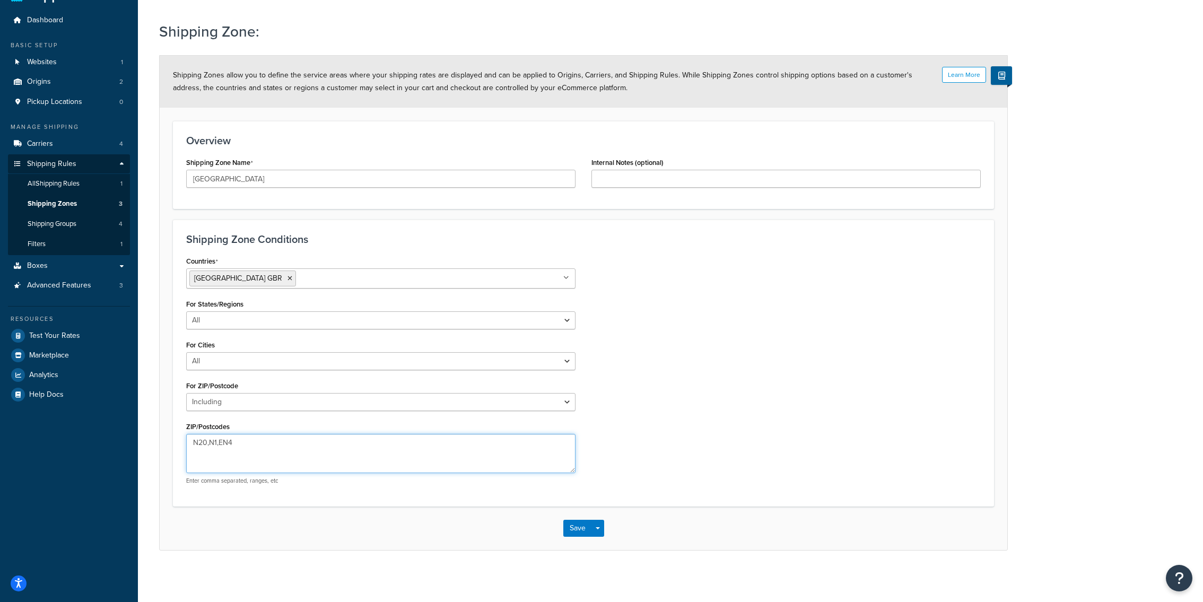
type textarea "N20,N1,EN4"
click at [109, 202] on link "Shipping Zones 3" at bounding box center [69, 204] width 122 height 20
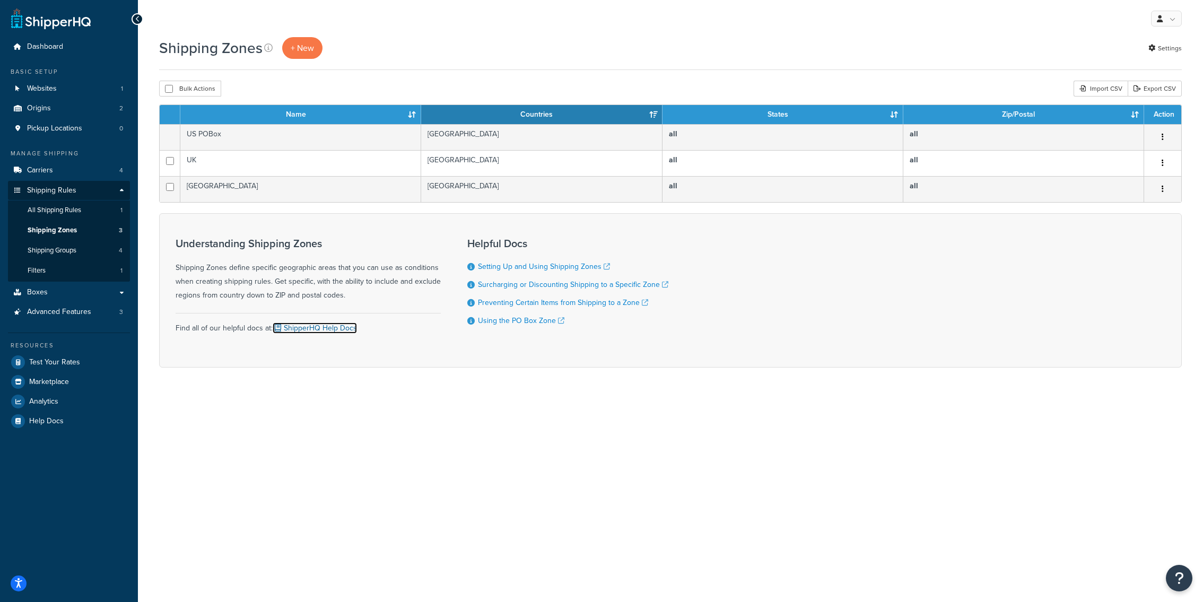
click at [322, 325] on link "ShipperHQ Help Docs" at bounding box center [315, 327] width 84 height 11
click at [1110, 85] on div "Import CSV" at bounding box center [1101, 89] width 54 height 16
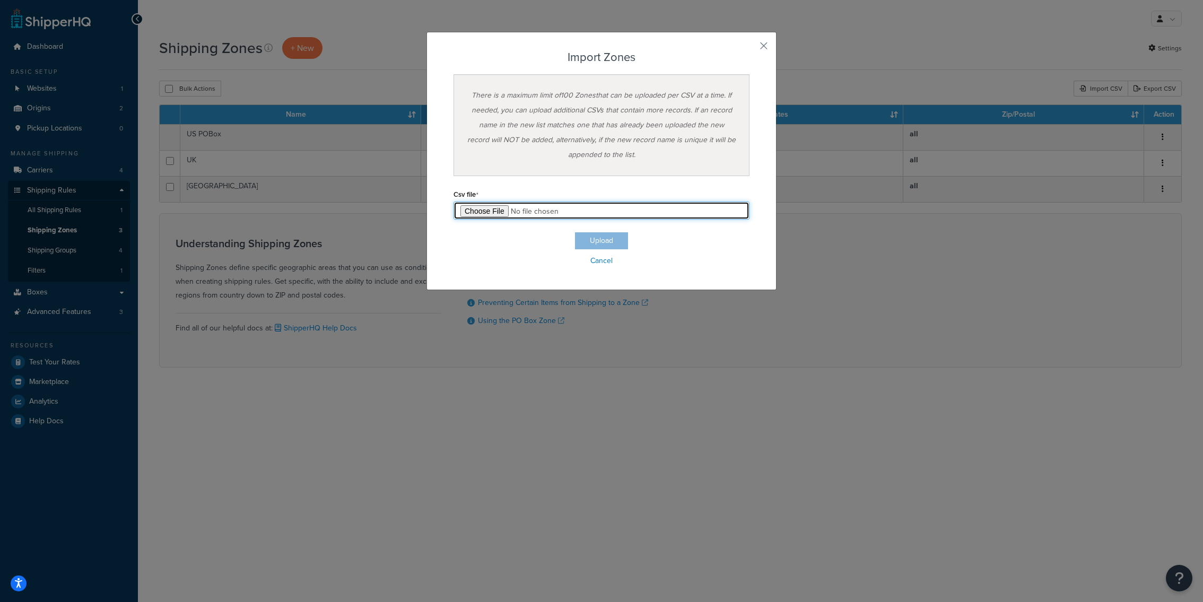
click at [480, 212] on input "file" at bounding box center [601, 211] width 296 height 18
type input "C:\fakepath\UK-Zones-1(1).csv"
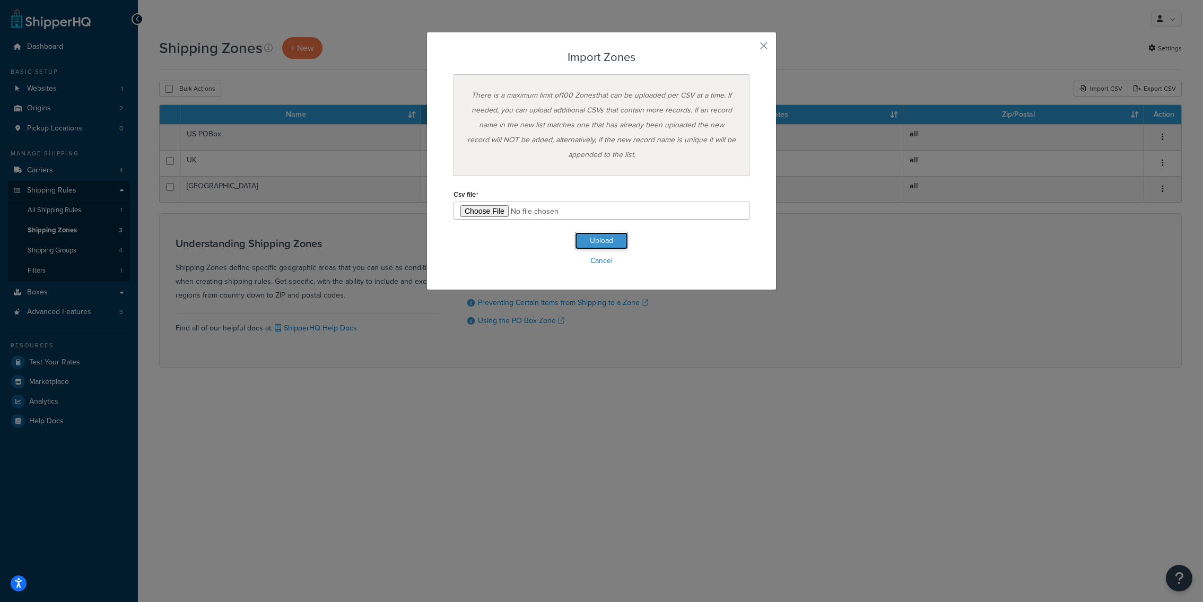
click at [618, 245] on button "Upload" at bounding box center [601, 240] width 53 height 17
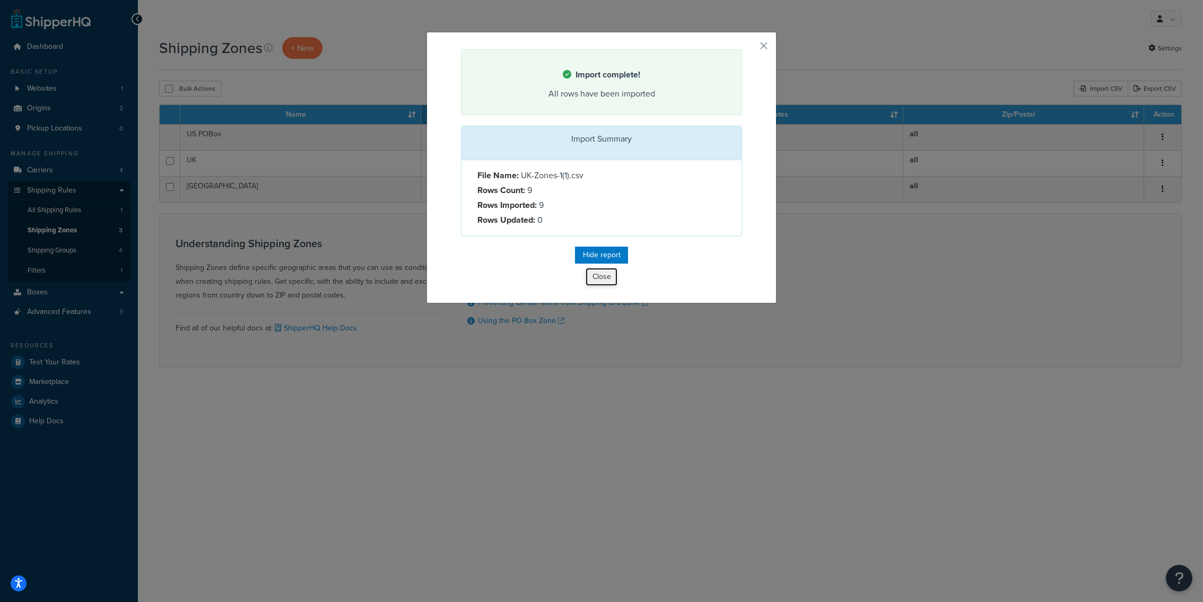
click at [605, 278] on button "Close" at bounding box center [602, 277] width 32 height 18
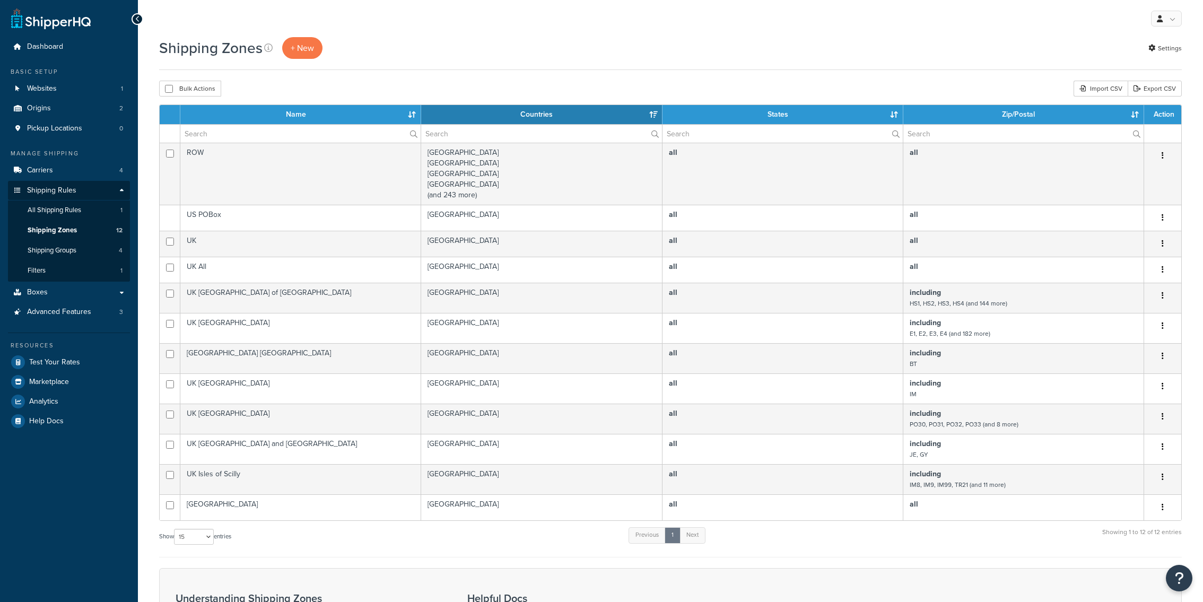
select select "15"
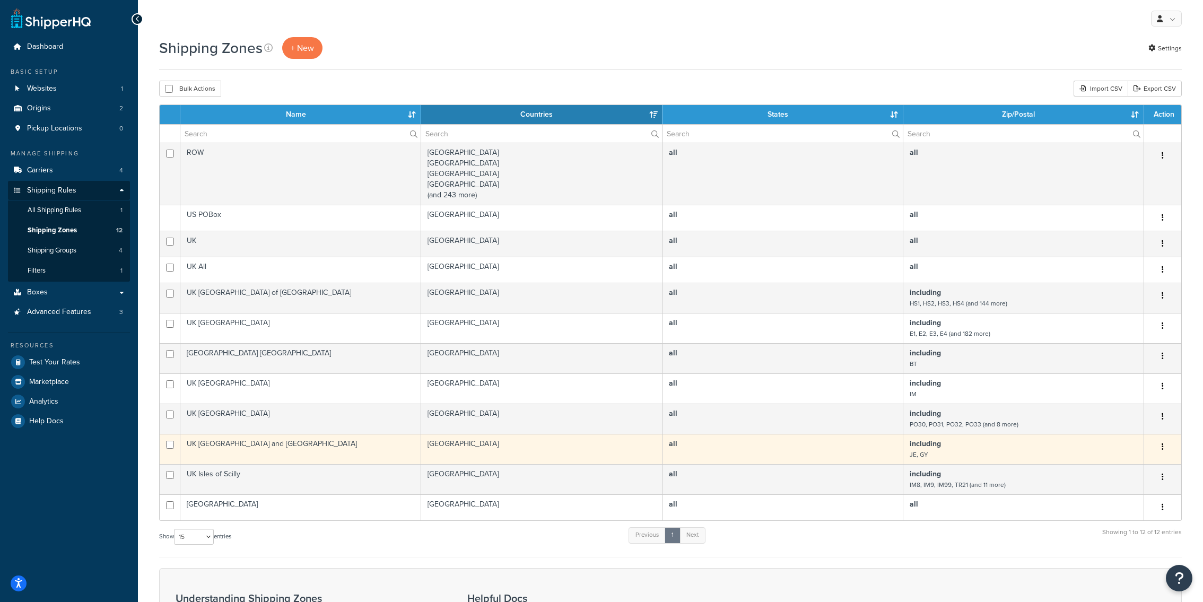
click at [910, 455] on small "JE, GY" at bounding box center [919, 455] width 18 height 10
click at [614, 452] on td "[GEOGRAPHIC_DATA]" at bounding box center [541, 449] width 241 height 30
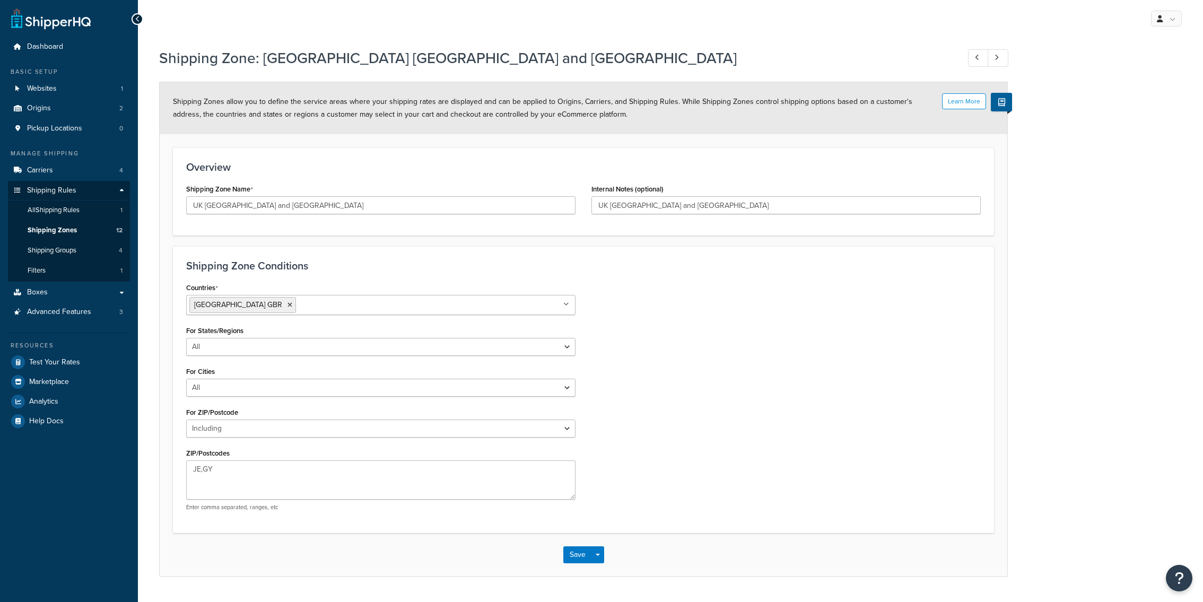
select select "including"
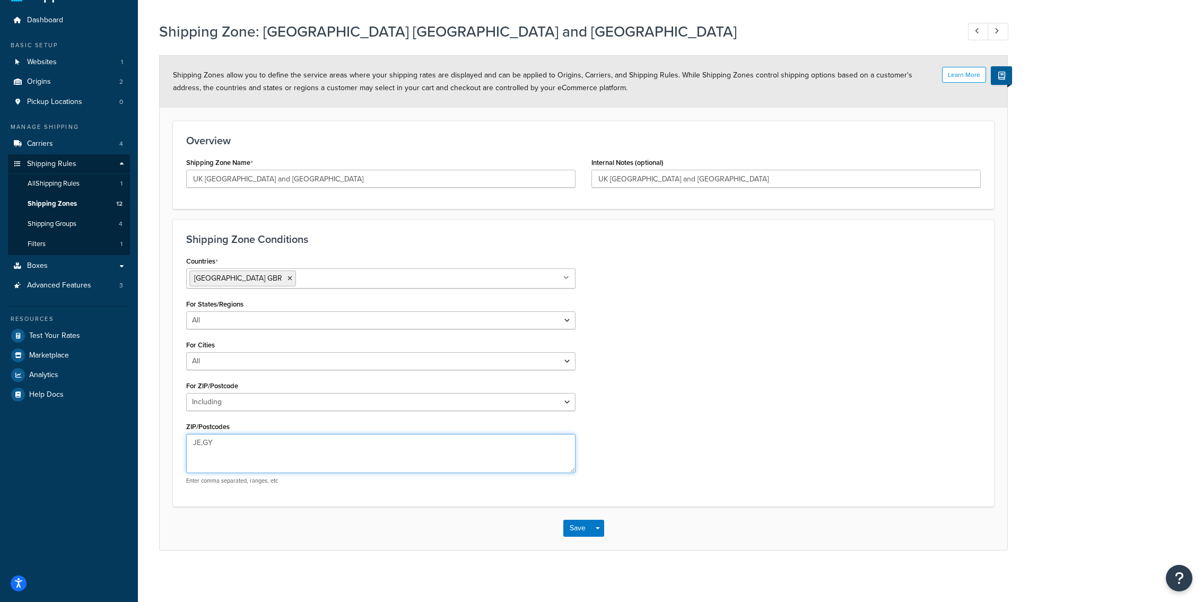
drag, startPoint x: 227, startPoint y: 447, endPoint x: 152, endPoint y: 443, distance: 75.4
click at [186, 443] on textarea "JE,GY" at bounding box center [380, 453] width 389 height 39
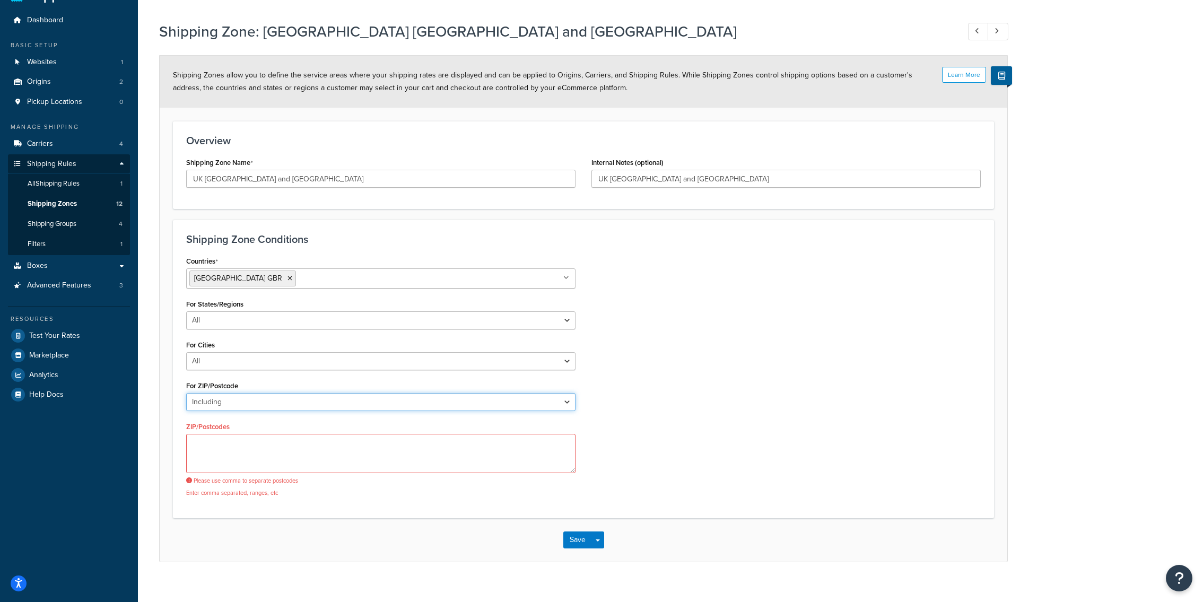
select select "all"
click option "All" at bounding box center [0, 0] width 0 height 0
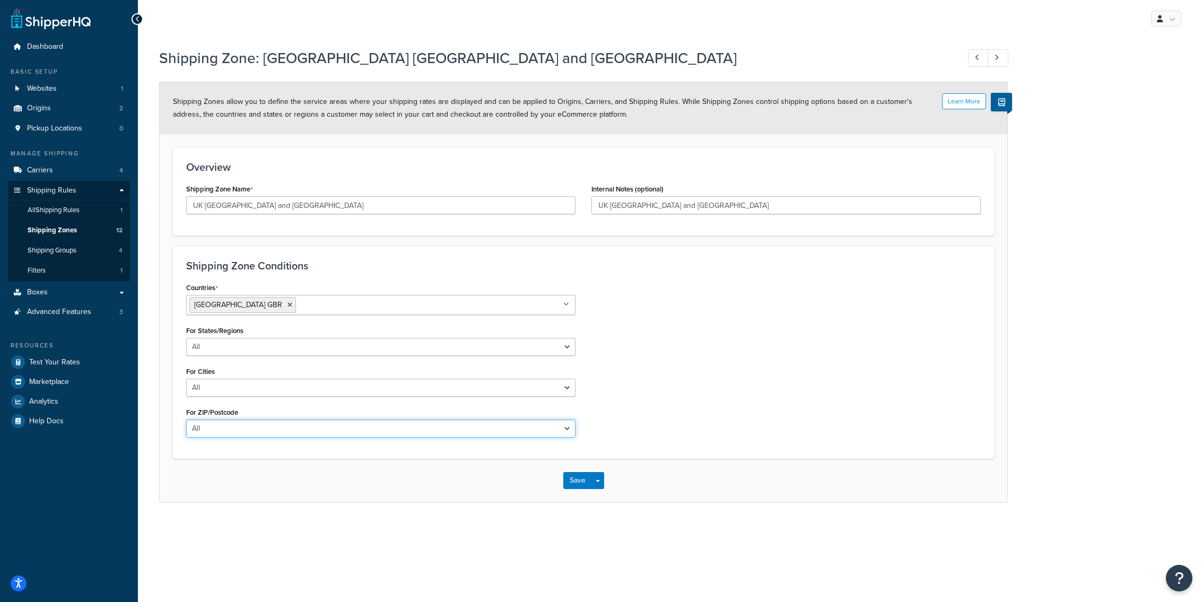
scroll to position [0, 0]
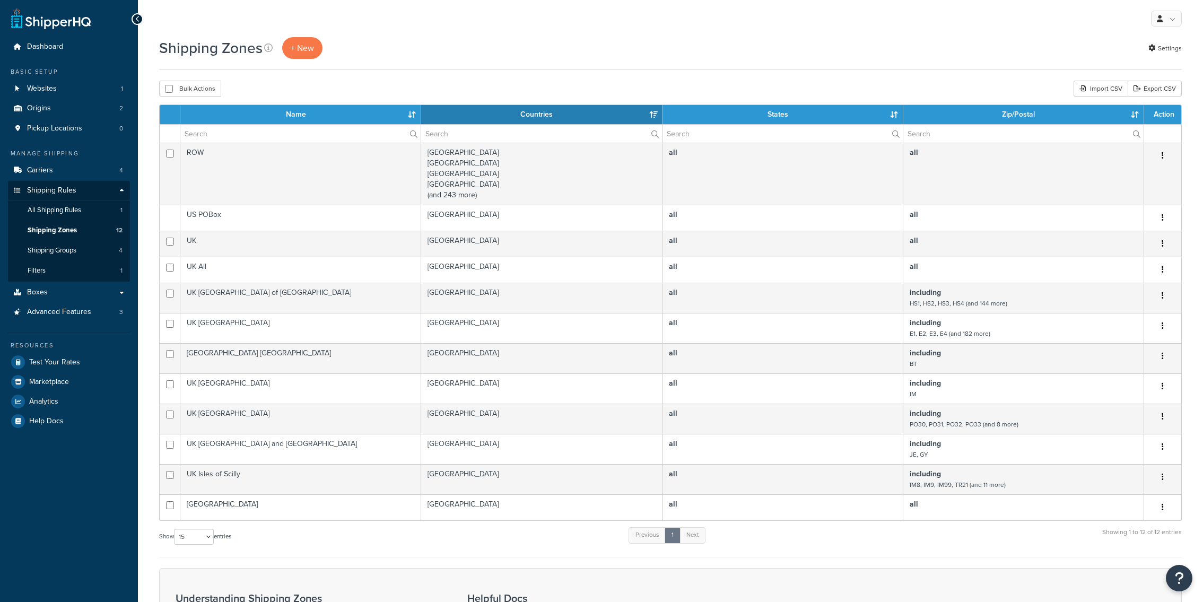
select select "15"
click at [303, 48] on span "+ New" at bounding box center [302, 48] width 23 height 12
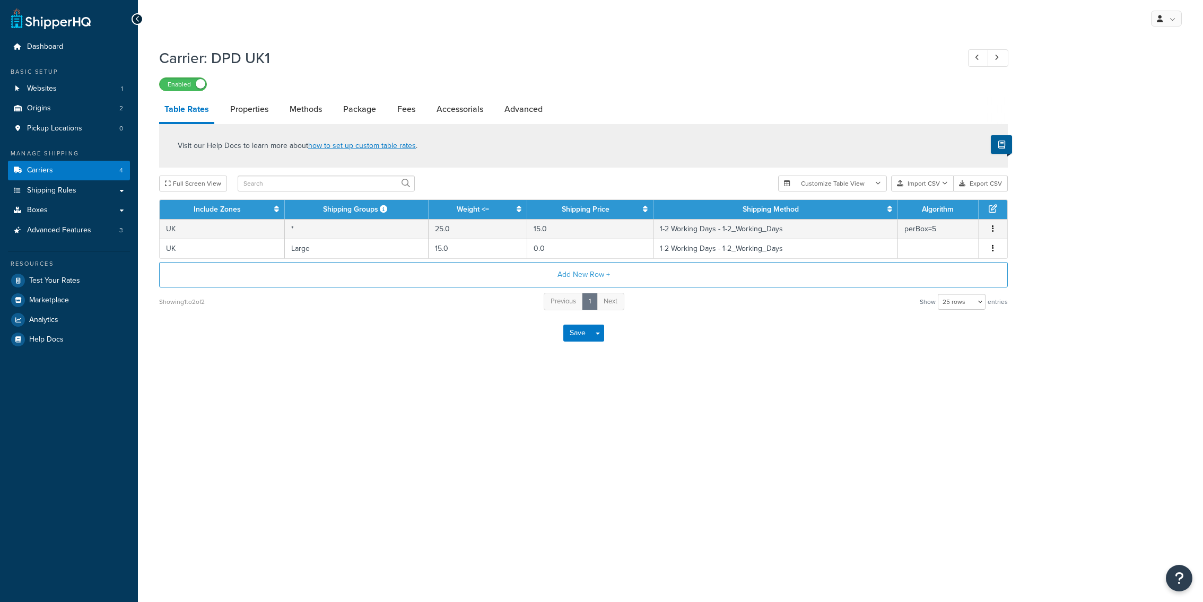
select select "25"
click at [260, 276] on button "Add New Row +" at bounding box center [583, 274] width 849 height 25
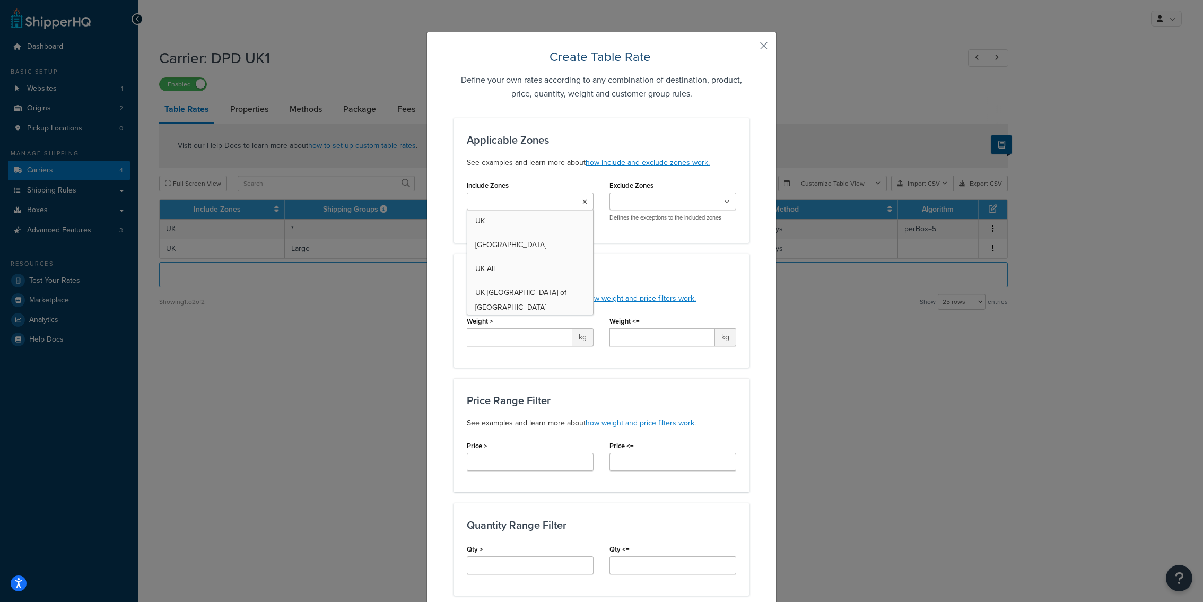
click at [529, 198] on input "Include Zones" at bounding box center [517, 202] width 94 height 12
click at [623, 270] on div "Weight Range Filter See examples and learn more about how weight and price filt…" at bounding box center [601, 311] width 296 height 114
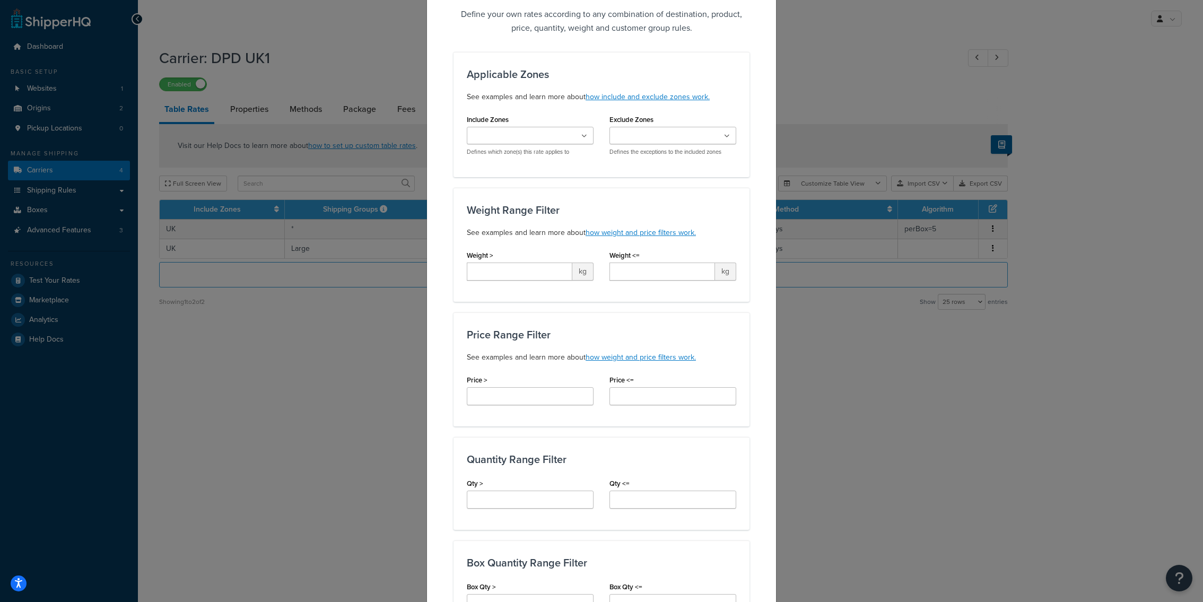
scroll to position [0, 0]
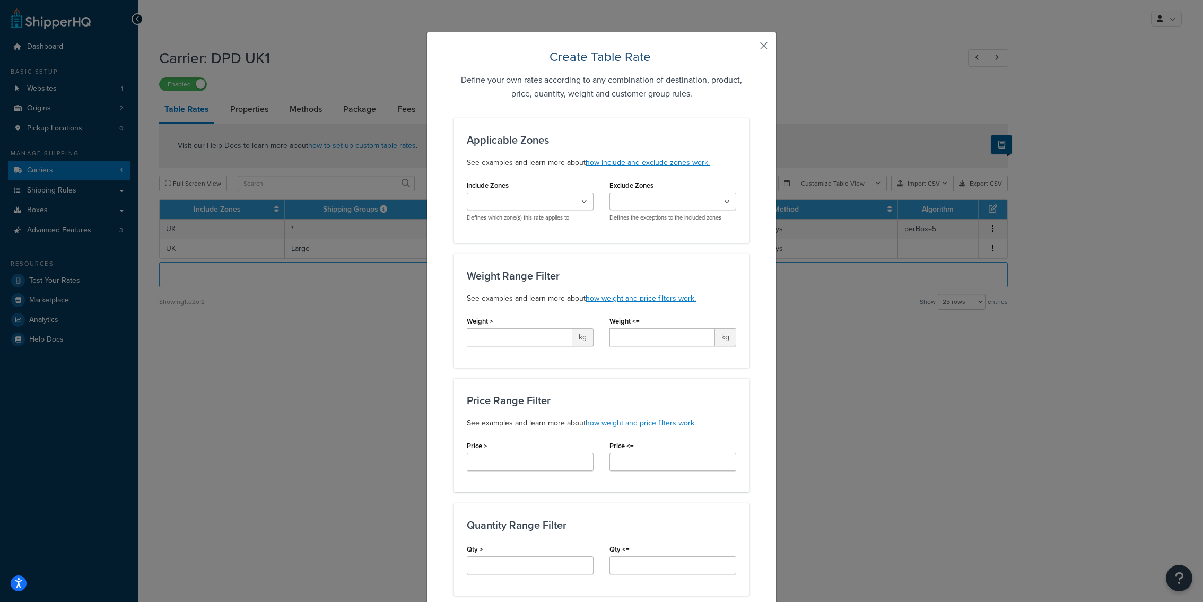
click at [749, 48] on button "button" at bounding box center [748, 49] width 3 height 3
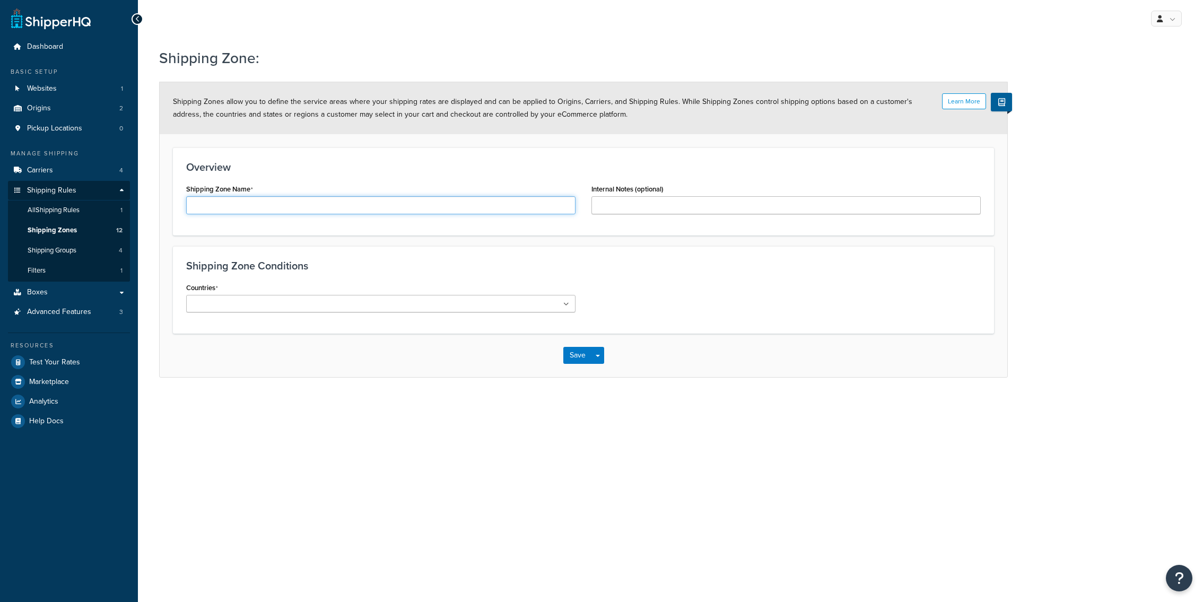
click at [359, 205] on input "Shipping Zone Name" at bounding box center [380, 205] width 389 height 18
type input "g"
type input "[GEOGRAPHIC_DATA]"
click at [324, 310] on ul at bounding box center [380, 304] width 389 height 18
type input "German"
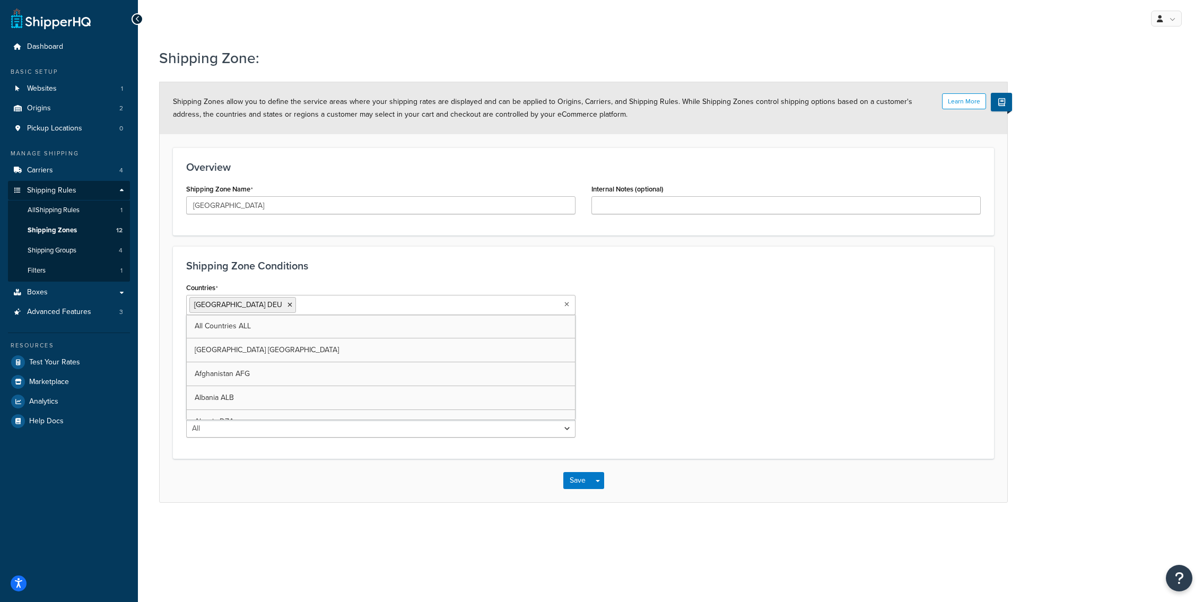
click at [464, 287] on div "Countries [GEOGRAPHIC_DATA] DEU All Countries ALL [GEOGRAPHIC_DATA] [GEOGRAPHIC…" at bounding box center [380, 297] width 389 height 35
click at [580, 475] on button "Save" at bounding box center [577, 480] width 29 height 17
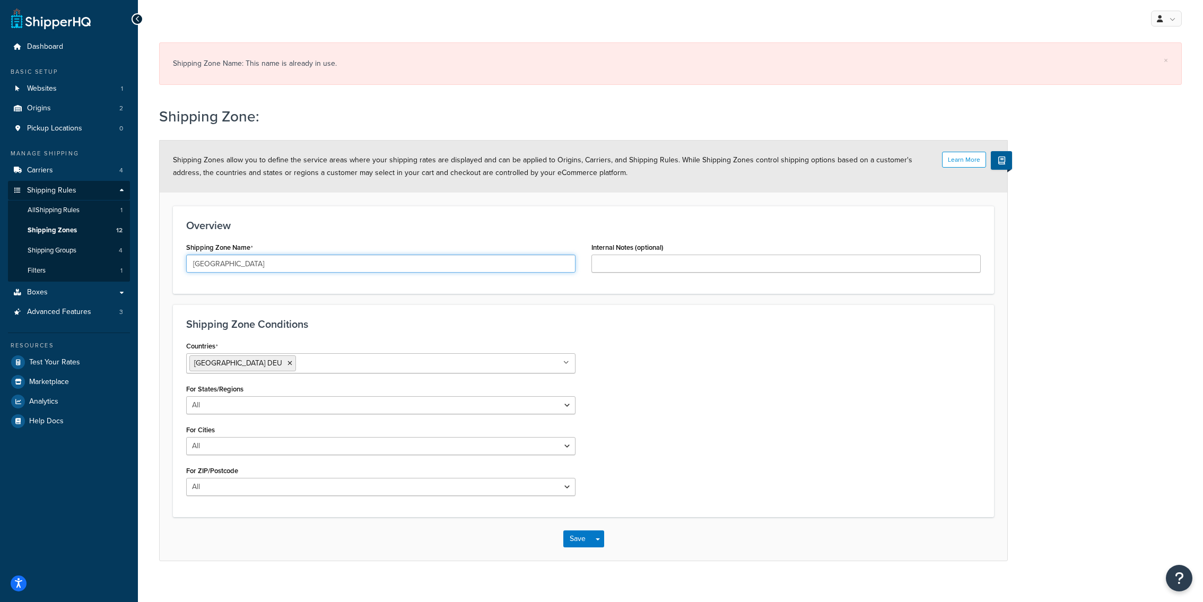
click at [260, 268] on input "[GEOGRAPHIC_DATA]" at bounding box center [380, 264] width 389 height 18
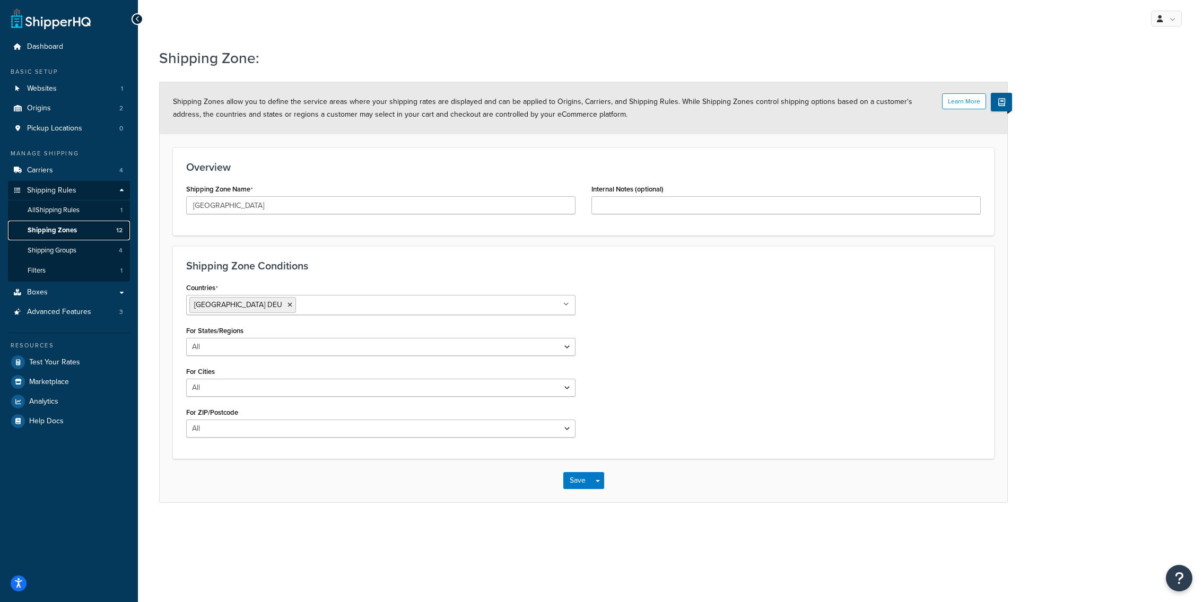
click at [109, 232] on link "Shipping Zones 12" at bounding box center [69, 231] width 122 height 20
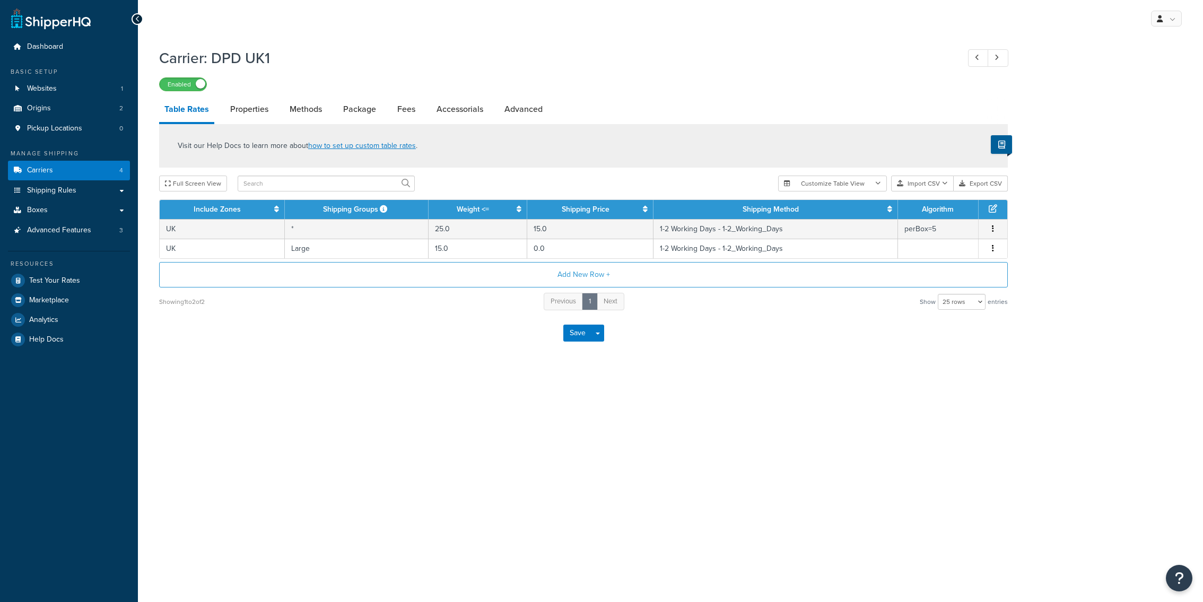
select select "25"
click at [301, 287] on div "Add New Row + Showing 1 to 2 of 2 Previous 1 Next Show 10 rows 15 rows 25 rows …" at bounding box center [583, 286] width 849 height 49
click at [313, 275] on button "Add New Row +" at bounding box center [583, 274] width 849 height 25
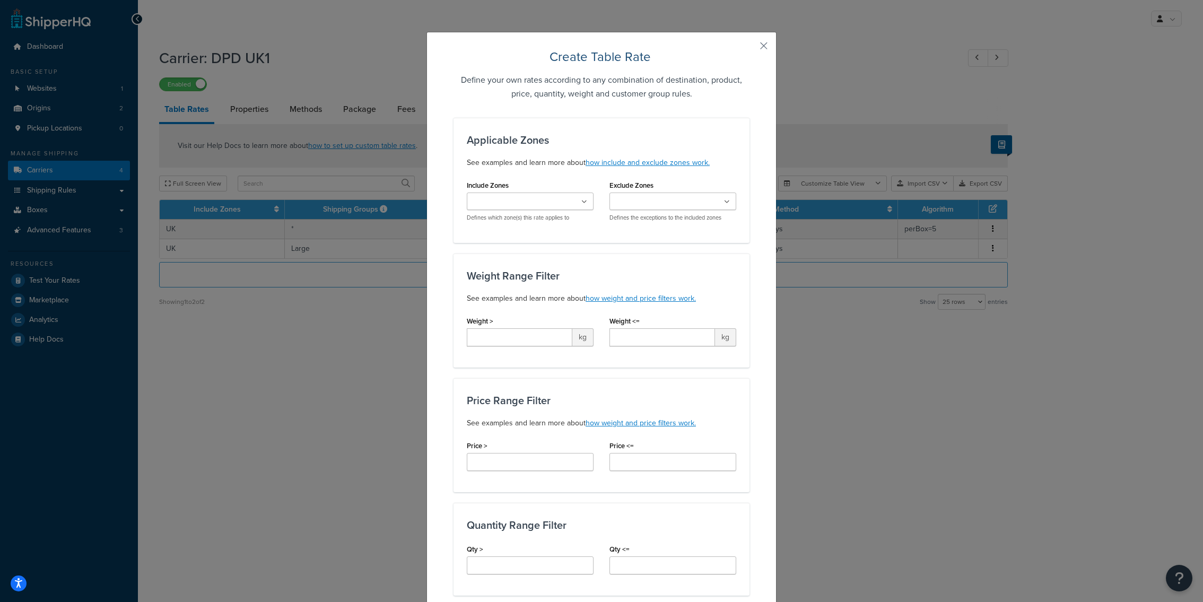
scroll to position [194, 0]
click at [533, 198] on input "Include Zones" at bounding box center [517, 202] width 94 height 12
type input "german"
click at [517, 235] on div "Applicable Zones See examples and learn more about how include and exclude zone…" at bounding box center [601, 180] width 296 height 125
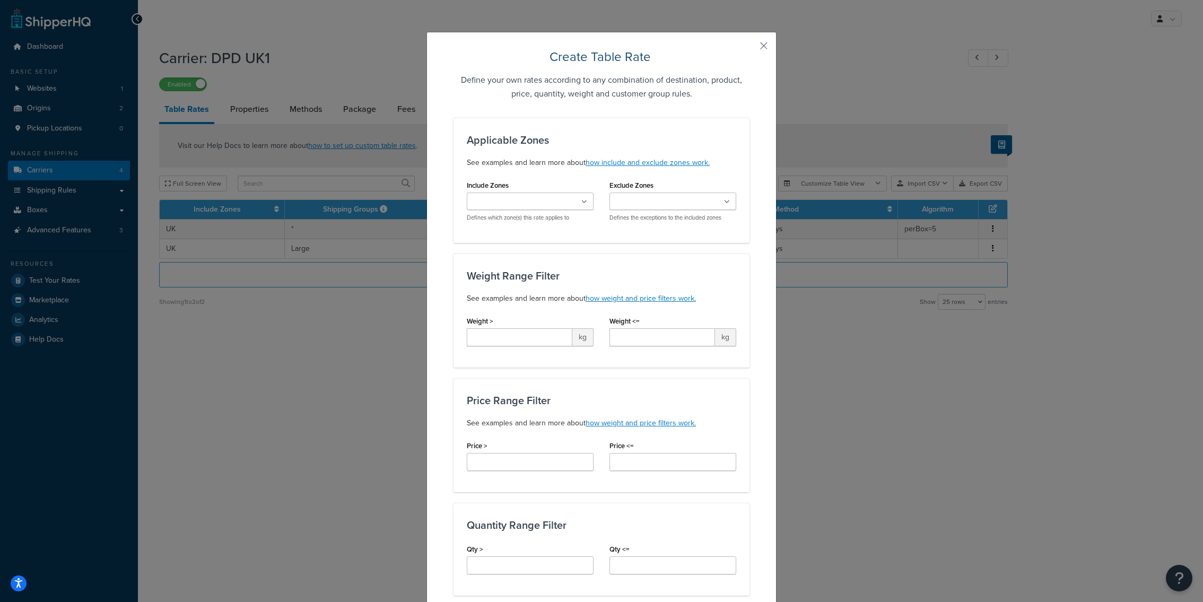
click at [527, 210] on div "UK Germany UK All UK Highlands and Islands of Scotland UK London UK Northern Ir…" at bounding box center [530, 207] width 127 height 29
click at [527, 210] on ul at bounding box center [530, 202] width 127 height 18
type input "germ"
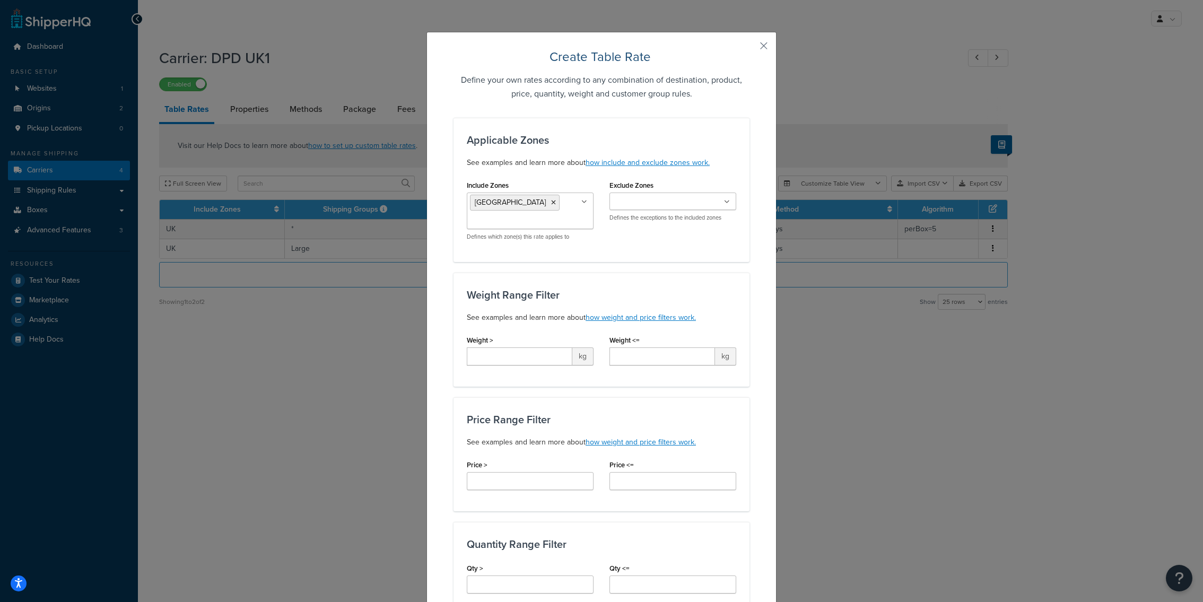
click at [678, 289] on div "Weight Range Filter See examples and learn more about how weight and price filt…" at bounding box center [601, 330] width 296 height 114
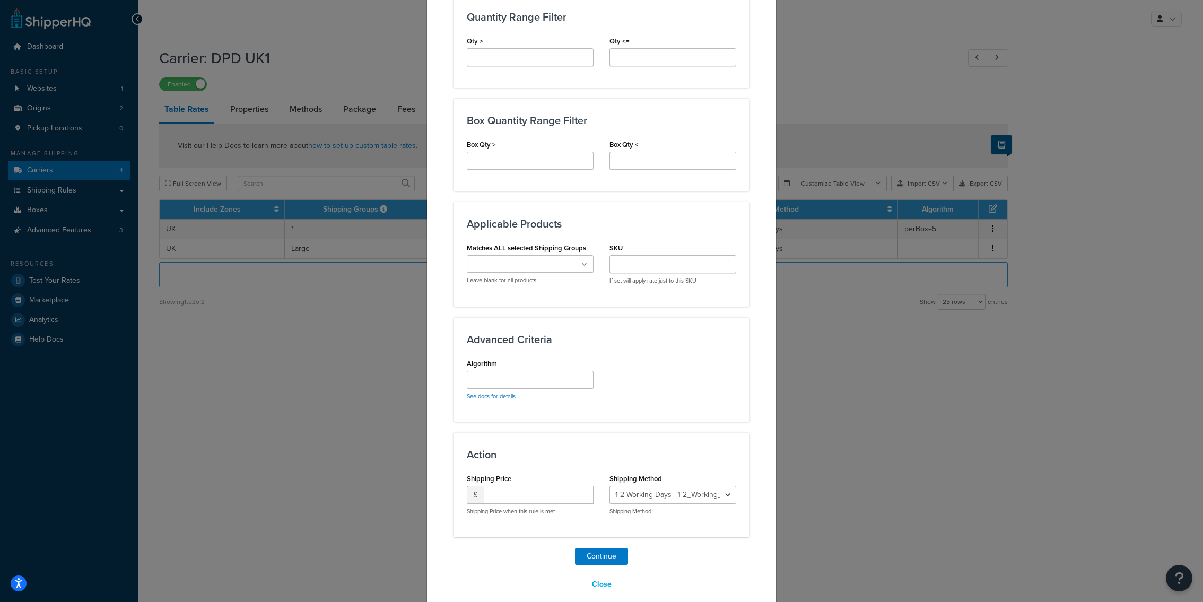
scroll to position [539, 0]
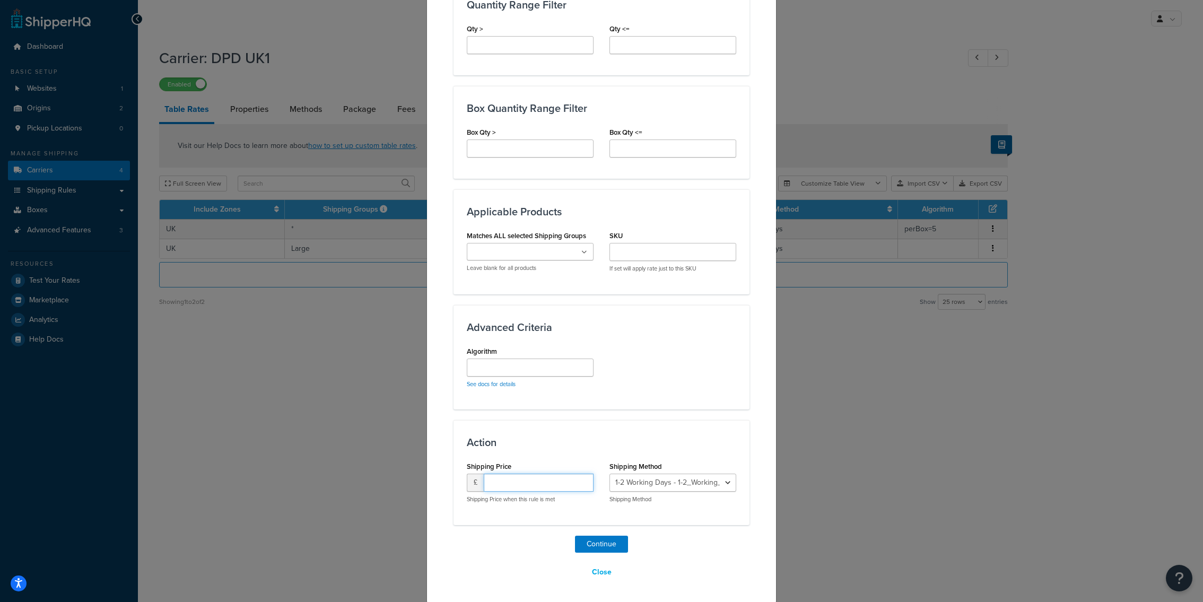
click at [535, 474] on input "number" at bounding box center [539, 483] width 110 height 18
type input "10"
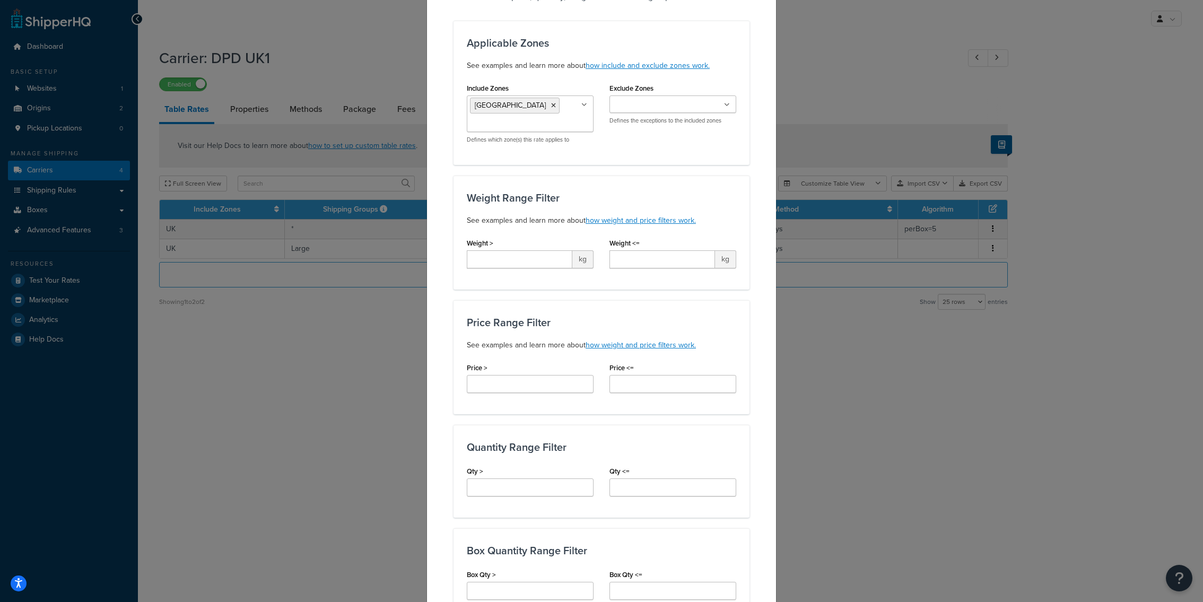
scroll to position [88, 0]
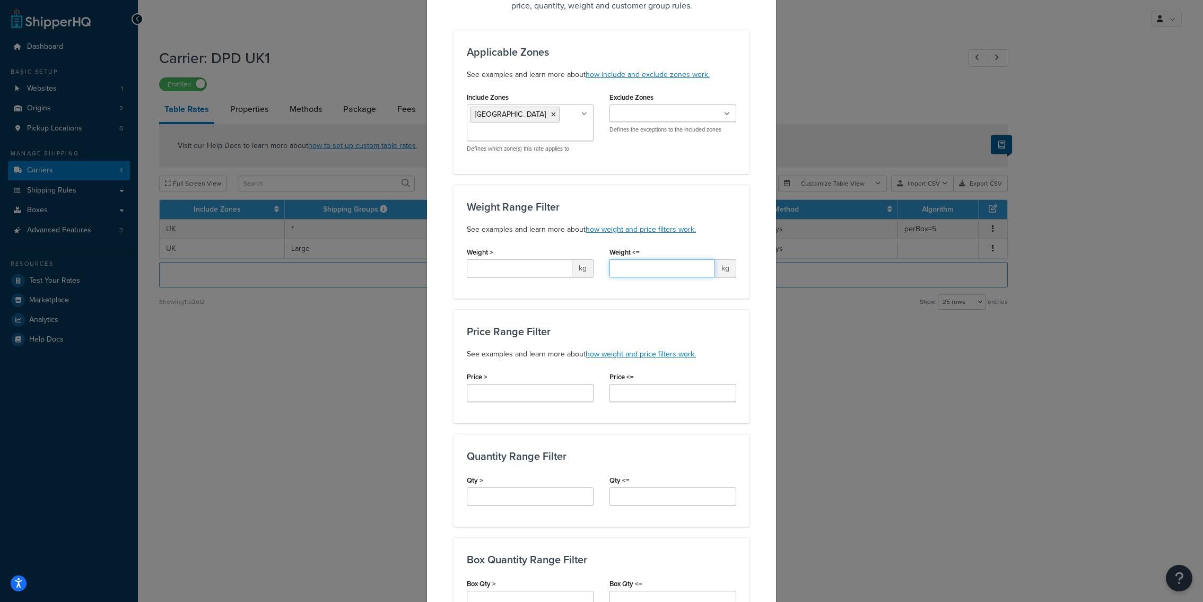
click at [631, 272] on input "Weight <=" at bounding box center [662, 268] width 106 height 18
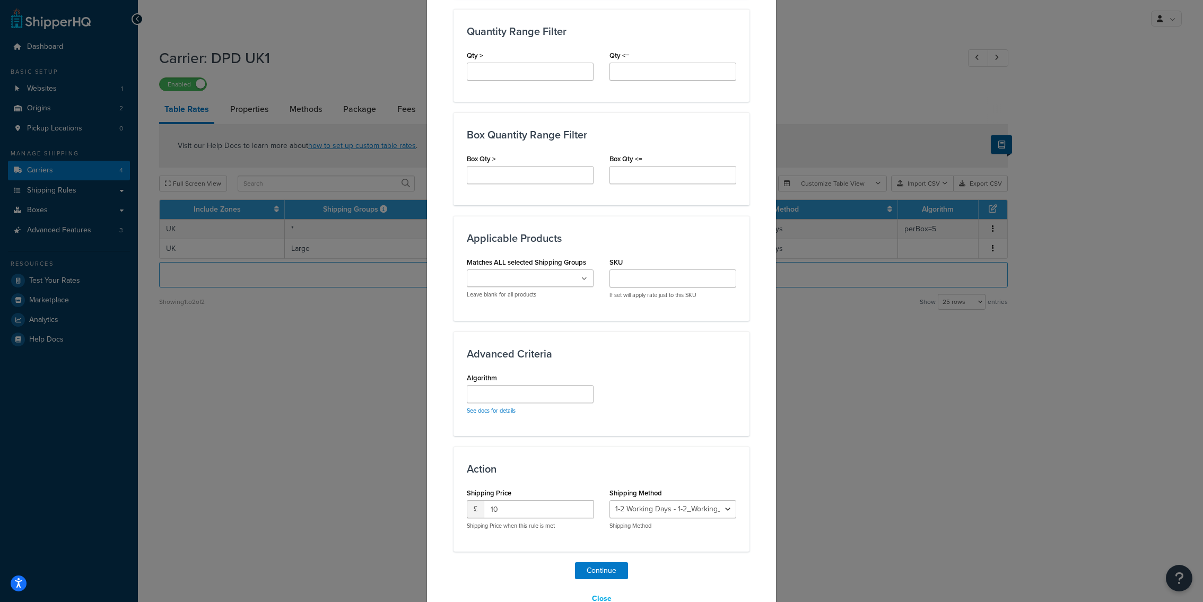
scroll to position [539, 0]
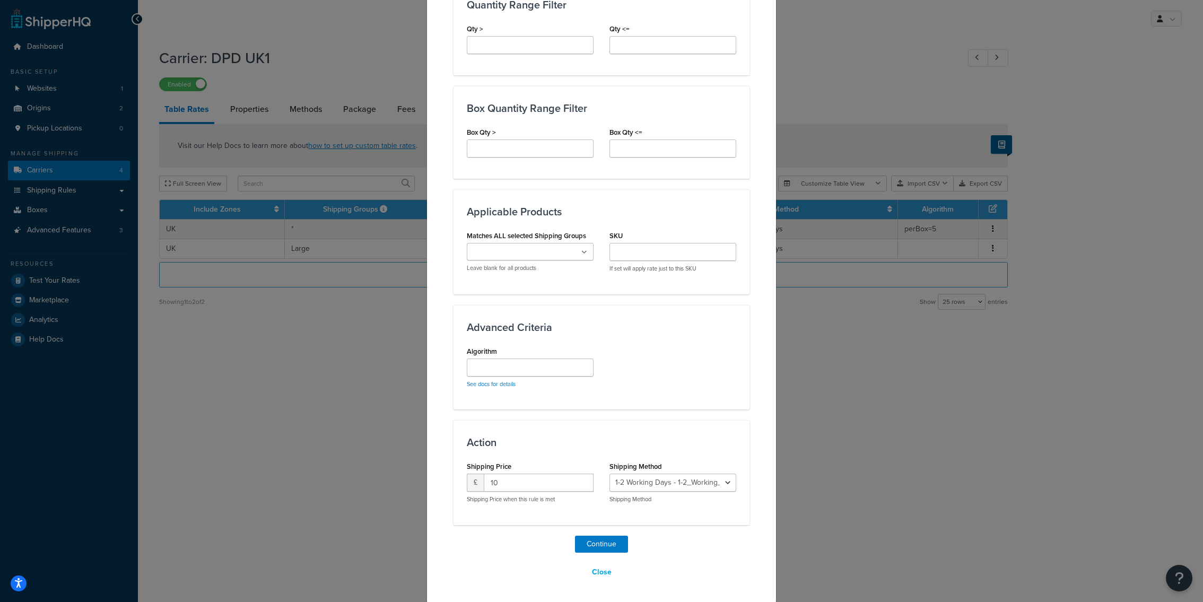
type input "30"
click at [513, 143] on input "Box Qty >" at bounding box center [530, 148] width 127 height 18
click at [522, 367] on input "Algorithm" at bounding box center [530, 368] width 127 height 18
type input "perbox=8"
click at [610, 538] on button "Continue" at bounding box center [601, 544] width 53 height 17
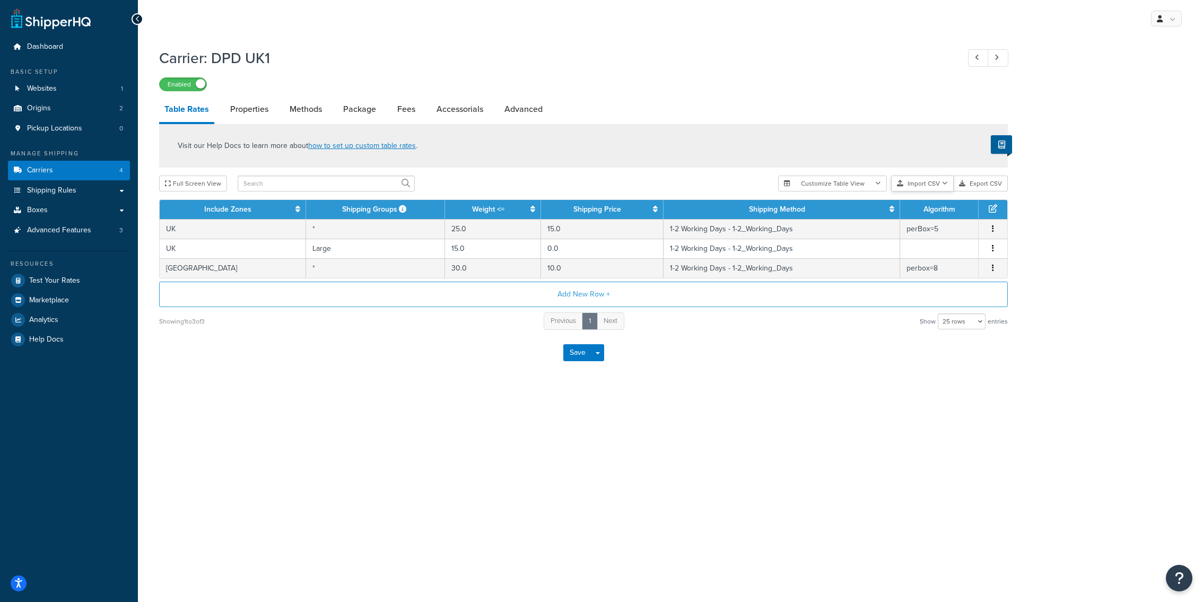
click at [927, 187] on button "Import CSV" at bounding box center [922, 184] width 63 height 16
click at [741, 405] on div "My Profile Billing Global Settings Contact Us Logout Carrier: DPD UK1 Enabled T…" at bounding box center [670, 301] width 1065 height 602
click at [711, 434] on div "My Profile Billing Global Settings Contact Us Logout Carrier: DPD UK1 Enabled T…" at bounding box center [670, 301] width 1065 height 602
click at [787, 147] on div "Visit our Help Docs to learn more about how to set up custom table rates ." at bounding box center [583, 145] width 849 height 43
click at [647, 179] on div "Full Screen View" at bounding box center [464, 184] width 610 height 16
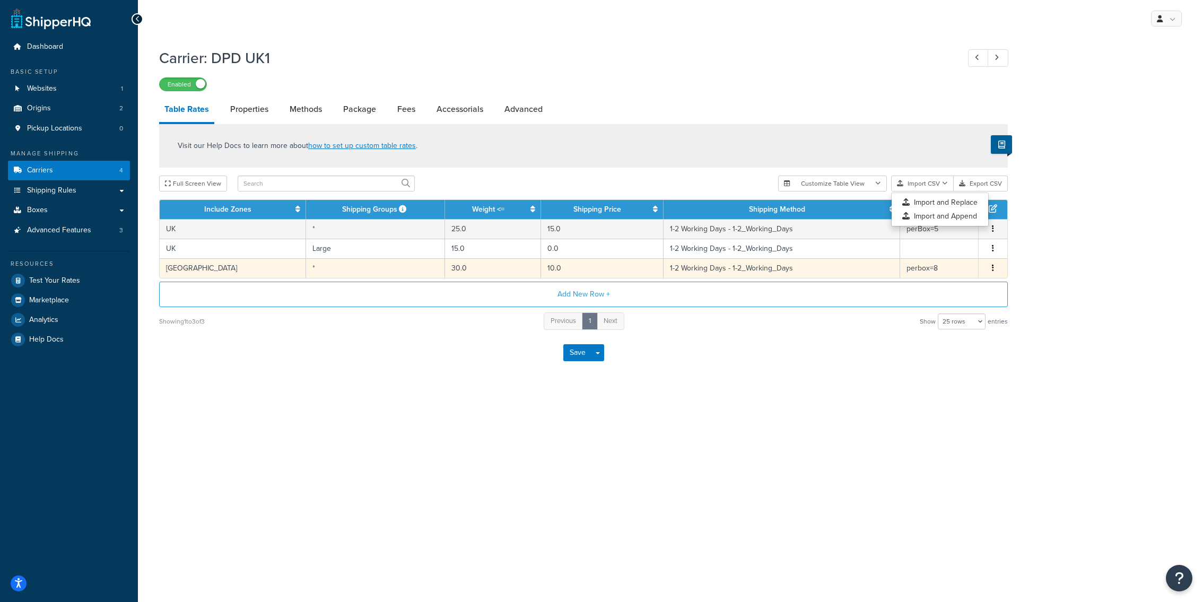
click at [313, 274] on td "*" at bounding box center [375, 268] width 139 height 20
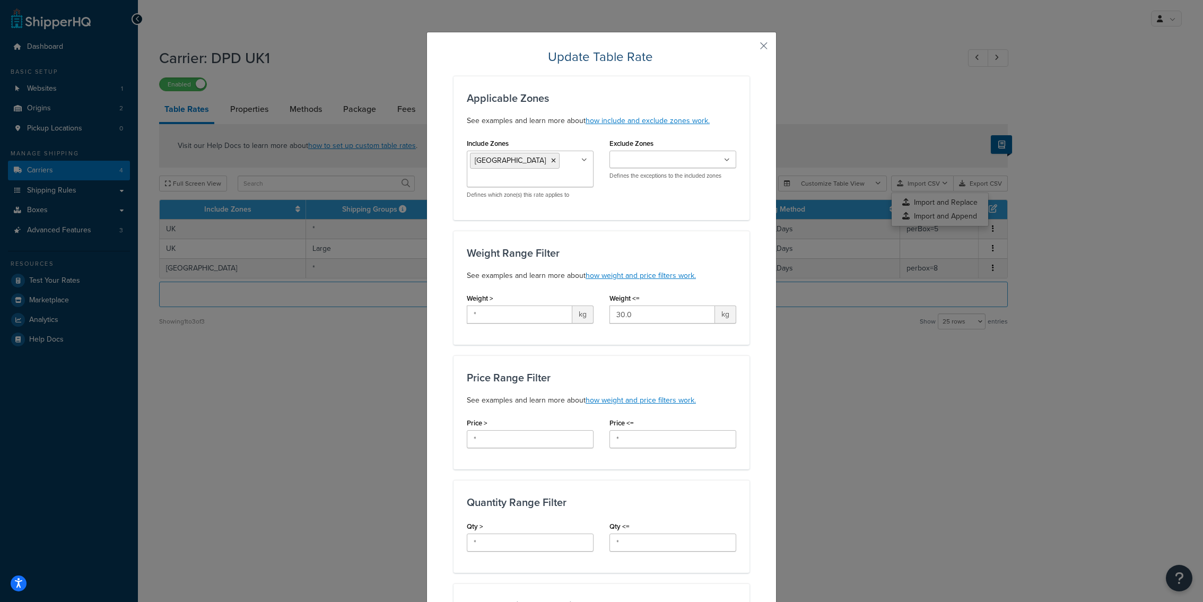
click at [550, 173] on input "Include Zones" at bounding box center [517, 179] width 94 height 12
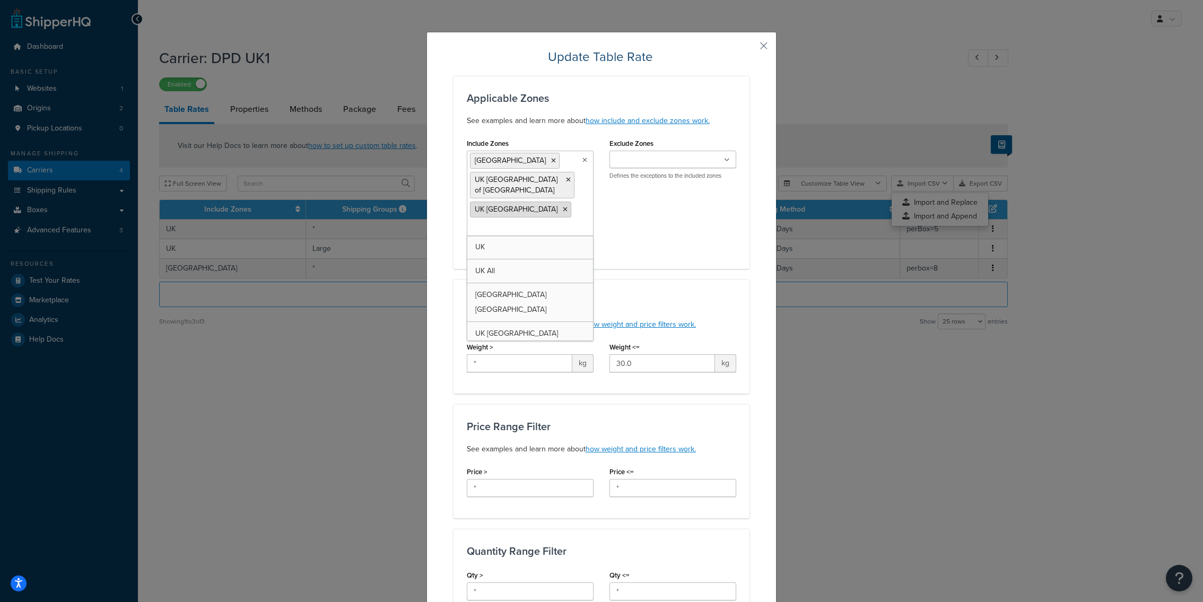
click at [563, 211] on icon at bounding box center [565, 209] width 5 height 6
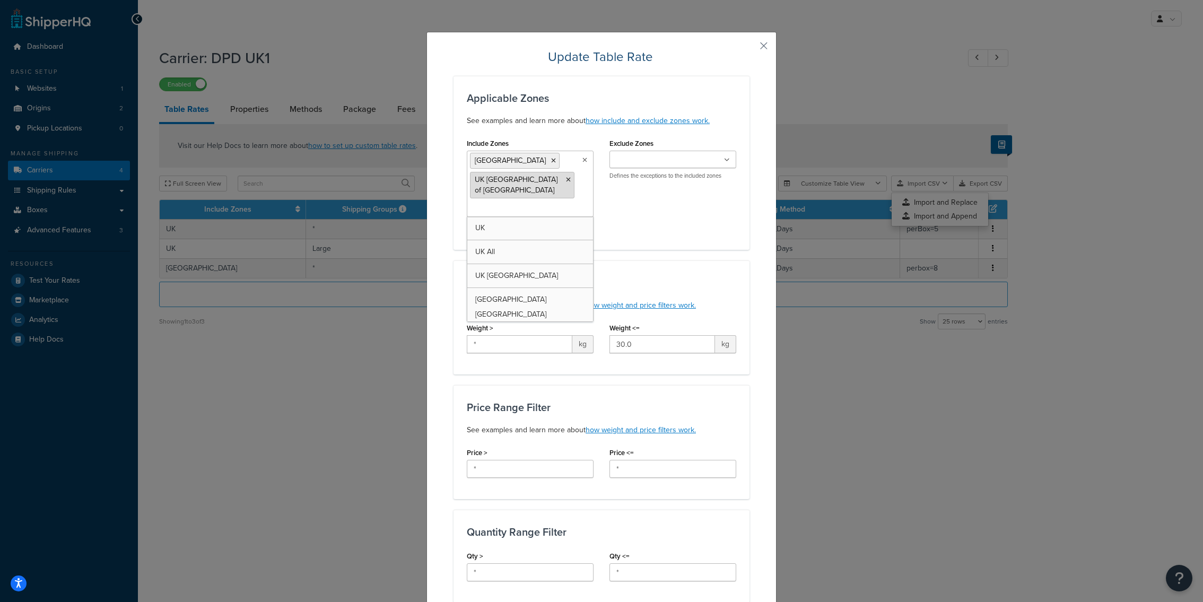
click at [571, 180] on icon at bounding box center [568, 180] width 5 height 6
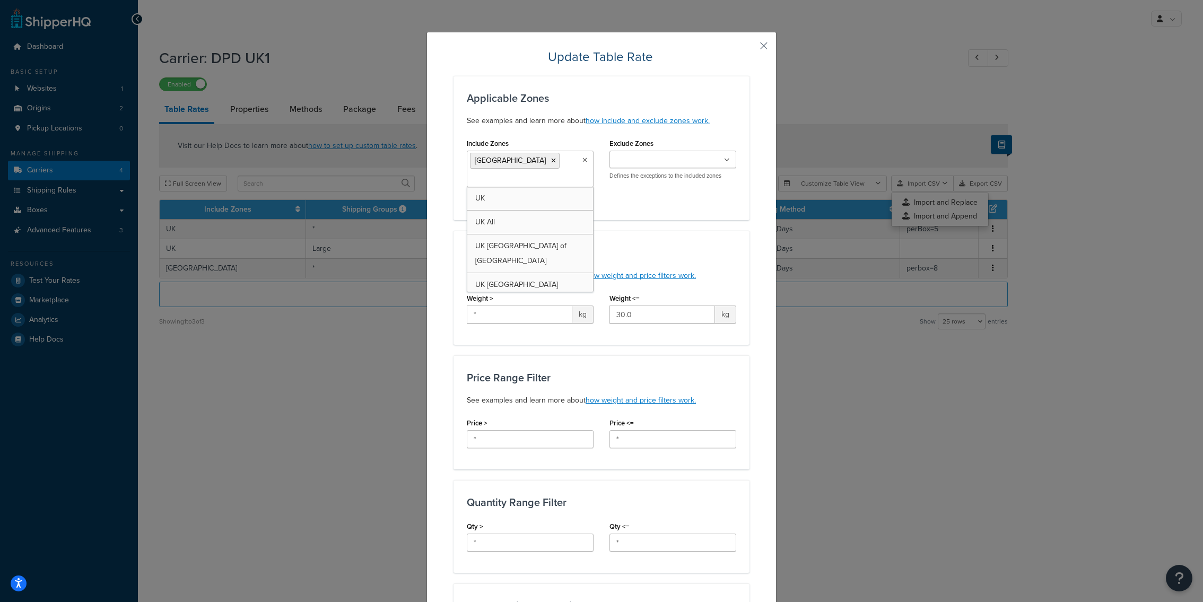
click at [631, 225] on div "Applicable Zones See examples and learn more about how include and exclude zone…" at bounding box center [601, 549] width 296 height 947
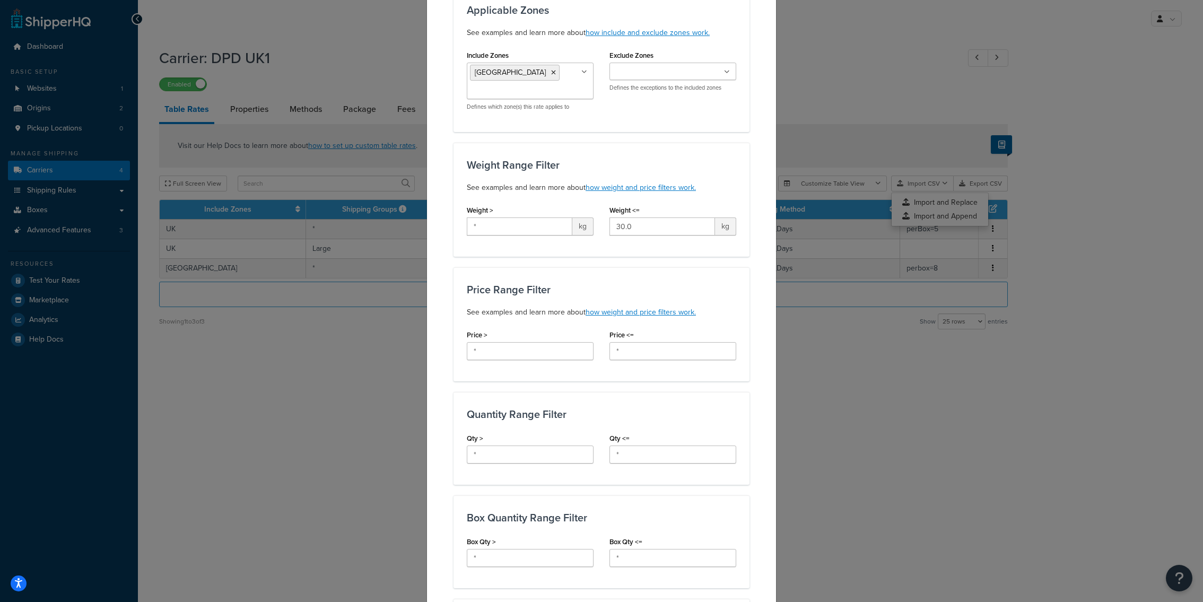
scroll to position [0, 0]
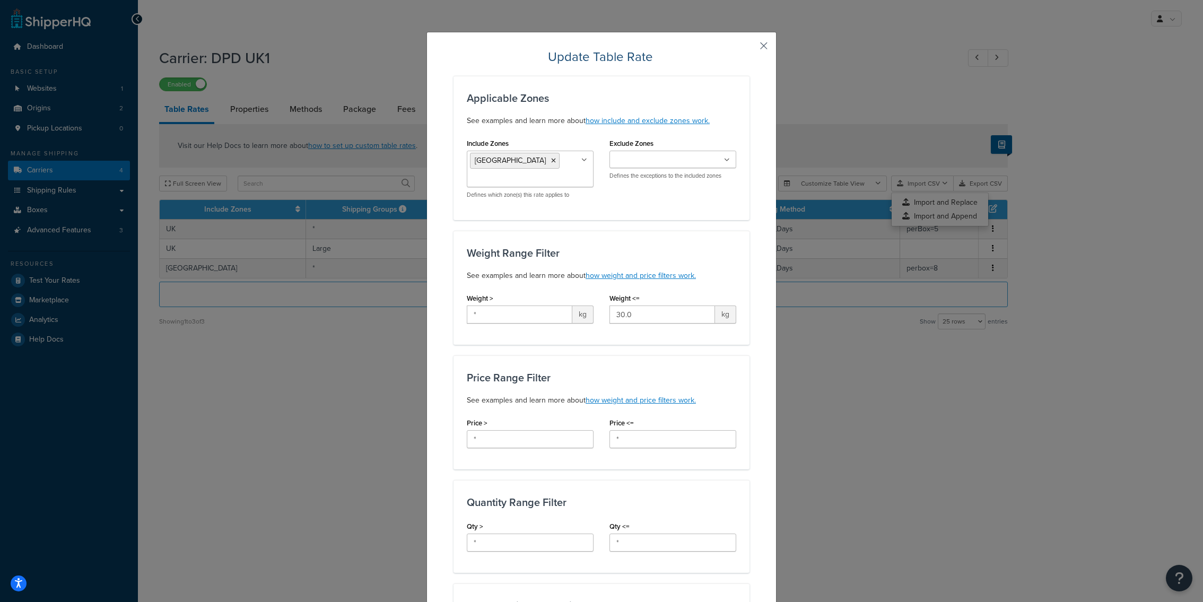
click at [749, 48] on button "button" at bounding box center [748, 49] width 3 height 3
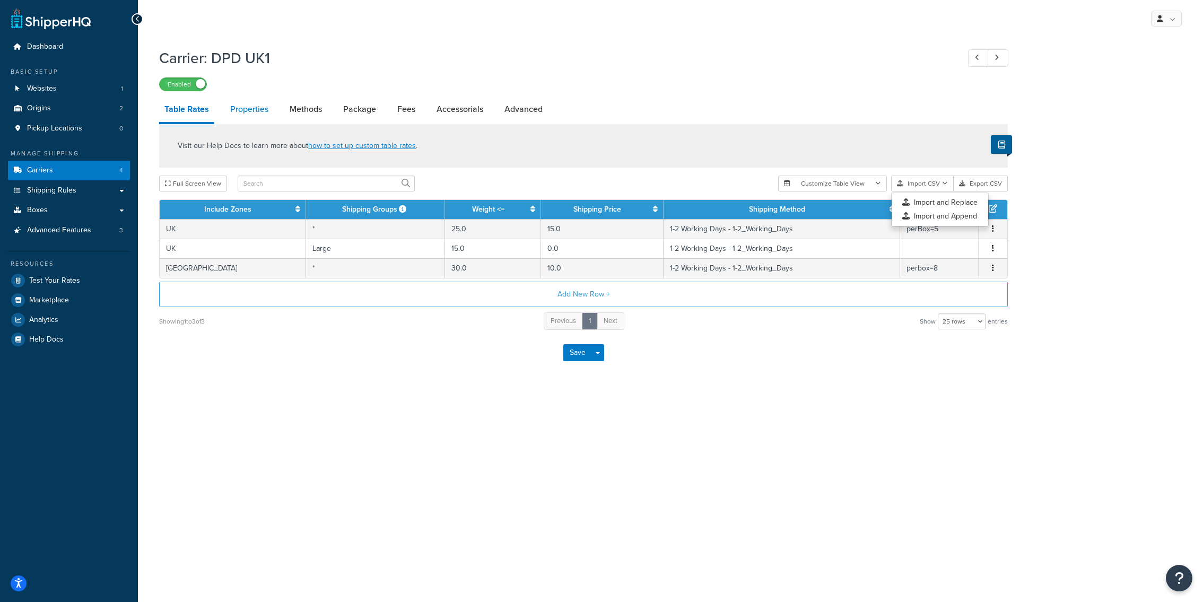
click at [240, 114] on link "Properties" at bounding box center [249, 109] width 49 height 25
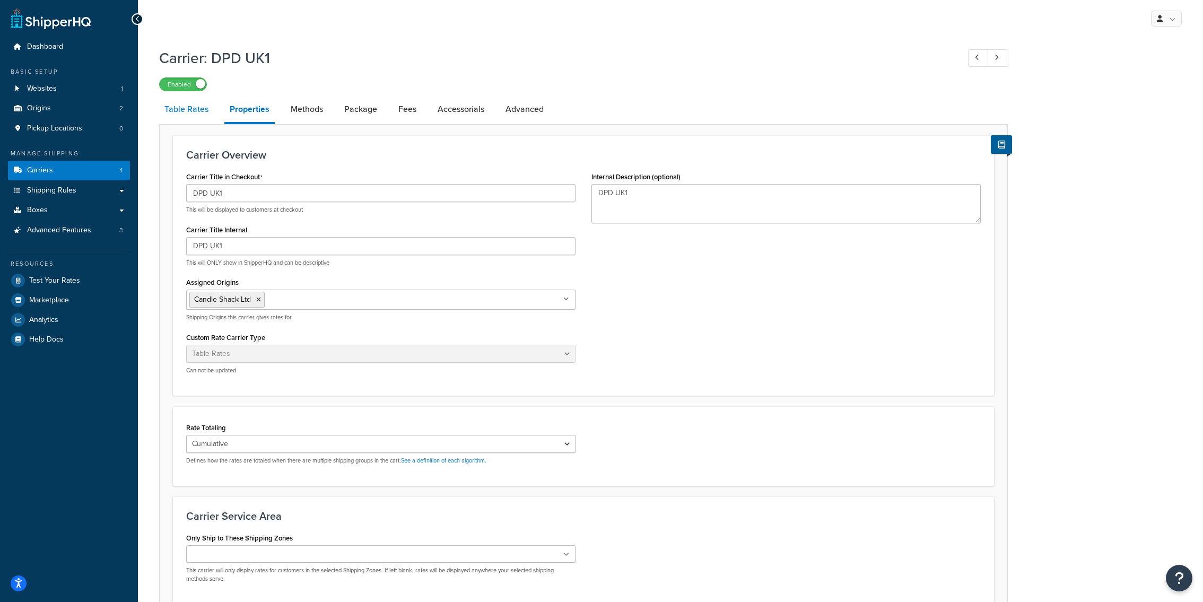
click at [190, 108] on link "Table Rates" at bounding box center [186, 109] width 55 height 25
select select "25"
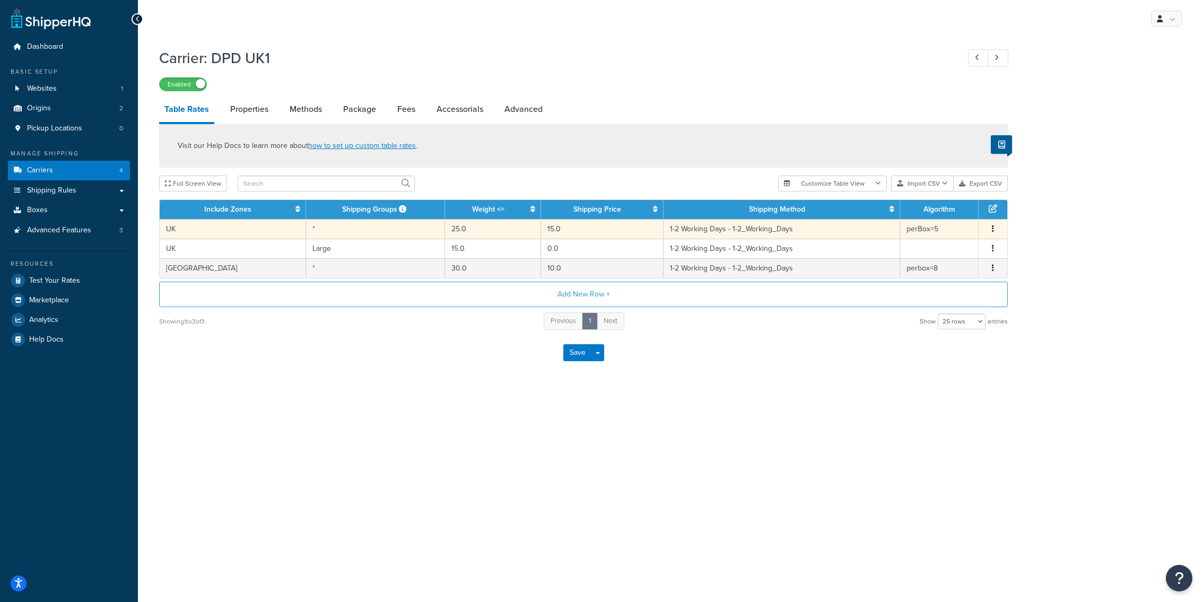
click at [248, 230] on td "UK" at bounding box center [233, 229] width 146 height 20
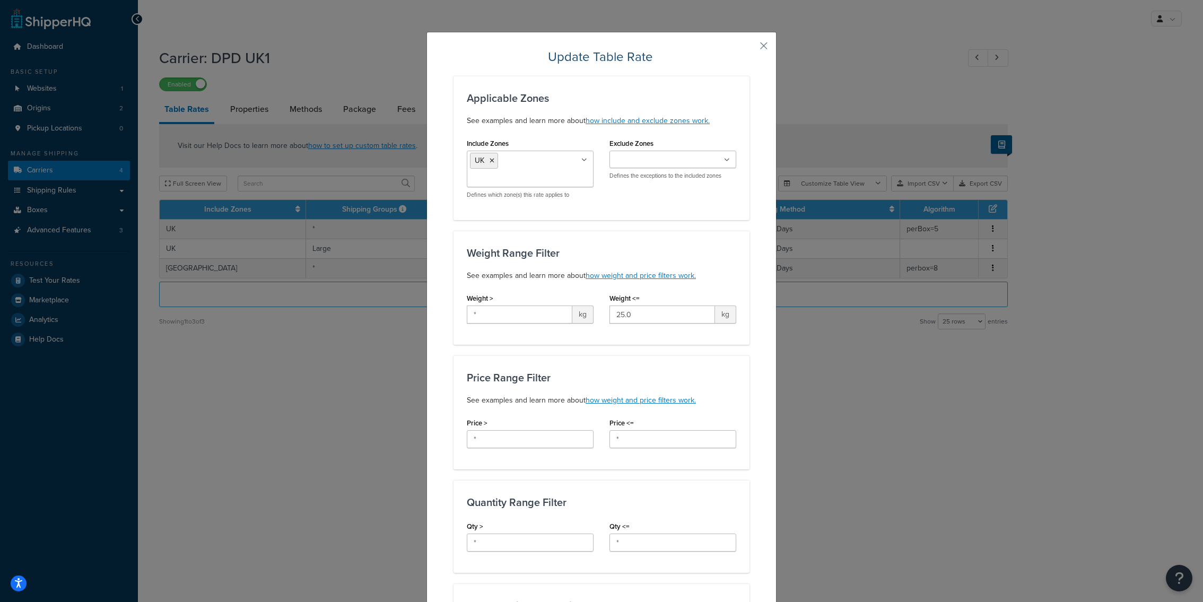
click at [643, 157] on input "Exclude Zones" at bounding box center [660, 160] width 94 height 12
click at [578, 236] on div "Weight Range Filter See examples and learn more about how weight and price filt…" at bounding box center [601, 288] width 296 height 114
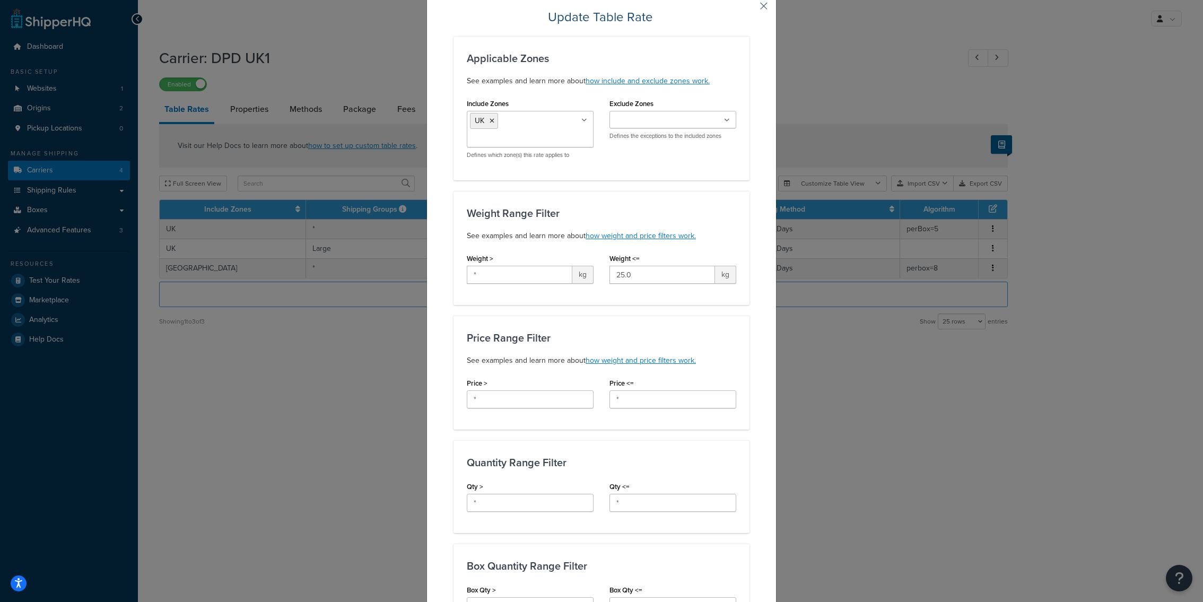
click at [749, 9] on button "button" at bounding box center [748, 9] width 3 height 3
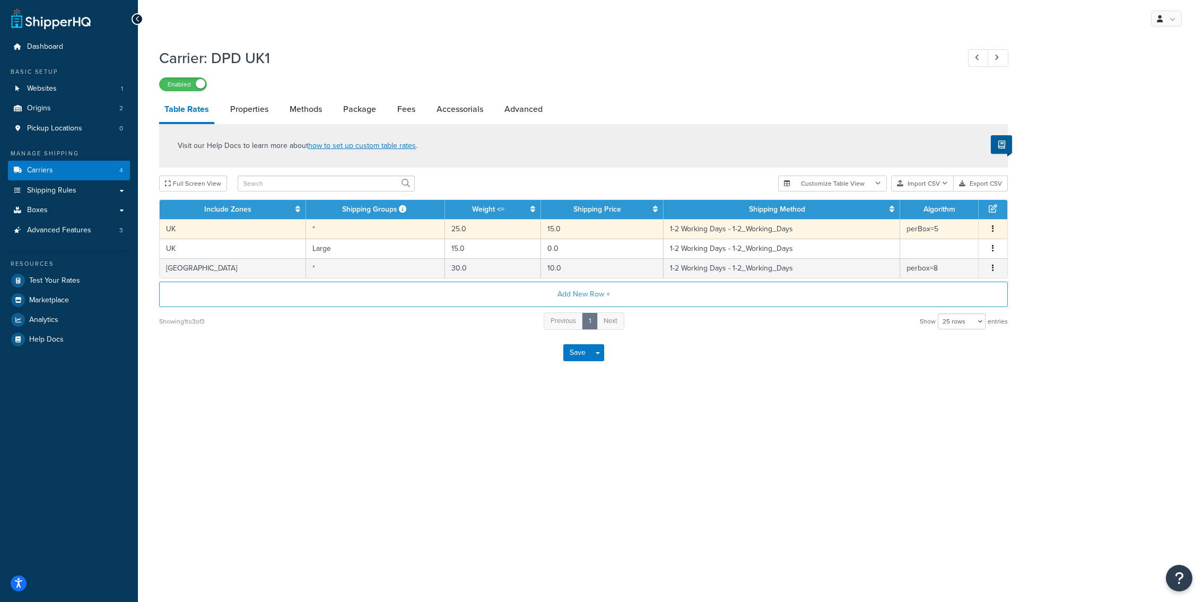
click at [235, 232] on td "UK" at bounding box center [233, 229] width 146 height 20
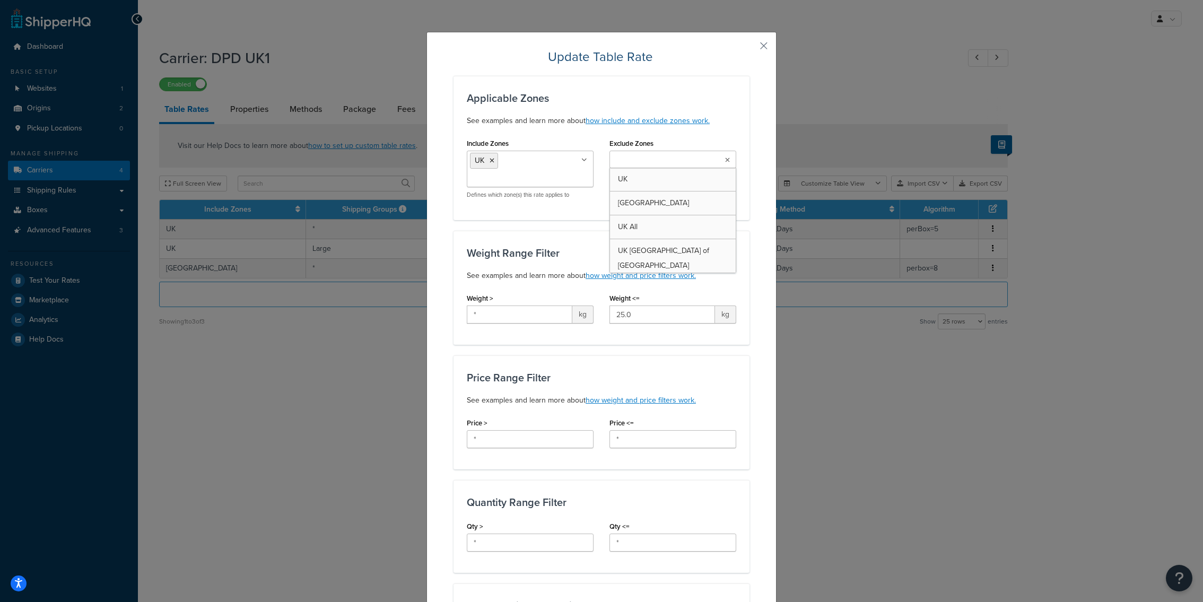
click at [654, 166] on input "Exclude Zones" at bounding box center [660, 160] width 94 height 12
type input "north"
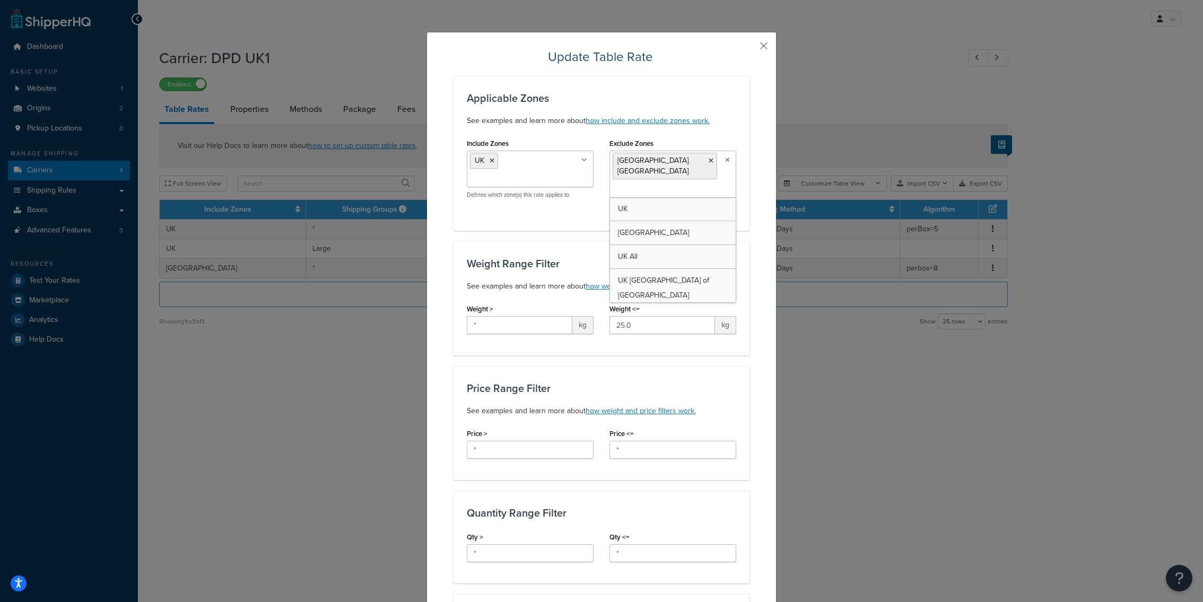
click at [565, 258] on h3 "Weight Range Filter" at bounding box center [601, 264] width 269 height 12
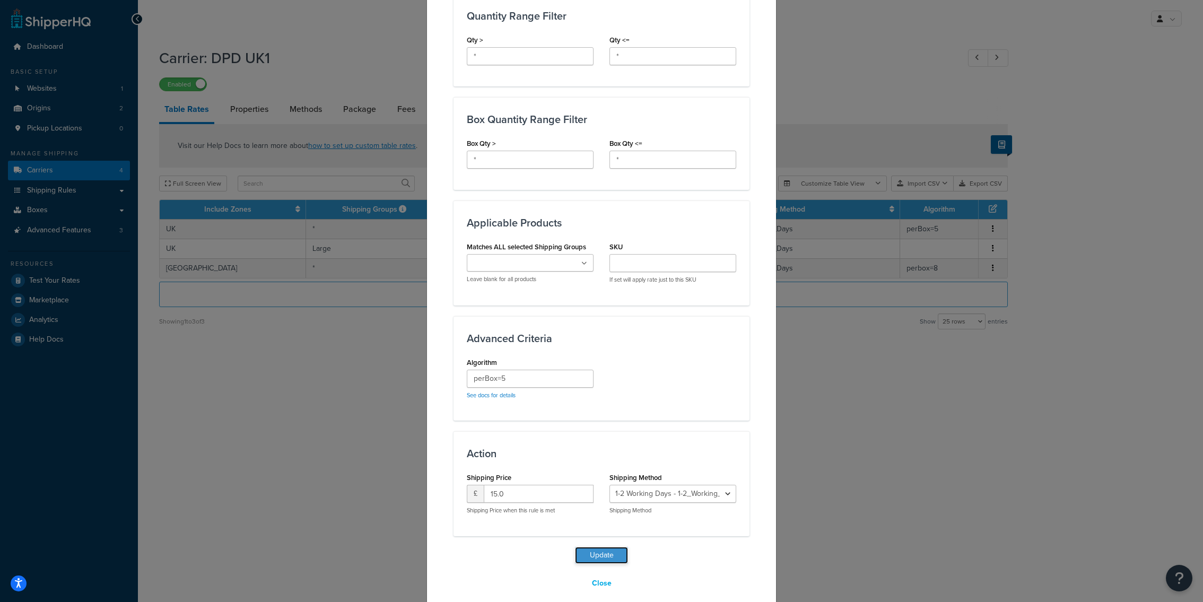
click at [593, 547] on button "Update" at bounding box center [601, 555] width 53 height 17
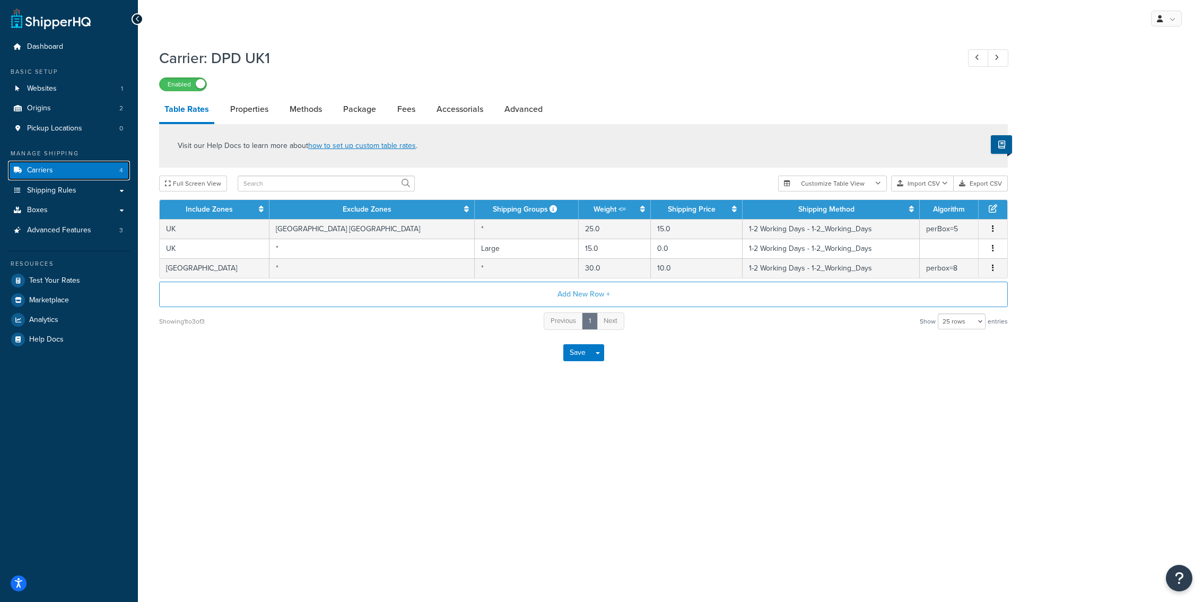
click at [119, 173] on link "Carriers 4" at bounding box center [69, 171] width 122 height 20
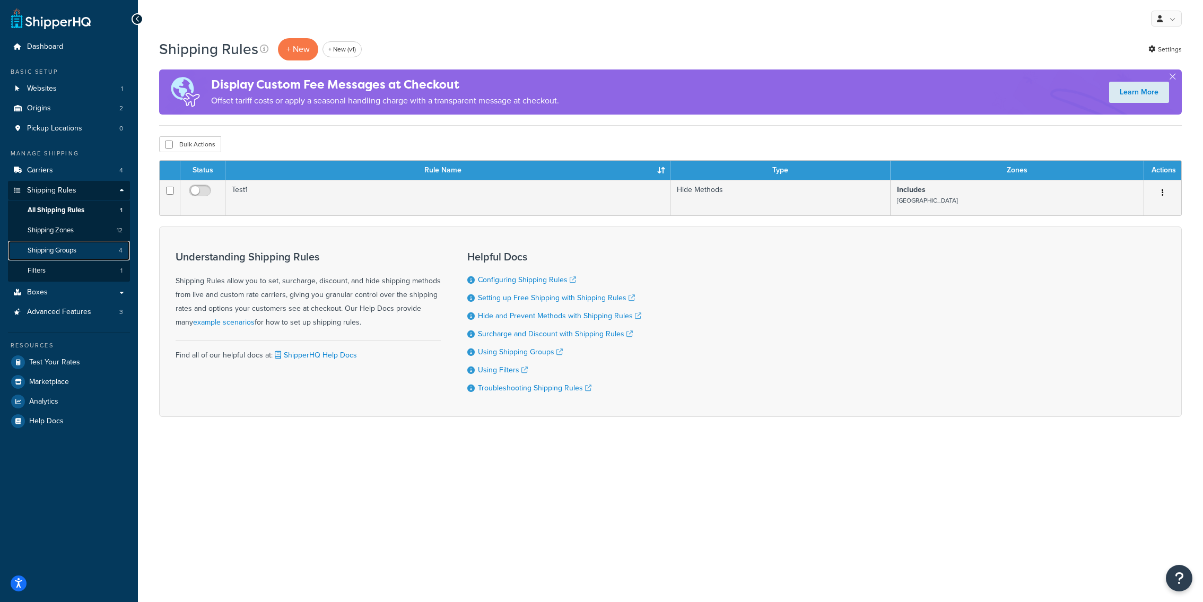
click at [77, 245] on link "Shipping Groups 4" at bounding box center [69, 251] width 122 height 20
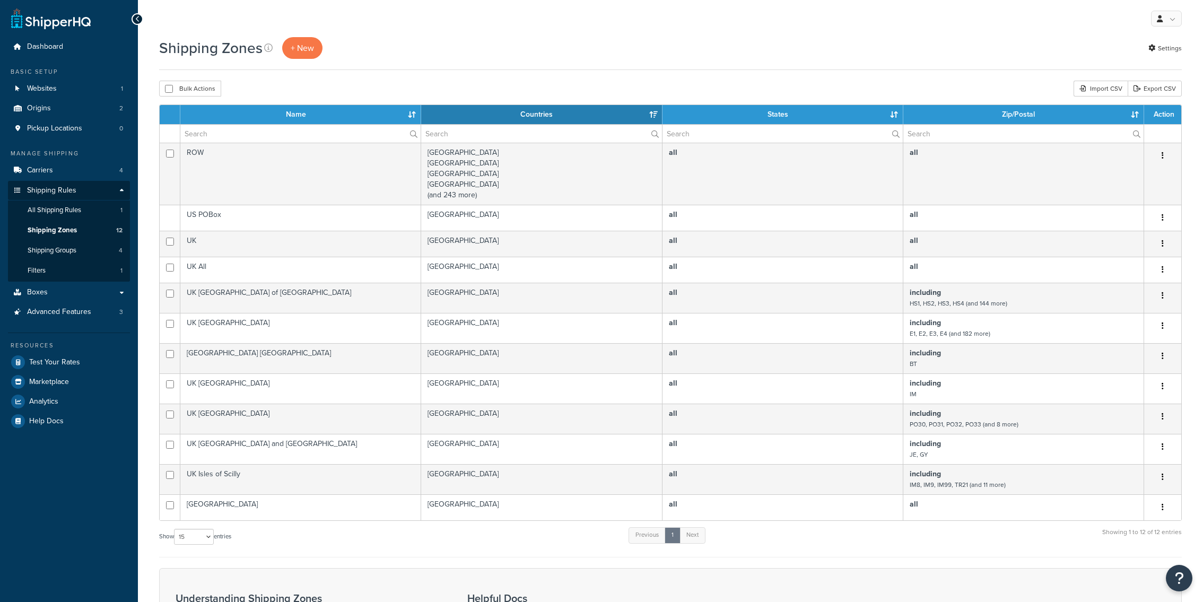
select select "15"
click at [296, 47] on span "+ New" at bounding box center [302, 48] width 23 height 12
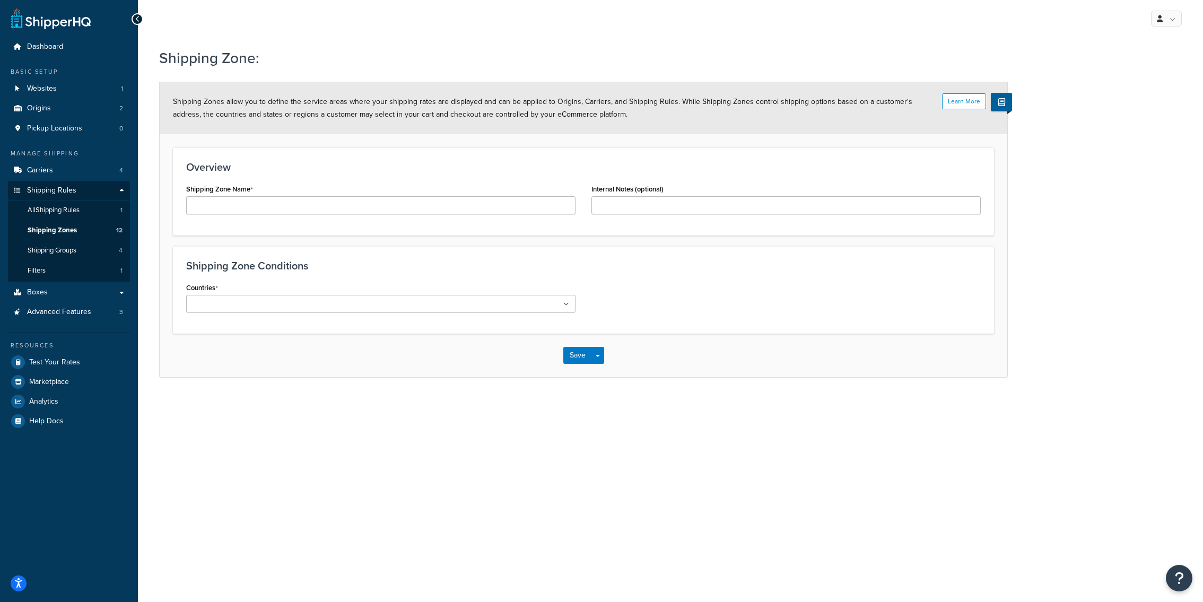
click at [319, 216] on div "Shipping Zone Name" at bounding box center [380, 201] width 405 height 41
click at [319, 210] on input "Shipping Zone Name" at bounding box center [380, 205] width 389 height 18
type input "Northern Ireland"
click at [324, 308] on ul at bounding box center [380, 304] width 389 height 18
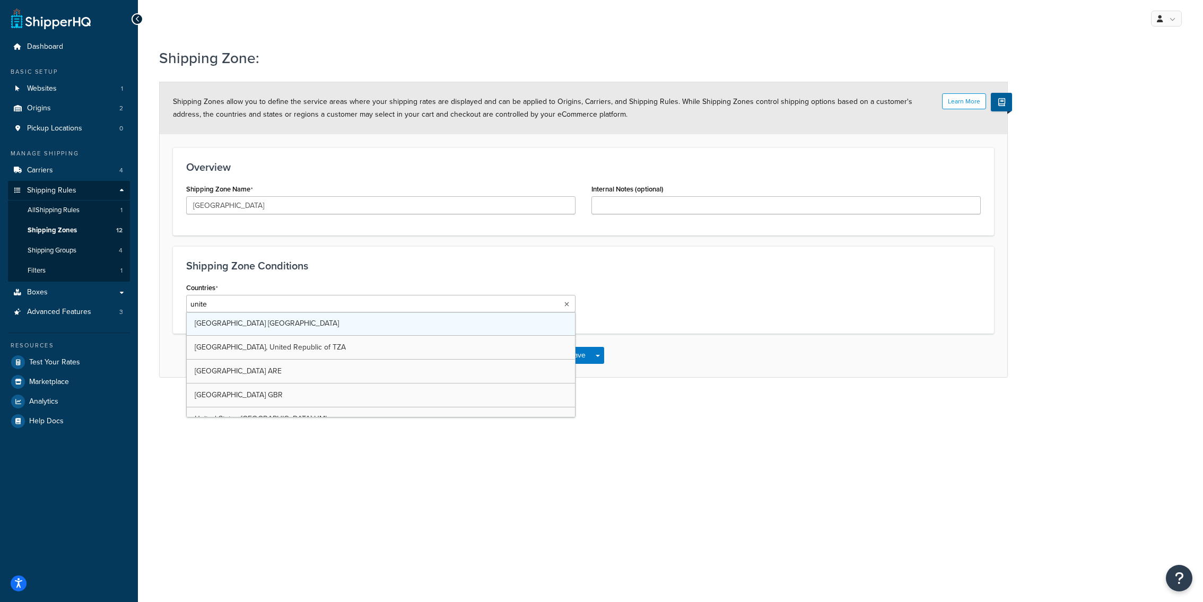
type input "united"
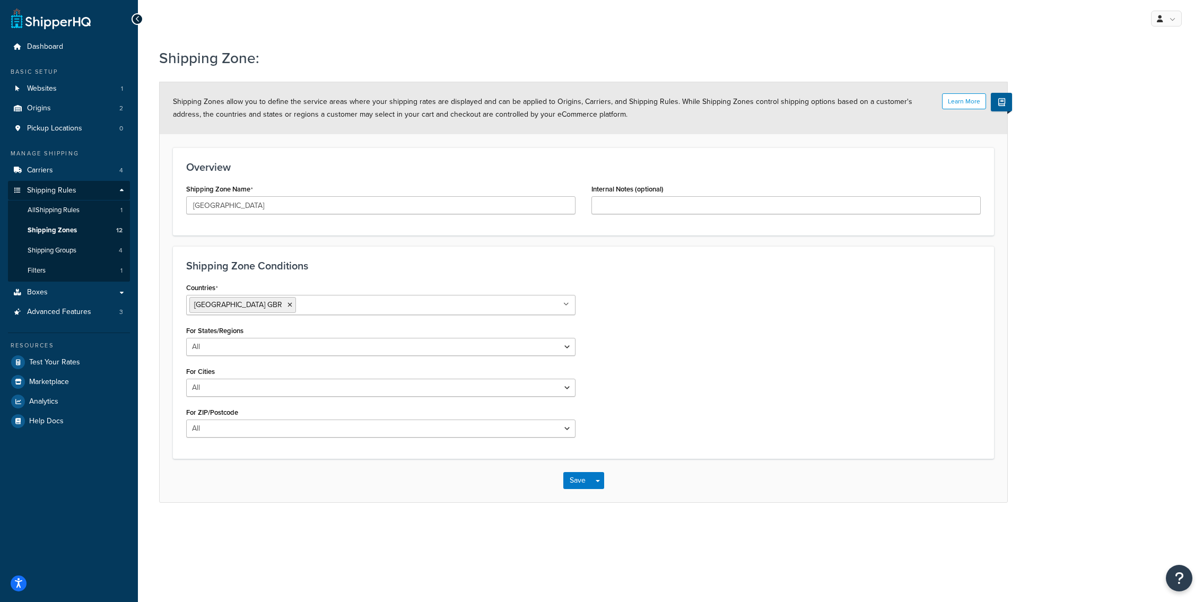
click at [661, 347] on div "Countries United Kingdom GBR All Countries ALL United States USA Afghanistan AF…" at bounding box center [583, 362] width 810 height 165
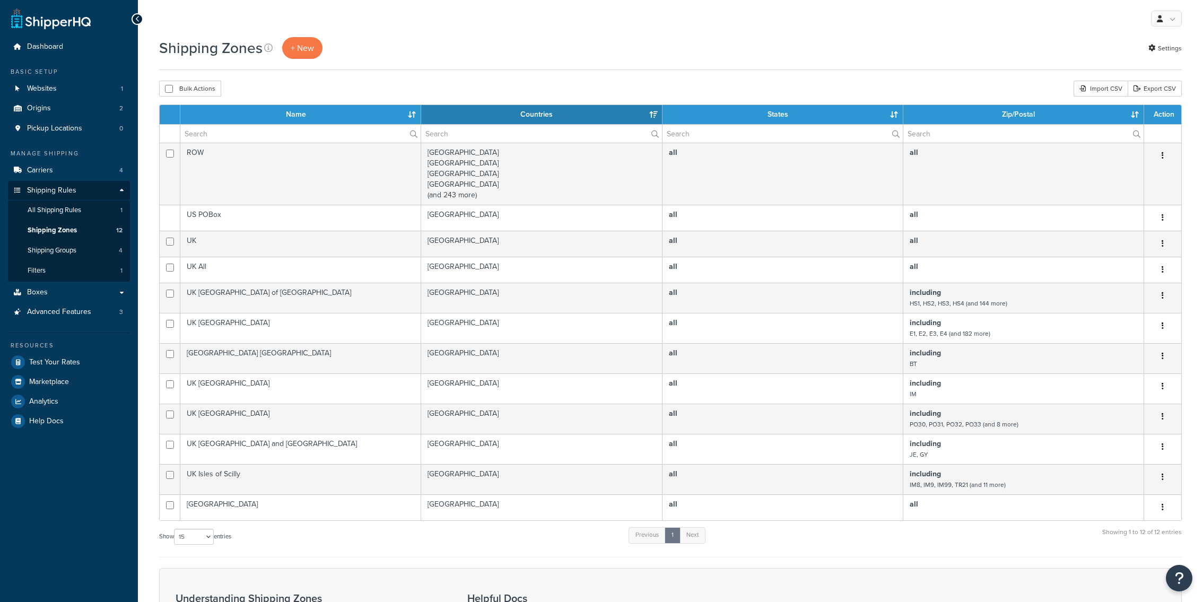
select select "15"
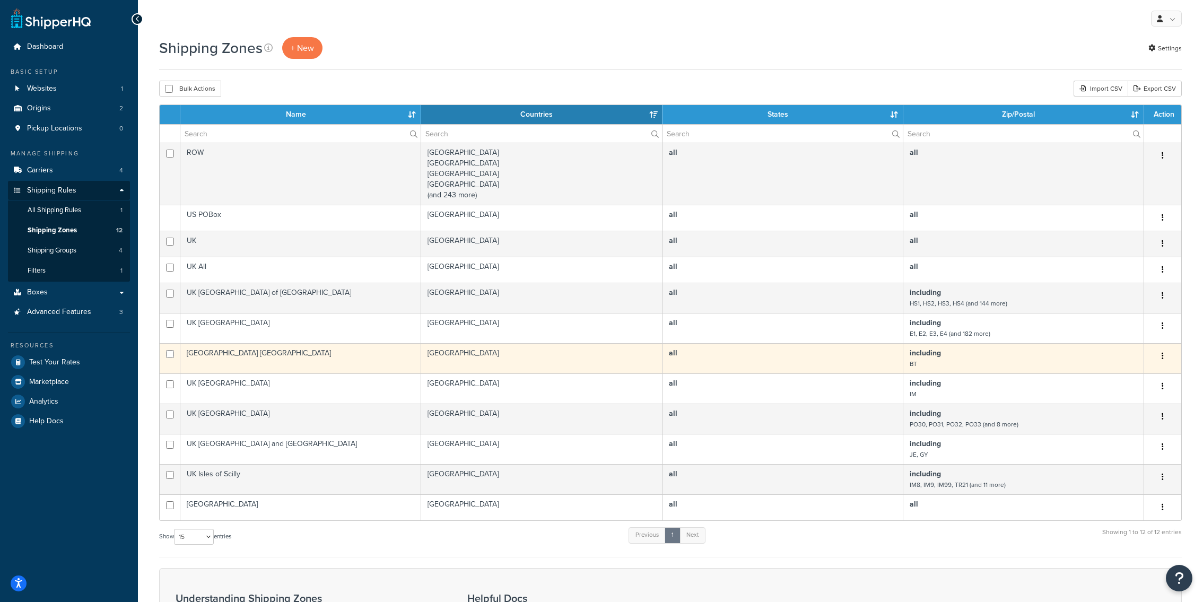
click at [671, 357] on b "all" at bounding box center [673, 352] width 8 height 11
click at [298, 359] on td "[GEOGRAPHIC_DATA] [GEOGRAPHIC_DATA]" at bounding box center [300, 358] width 241 height 30
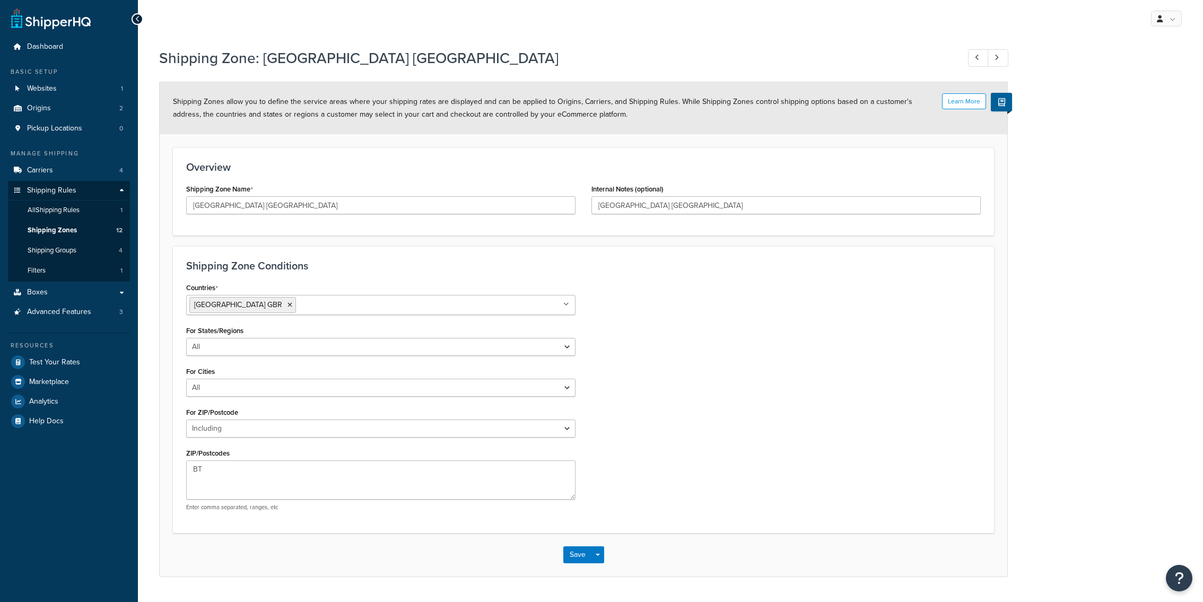
select select "including"
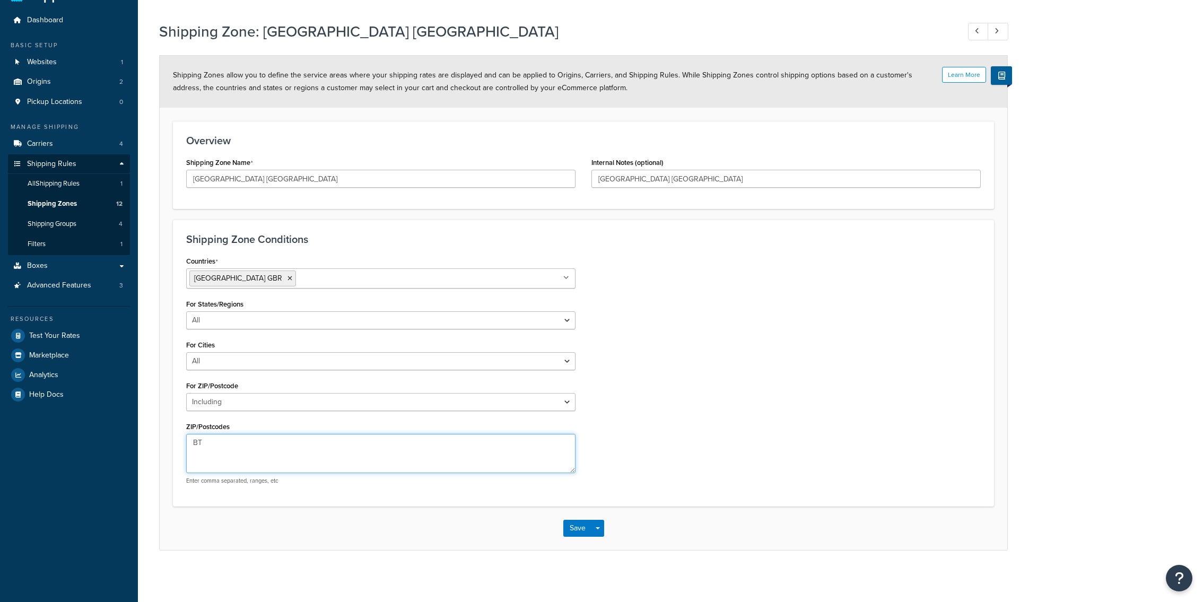
click at [213, 445] on textarea "BT" at bounding box center [380, 453] width 389 height 39
click at [80, 208] on link "Shipping Zones 12" at bounding box center [69, 204] width 122 height 20
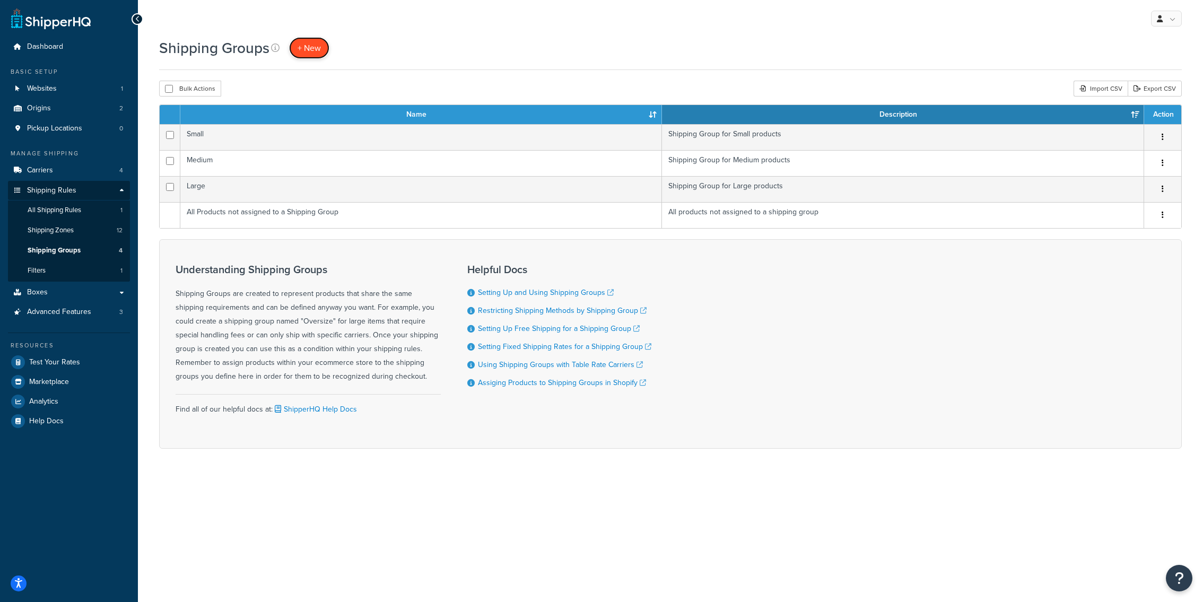
click at [316, 53] on span "+ New" at bounding box center [309, 48] width 23 height 12
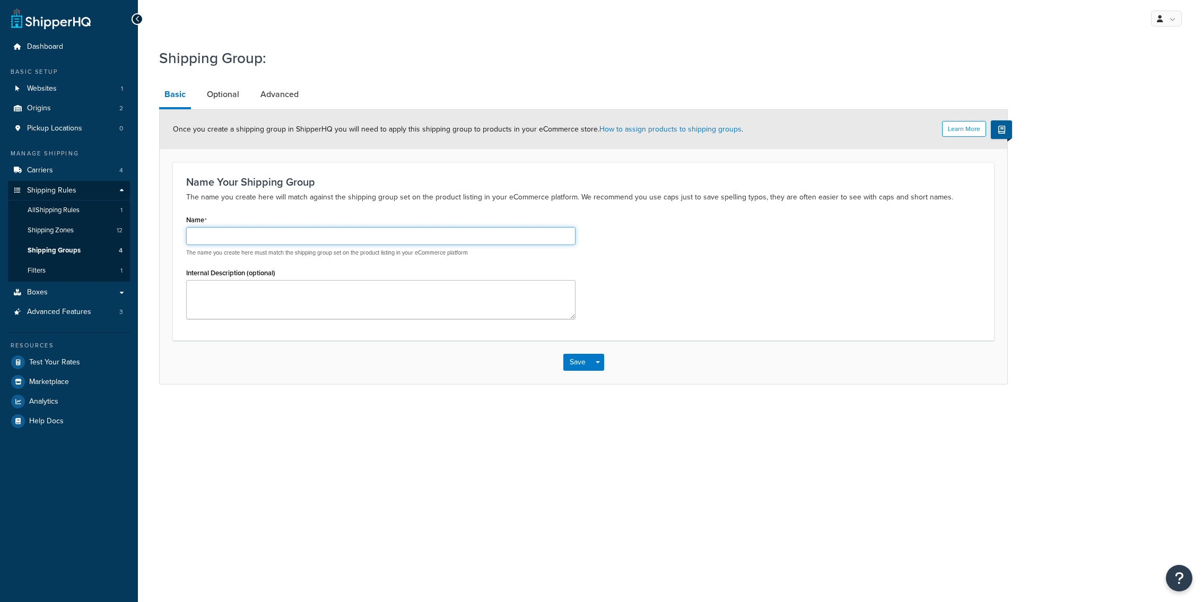
click at [289, 237] on input "Name" at bounding box center [380, 236] width 389 height 18
type input "Perfume"
click at [226, 97] on link "Optional" at bounding box center [223, 94] width 43 height 25
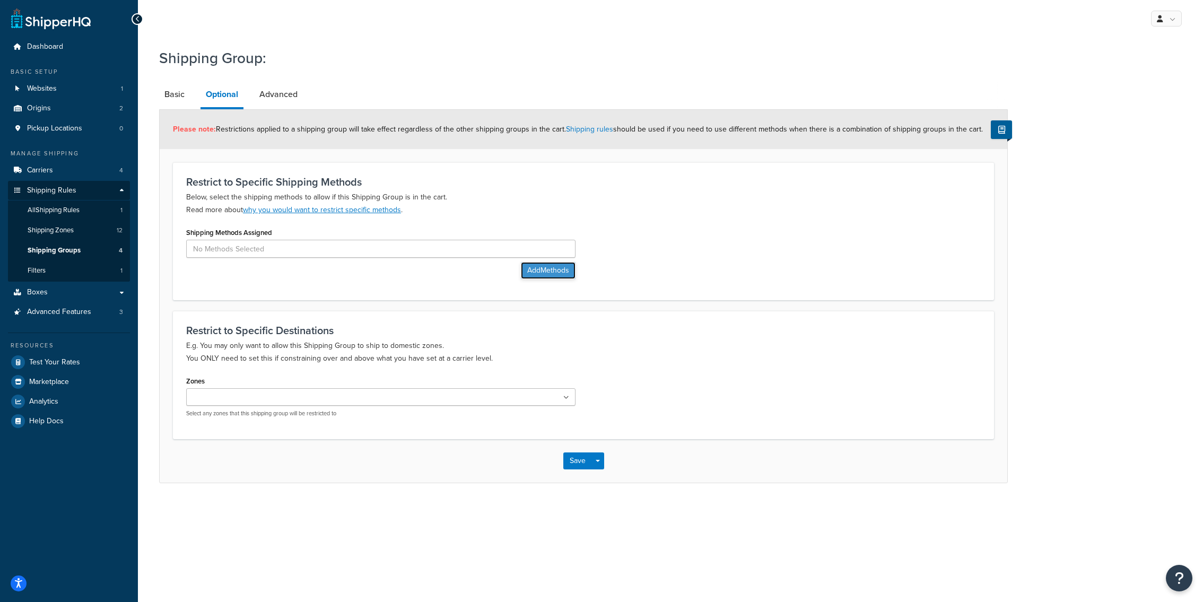
click at [539, 272] on button "Add Methods" at bounding box center [548, 270] width 55 height 17
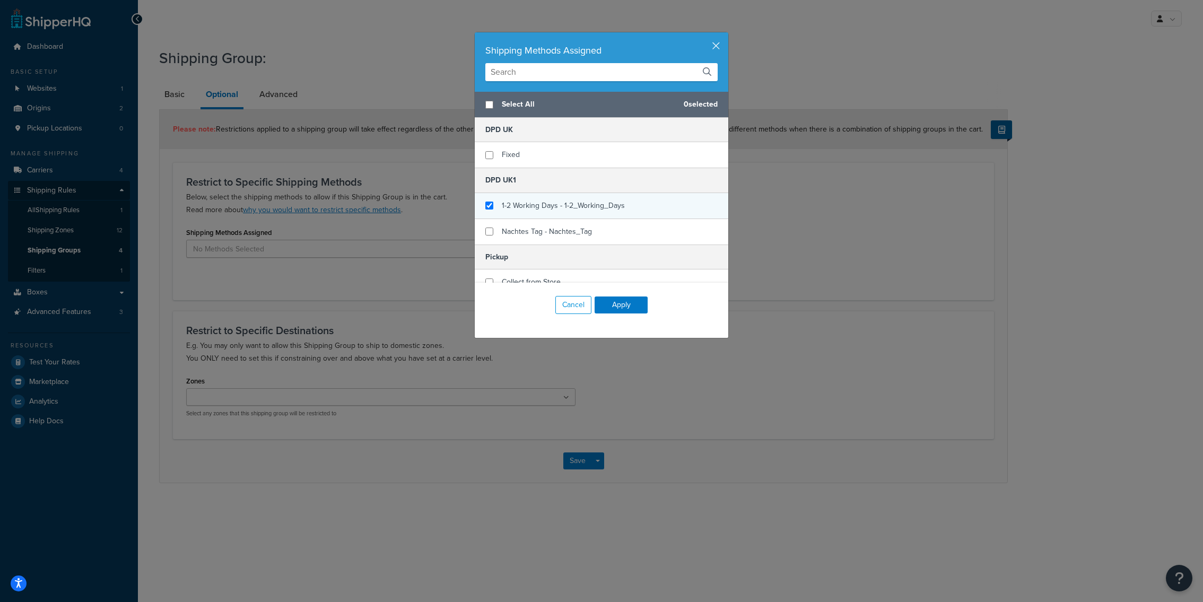
checkbox input "true"
click at [552, 205] on span "1-2 Working Days - 1-2_Working_Days" at bounding box center [563, 205] width 123 height 11
click at [726, 35] on button "button" at bounding box center [727, 33] width 3 height 3
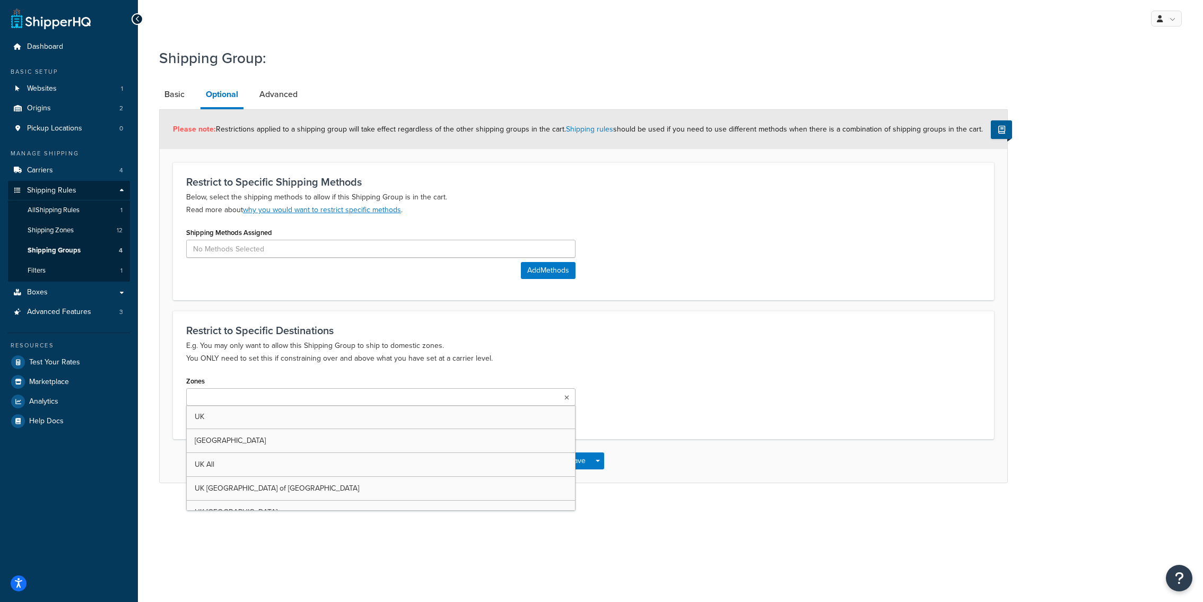
click at [261, 397] on input "Zones" at bounding box center [236, 398] width 94 height 12
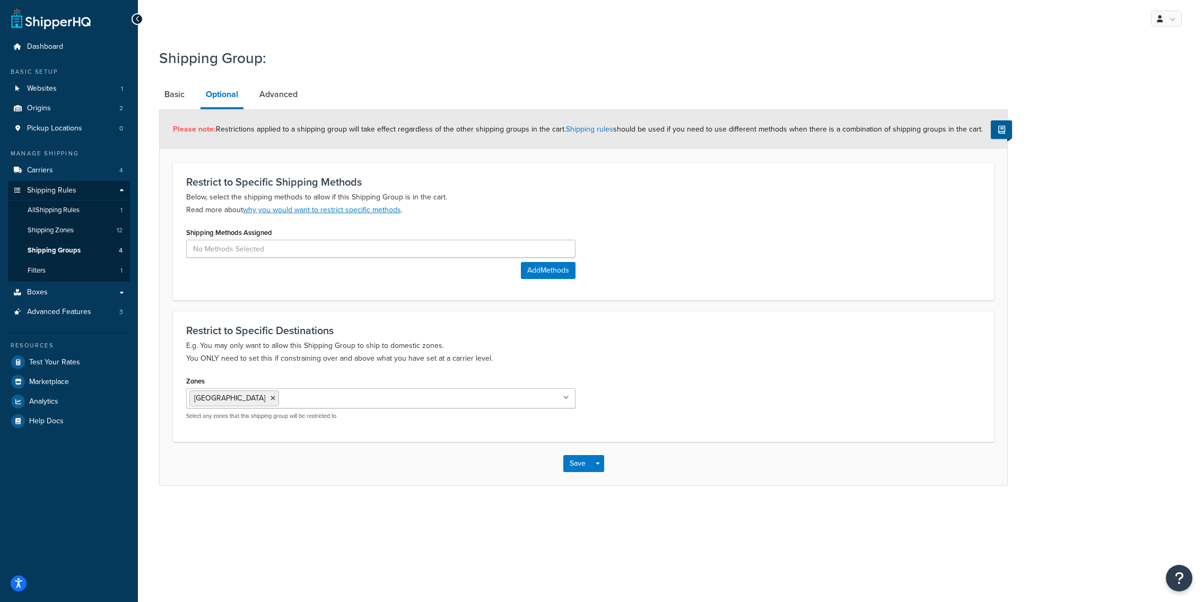
click at [366, 372] on div "Restrict to Specific Destinations E.g. You may only want to allow this Shipping…" at bounding box center [583, 376] width 821 height 130
click at [282, 398] on input "Zones" at bounding box center [329, 398] width 94 height 12
click at [321, 367] on div "Restrict to Specific Destinations E.g. You may only want to allow this Shipping…" at bounding box center [583, 376] width 821 height 130
click at [270, 399] on icon at bounding box center [272, 398] width 5 height 6
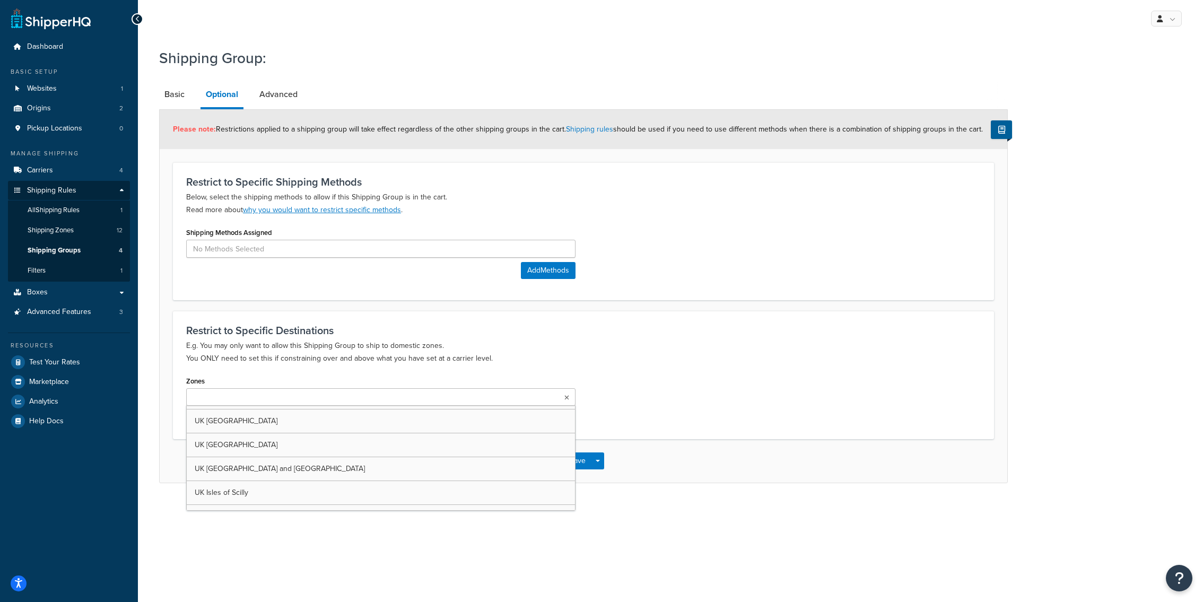
click at [327, 329] on h3 "Restrict to Specific Destinations" at bounding box center [583, 331] width 795 height 12
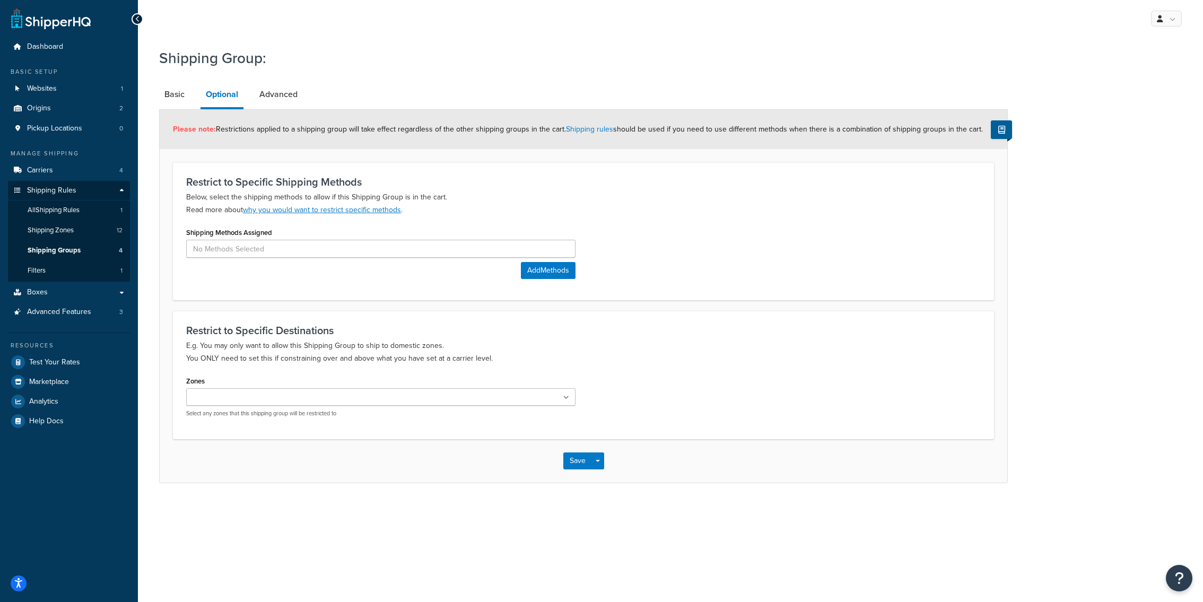
click at [313, 397] on ul at bounding box center [380, 397] width 389 height 18
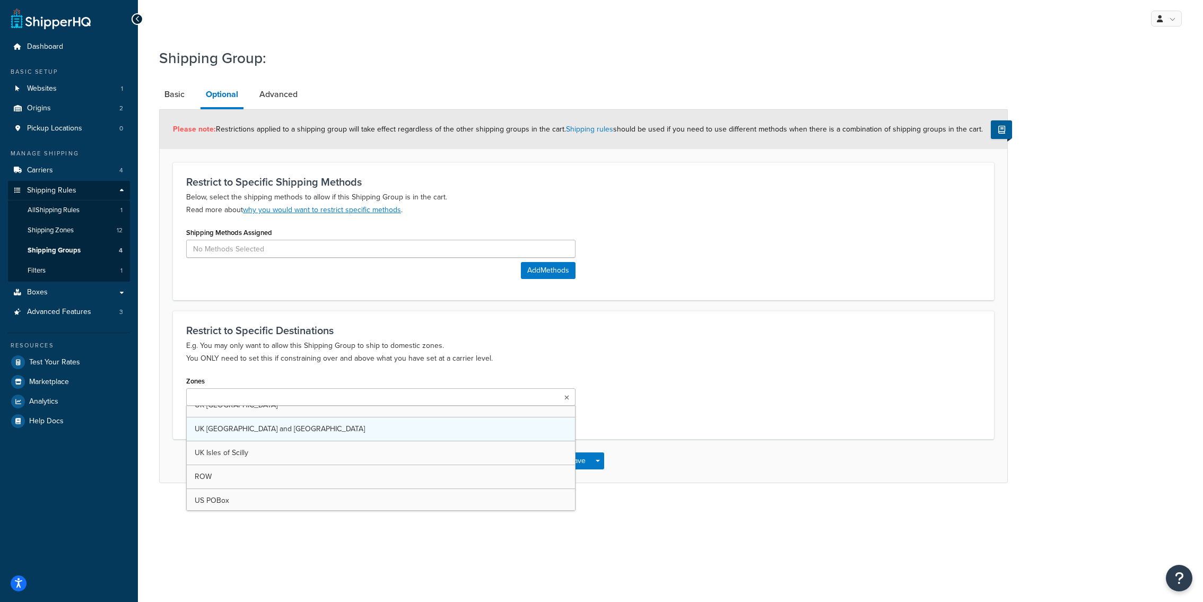
scroll to position [0, 0]
click at [274, 394] on input "Zones" at bounding box center [236, 398] width 94 height 12
click at [316, 340] on p "E.g. You may only want to allow this Shipping Group to ship to domestic zones. …" at bounding box center [583, 351] width 795 height 25
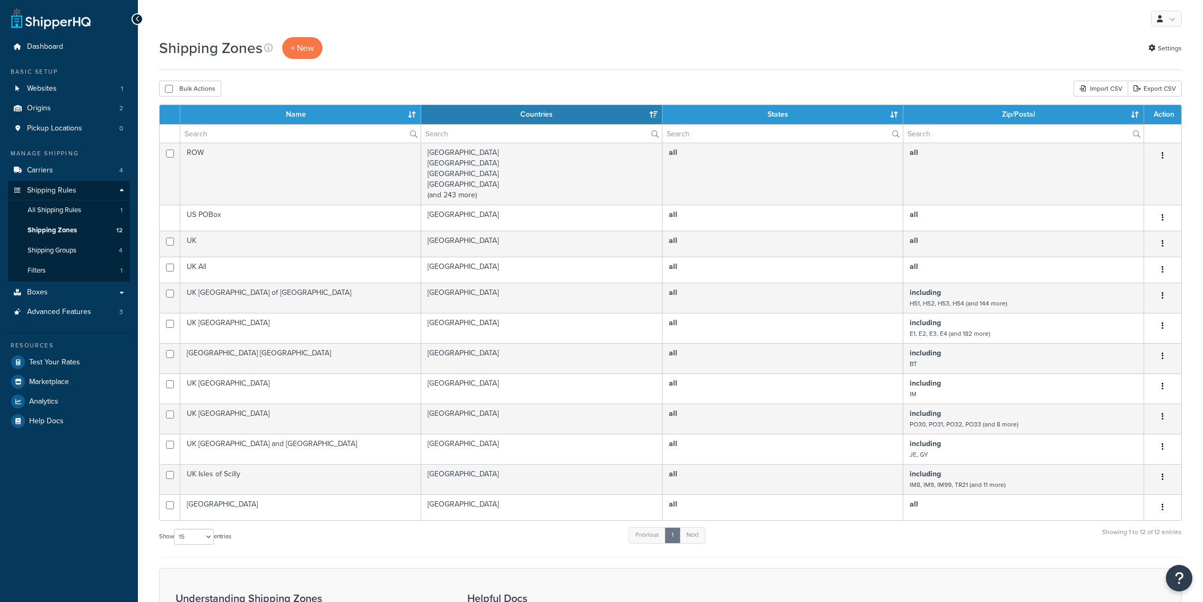
select select "15"
click at [305, 48] on span "+ New" at bounding box center [302, 48] width 23 height 12
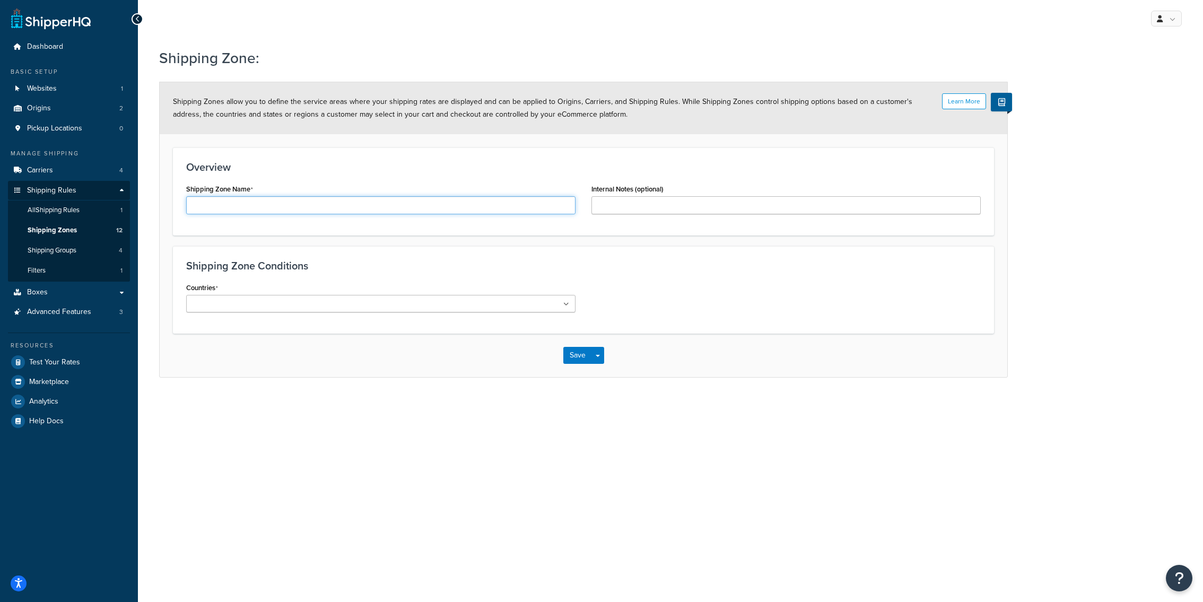
click at [328, 205] on input "Shipping Zone Name" at bounding box center [380, 205] width 389 height 18
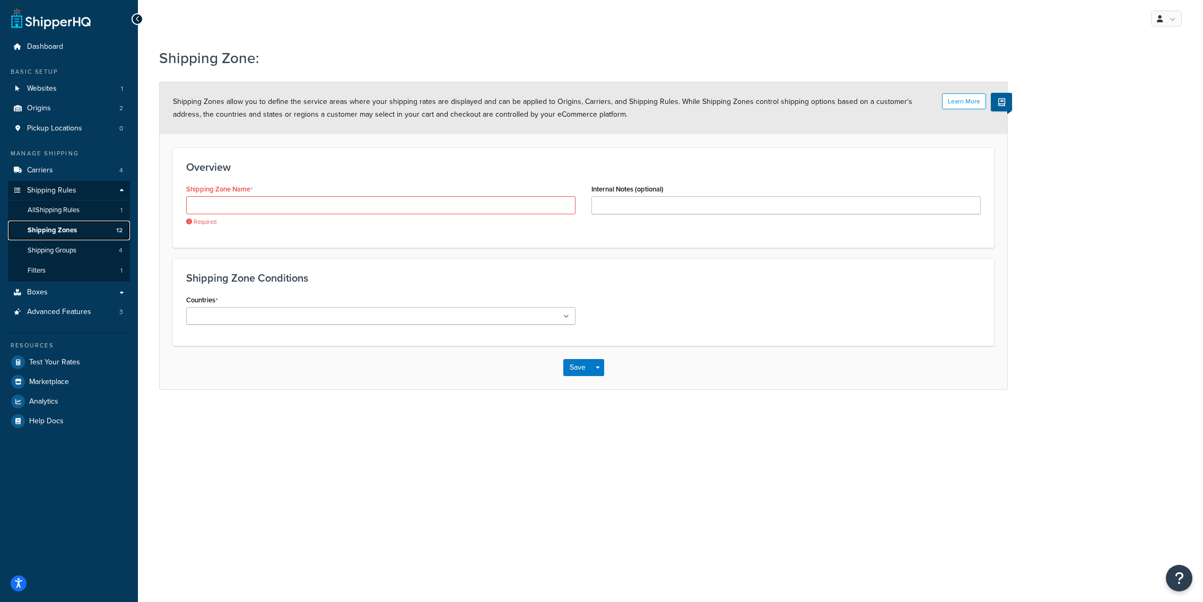
click at [98, 230] on link "Shipping Zones 12" at bounding box center [69, 231] width 122 height 20
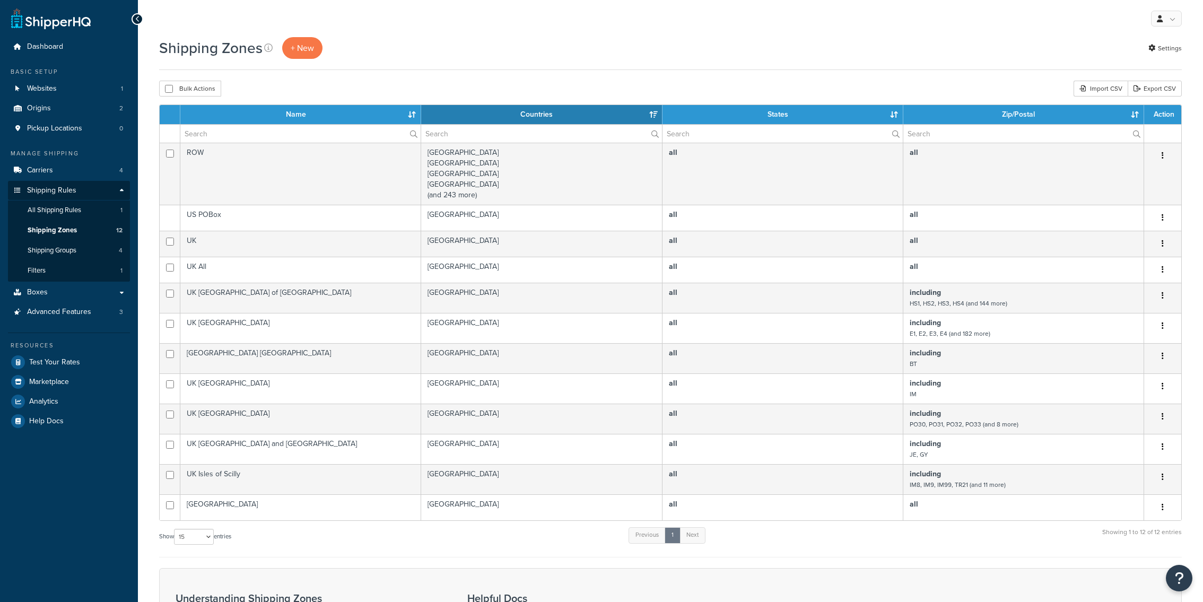
select select "15"
click at [1110, 93] on div "Import CSV" at bounding box center [1101, 89] width 54 height 16
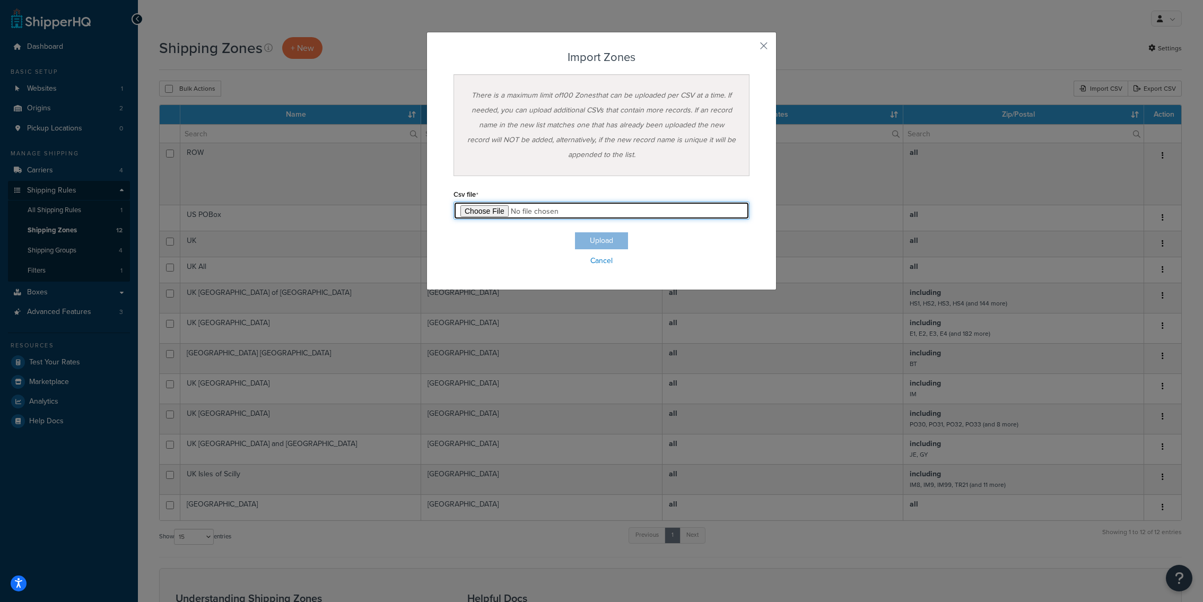
click at [479, 211] on input "file" at bounding box center [601, 211] width 296 height 18
type input "C:\fakepath\Download-EU-and-the-EEA-Example-Zones-CSV-Import-Zone-Export-2023-0…"
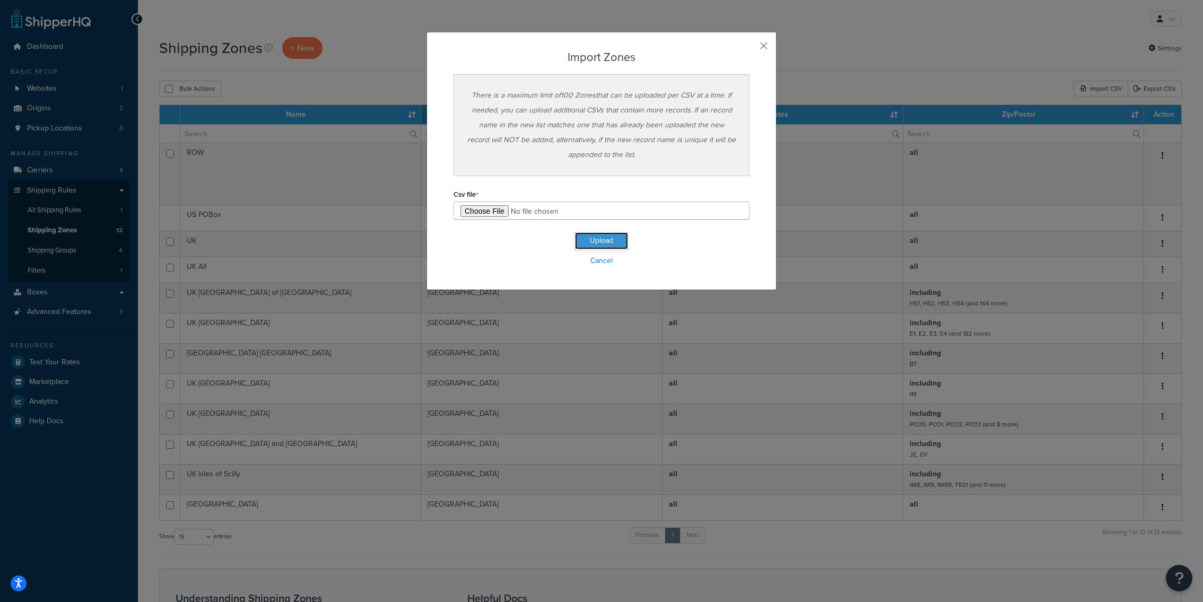
click at [618, 234] on button "Upload" at bounding box center [601, 240] width 53 height 17
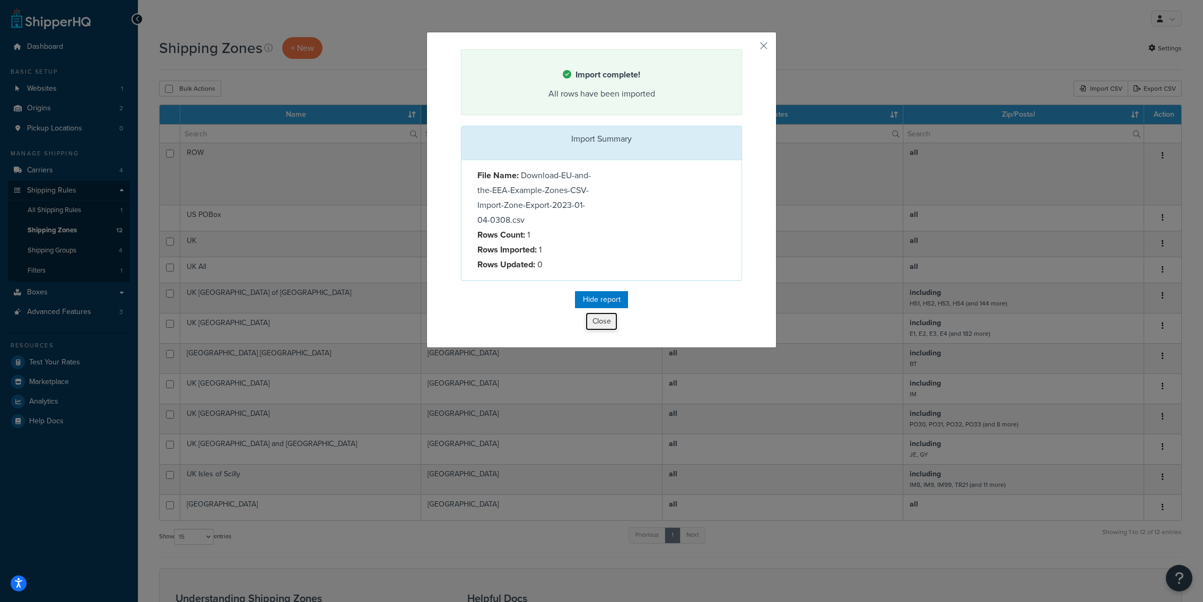
click at [601, 320] on button "Close" at bounding box center [602, 321] width 32 height 18
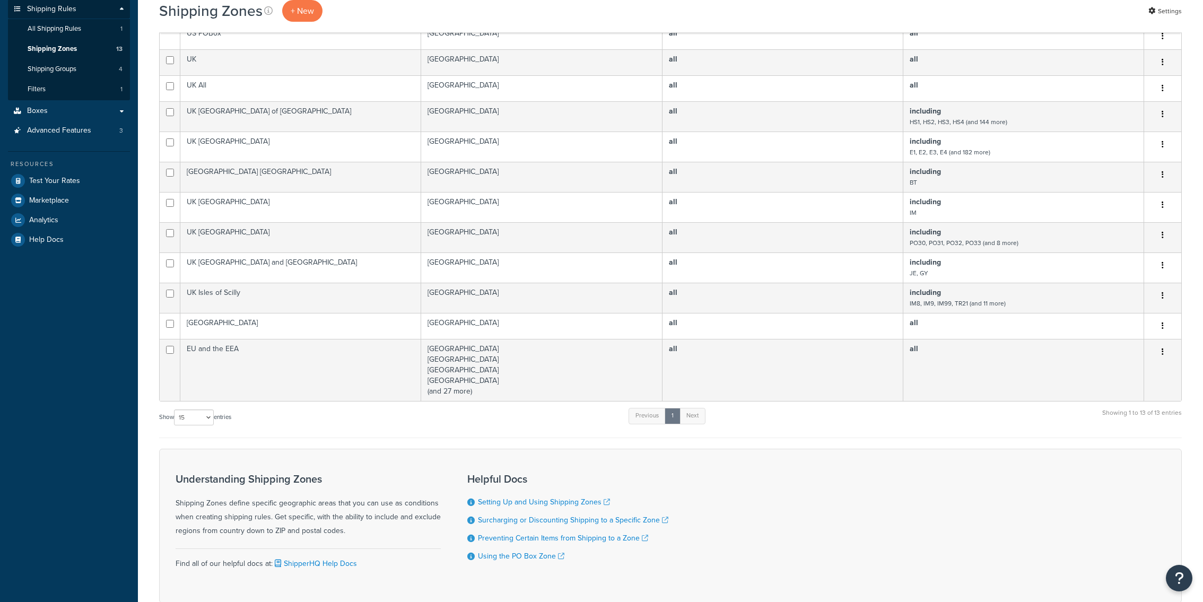
scroll to position [244, 0]
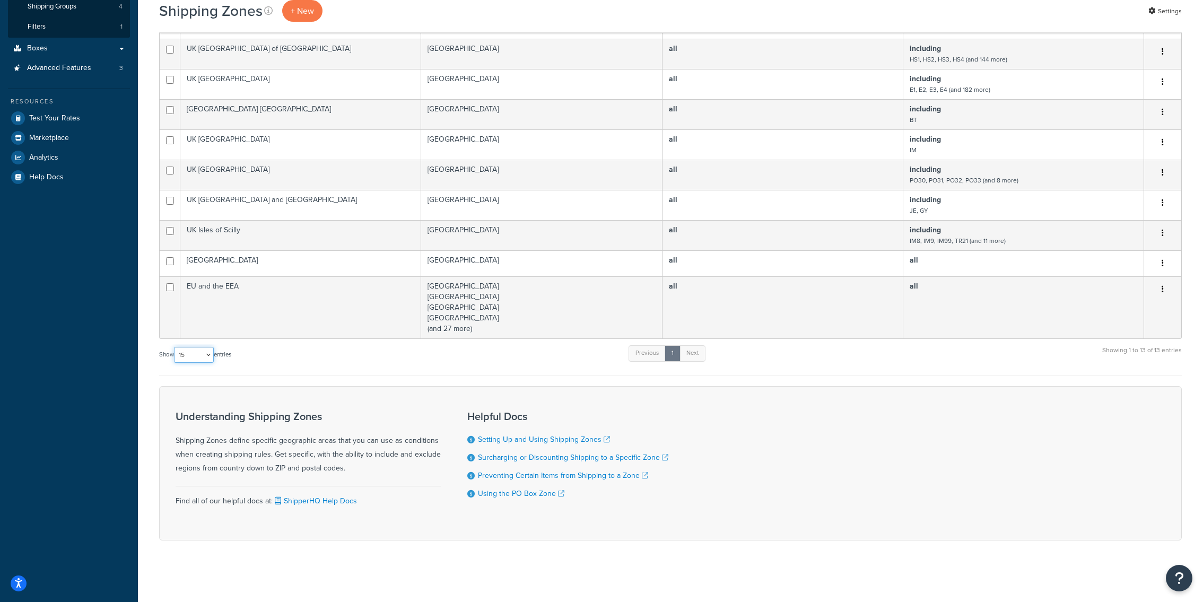
select select "50"
click option "50" at bounding box center [0, 0] width 0 height 0
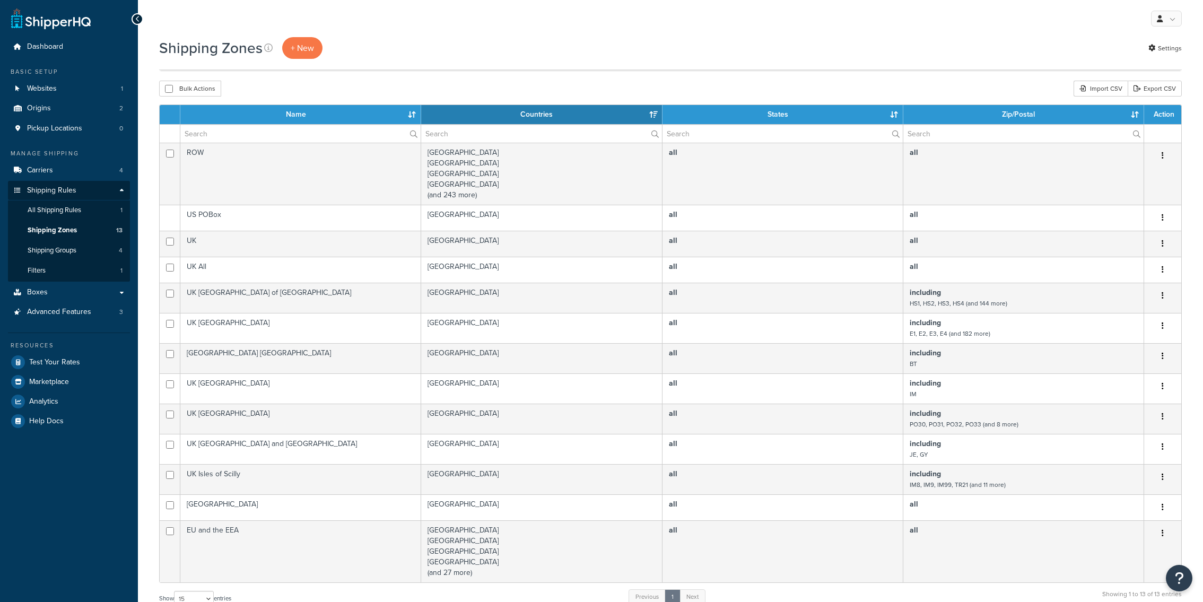
select select "15"
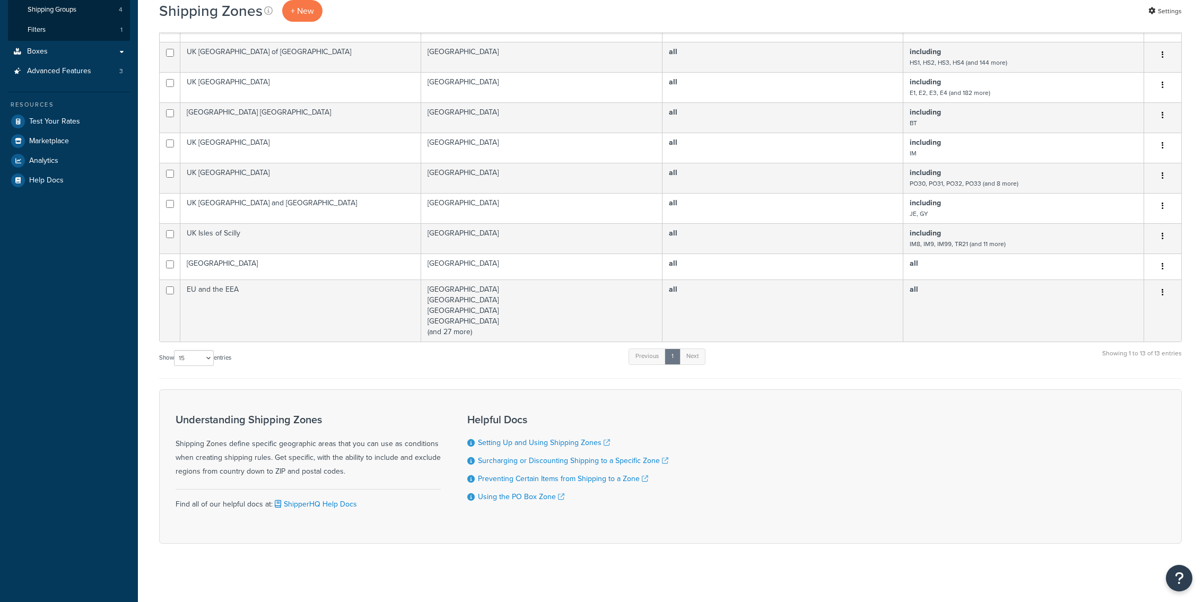
click at [461, 324] on td "[GEOGRAPHIC_DATA] [GEOGRAPHIC_DATA] [GEOGRAPHIC_DATA] [GEOGRAPHIC_DATA] (and 27…" at bounding box center [541, 311] width 241 height 62
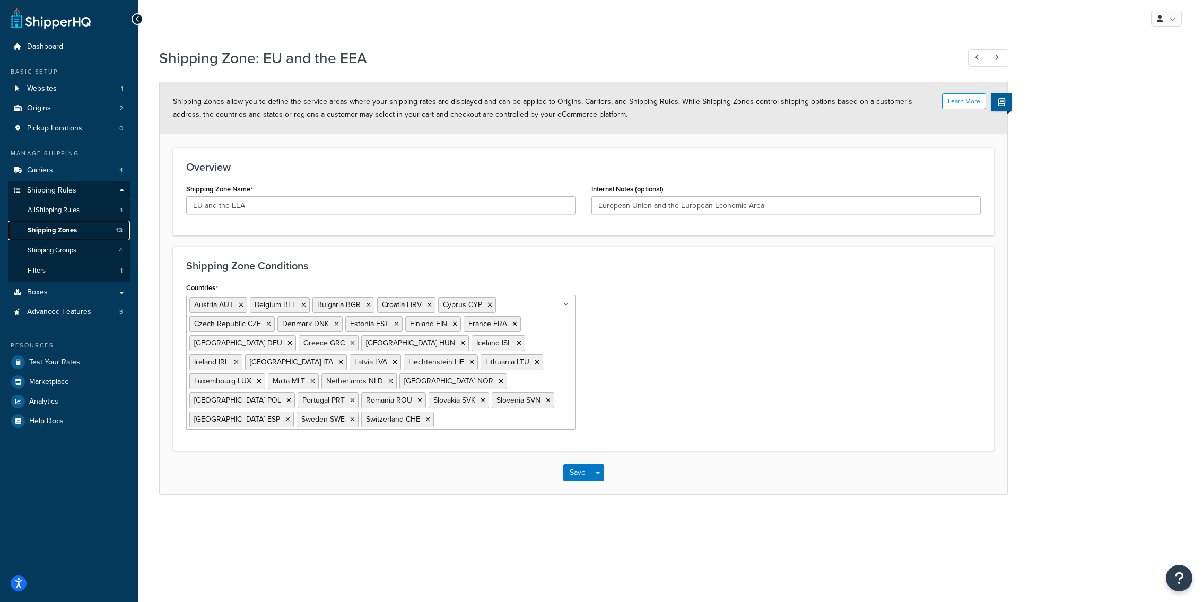
click at [90, 228] on link "Shipping Zones 13" at bounding box center [69, 231] width 122 height 20
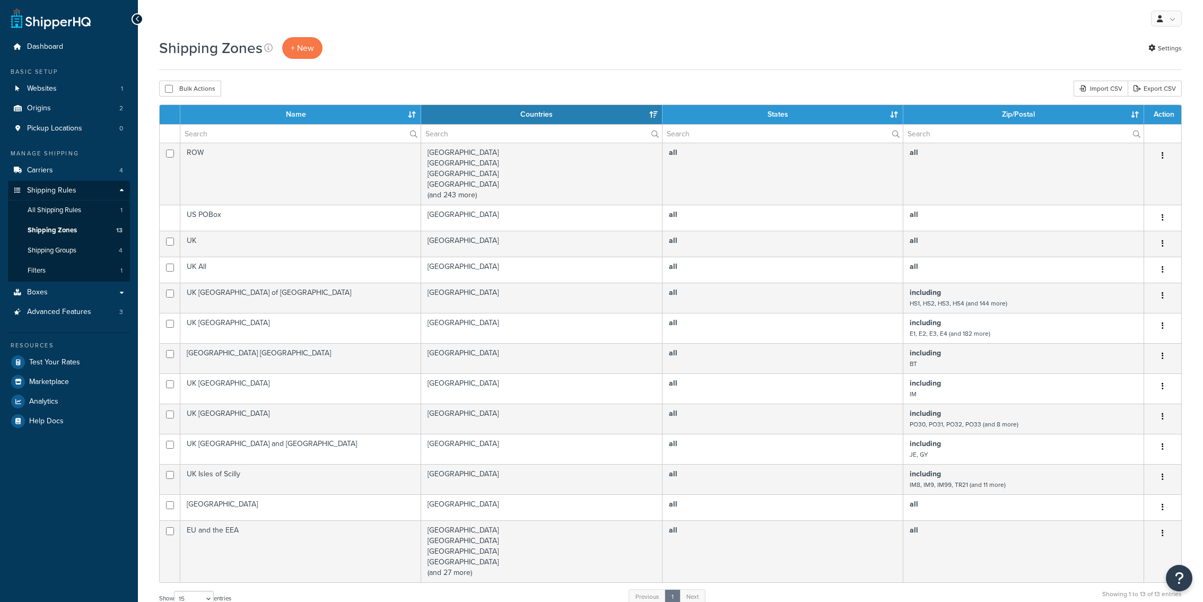
select select "15"
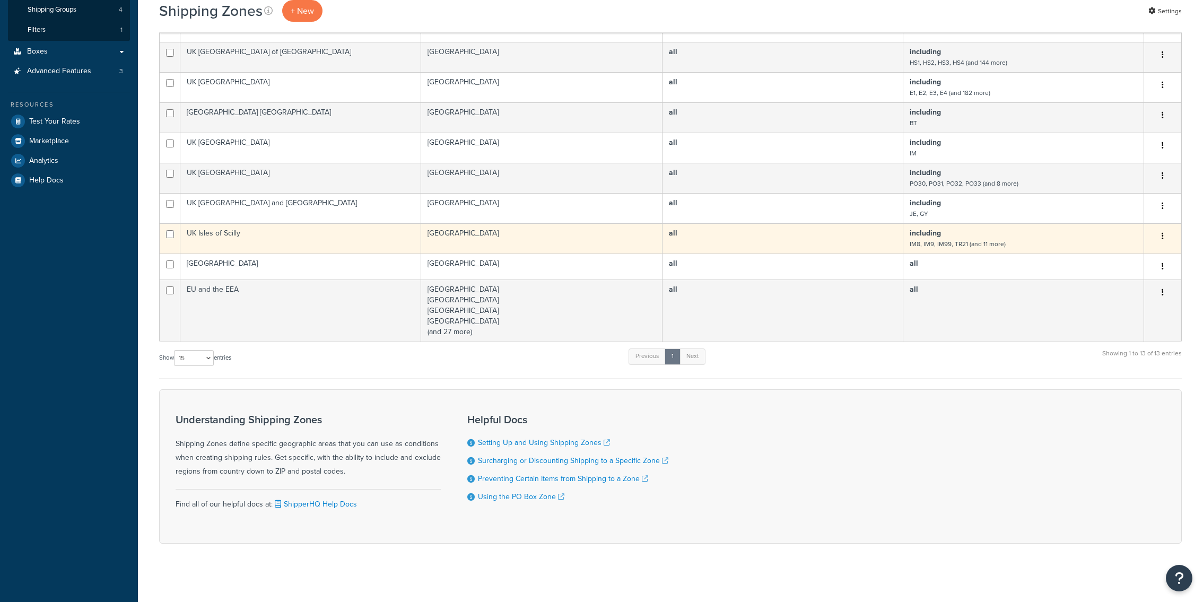
scroll to position [244, 0]
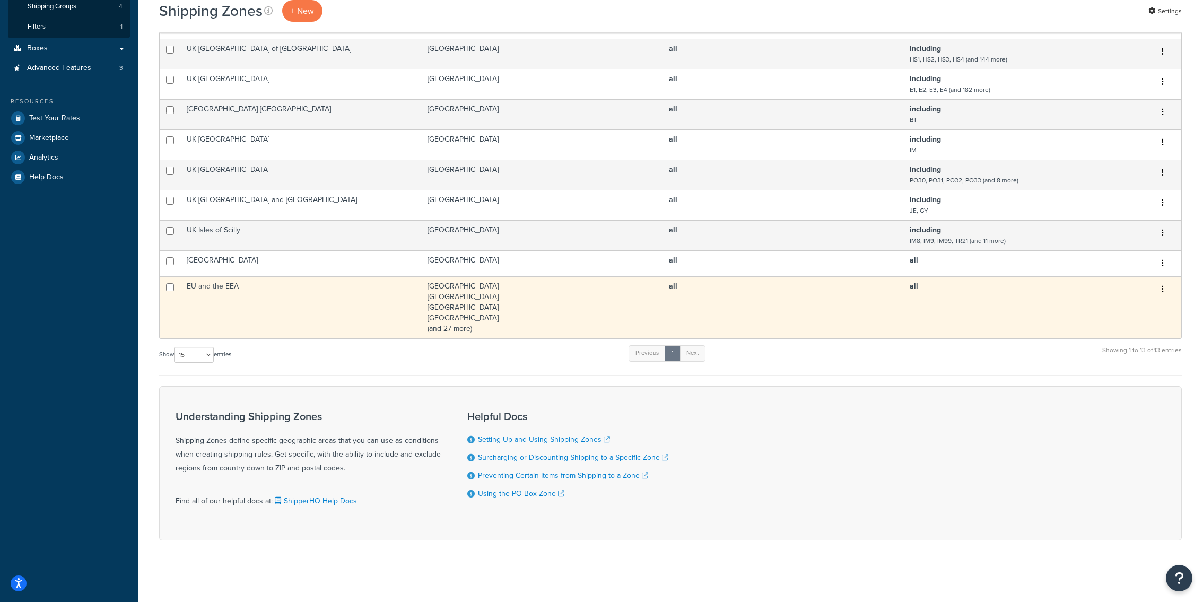
click at [1163, 289] on icon "button" at bounding box center [1163, 288] width 2 height 7
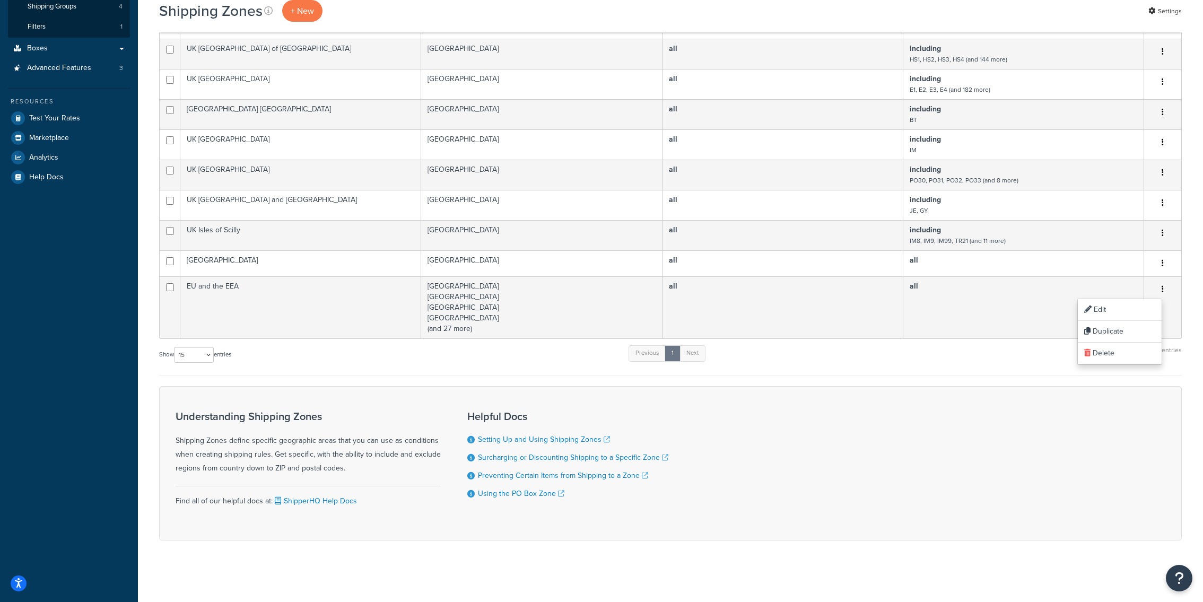
click at [923, 353] on div "Show 10 15 25 50 100 entries Previous 1 Next Showing 1 to 13 of 13 entries" at bounding box center [670, 359] width 1023 height 31
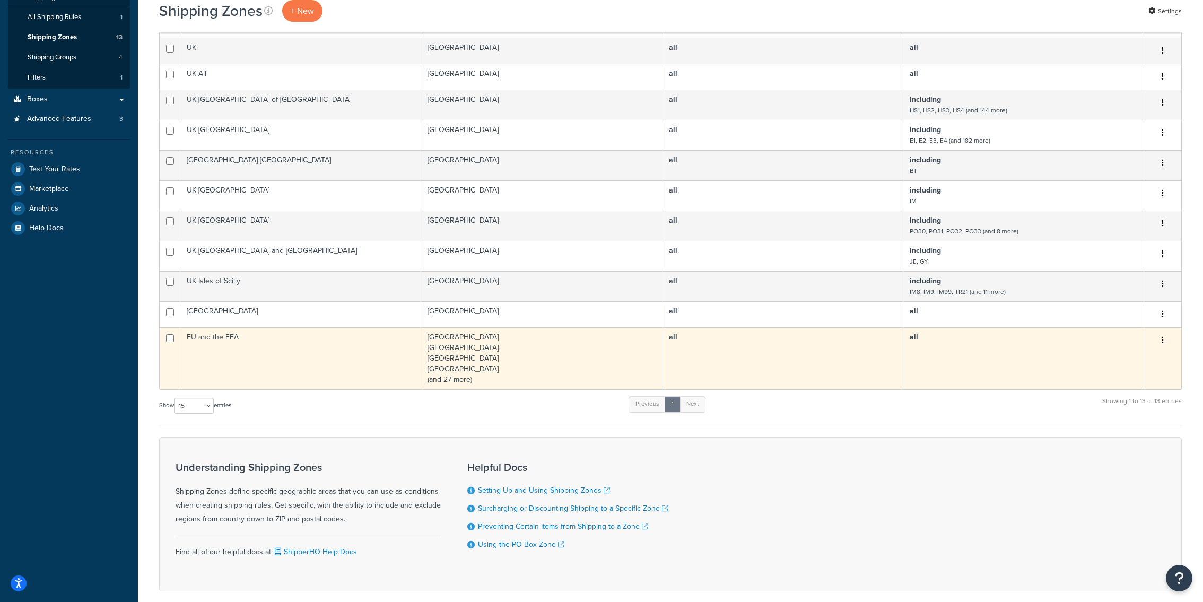
scroll to position [188, 0]
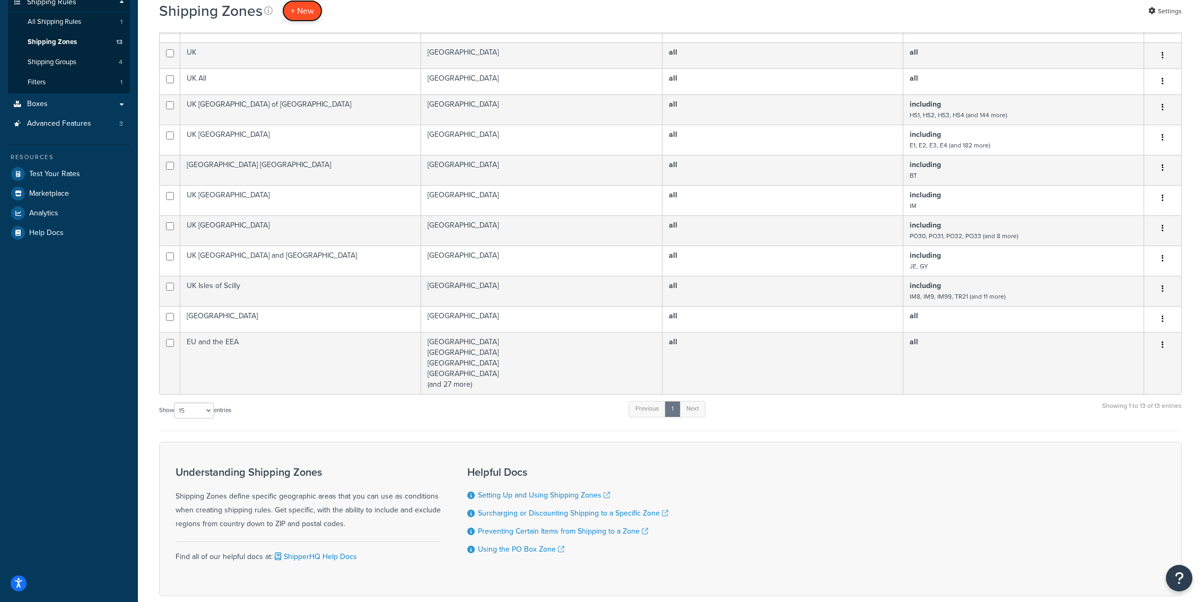
click at [302, 12] on span "+ New" at bounding box center [302, 11] width 23 height 12
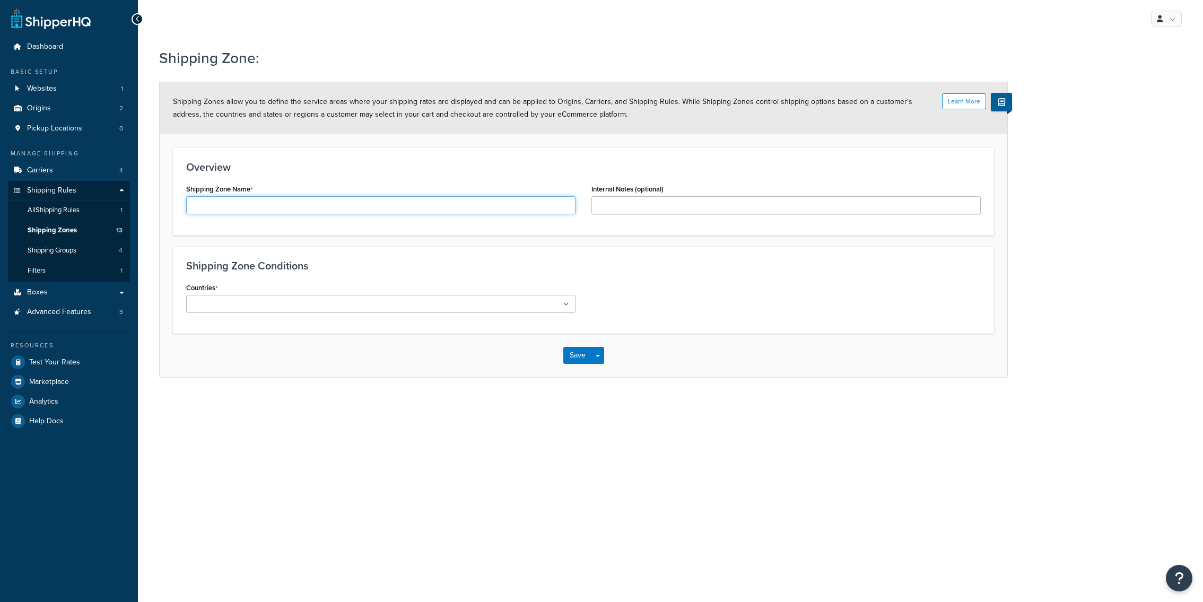
click at [286, 200] on input "Shipping Zone Name" at bounding box center [380, 205] width 389 height 18
type input "Sweden"
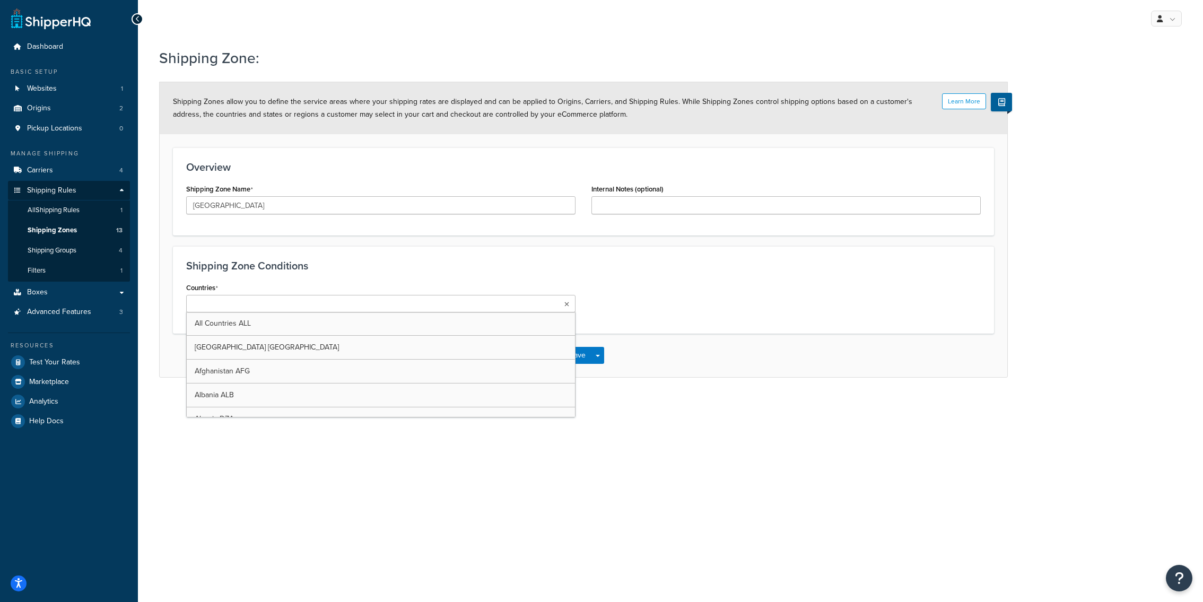
click at [299, 303] on ul at bounding box center [380, 304] width 389 height 18
type input "swe"
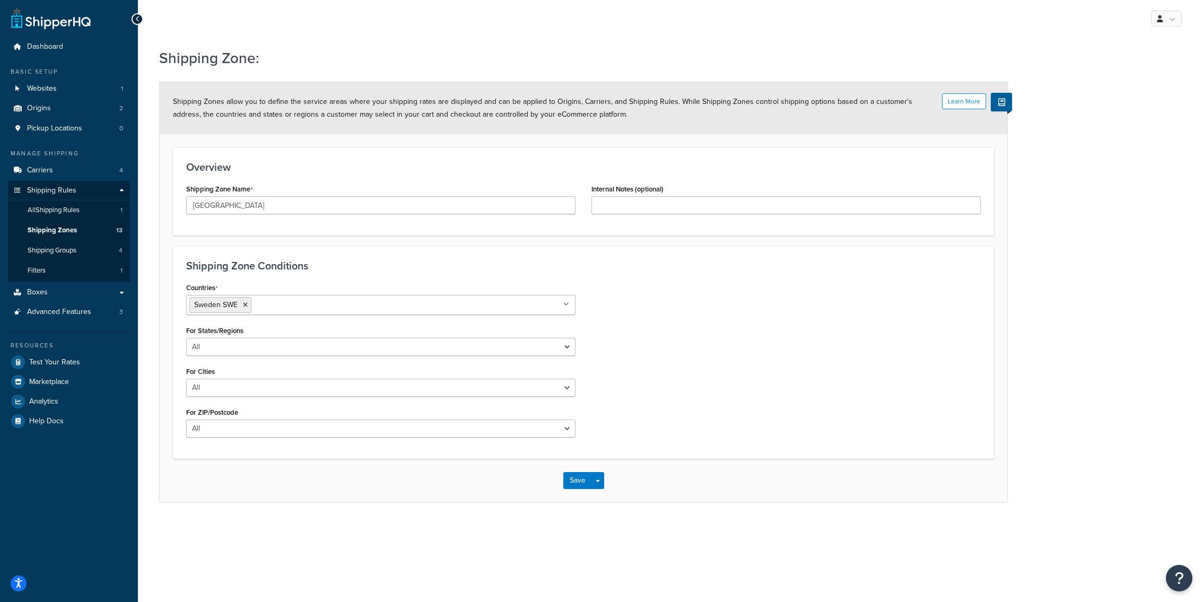
click at [387, 280] on div "Shipping Zone Conditions Countries Sweden SWE All Countries ALL United States U…" at bounding box center [583, 352] width 821 height 213
click at [577, 482] on button "Save" at bounding box center [577, 480] width 29 height 17
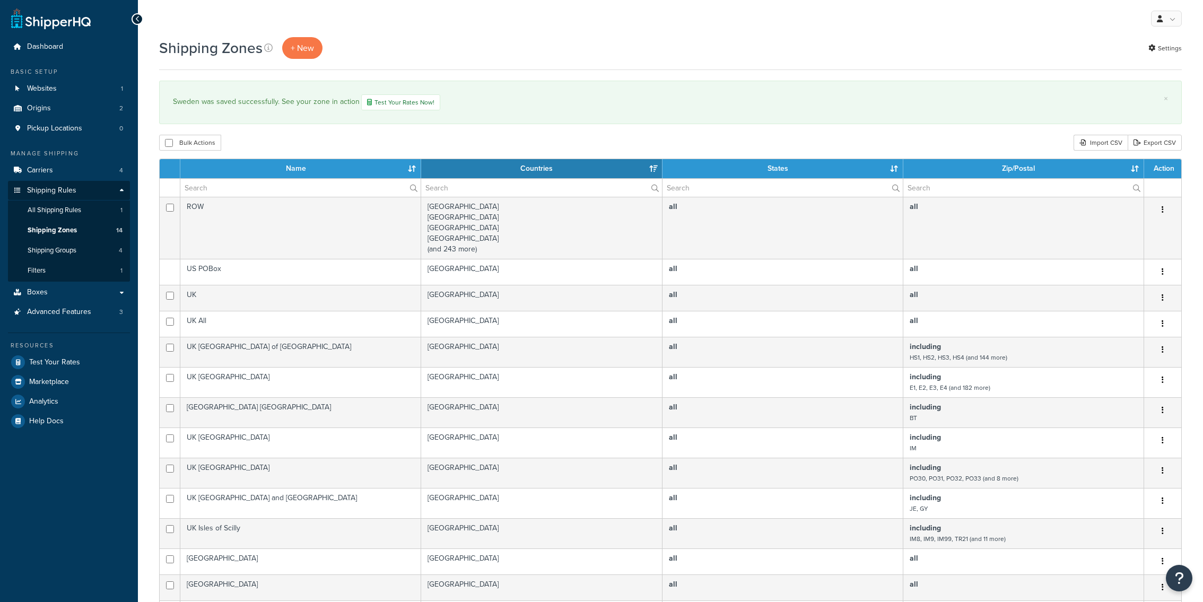
select select "15"
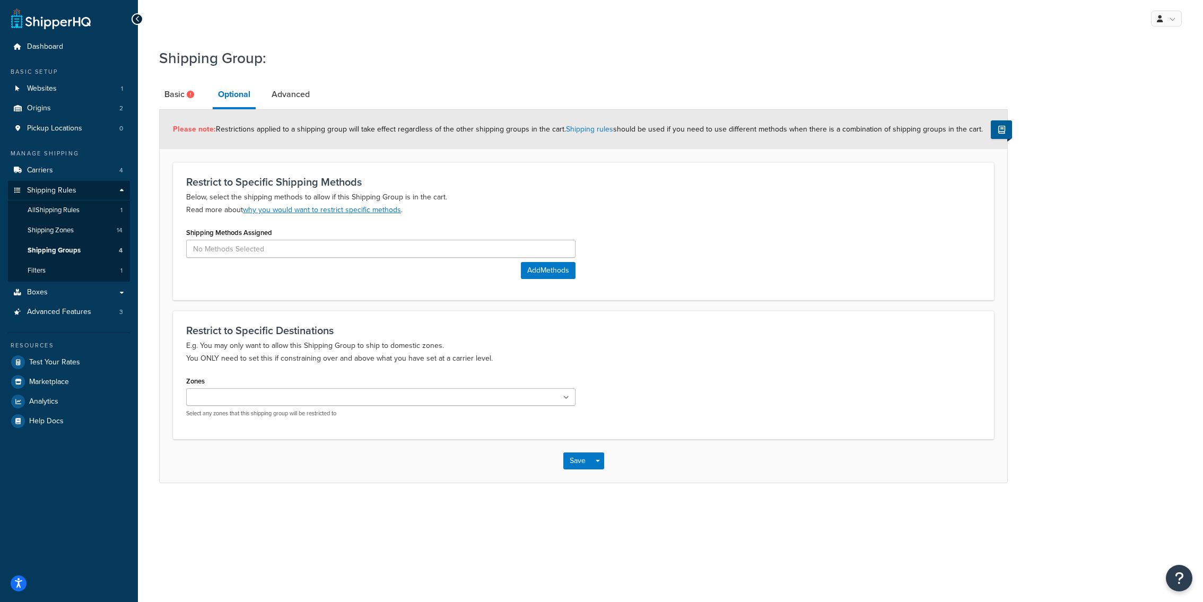
click at [258, 394] on input "Zones" at bounding box center [236, 398] width 94 height 12
type input "swe"
click at [264, 361] on p "E.g. You may only want to allow this Shipping Group to ship to domestic zones. …" at bounding box center [583, 351] width 795 height 25
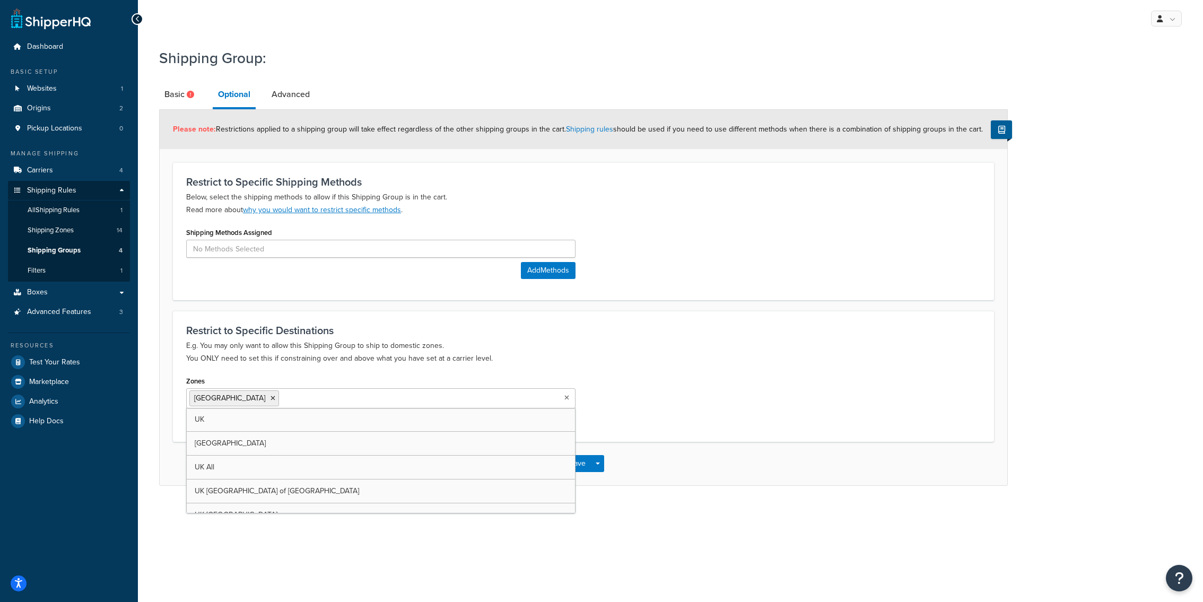
click at [282, 398] on input "Zones" at bounding box center [329, 398] width 94 height 12
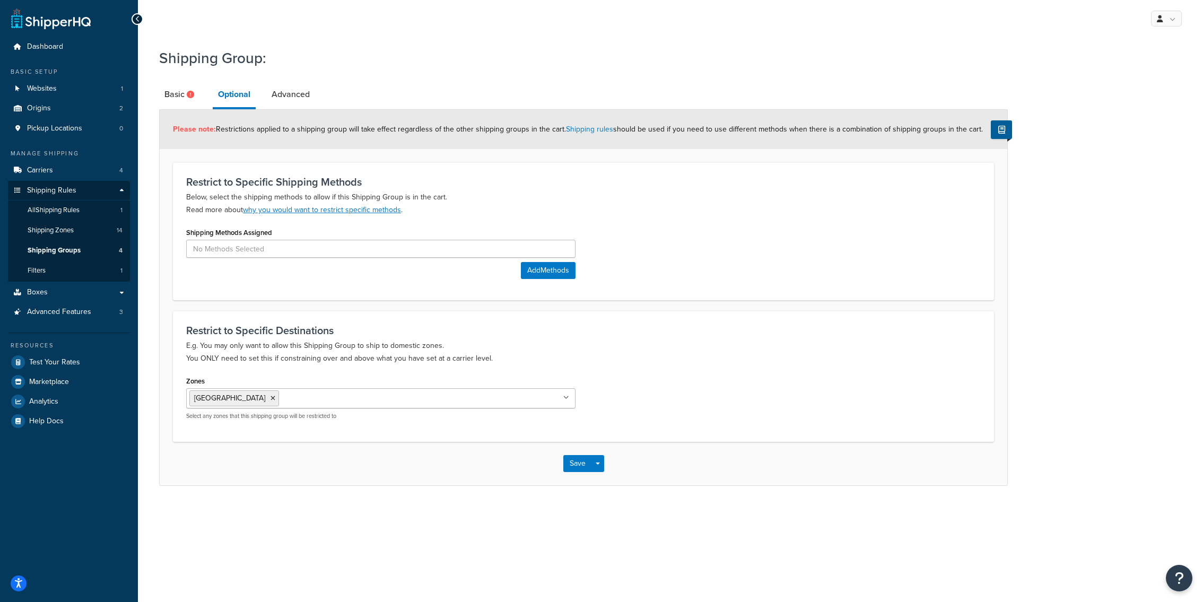
click at [283, 367] on div "Restrict to Specific Destinations E.g. You may only want to allow this Shipping…" at bounding box center [583, 376] width 821 height 130
click at [178, 107] on link "Basic" at bounding box center [180, 94] width 43 height 25
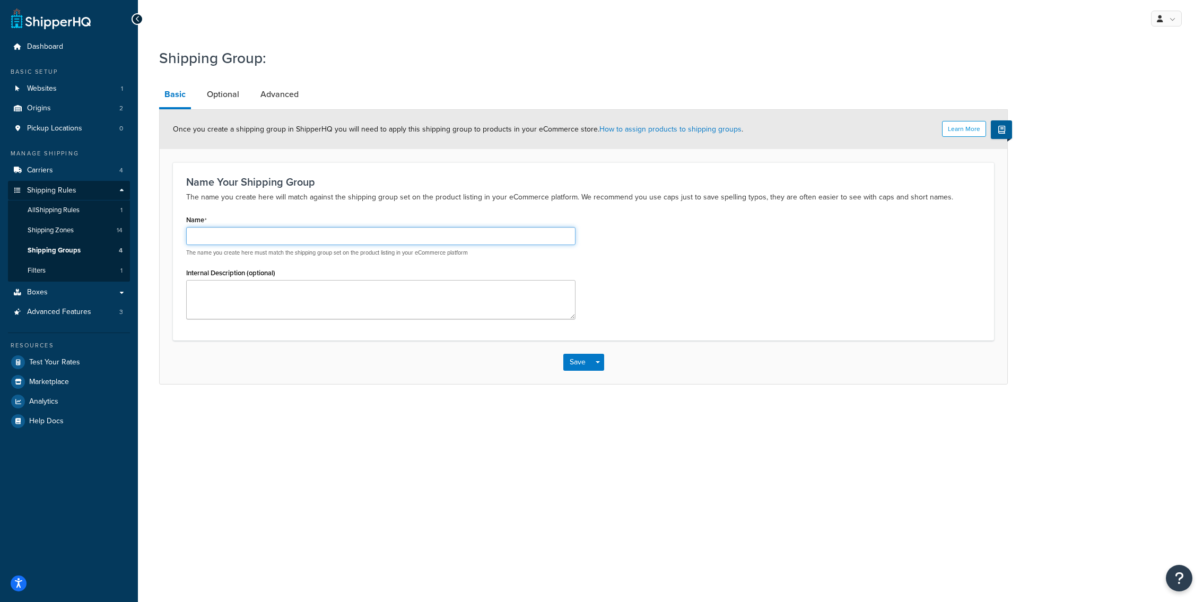
click at [294, 233] on input "Name" at bounding box center [380, 236] width 389 height 18
click at [301, 235] on input "Perfume test" at bounding box center [380, 236] width 389 height 18
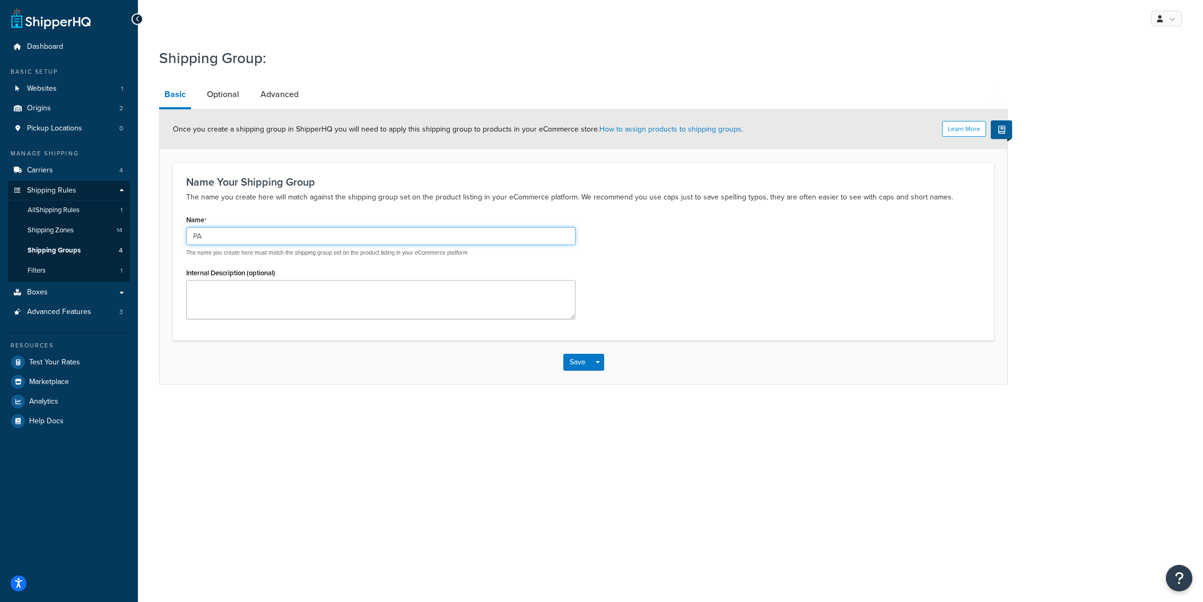
drag, startPoint x: 251, startPoint y: 233, endPoint x: 178, endPoint y: 233, distance: 73.2
click at [186, 233] on input "PA" at bounding box center [380, 236] width 389 height 18
type input "PA"
click at [293, 209] on div "Name Your Shipping Group The name you create here will match against the shippi…" at bounding box center [583, 251] width 821 height 178
click at [267, 227] on input "PA" at bounding box center [380, 236] width 389 height 18
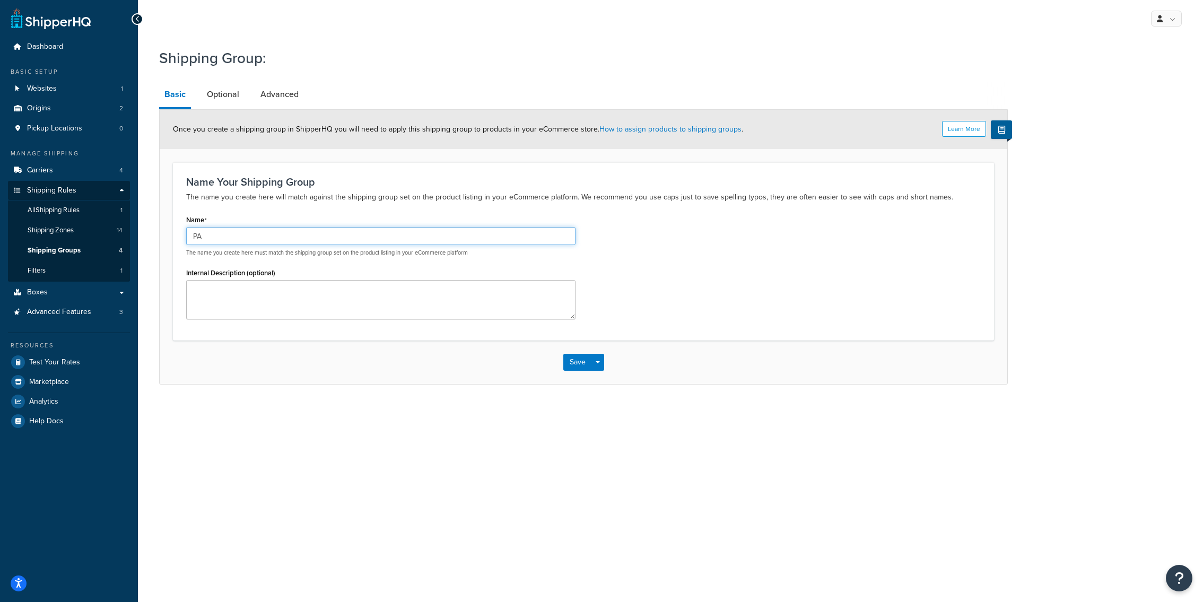
click at [273, 243] on input "PA" at bounding box center [380, 236] width 389 height 18
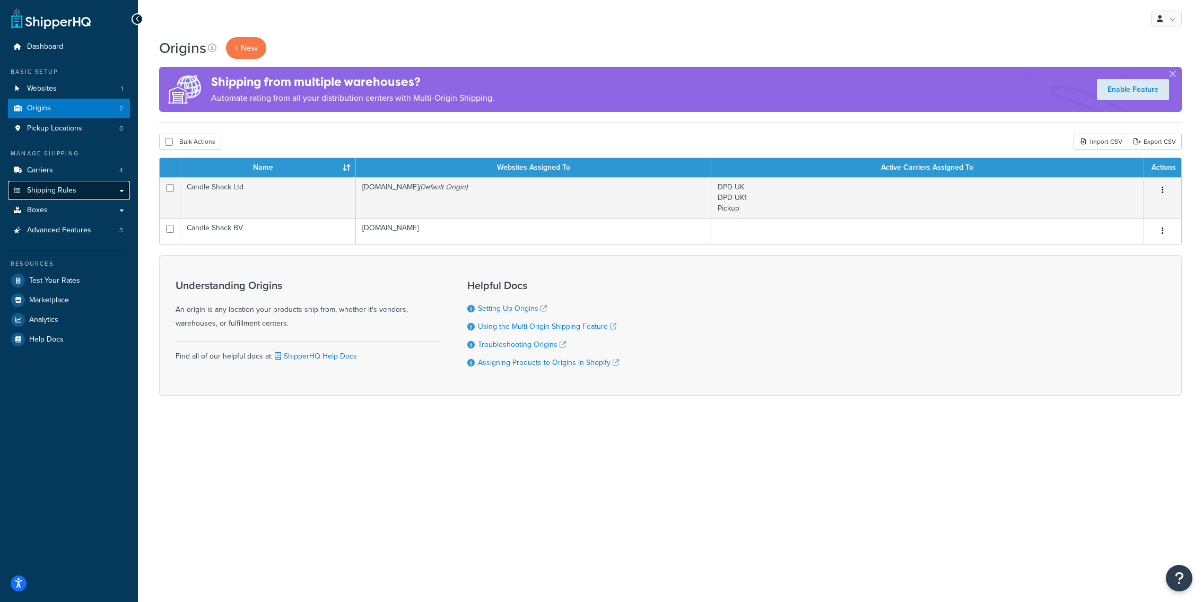
click at [89, 195] on link "Shipping Rules" at bounding box center [69, 191] width 122 height 20
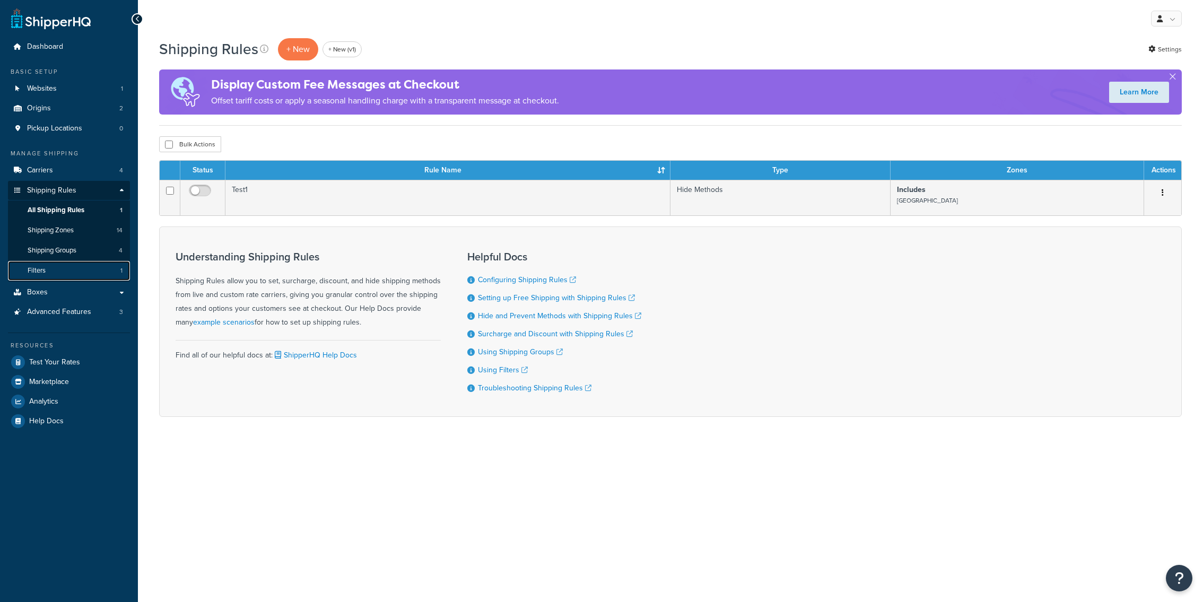
click at [80, 269] on link "Filters 1" at bounding box center [69, 271] width 122 height 20
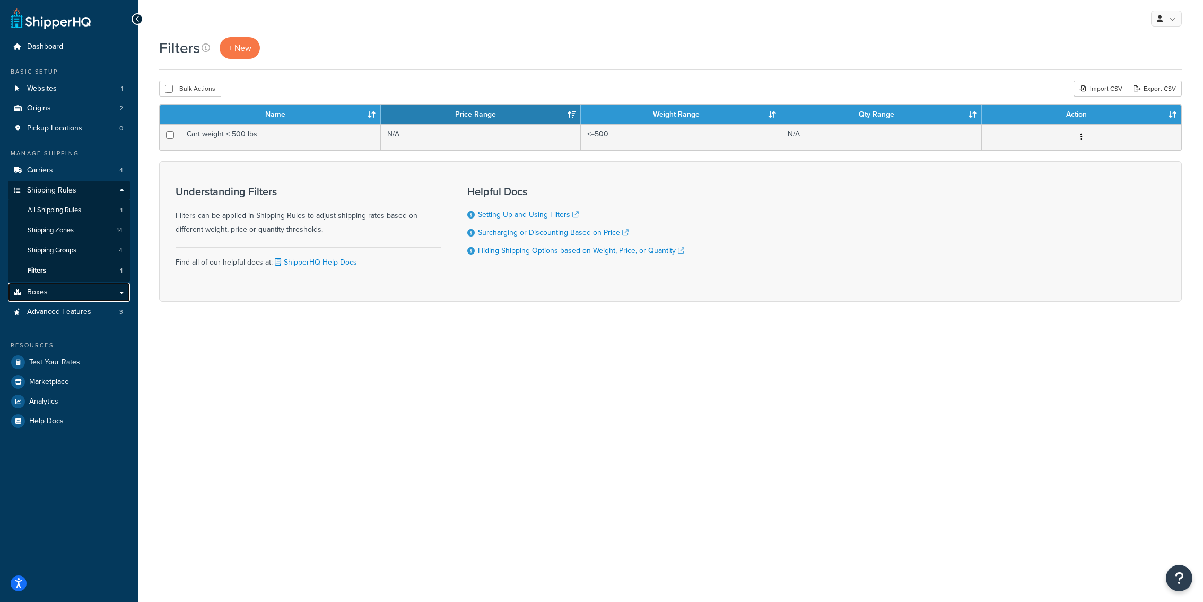
click at [82, 298] on link "Boxes" at bounding box center [69, 293] width 122 height 20
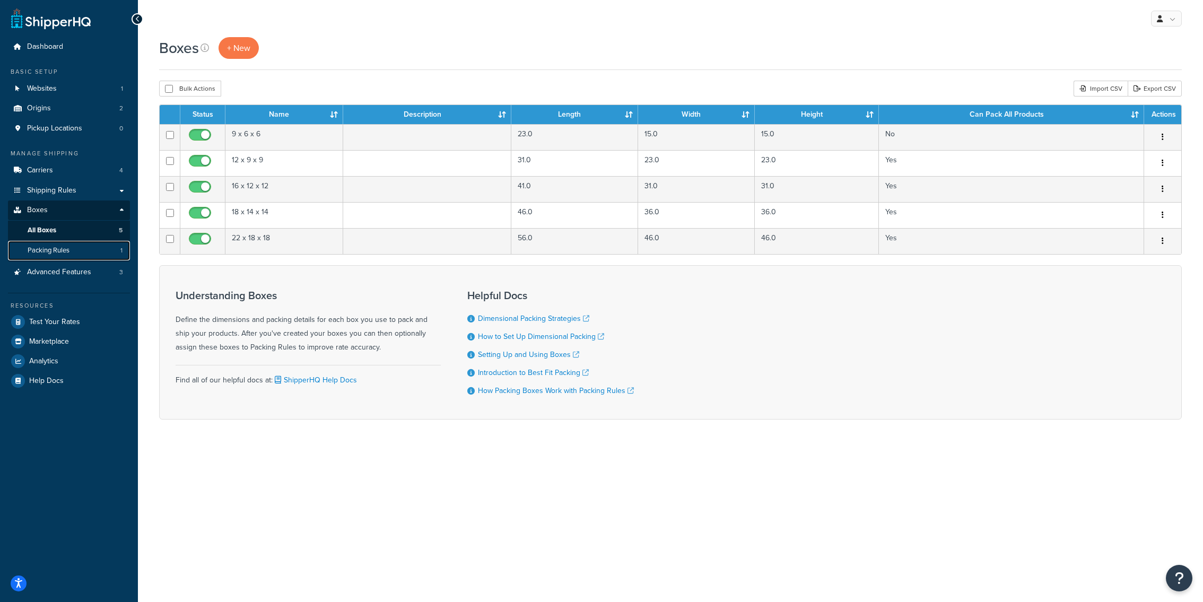
click at [75, 251] on link "Packing Rules 1" at bounding box center [69, 251] width 122 height 20
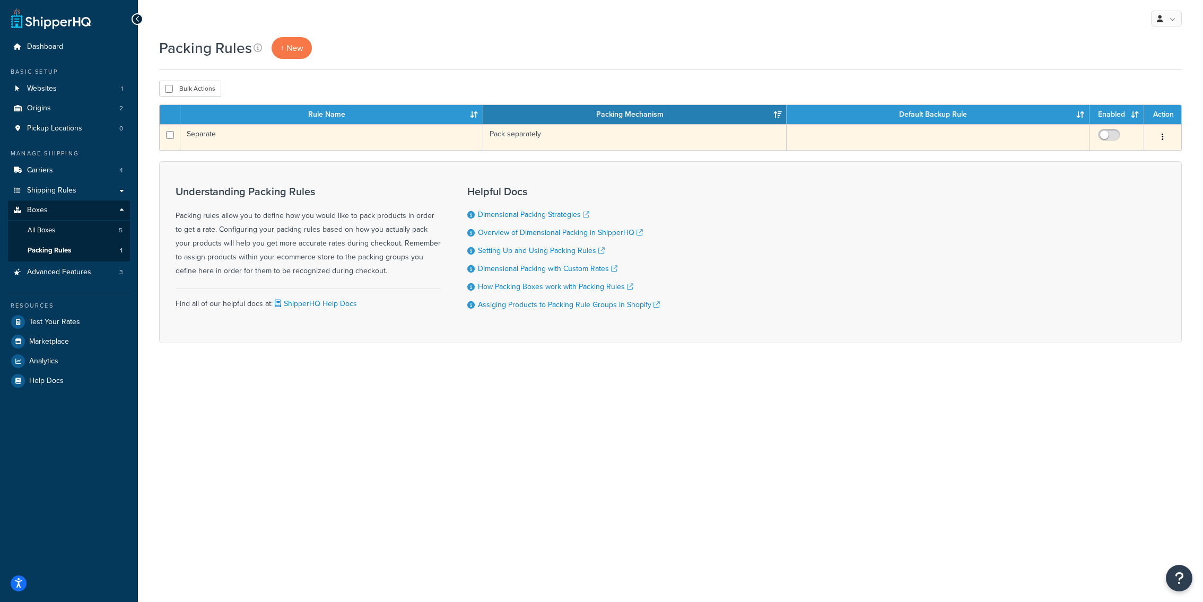
click at [359, 139] on td "Separate" at bounding box center [331, 137] width 303 height 26
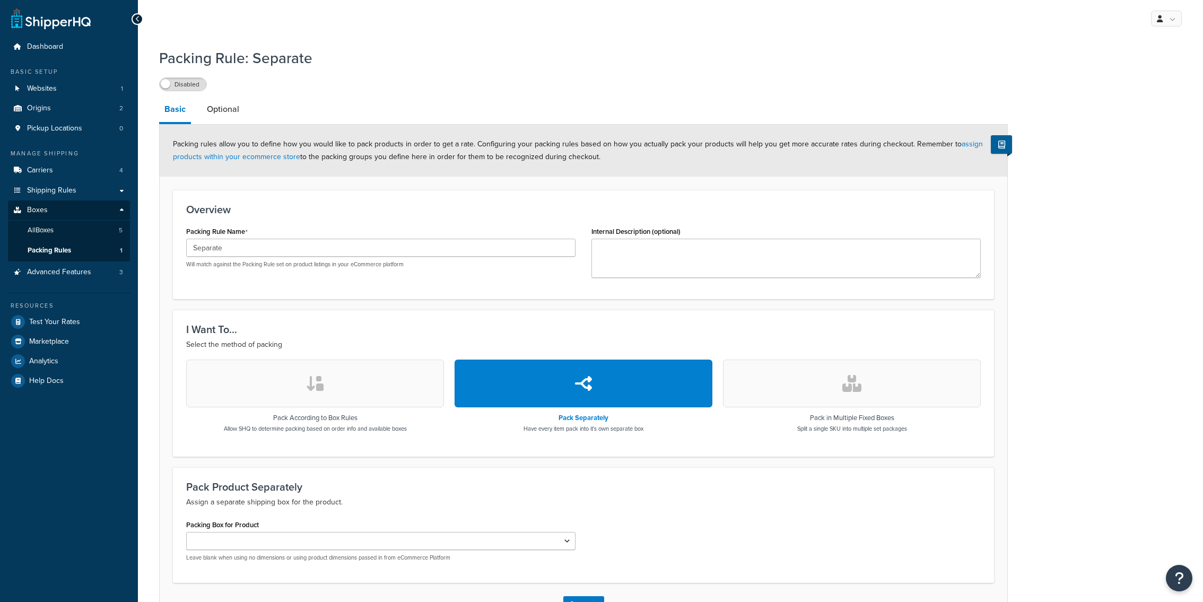
scroll to position [77, 0]
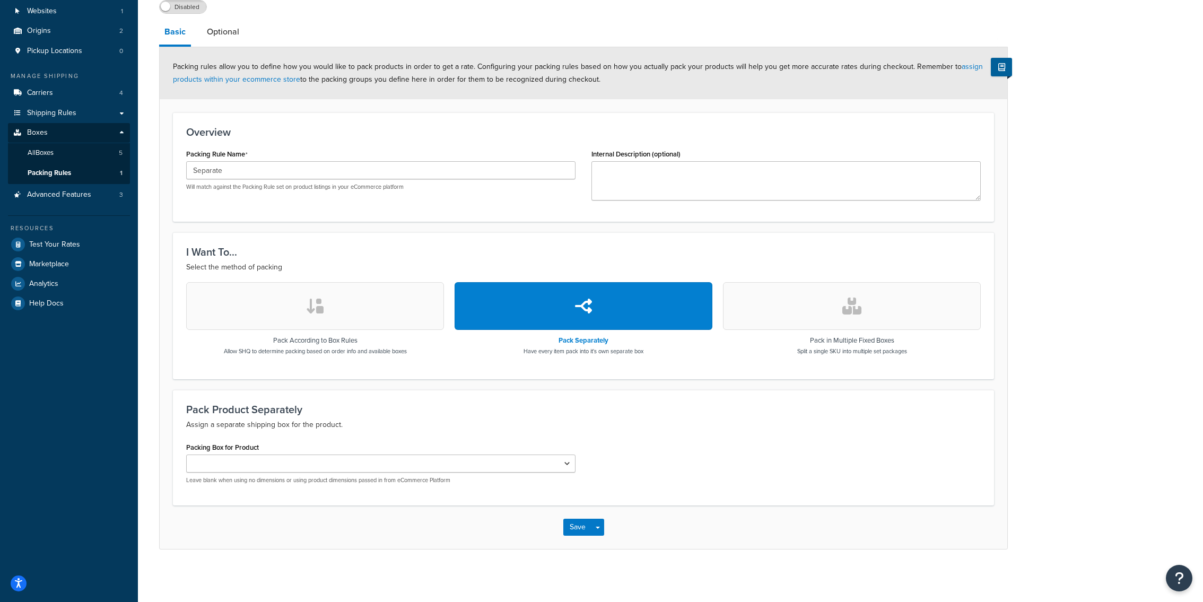
click at [385, 298] on button "button" at bounding box center [315, 306] width 258 height 48
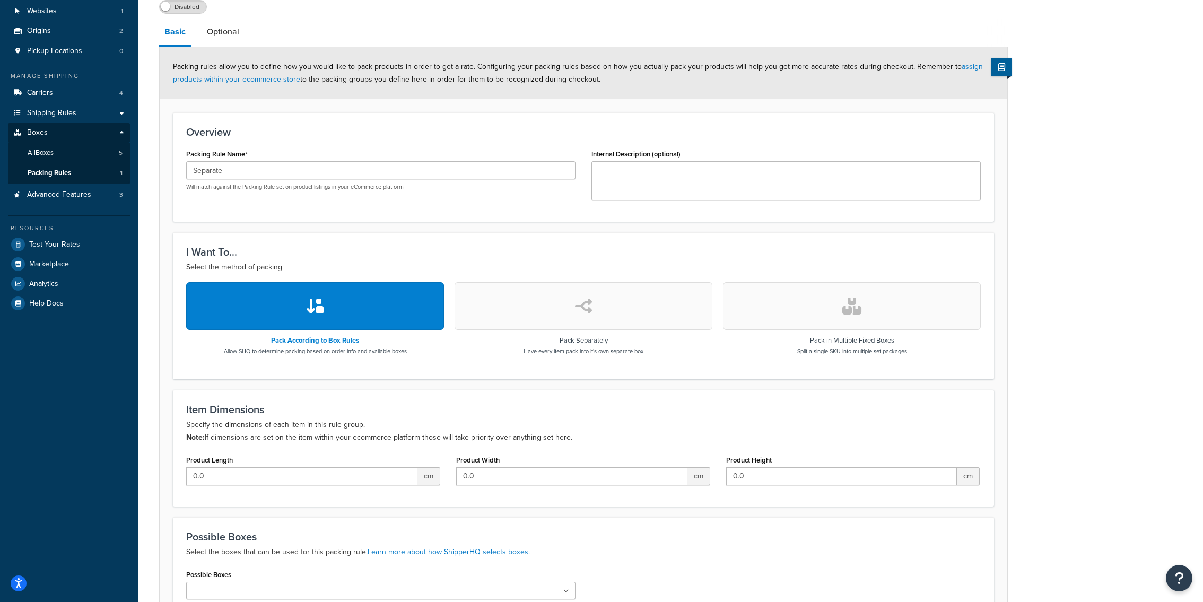
click at [875, 305] on button "button" at bounding box center [852, 306] width 258 height 48
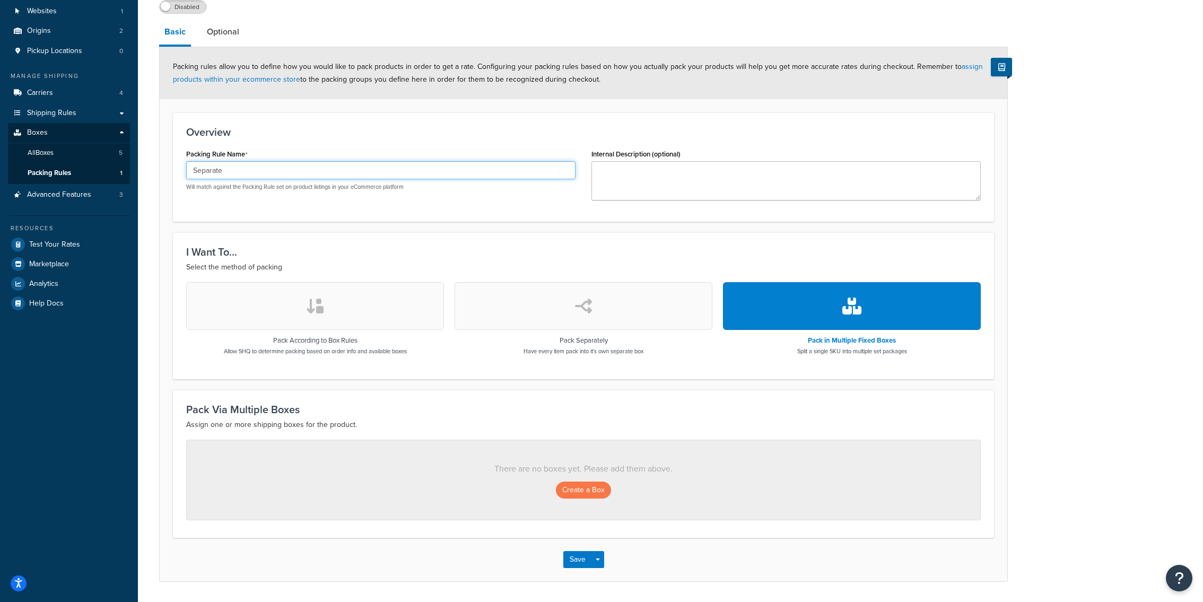
click at [225, 170] on input "Separate" at bounding box center [380, 170] width 389 height 18
click at [85, 196] on span "Advanced Features" at bounding box center [59, 194] width 64 height 9
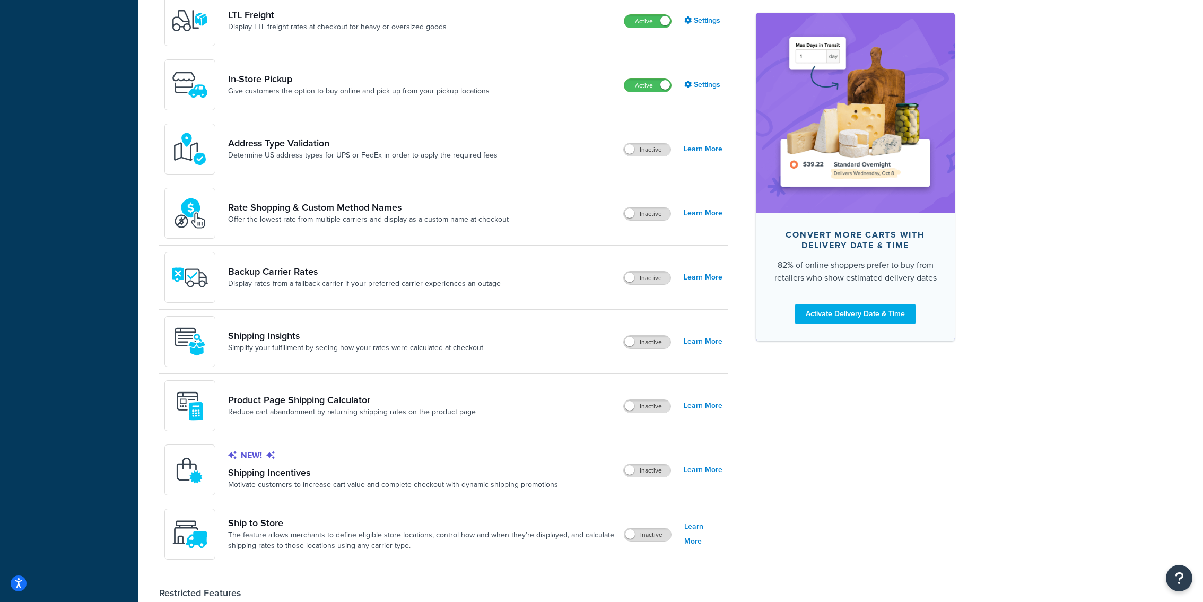
scroll to position [446, 0]
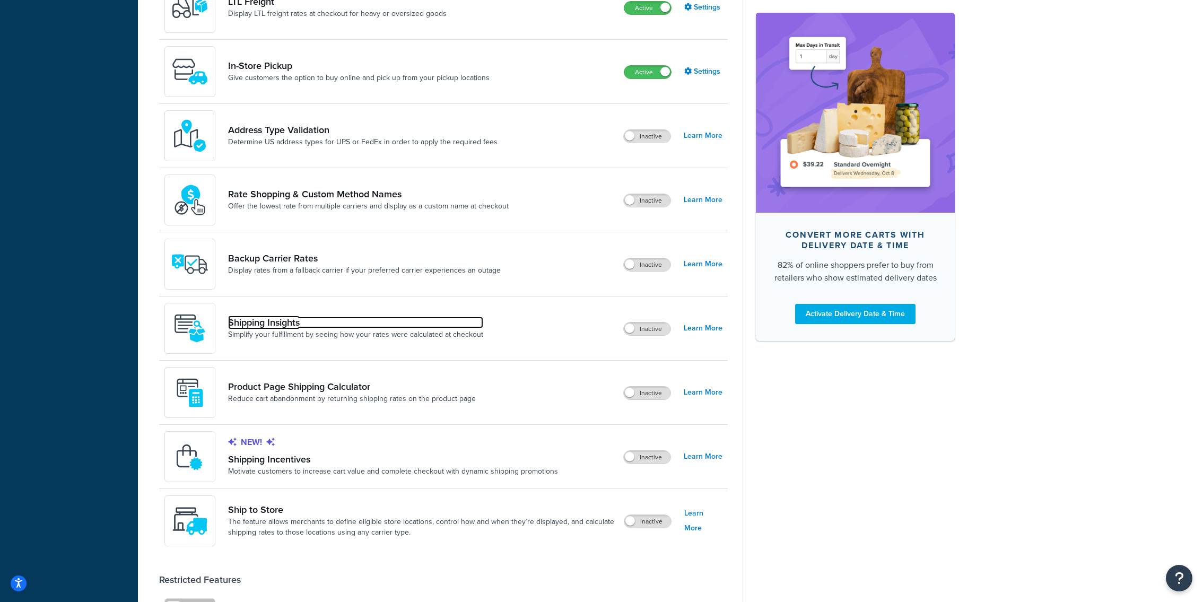
click at [261, 322] on link "Shipping Insights" at bounding box center [355, 323] width 255 height 12
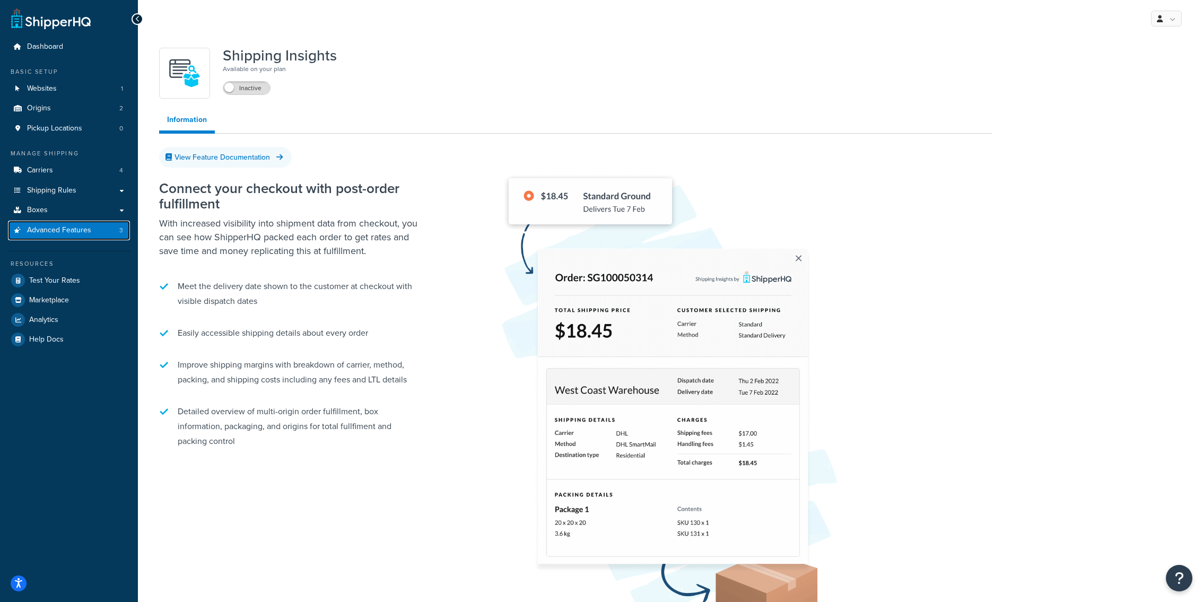
click at [112, 233] on link "Advanced Features 3" at bounding box center [69, 231] width 122 height 20
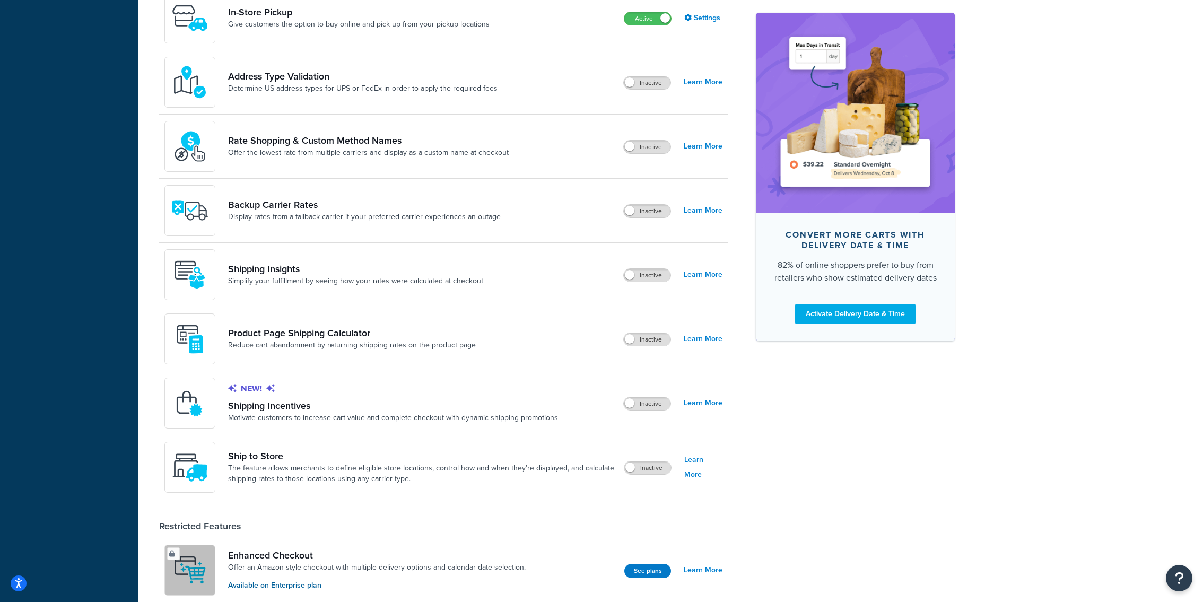
scroll to position [501, 0]
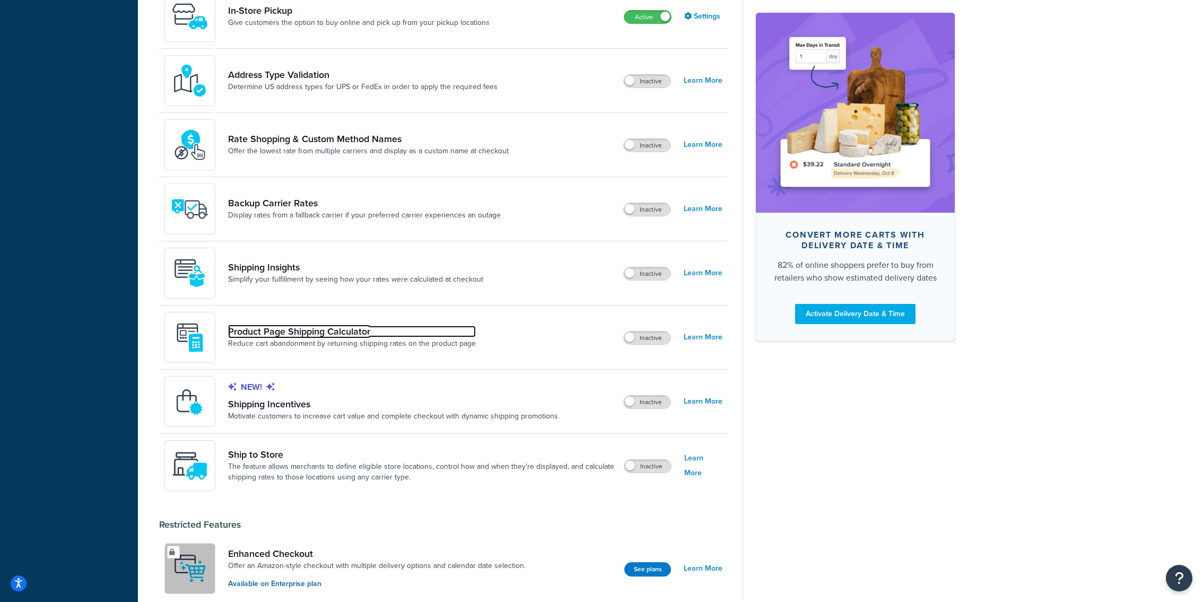
click at [300, 333] on link "Product Page Shipping Calculator" at bounding box center [352, 332] width 248 height 12
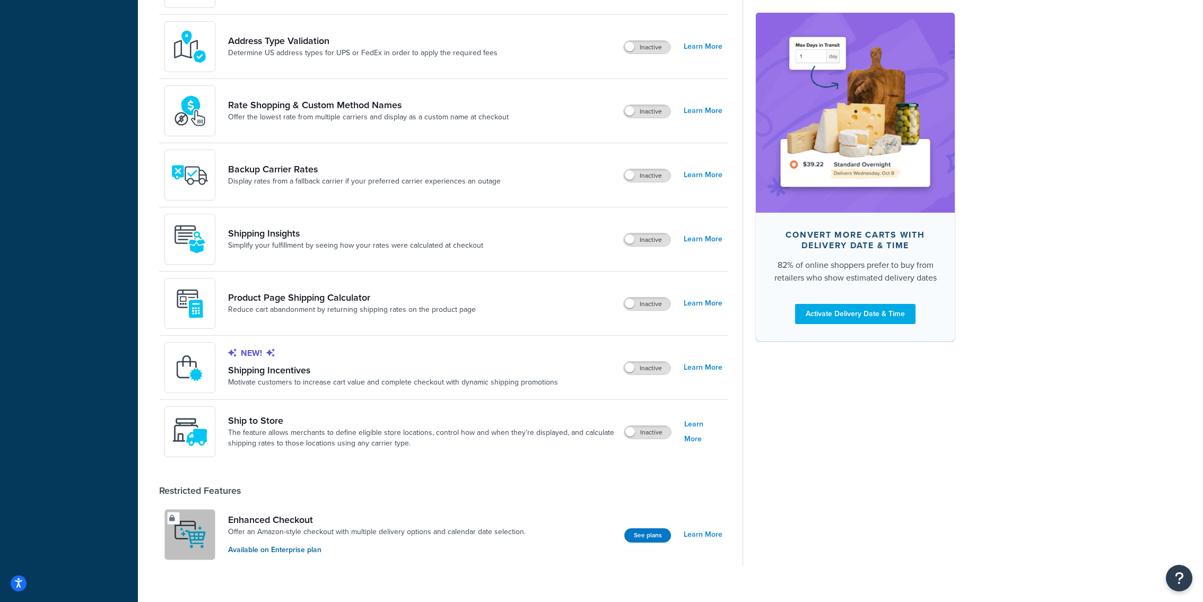
scroll to position [551, 0]
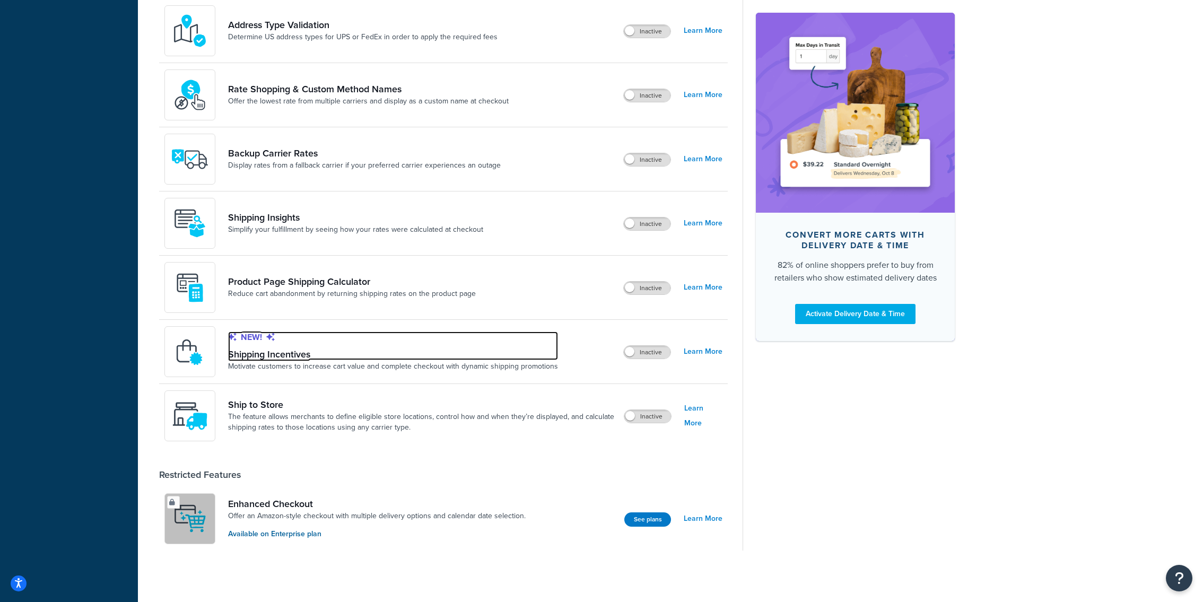
click at [291, 352] on link "New! Shipping Incentives" at bounding box center [393, 345] width 330 height 29
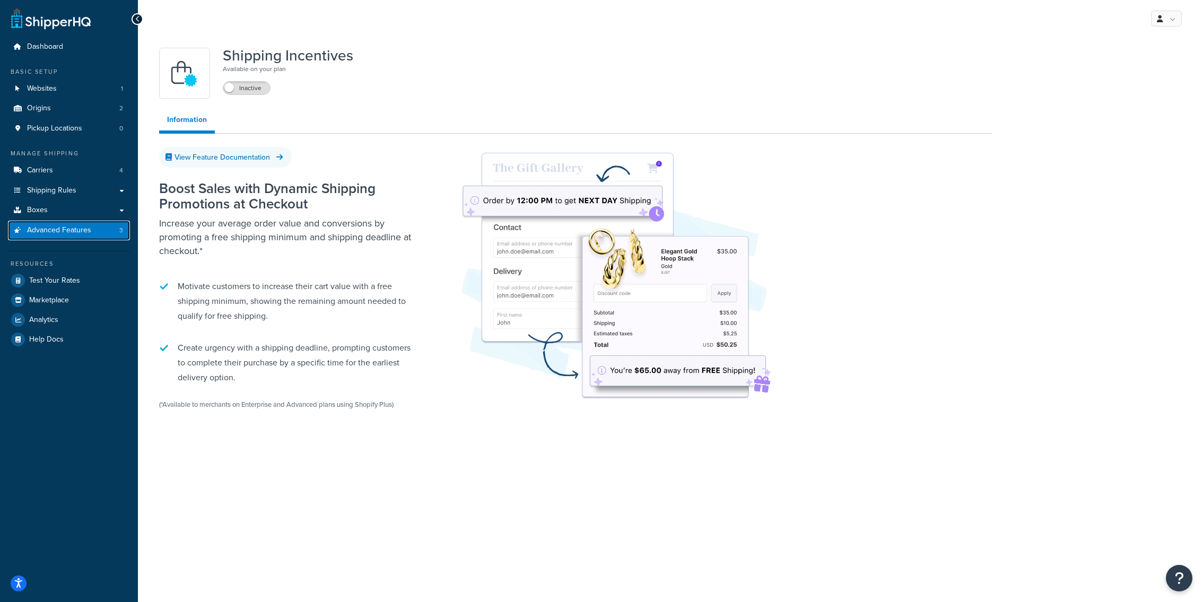
click at [112, 234] on link "Advanced Features 3" at bounding box center [69, 231] width 122 height 20
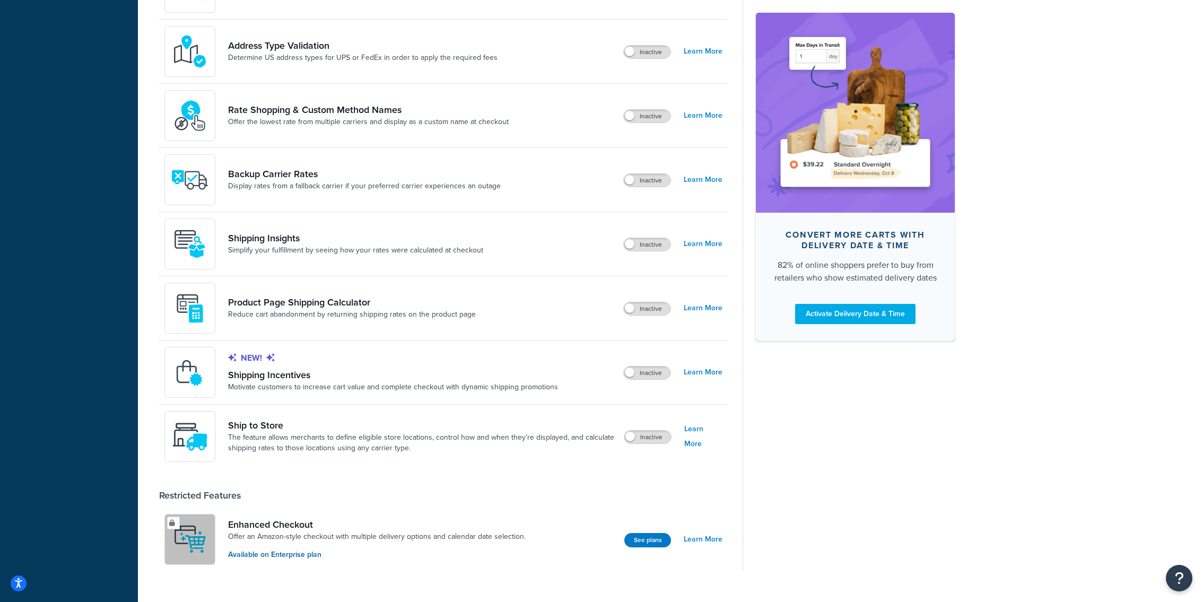
scroll to position [551, 0]
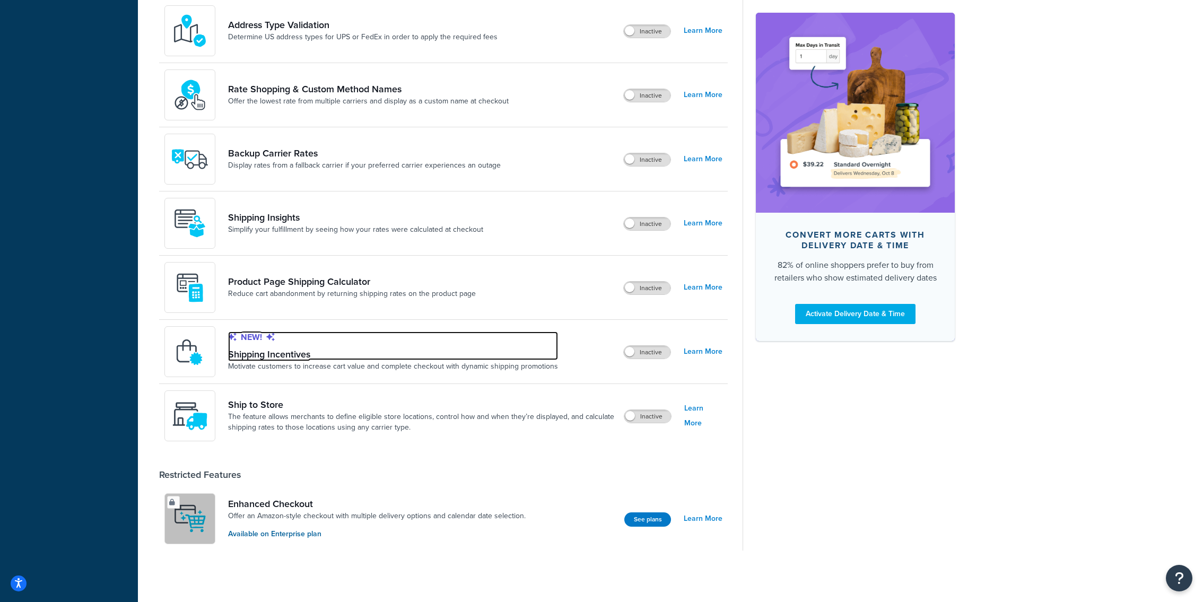
click at [264, 350] on link "New! Shipping Incentives" at bounding box center [393, 345] width 330 height 29
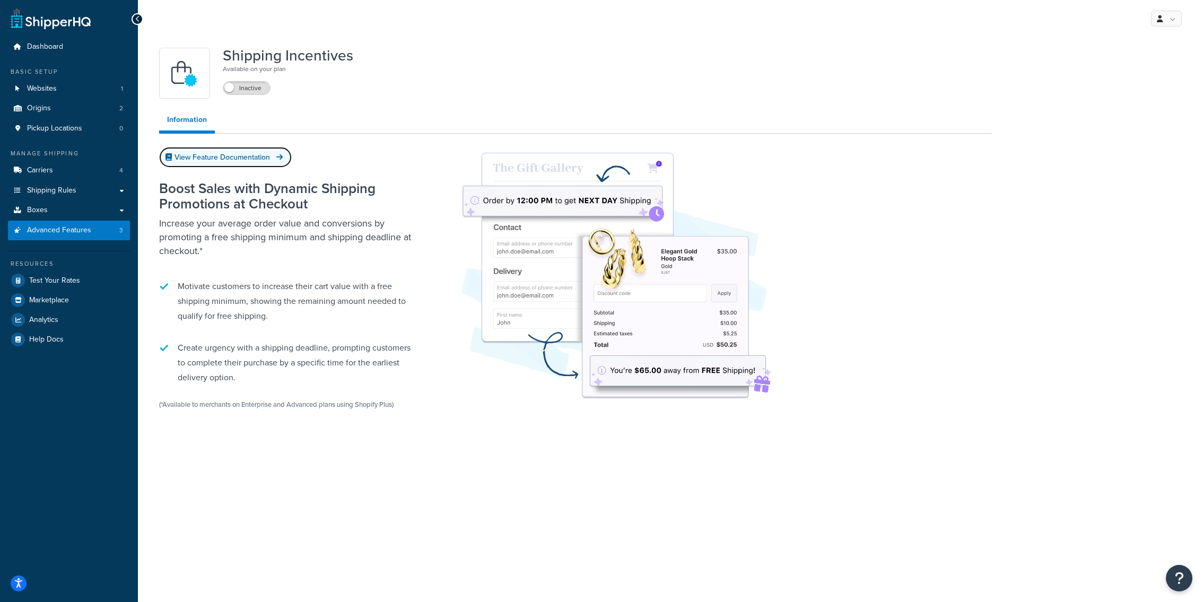
click at [230, 162] on link "View Feature Documentation" at bounding box center [225, 157] width 133 height 21
click at [112, 230] on link "Advanced Features 3" at bounding box center [69, 231] width 122 height 20
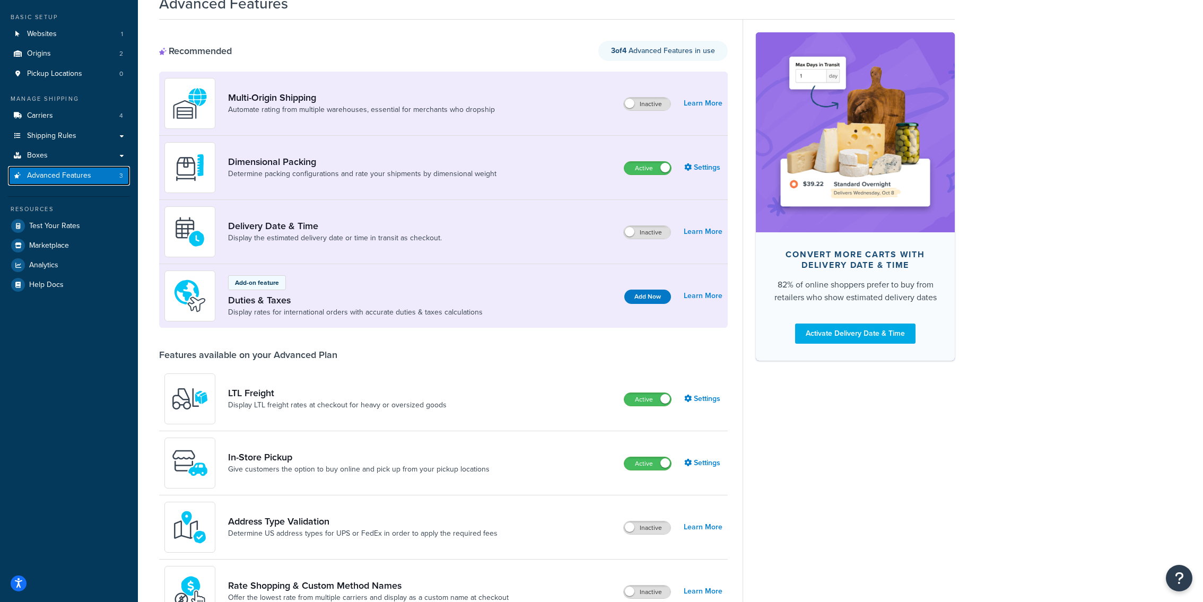
scroll to position [53, 0]
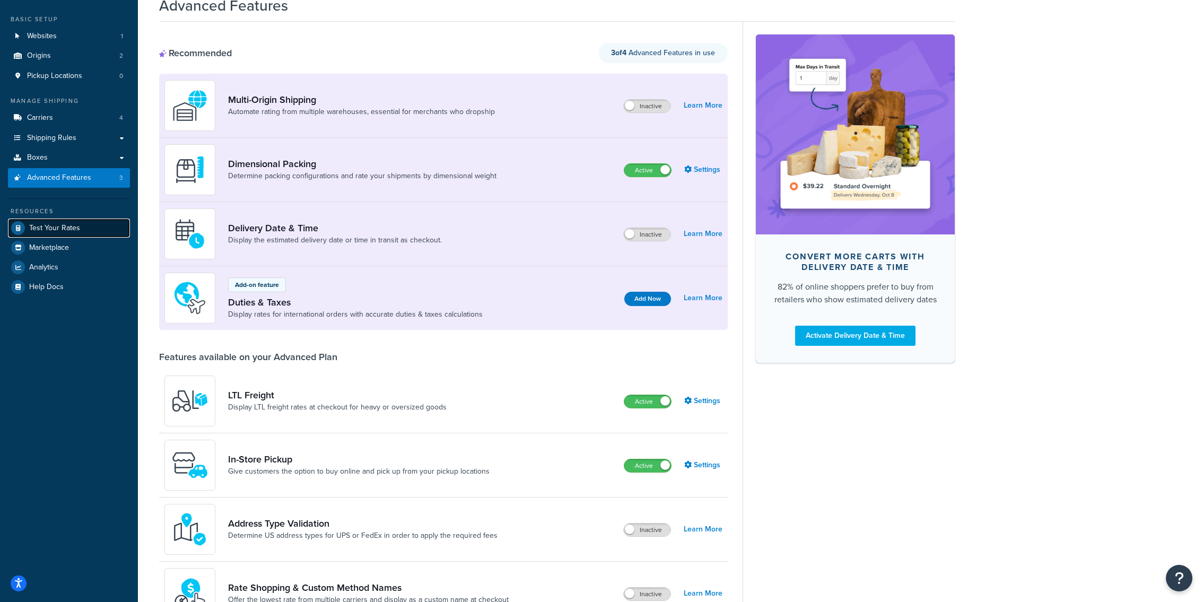
click at [97, 221] on link "Test Your Rates" at bounding box center [69, 228] width 122 height 19
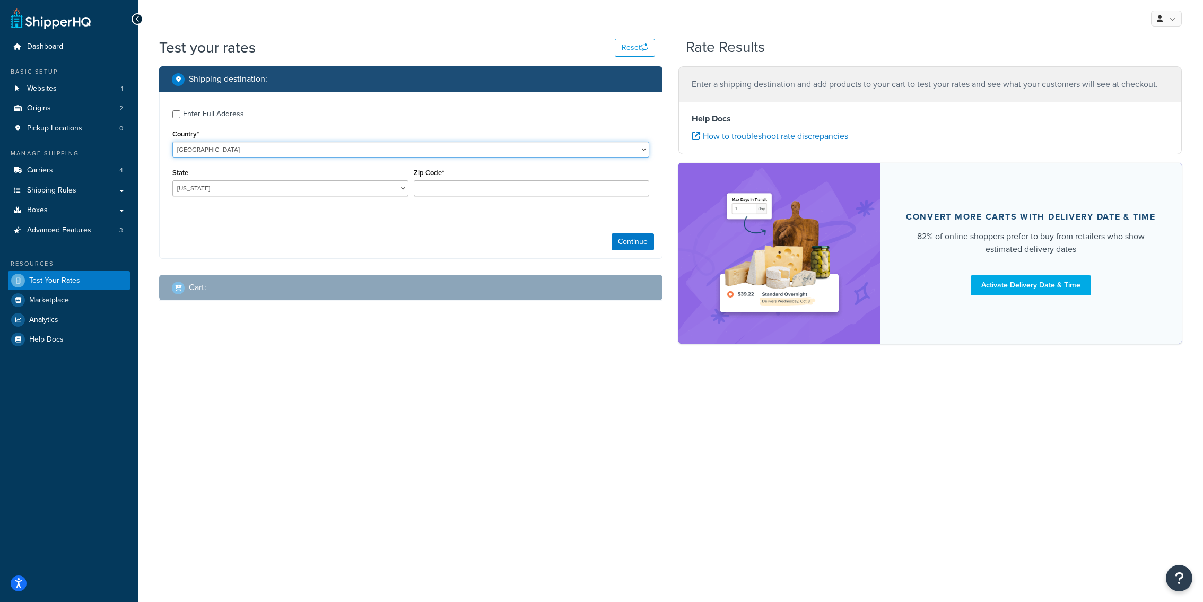
click at [172, 142] on select "[GEOGRAPHIC_DATA] [GEOGRAPHIC_DATA] [GEOGRAPHIC_DATA] [GEOGRAPHIC_DATA] [GEOGRA…" at bounding box center [410, 150] width 477 height 16
select select "GB"
click option "[GEOGRAPHIC_DATA]" at bounding box center [0, 0] width 0 height 0
type input "AL"
click at [476, 195] on input "Zip Code*" at bounding box center [532, 188] width 236 height 16
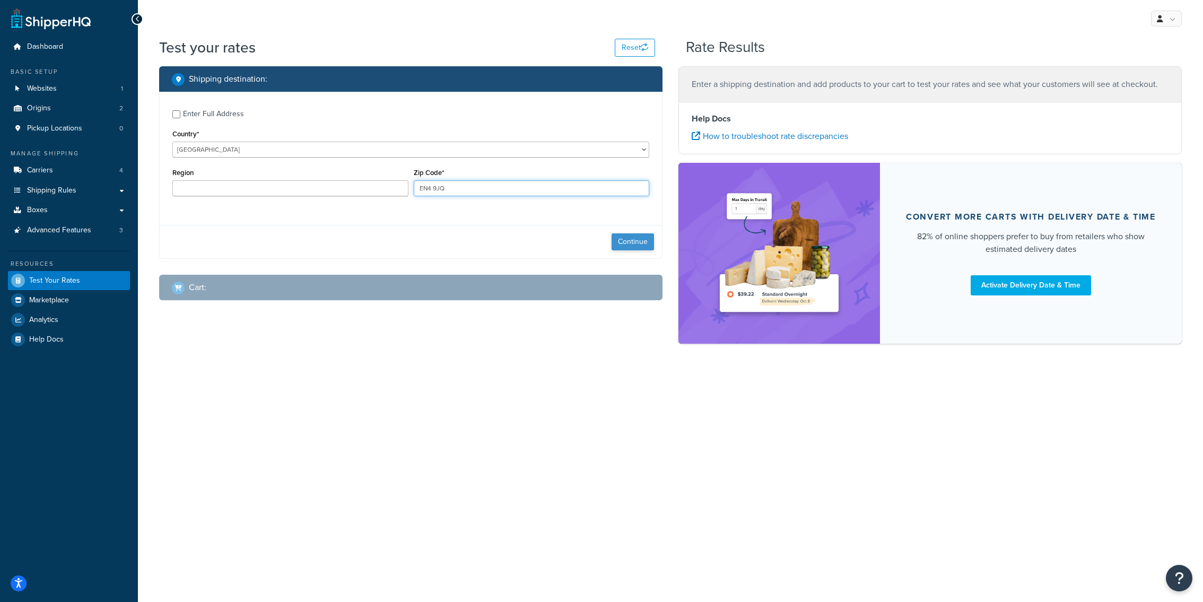
type input "EN4 9JQ"
click at [639, 243] on button "Continue" at bounding box center [633, 241] width 42 height 17
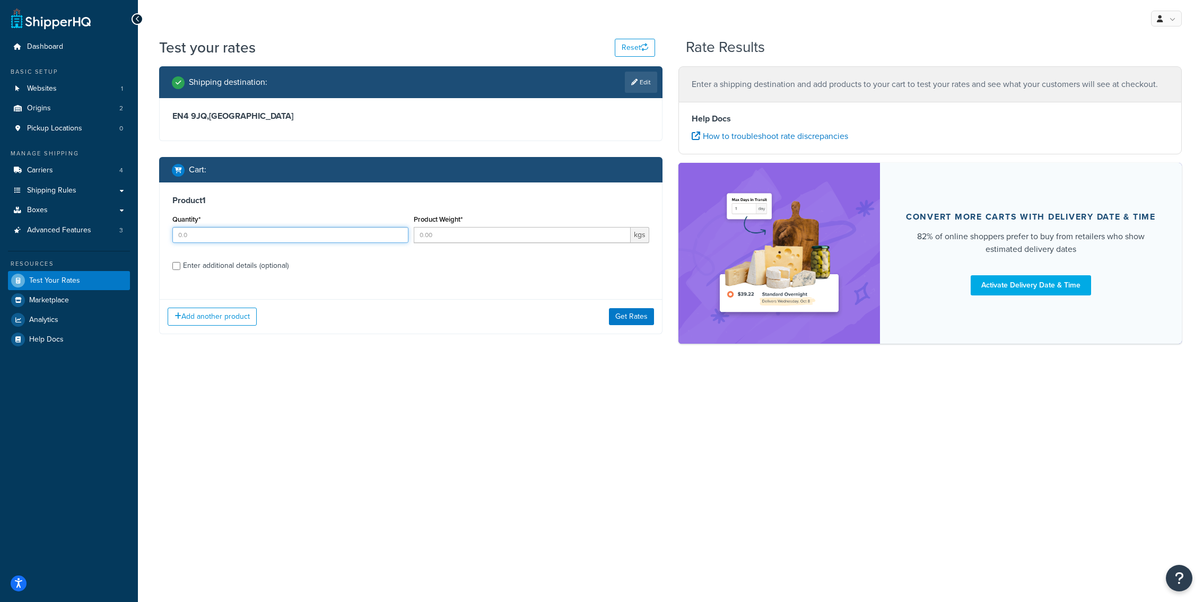
click at [251, 239] on input "Quantity*" at bounding box center [290, 235] width 236 height 16
type input "1"
type input "10"
click at [233, 266] on div "Enter additional details (optional)" at bounding box center [236, 265] width 106 height 15
click at [180, 266] on input "Enter additional details (optional)" at bounding box center [176, 266] width 8 height 8
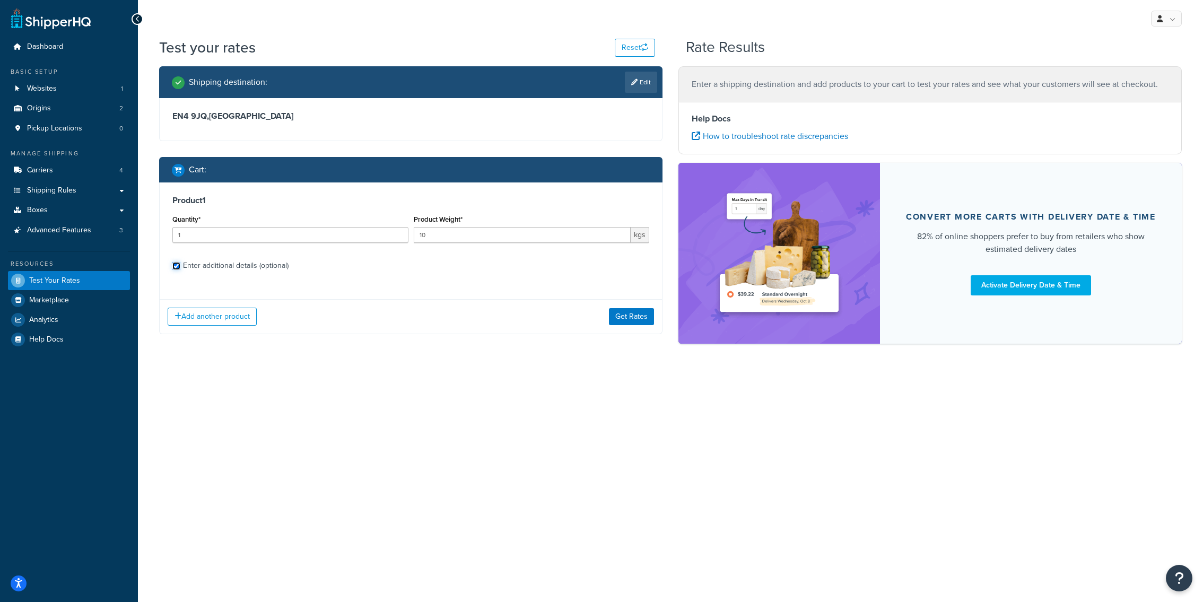
checkbox input "true"
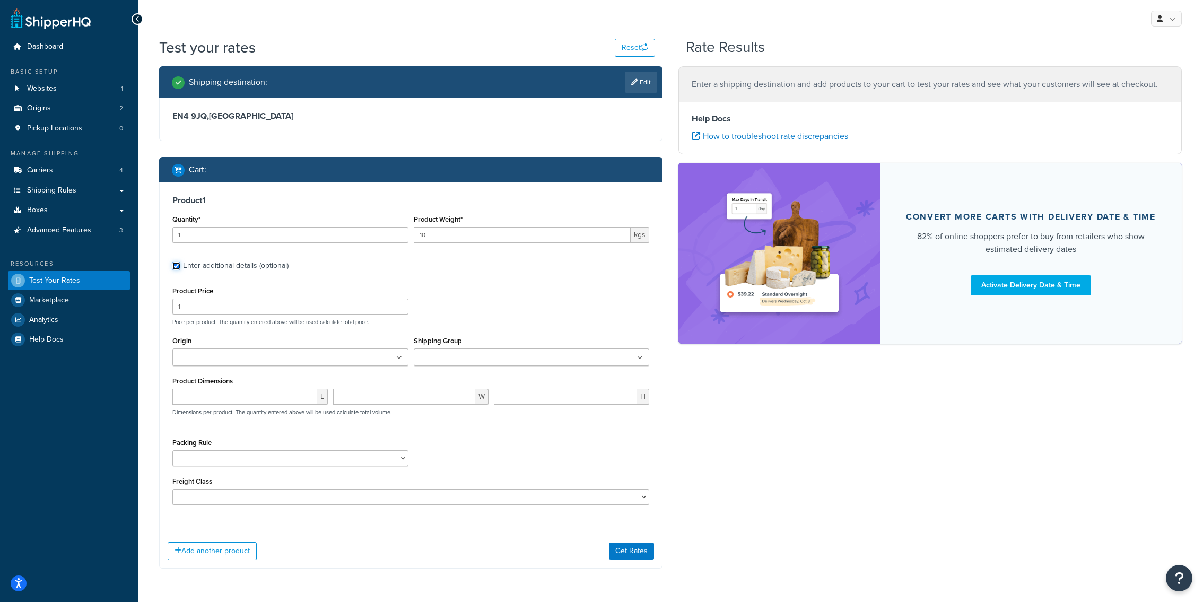
scroll to position [37, 0]
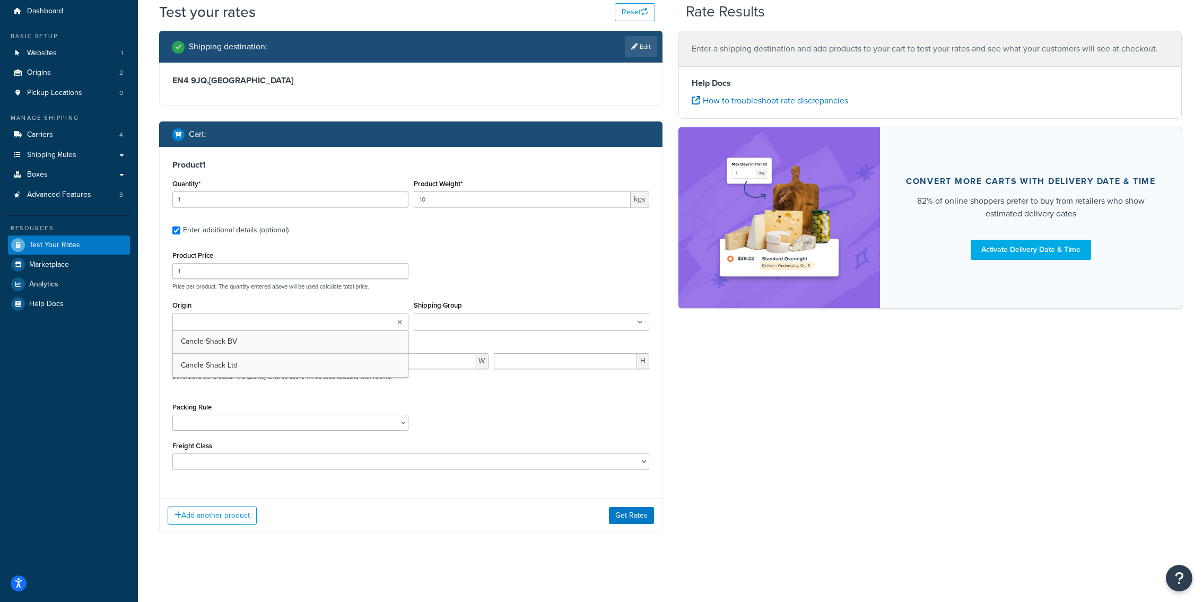
click at [243, 313] on ul at bounding box center [290, 322] width 236 height 18
click at [451, 288] on p "Price per product. The quantity entered above will be used calculate total pric…" at bounding box center [411, 286] width 482 height 7
click at [451, 330] on ul at bounding box center [532, 322] width 236 height 18
drag, startPoint x: 313, startPoint y: 399, endPoint x: 469, endPoint y: 460, distance: 167.6
click at [478, 450] on div "Product Price 1 Price per product. The quantity entered above will be used calc…" at bounding box center [410, 358] width 477 height 221
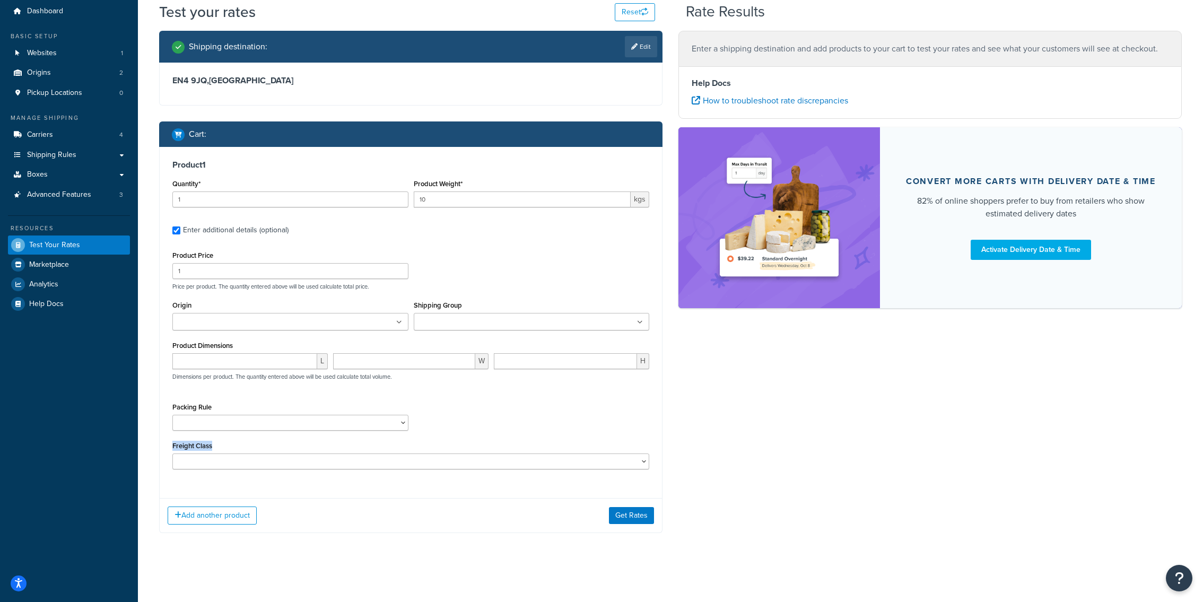
click at [438, 420] on div "Packing Rule Separate" at bounding box center [411, 419] width 482 height 39
select select "87822"
click option "Separate" at bounding box center [0, 0] width 0 height 0
click at [453, 431] on div "Packing Rule Separate" at bounding box center [411, 419] width 482 height 39
click at [629, 516] on button "Get Rates" at bounding box center [631, 515] width 45 height 17
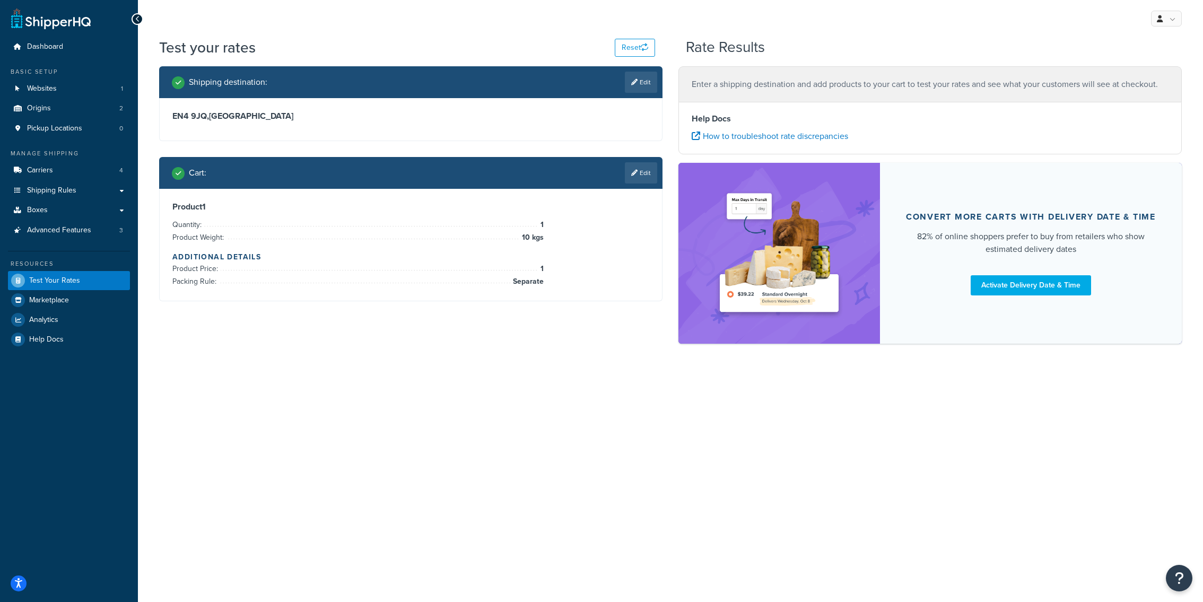
scroll to position [0, 0]
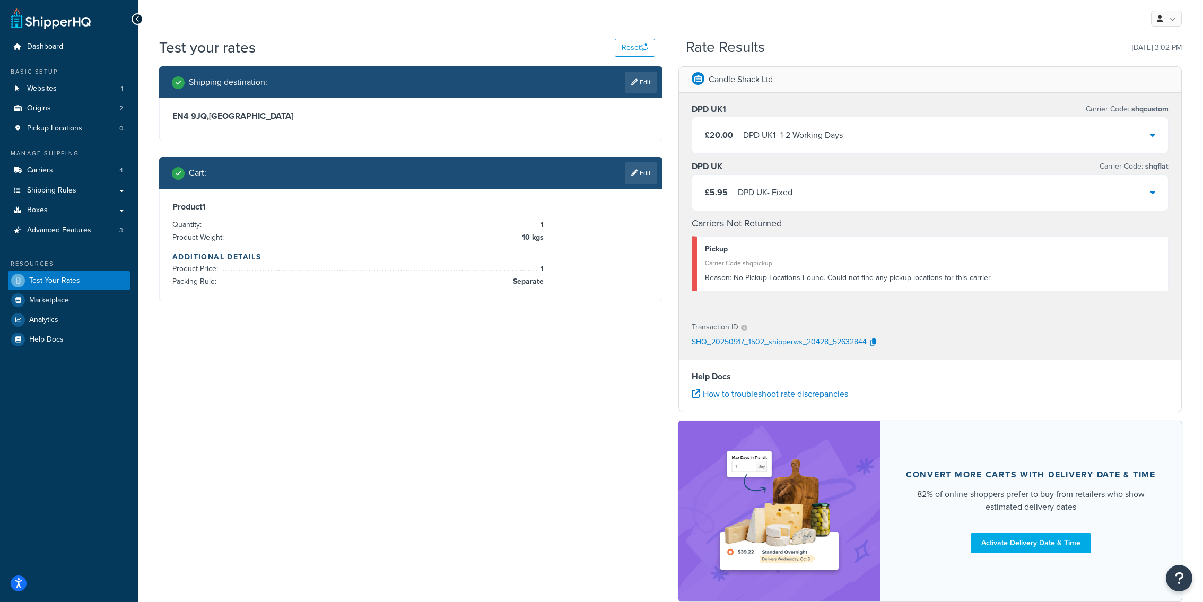
click at [790, 132] on div "DPD UK1 - 1-2 Working Days" at bounding box center [793, 135] width 100 height 15
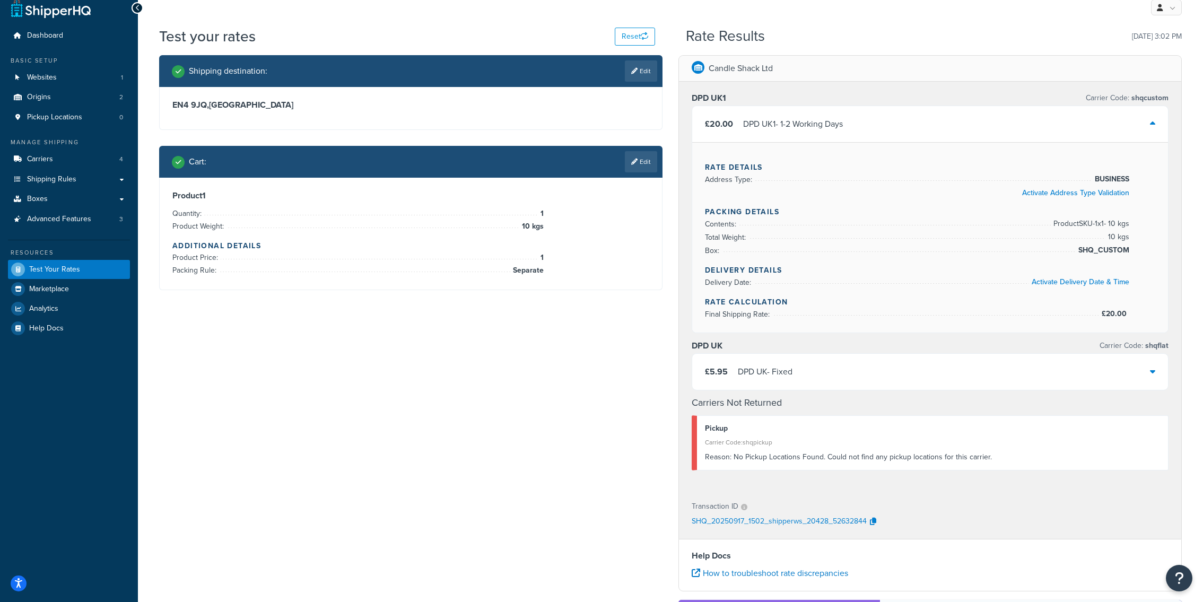
scroll to position [20, 0]
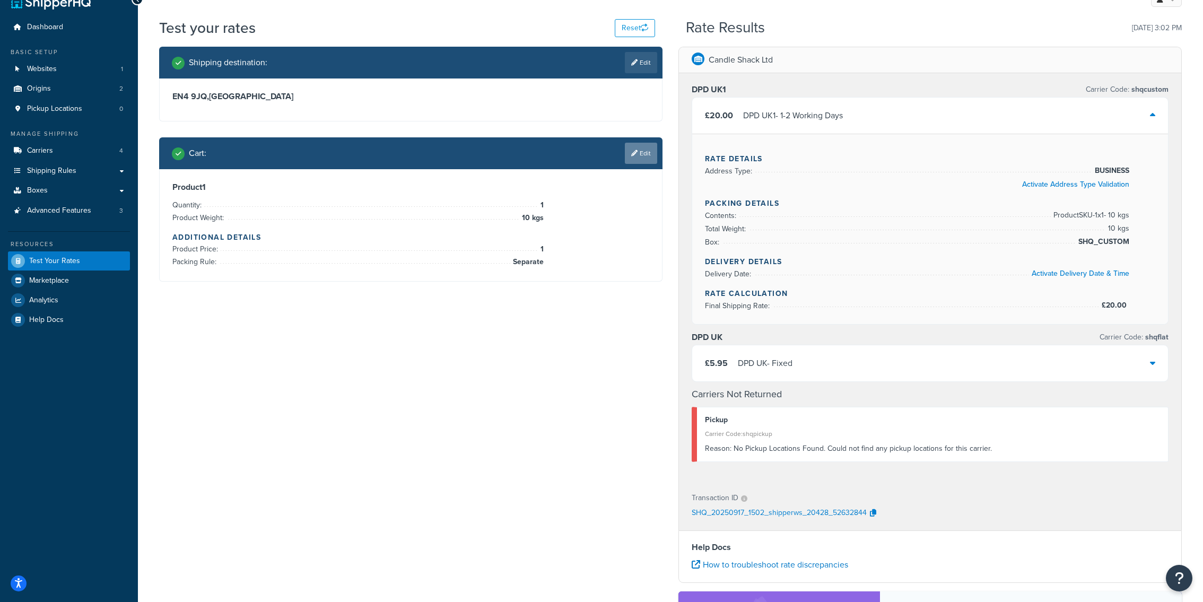
click at [634, 146] on link "Edit" at bounding box center [641, 153] width 32 height 21
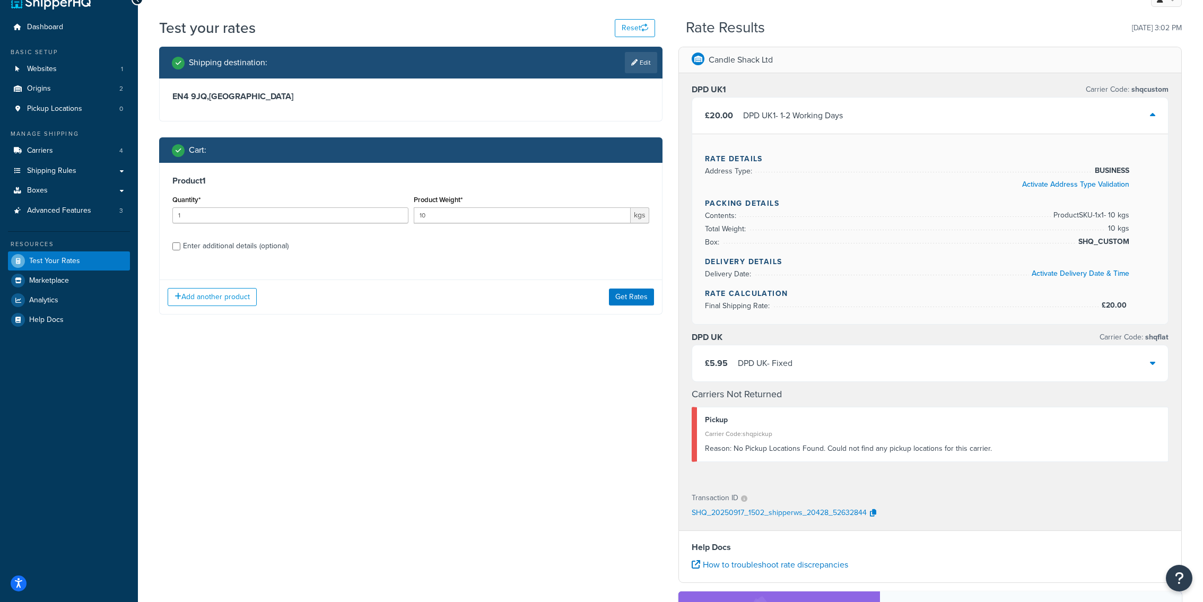
click at [232, 247] on div "Enter additional details (optional)" at bounding box center [236, 246] width 106 height 15
click at [180, 247] on input "Enter additional details (optional)" at bounding box center [176, 246] width 8 height 8
checkbox input "true"
select select "87822"
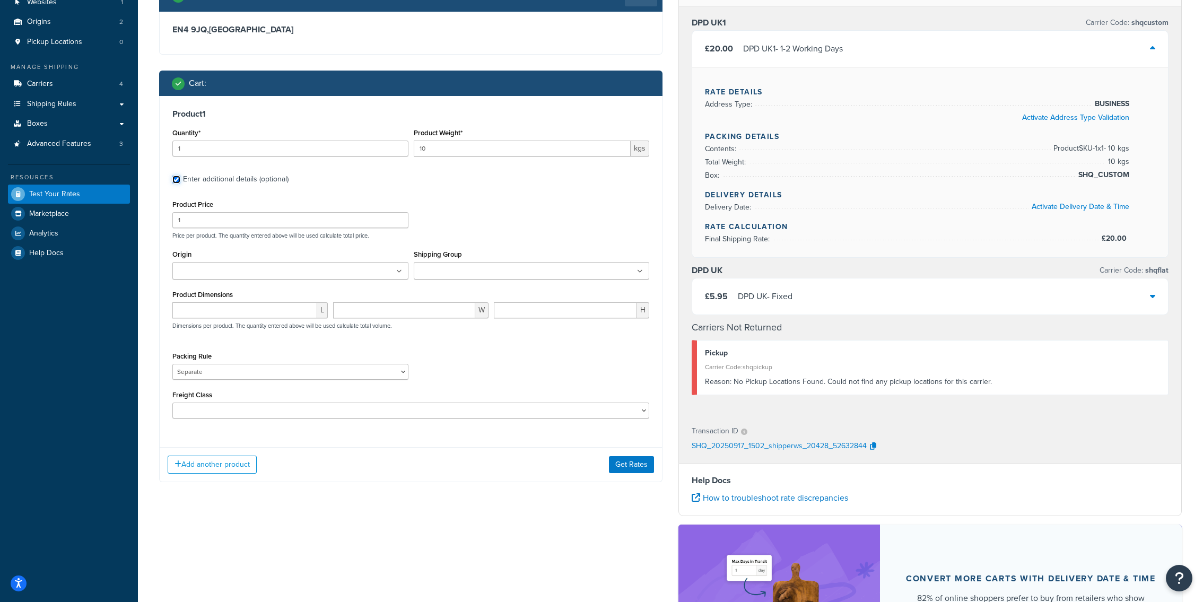
scroll to position [0, 0]
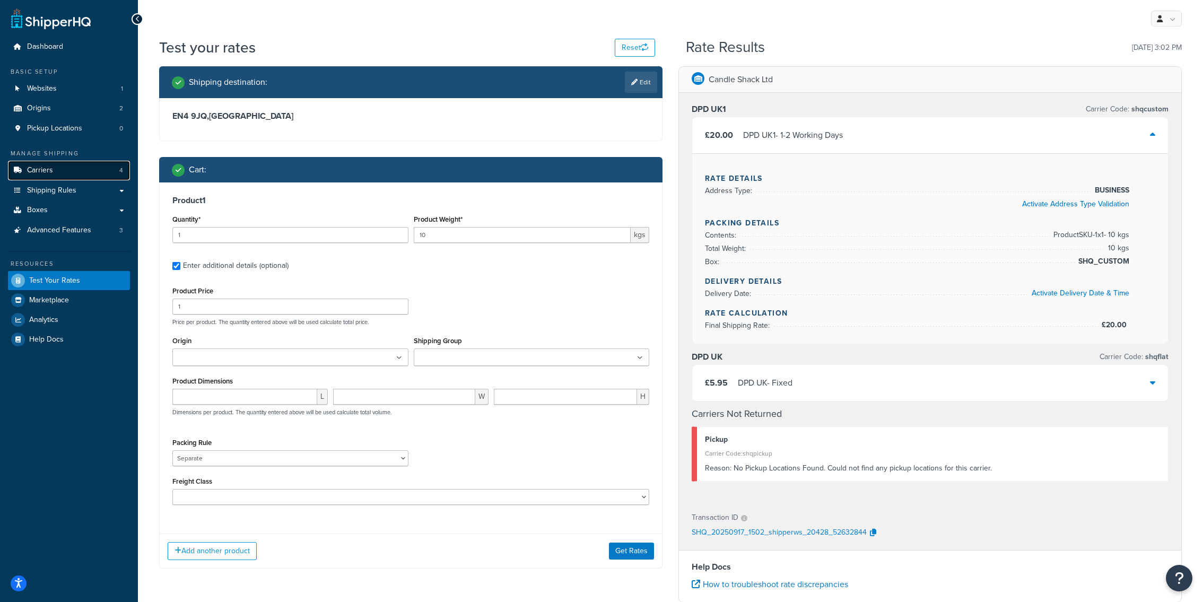
click at [89, 165] on link "Carriers 4" at bounding box center [69, 171] width 122 height 20
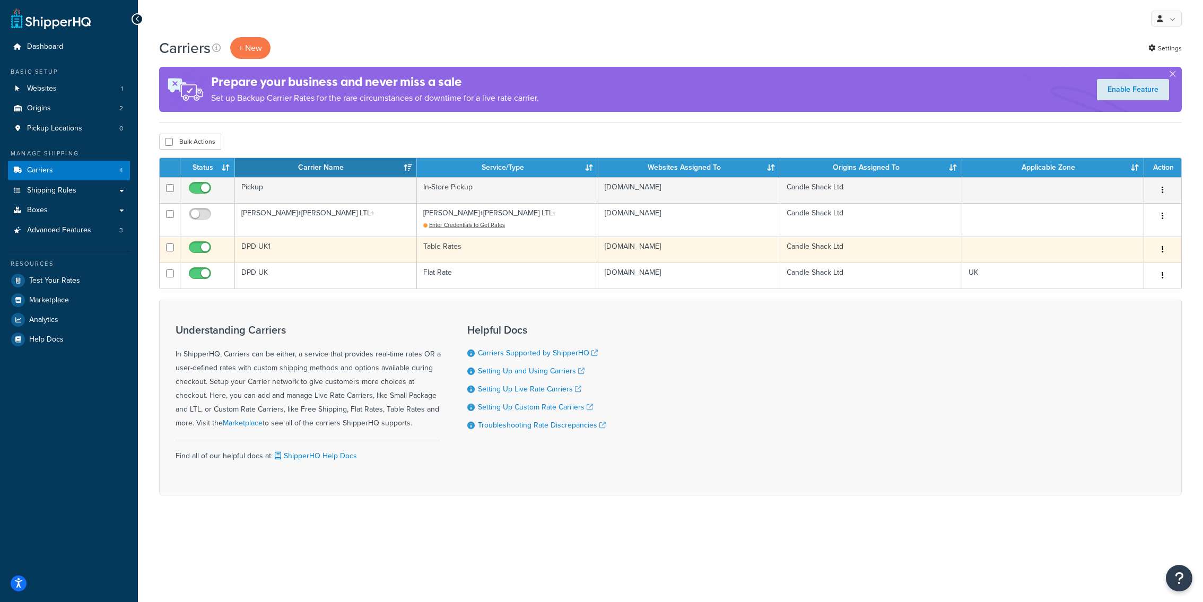
click at [359, 251] on td "DPD UK1" at bounding box center [326, 250] width 182 height 26
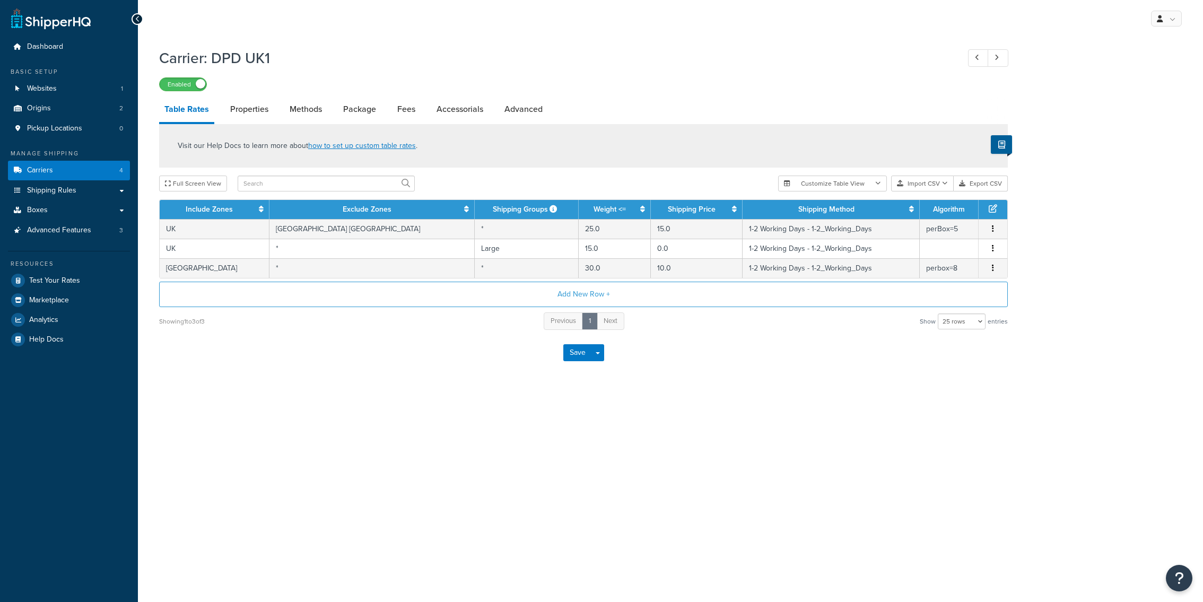
select select "25"
click at [321, 109] on link "Methods" at bounding box center [305, 109] width 43 height 25
select select "25"
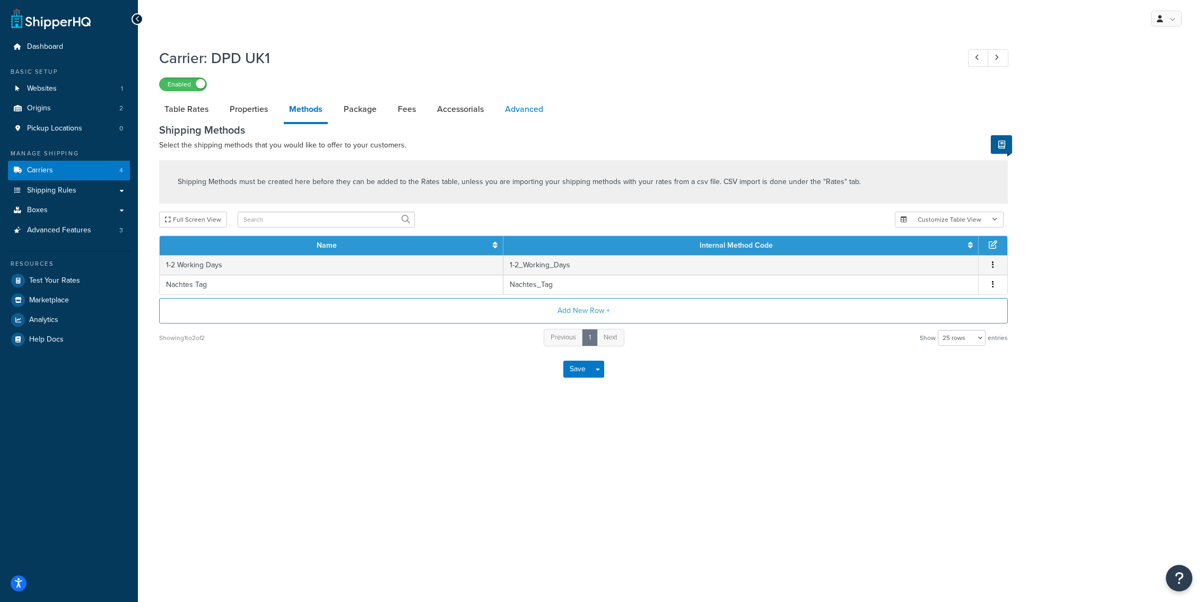
click at [531, 120] on link "Advanced" at bounding box center [524, 109] width 49 height 25
select select "false"
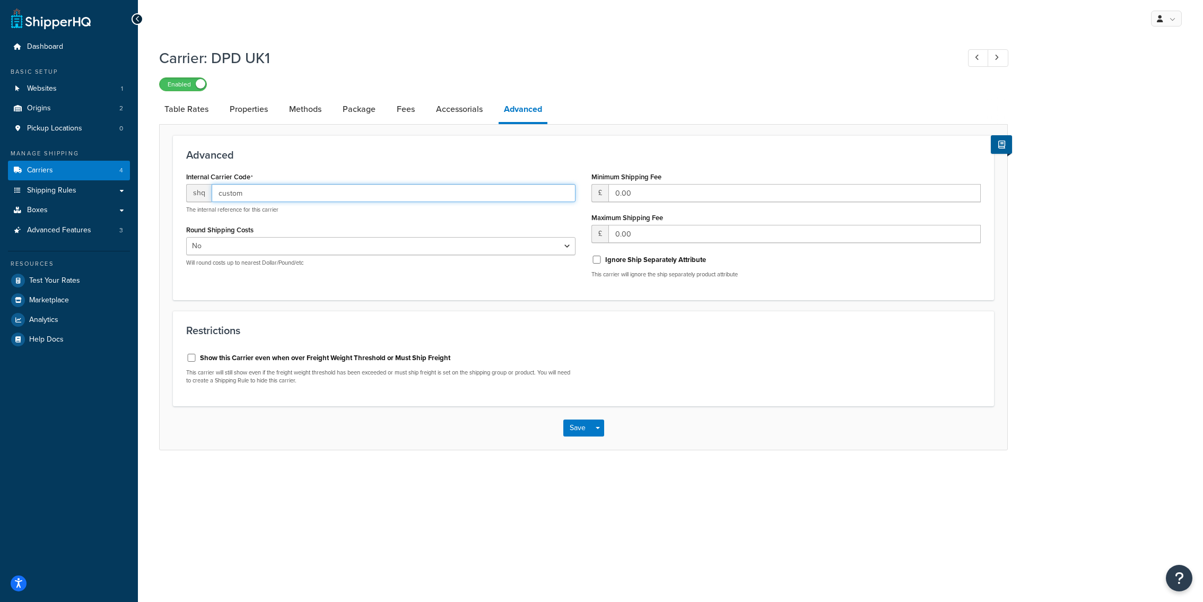
click at [262, 190] on input "custom" at bounding box center [394, 193] width 364 height 18
click at [220, 57] on h1 "Carrier: DPD UK1" at bounding box center [553, 58] width 789 height 21
click at [233, 195] on input "custom" at bounding box center [394, 193] width 364 height 18
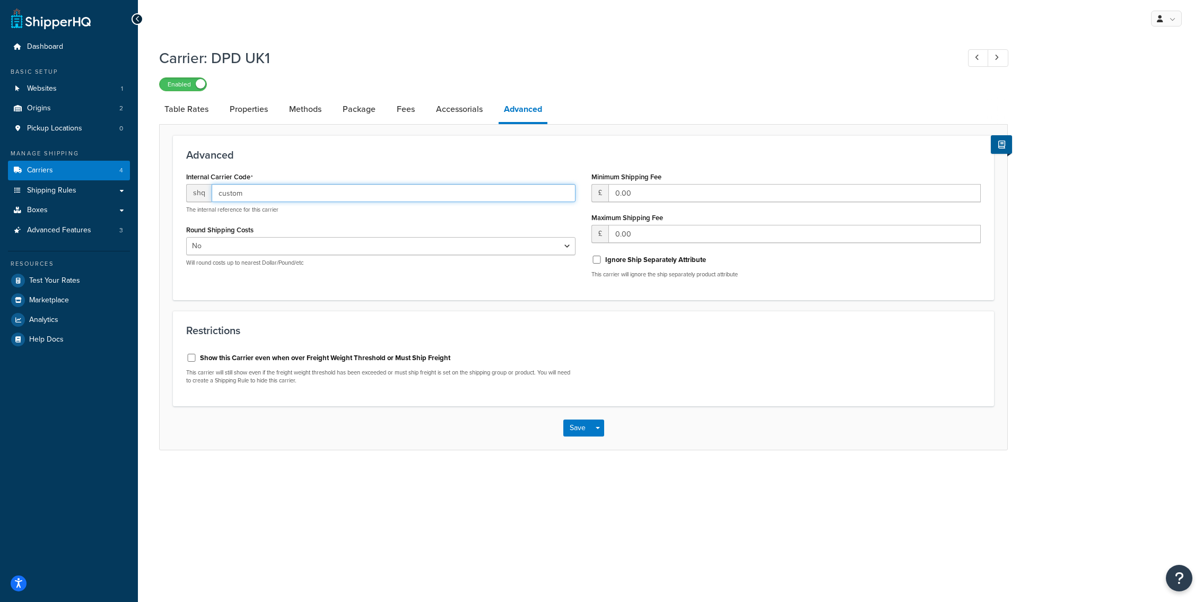
click at [259, 194] on input "custom" at bounding box center [394, 193] width 364 height 18
click at [103, 282] on link "Test Your Rates" at bounding box center [69, 280] width 122 height 19
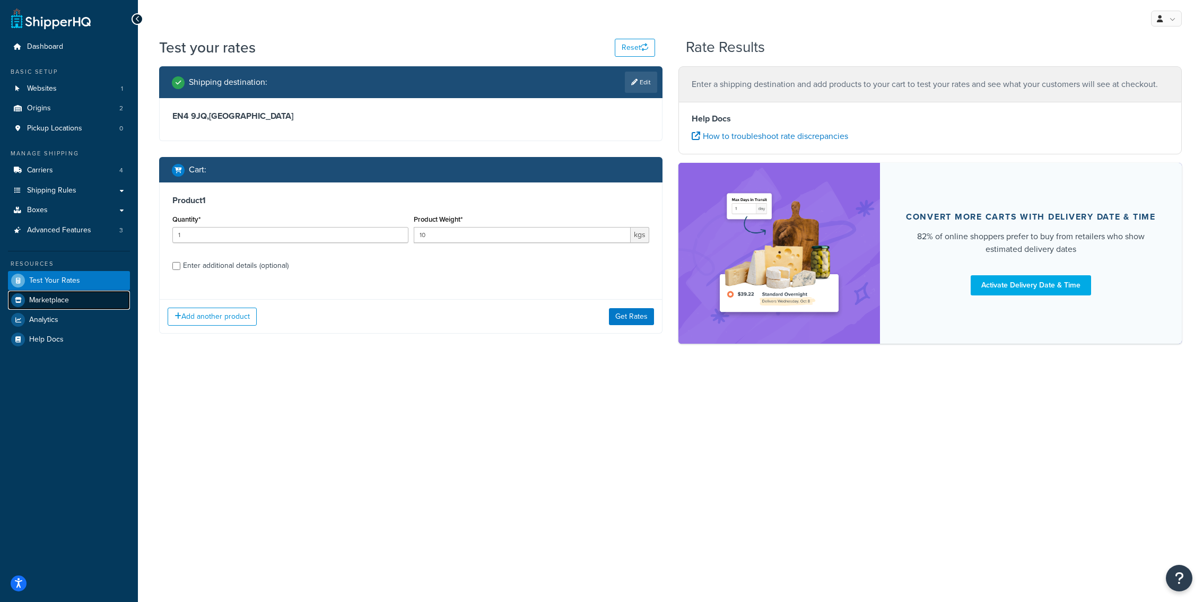
click at [78, 296] on link "Marketplace" at bounding box center [69, 300] width 122 height 19
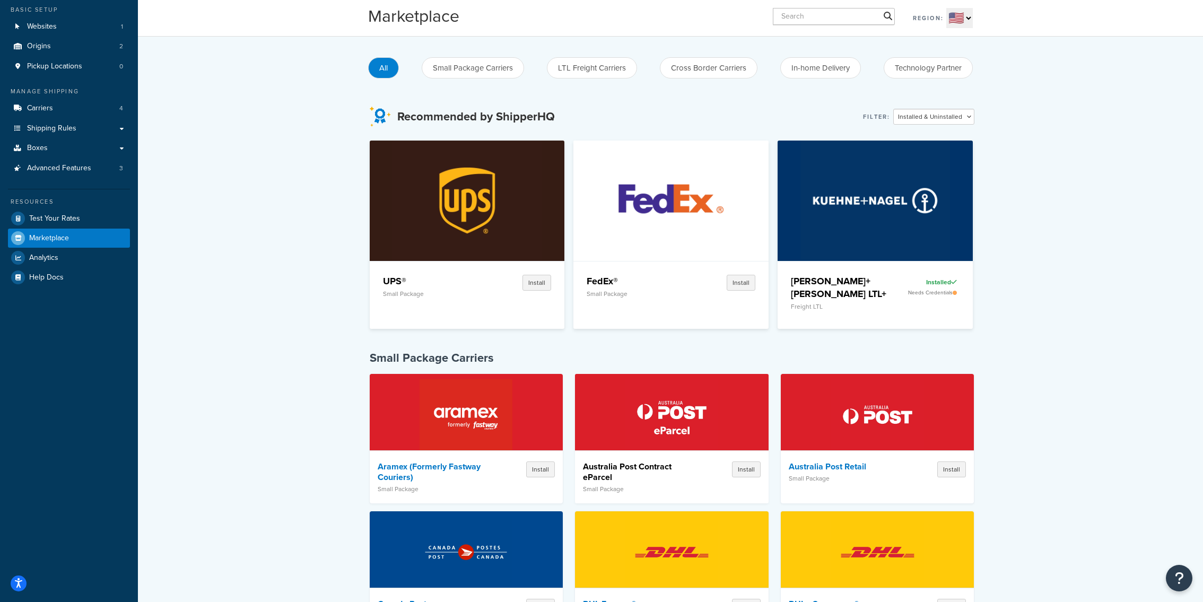
scroll to position [60, 0]
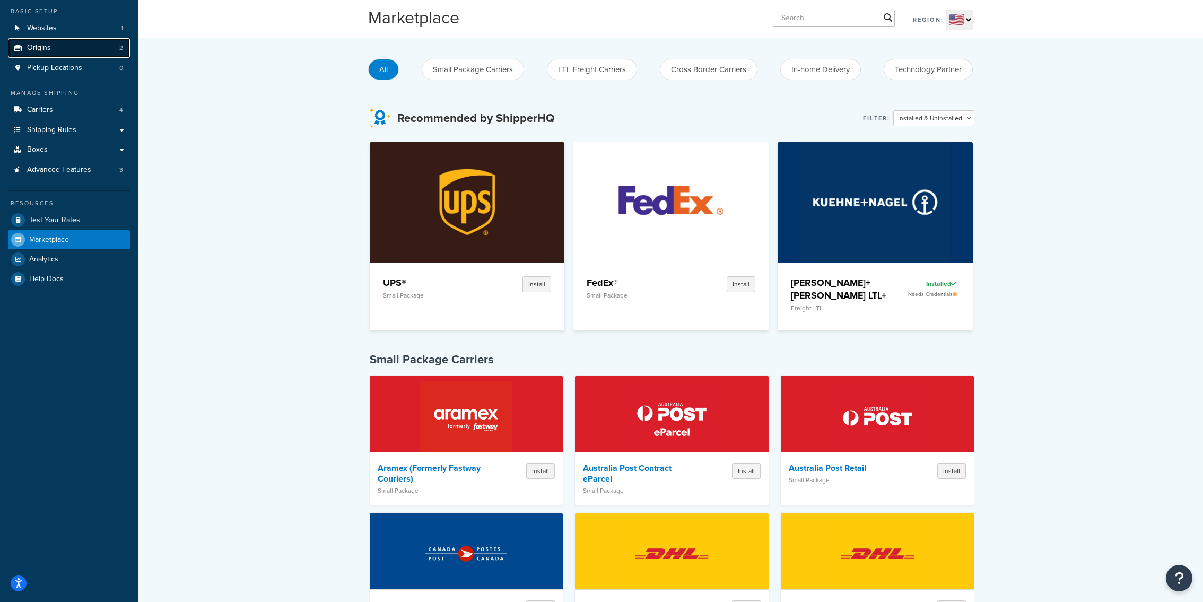
click at [84, 53] on link "Origins 2" at bounding box center [69, 48] width 122 height 20
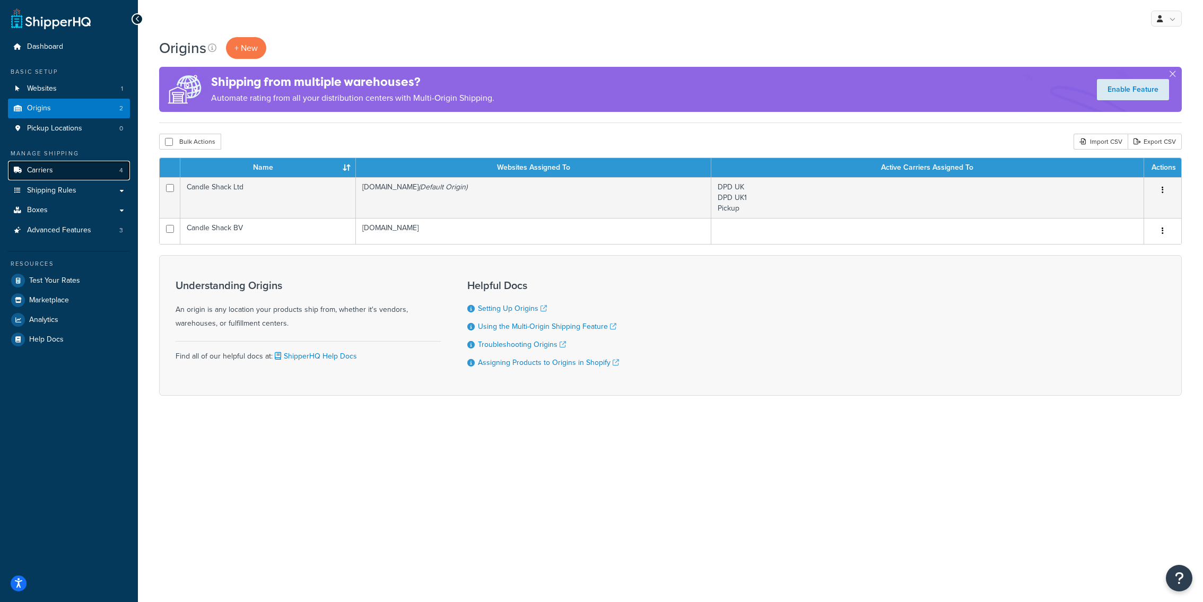
click at [97, 172] on link "Carriers 4" at bounding box center [69, 171] width 122 height 20
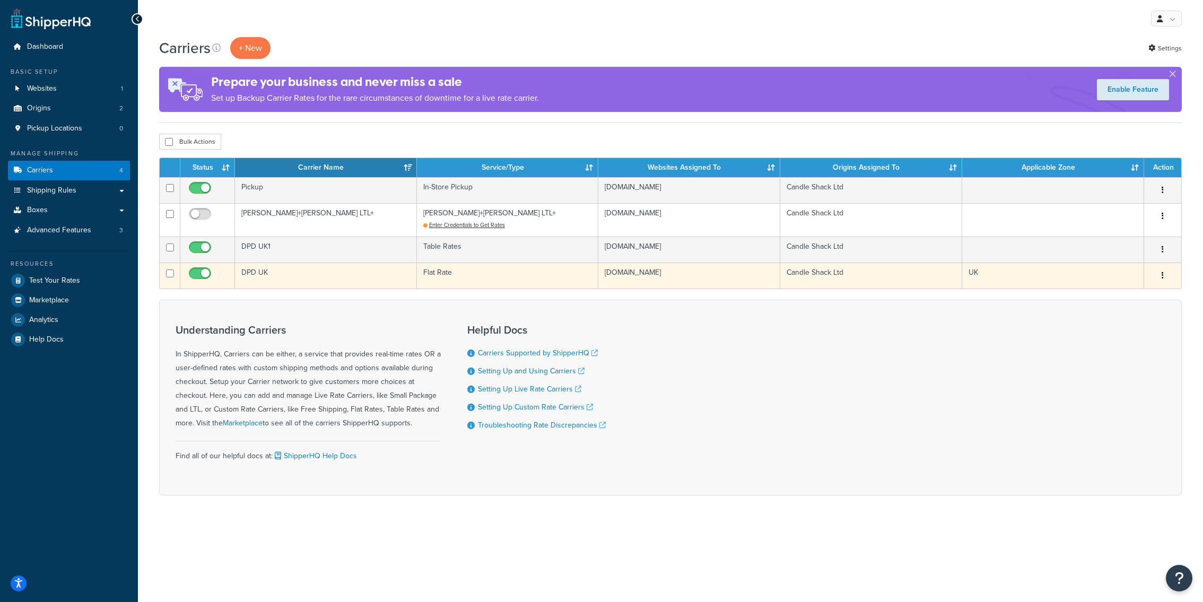
click at [322, 270] on td "DPD UK" at bounding box center [326, 276] width 182 height 26
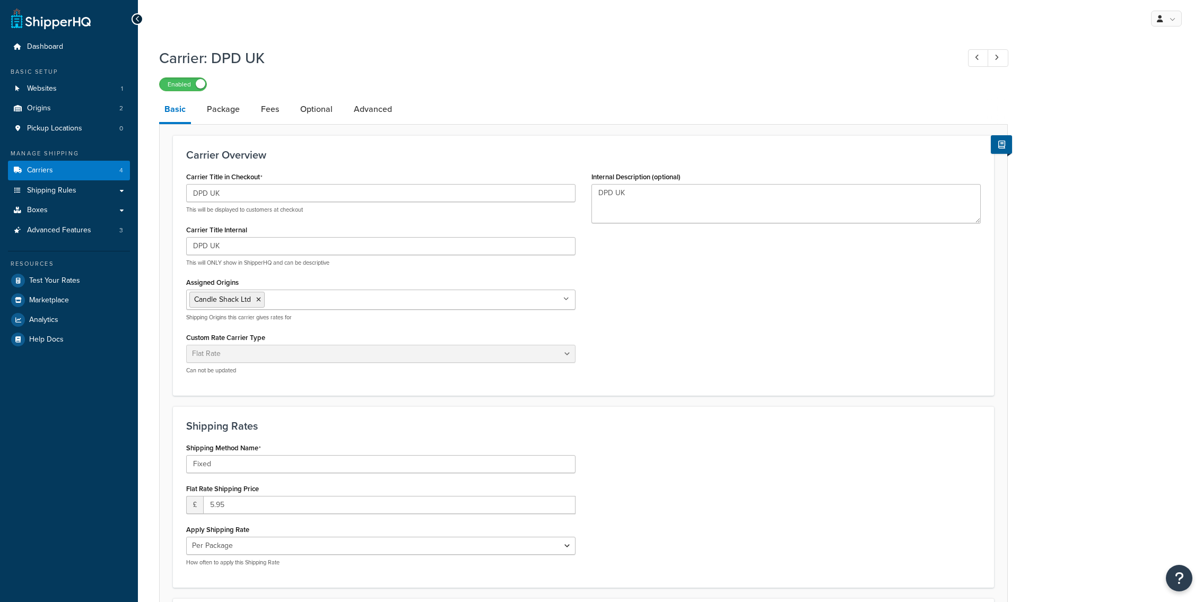
select select "flat"
select select "package"
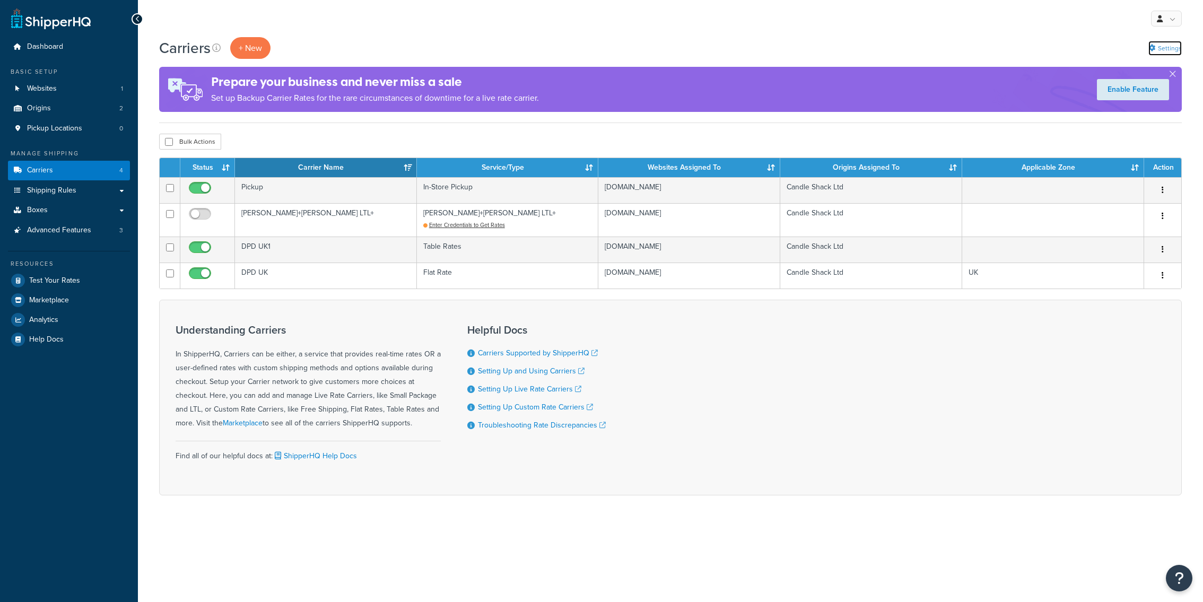
click at [1163, 42] on link "Settings" at bounding box center [1164, 48] width 33 height 15
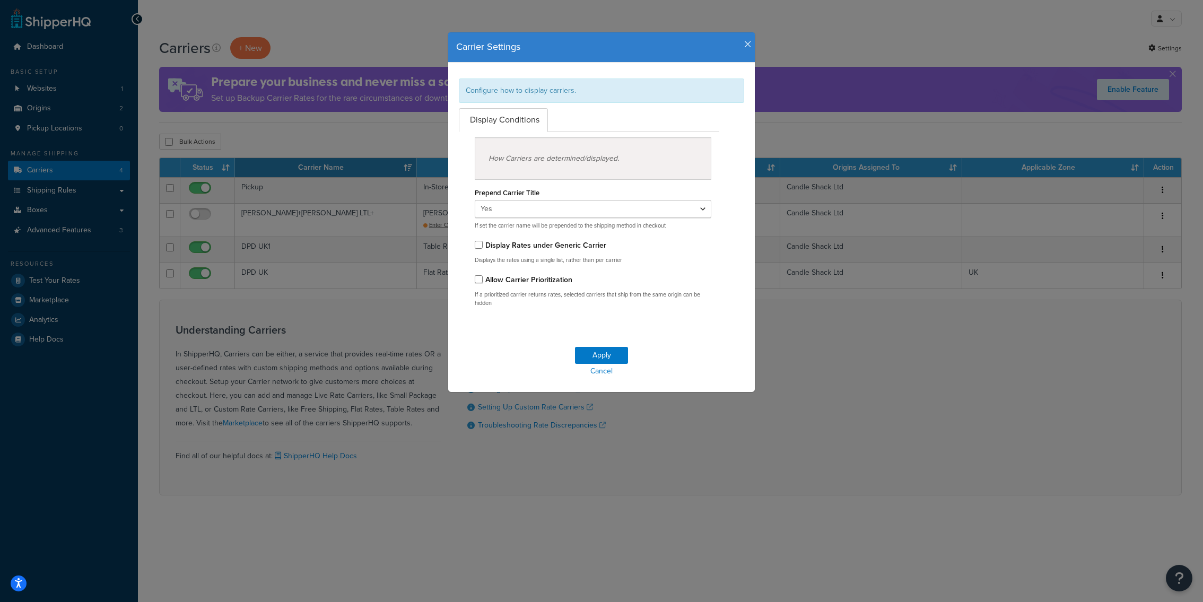
click at [747, 46] on icon "button" at bounding box center [747, 45] width 7 height 10
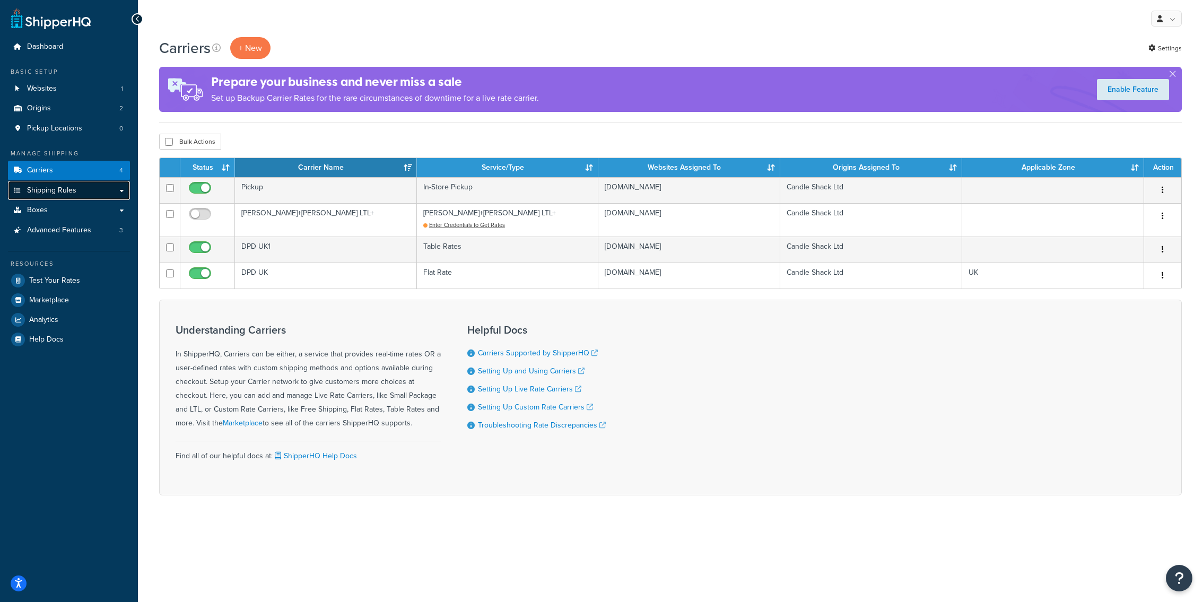
click at [94, 191] on link "Shipping Rules" at bounding box center [69, 191] width 122 height 20
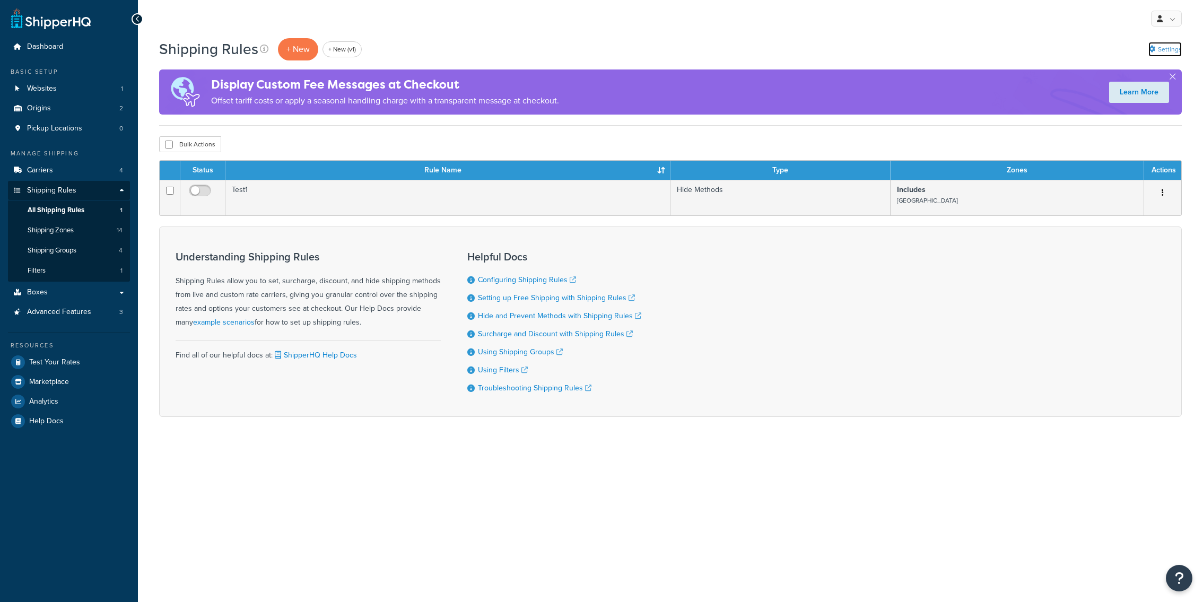
click at [1165, 46] on link "Settings" at bounding box center [1164, 49] width 33 height 15
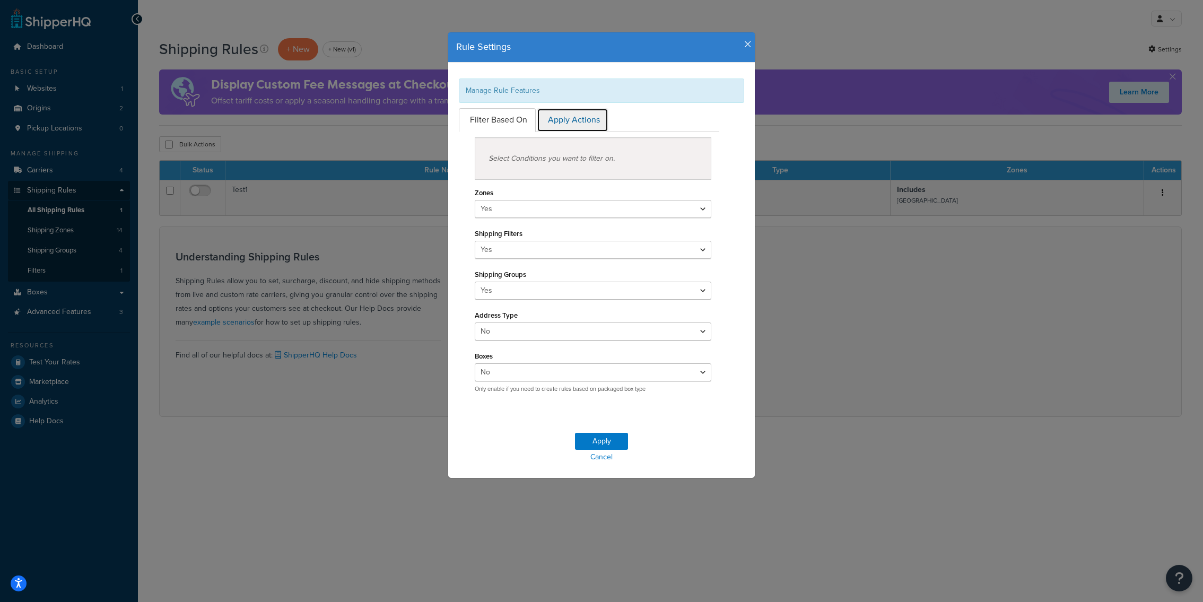
click at [572, 124] on link "Apply Actions" at bounding box center [573, 120] width 72 height 24
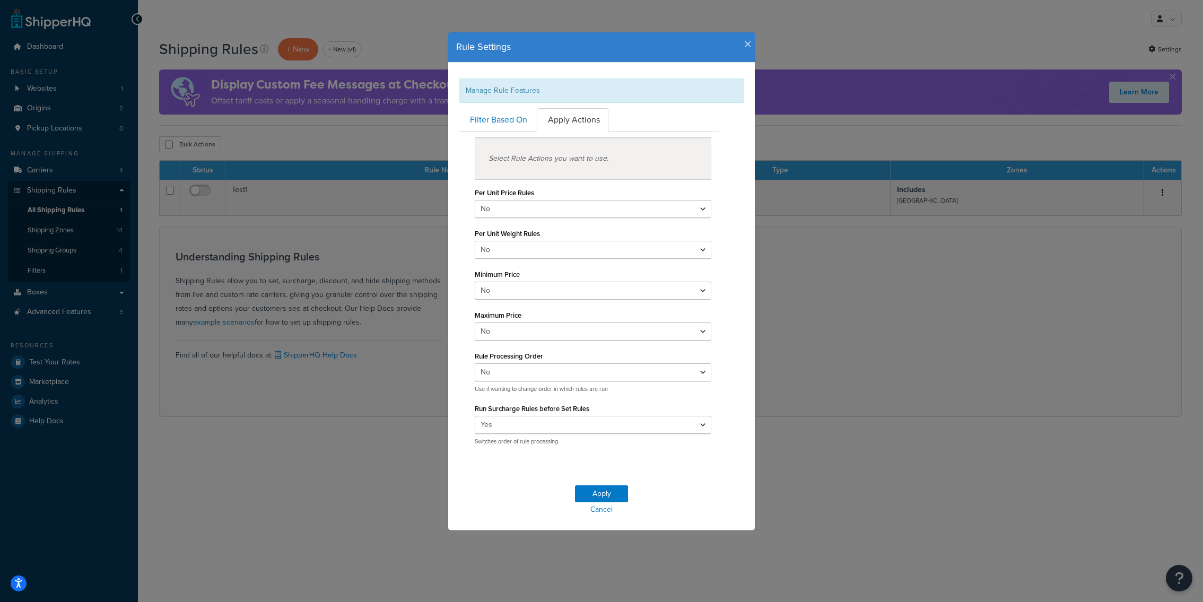
click at [745, 46] on icon "button" at bounding box center [747, 45] width 7 height 10
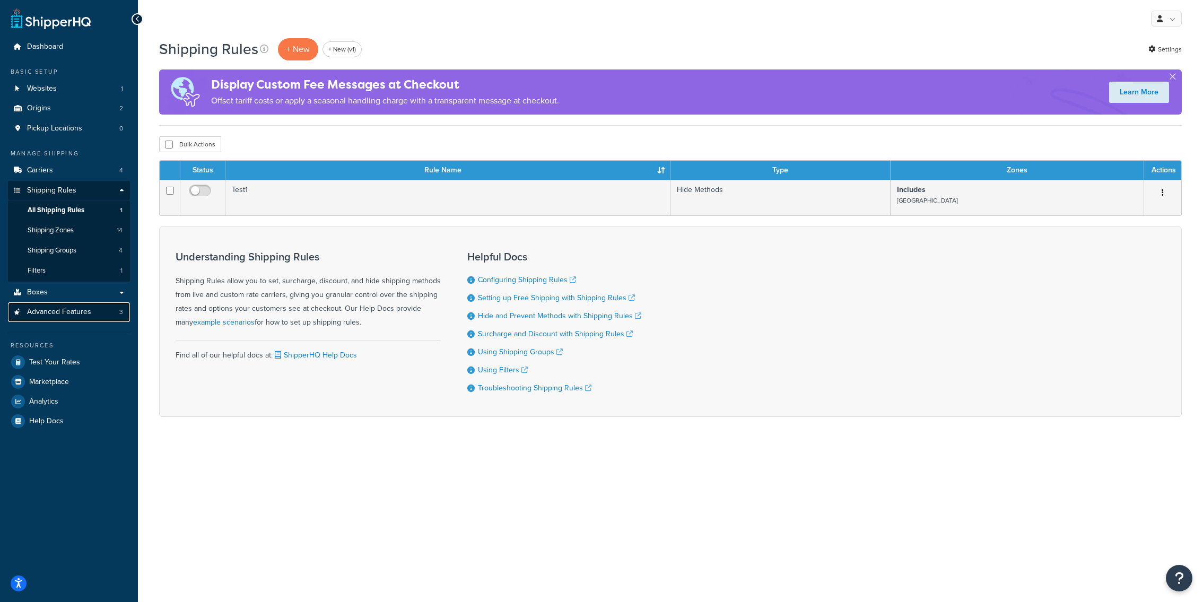
click at [89, 316] on span "Advanced Features" at bounding box center [59, 312] width 64 height 9
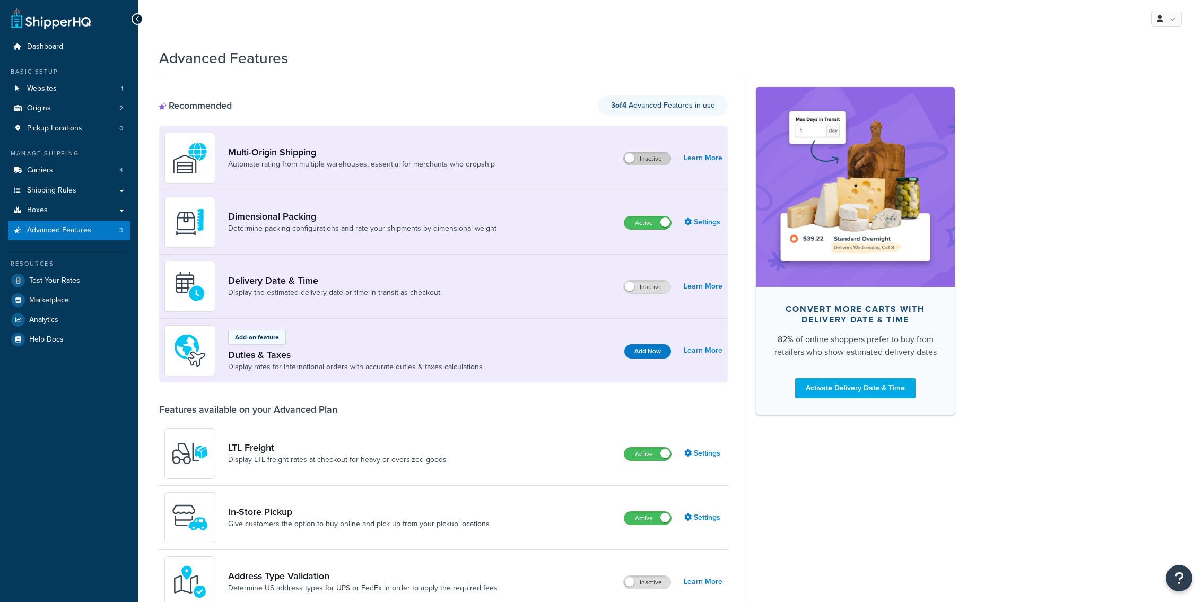
click at [648, 160] on label "Inactive" at bounding box center [647, 158] width 47 height 13
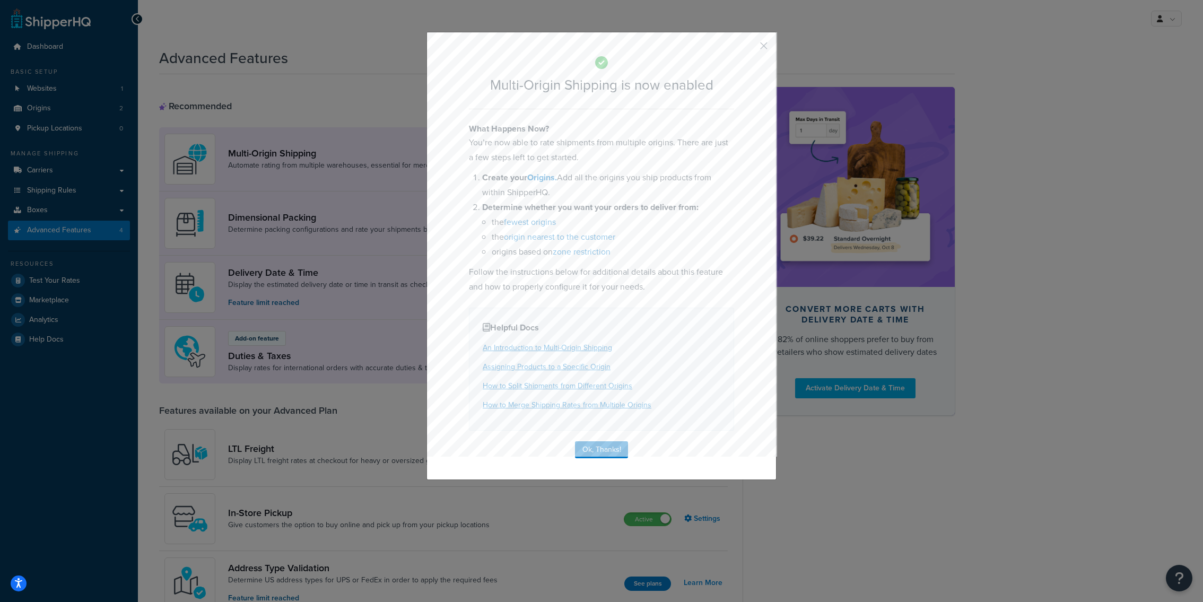
click at [749, 48] on button "button" at bounding box center [748, 49] width 3 height 3
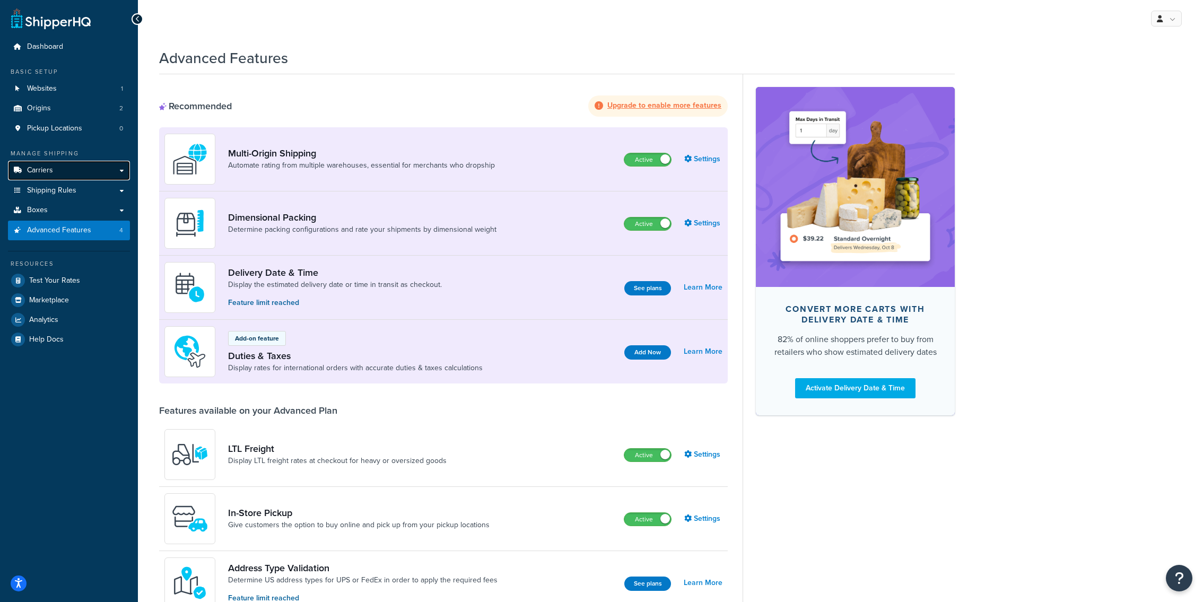
click at [53, 172] on link "Carriers" at bounding box center [69, 171] width 122 height 20
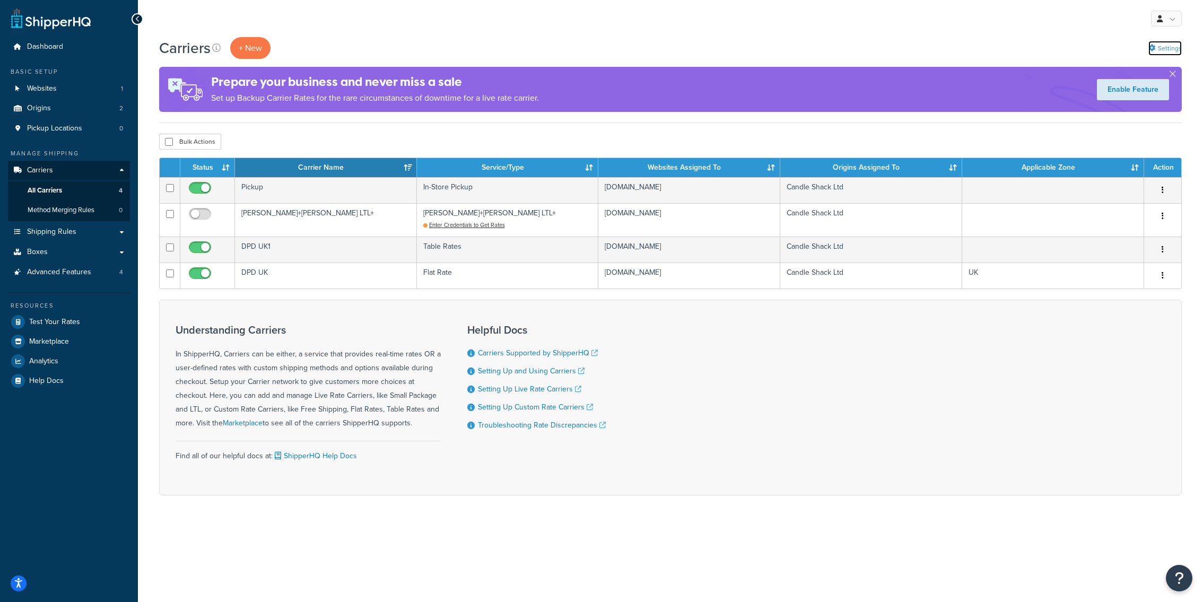
click at [1163, 51] on link "Settings" at bounding box center [1164, 48] width 33 height 15
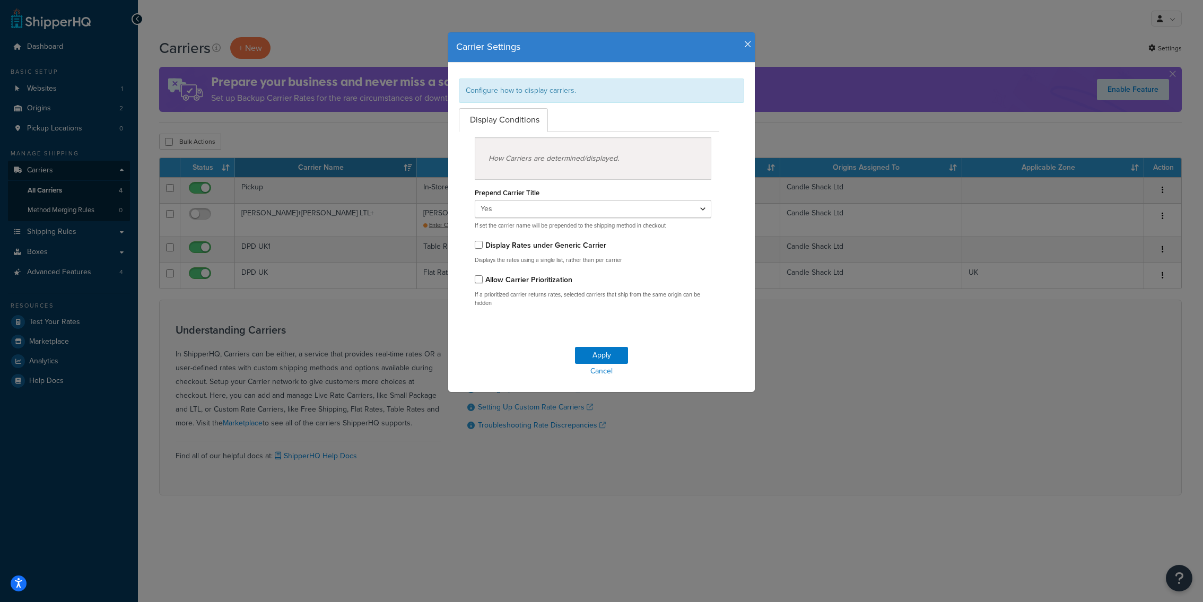
click at [748, 54] on div "Carrier Settings" at bounding box center [601, 47] width 307 height 30
click at [748, 49] on icon "button" at bounding box center [747, 45] width 7 height 10
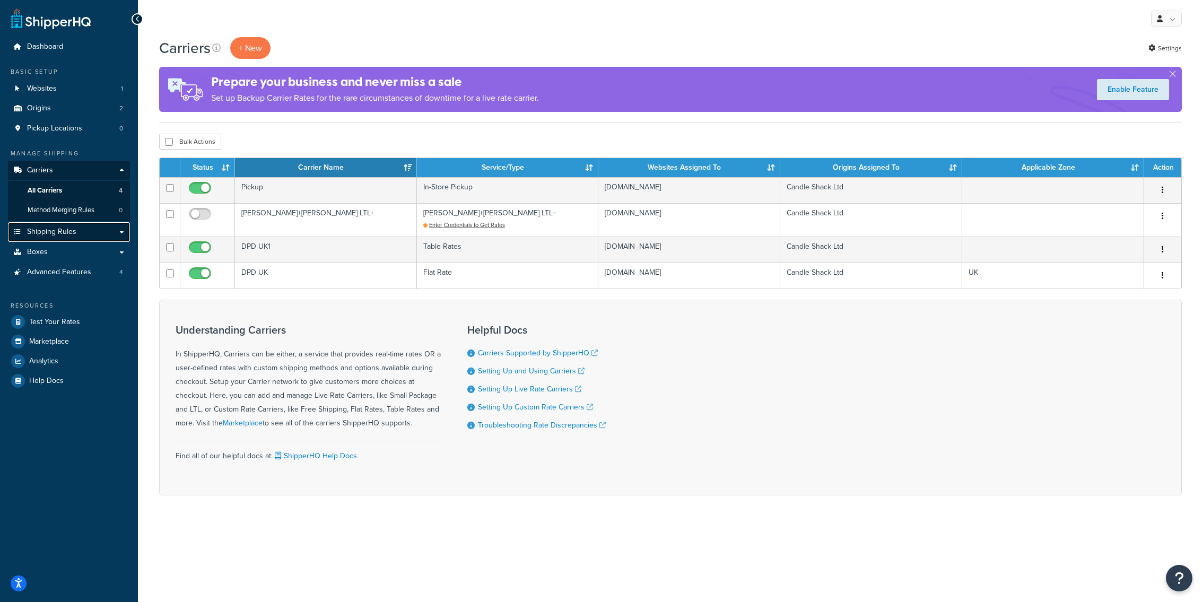
click at [76, 229] on link "Shipping Rules" at bounding box center [69, 232] width 122 height 20
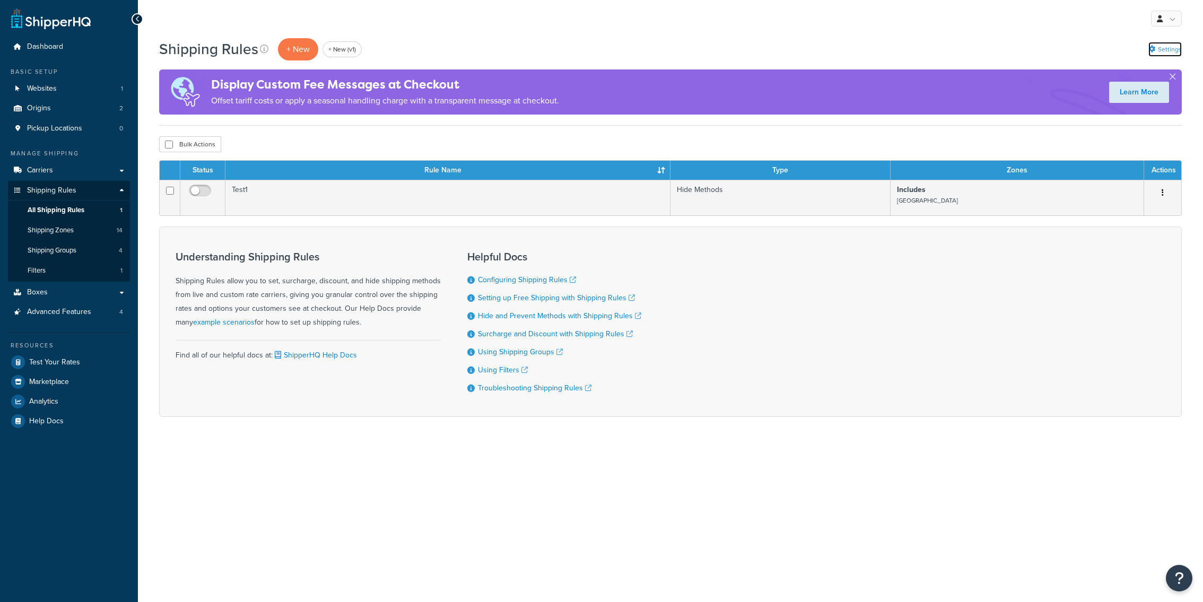
click at [1158, 49] on link "Settings" at bounding box center [1164, 49] width 33 height 15
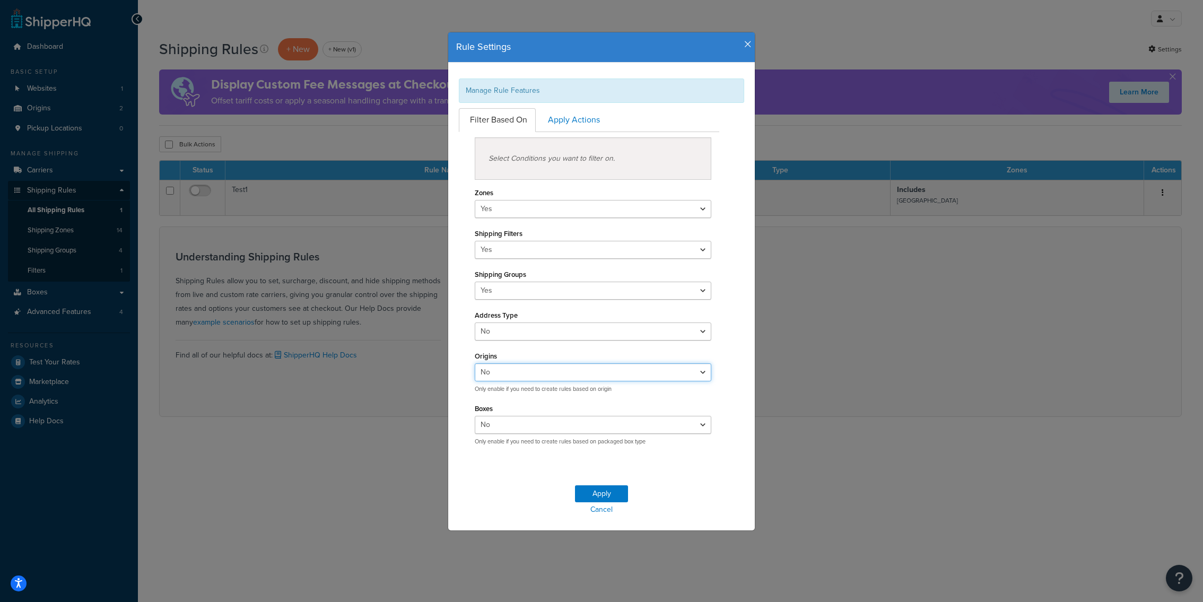
select select "true"
click option "Yes" at bounding box center [0, 0] width 0 height 0
click at [610, 494] on button "Apply" at bounding box center [601, 493] width 53 height 17
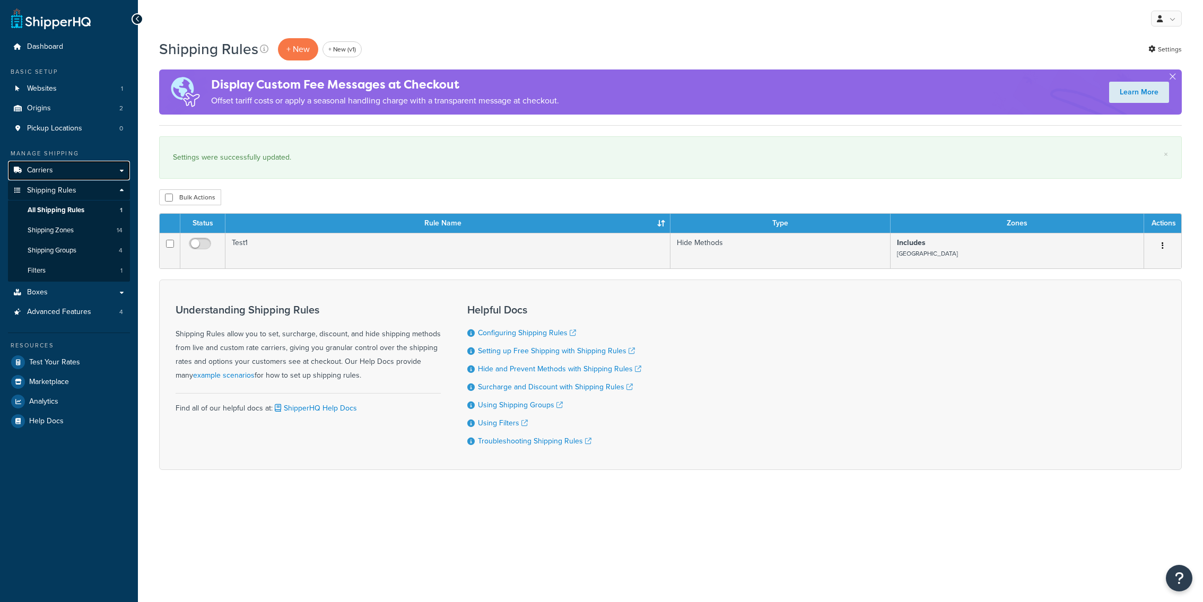
click at [69, 171] on link "Carriers" at bounding box center [69, 171] width 122 height 20
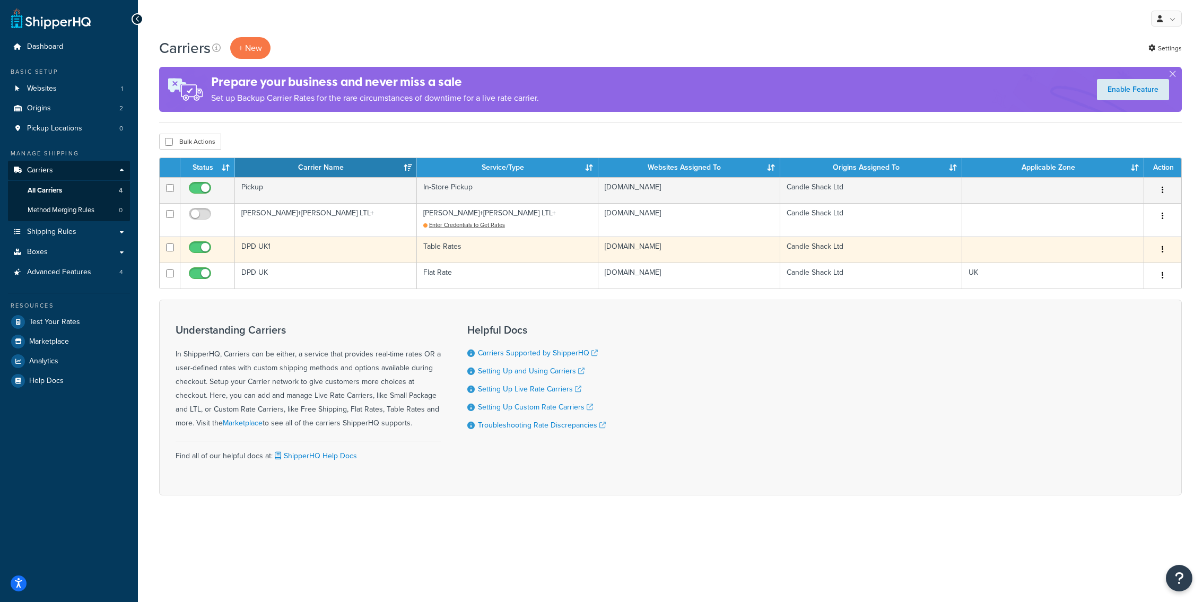
click at [313, 248] on td "DPD UK1" at bounding box center [326, 250] width 182 height 26
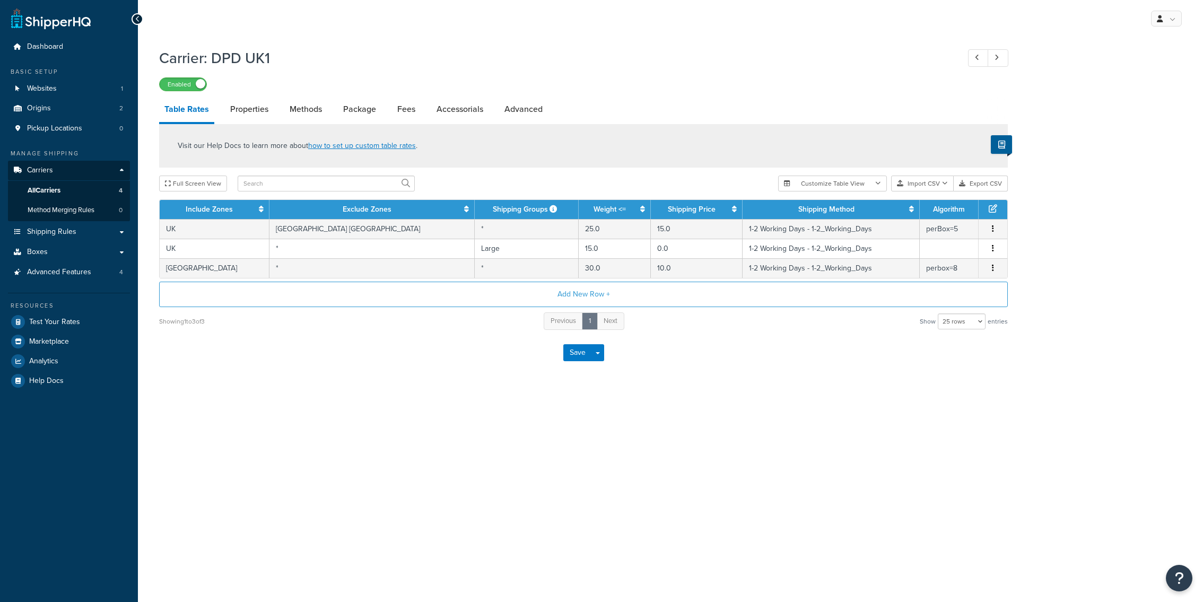
select select "25"
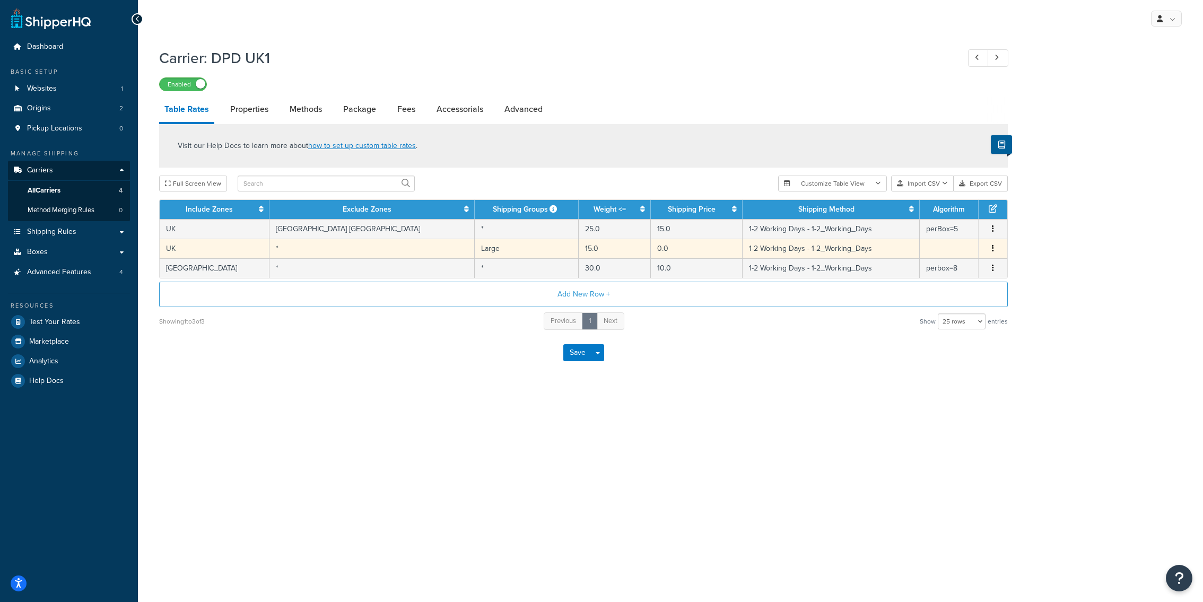
click at [311, 251] on td "*" at bounding box center [371, 249] width 205 height 20
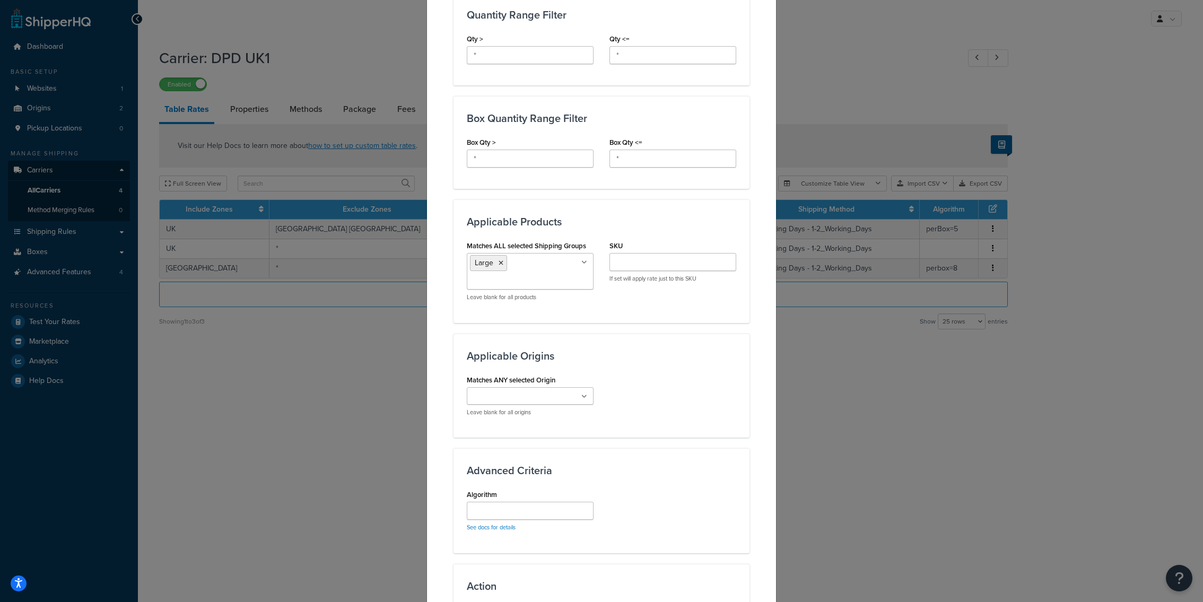
scroll to position [508, 0]
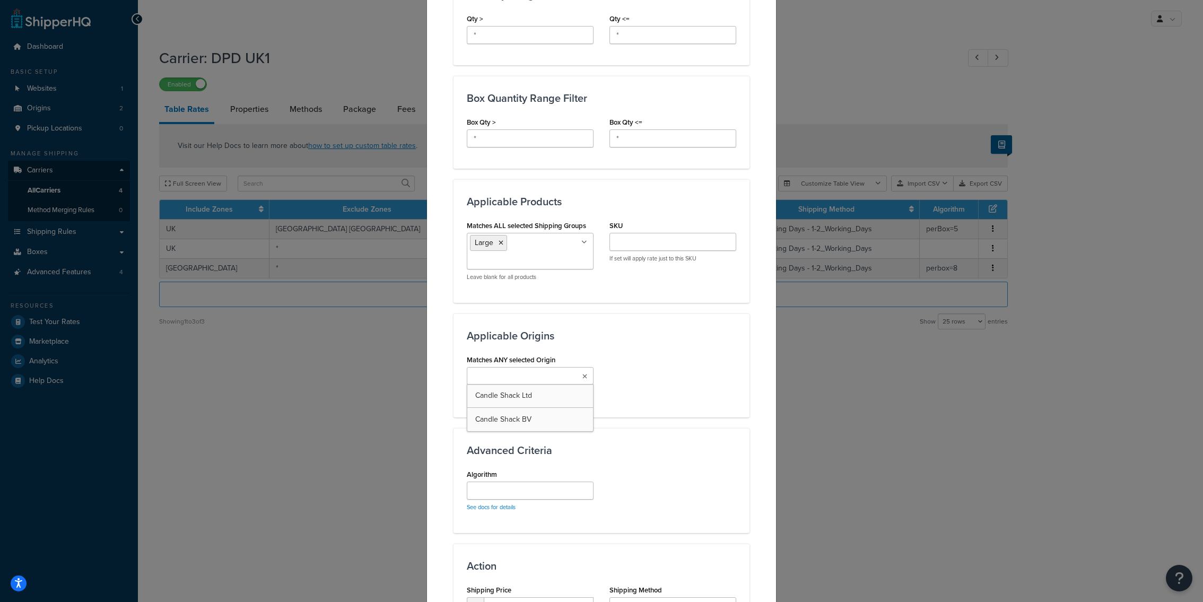
click at [540, 376] on input "Matches ANY selected Origin" at bounding box center [517, 377] width 94 height 12
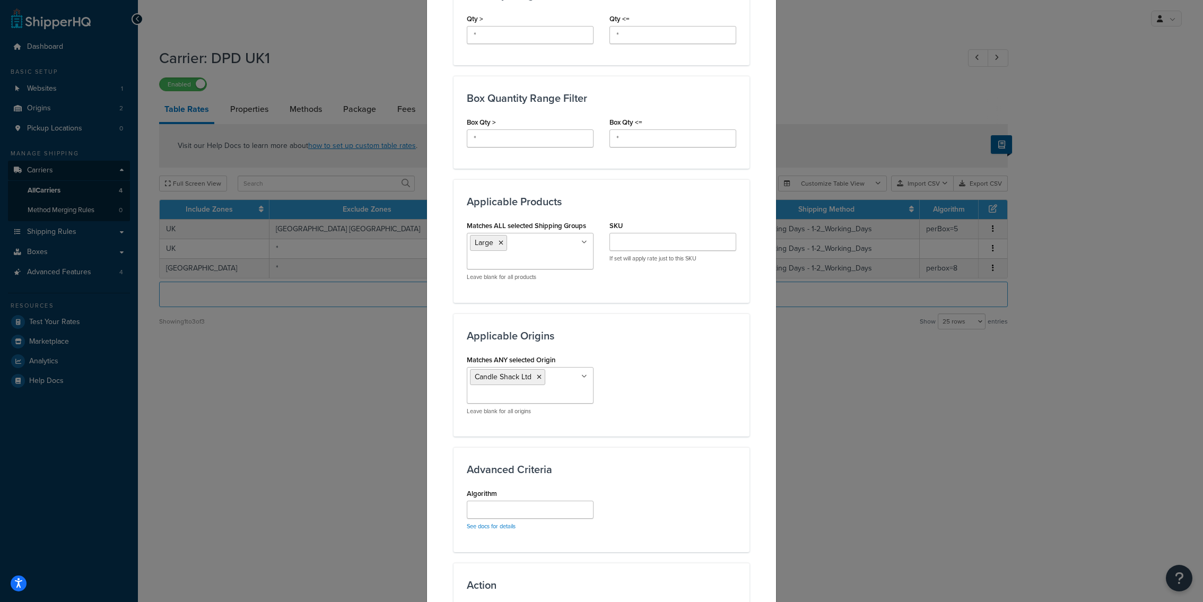
click at [639, 415] on div "Matches ANY selected Origin Candle Shack Ltd Candle Shack BV Leave blank for al…" at bounding box center [601, 387] width 285 height 71
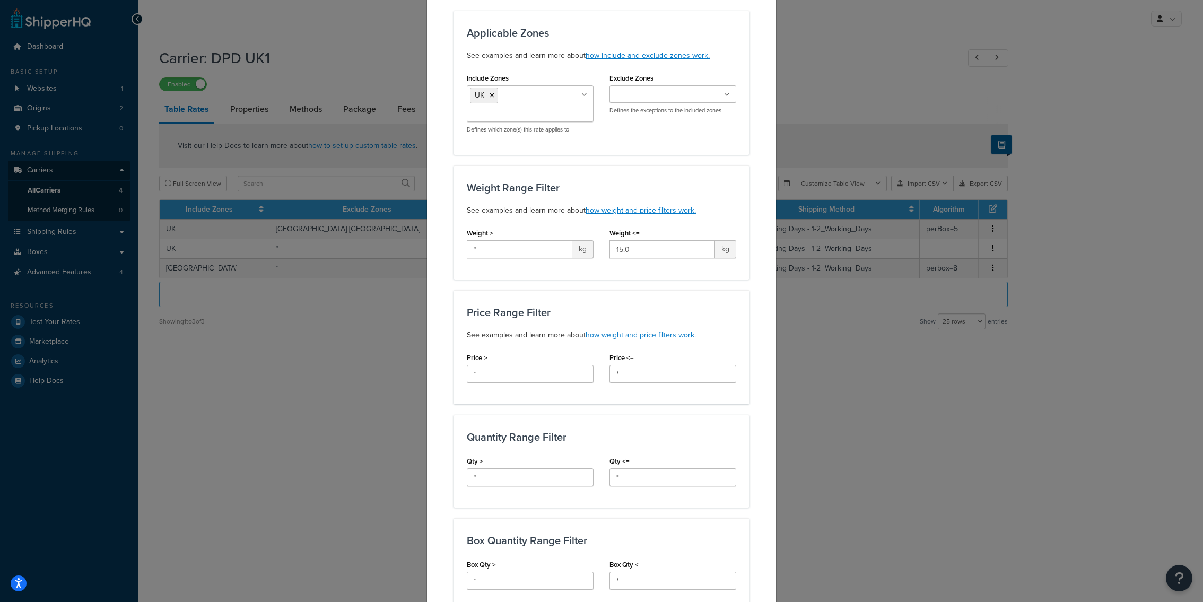
scroll to position [0, 0]
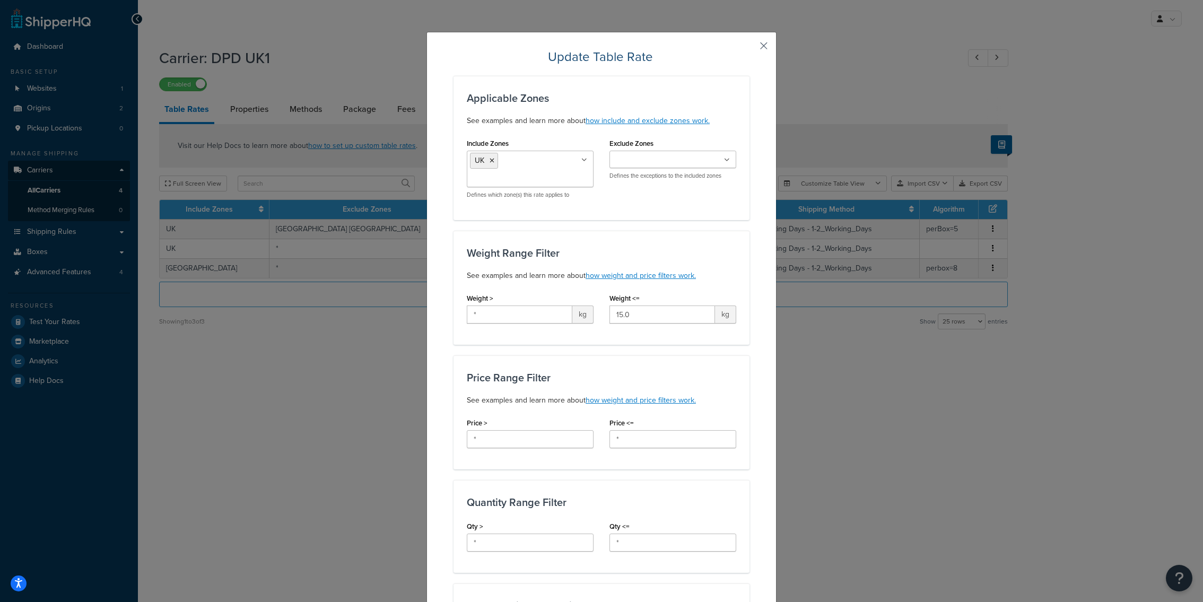
click at [749, 48] on button "button" at bounding box center [748, 49] width 3 height 3
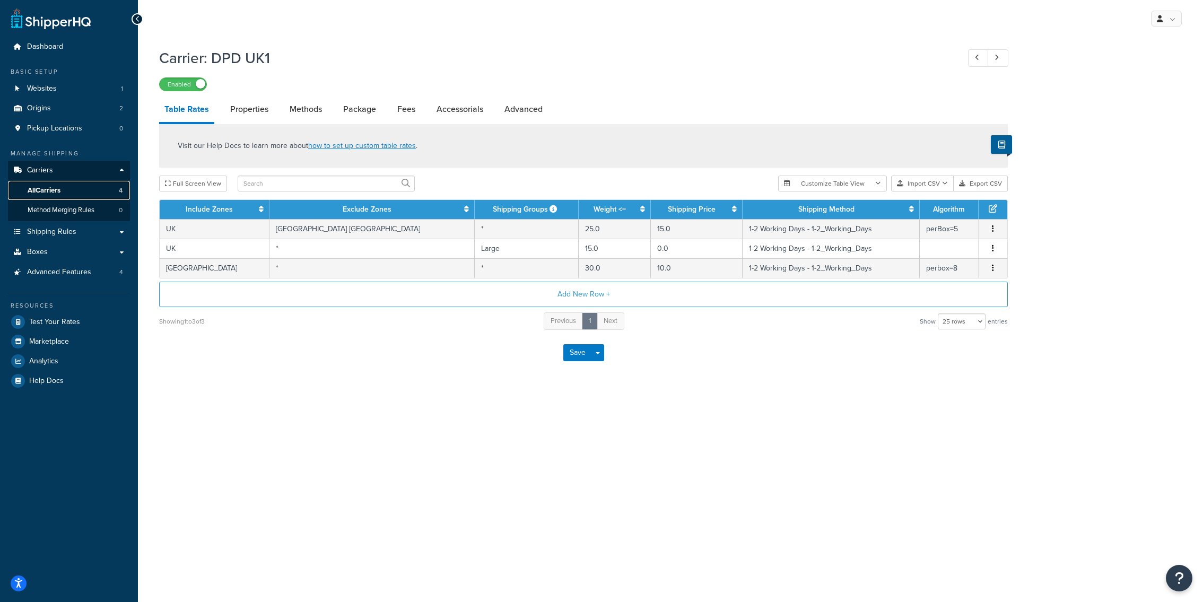
click at [100, 188] on link "All Carriers 4" at bounding box center [69, 191] width 122 height 20
